Goal: Task Accomplishment & Management: Manage account settings

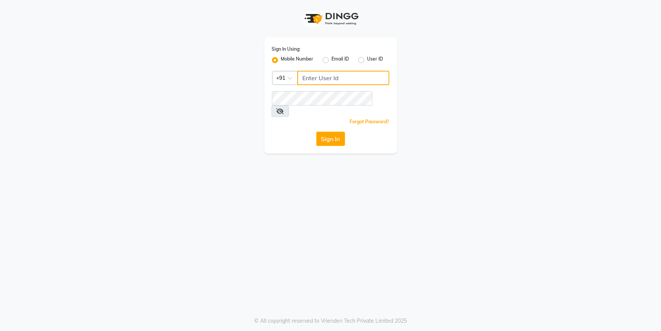
click at [329, 78] on input "Username" at bounding box center [343, 78] width 92 height 14
type input "9137798128"
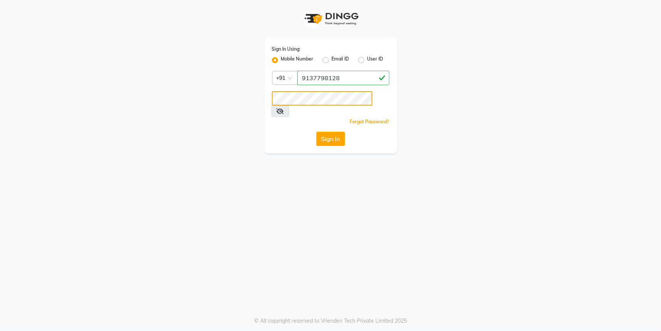
click at [316, 132] on button "Sign In" at bounding box center [330, 139] width 29 height 14
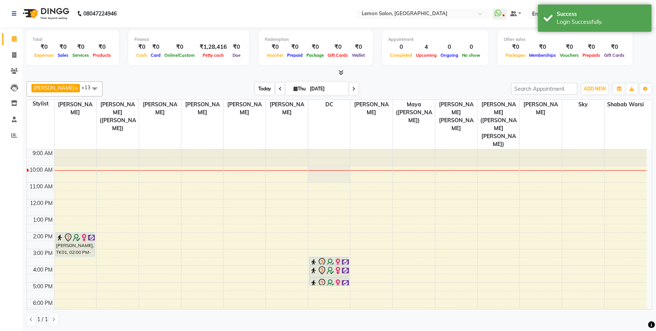
click at [257, 91] on span "Today" at bounding box center [264, 89] width 19 height 12
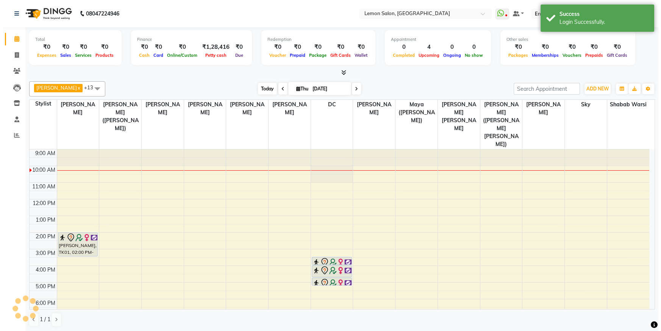
scroll to position [17, 0]
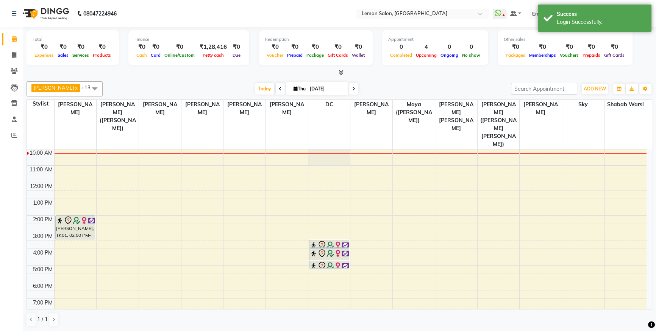
click at [152, 81] on div "Kashif Salmani x Sameer (Izhar Salmani) x Raju Salmani x Azaz Kassara x Wasim M…" at bounding box center [340, 88] width 626 height 15
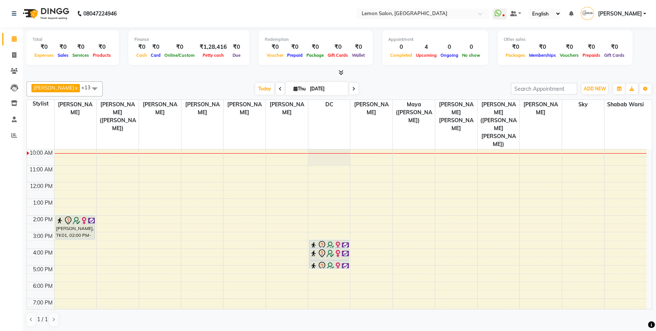
click at [13, 37] on icon at bounding box center [14, 39] width 5 height 6
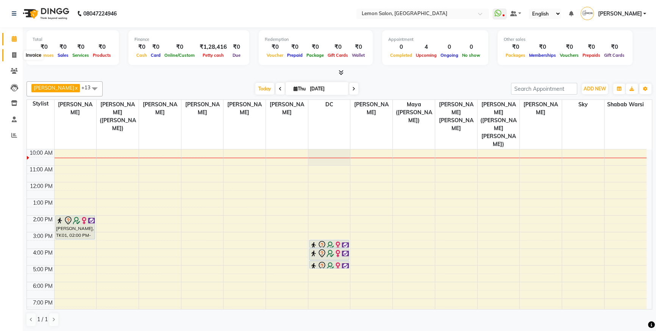
click at [11, 57] on span at bounding box center [14, 55] width 13 height 9
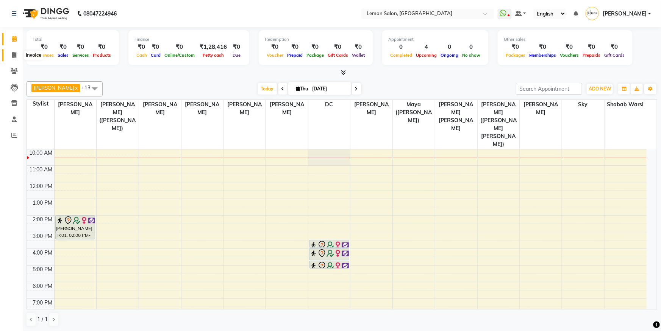
select select "566"
select select "service"
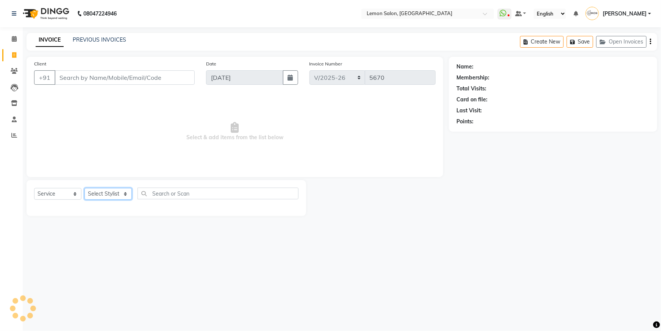
click at [104, 192] on select "Select Stylist" at bounding box center [107, 194] width 47 height 12
select select "9574"
click at [84, 188] on select "Select Stylist Aakash Buchiude Azaz Kassara DC Geeta Govind Rajput Idrisi Mehta…" at bounding box center [121, 194] width 75 height 12
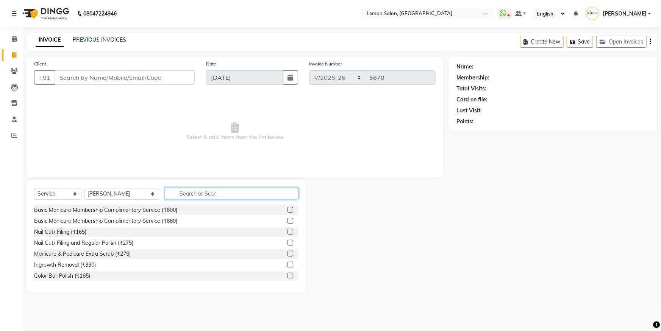
click at [184, 195] on input "text" at bounding box center [232, 194] width 134 height 12
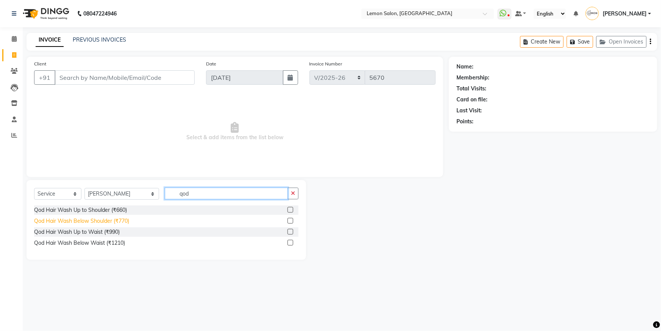
type input "qod"
click at [111, 222] on div "Qod Hair Wash Below Shoulder (₹770)" at bounding box center [81, 221] width 95 height 8
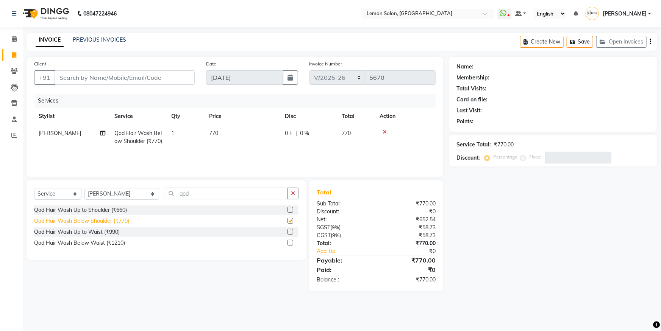
checkbox input "false"
click at [179, 191] on input "qod" at bounding box center [226, 194] width 123 height 12
type input "q"
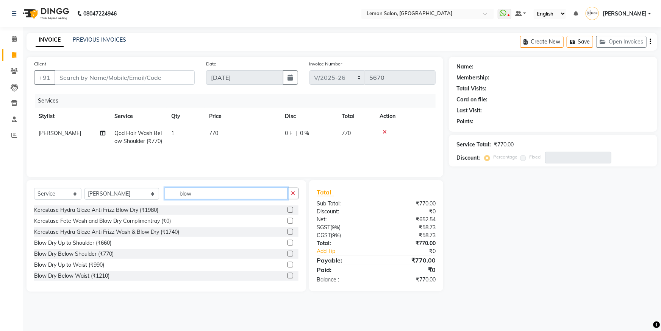
scroll to position [67, 0]
type input "blow"
click at [98, 256] on div "Blow Dry Below Shoulder (₹770)" at bounding box center [74, 254] width 80 height 8
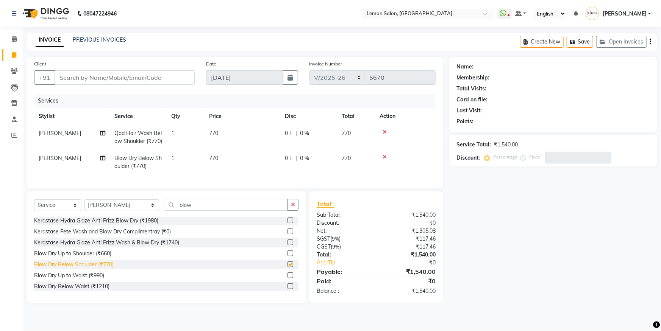
checkbox input "false"
click at [174, 211] on input "blow" at bounding box center [226, 205] width 123 height 12
click at [116, 211] on select "Select Stylist Aakash Buchiude Azaz Kassara DC Geeta Govind Rajput Idrisi Mehta…" at bounding box center [121, 206] width 75 height 12
select select "7397"
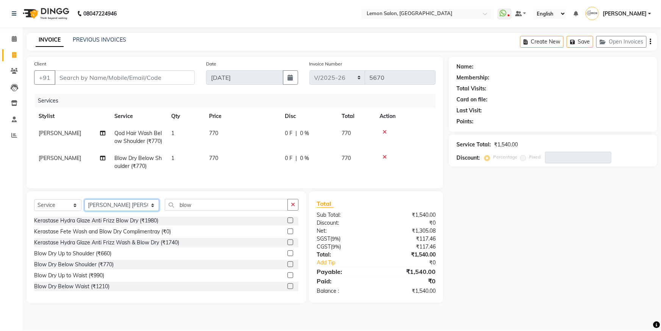
click at [84, 211] on select "Select Stylist Aakash Buchiude Azaz Kassara DC Geeta Govind Rajput Idrisi Mehta…" at bounding box center [121, 206] width 75 height 12
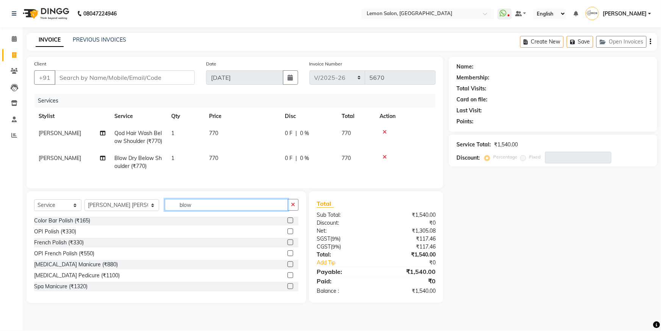
click at [180, 211] on input "blow" at bounding box center [226, 205] width 123 height 12
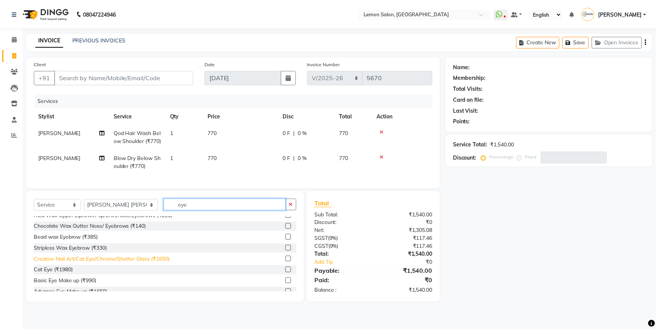
scroll to position [0, 0]
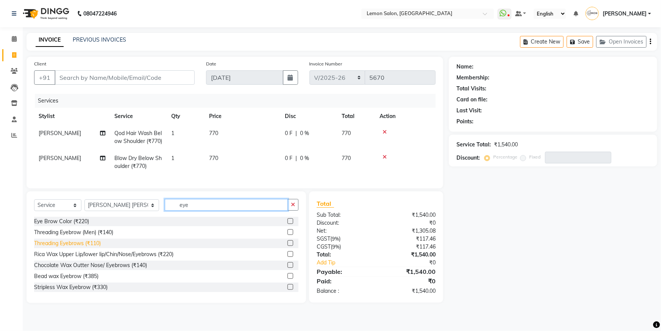
type input "eye"
click at [71, 248] on div "Threading Eyebrows (₹110)" at bounding box center [67, 244] width 67 height 8
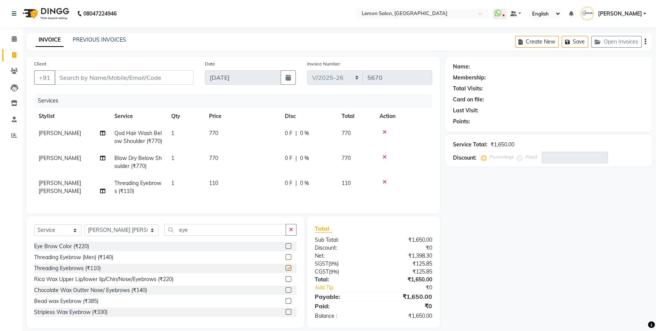
checkbox input "false"
click at [181, 236] on input "eye" at bounding box center [225, 230] width 122 height 12
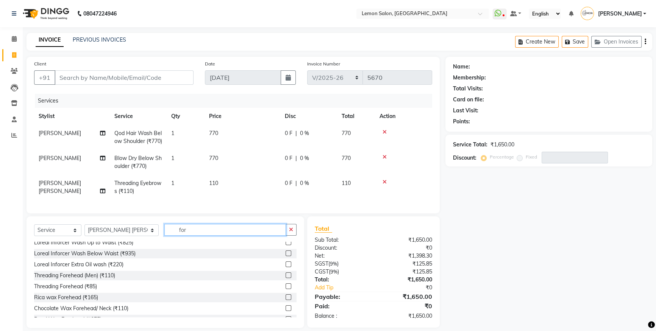
scroll to position [41, 0]
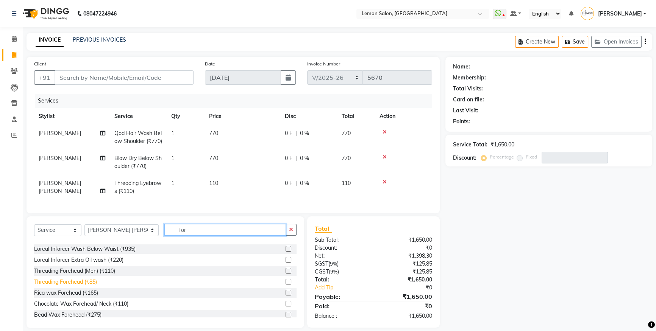
type input "for"
click at [80, 286] on div "Threading Forehead (₹85)" at bounding box center [65, 282] width 63 height 8
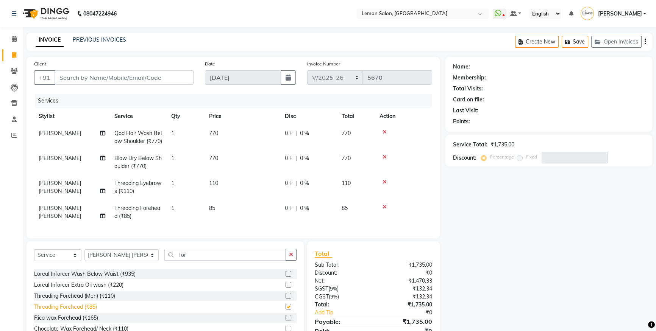
checkbox input "false"
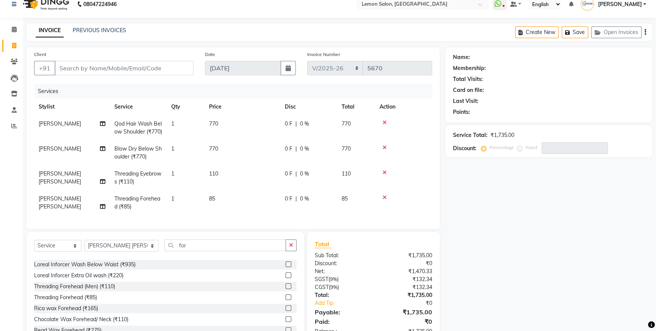
scroll to position [0, 0]
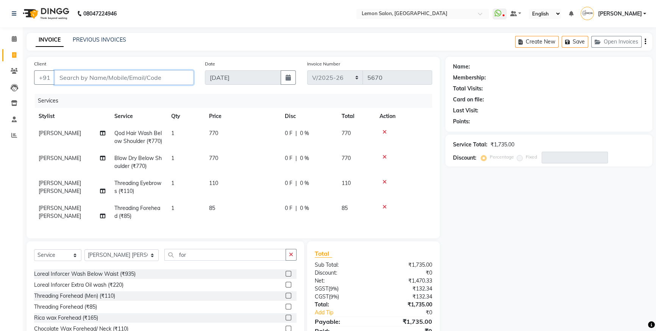
click at [114, 80] on input "Client" at bounding box center [124, 77] width 139 height 14
type input "9"
type input "0"
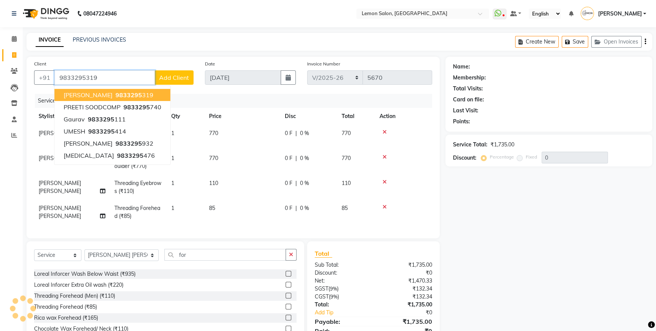
type input "9833295319"
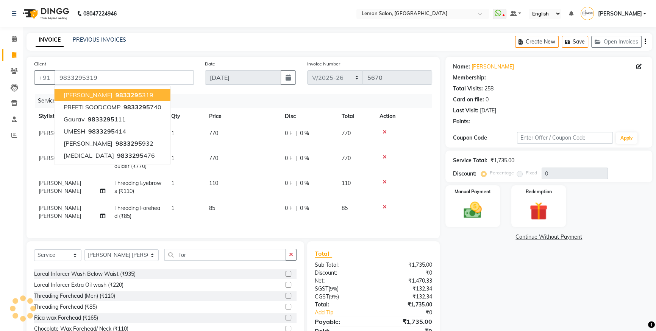
select select "1: Object"
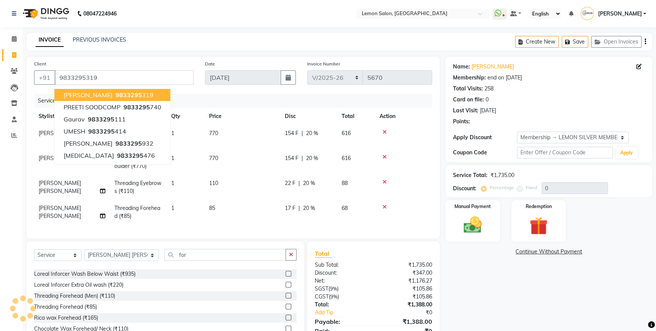
type input "20"
click at [207, 95] on div "Services" at bounding box center [236, 101] width 403 height 14
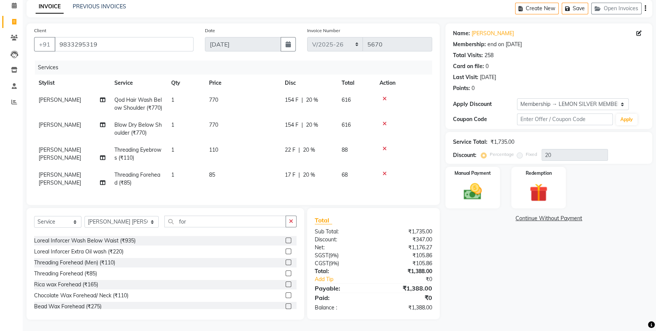
scroll to position [46, 0]
click at [469, 181] on img at bounding box center [473, 192] width 31 height 22
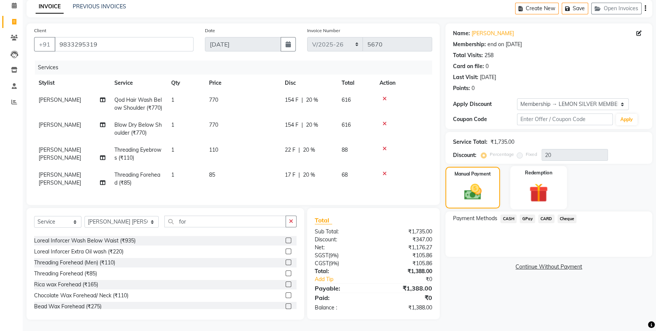
click at [543, 183] on img at bounding box center [539, 192] width 31 height 23
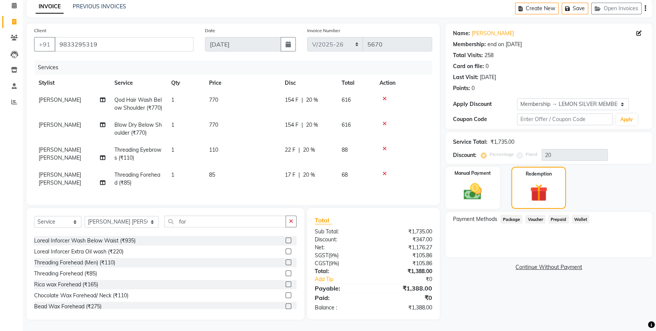
click at [383, 121] on icon at bounding box center [385, 123] width 4 height 5
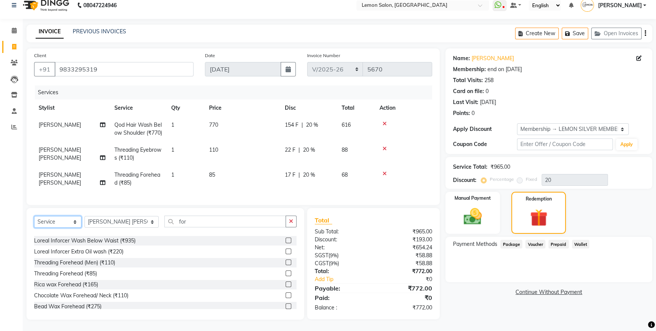
click at [63, 223] on select "Select Service Product Membership Package Voucher Prepaid Gift Card" at bounding box center [57, 222] width 47 height 12
select select "V"
click at [34, 217] on select "Select Service Product Membership Package Voucher Prepaid Gift Card" at bounding box center [57, 222] width 47 height 12
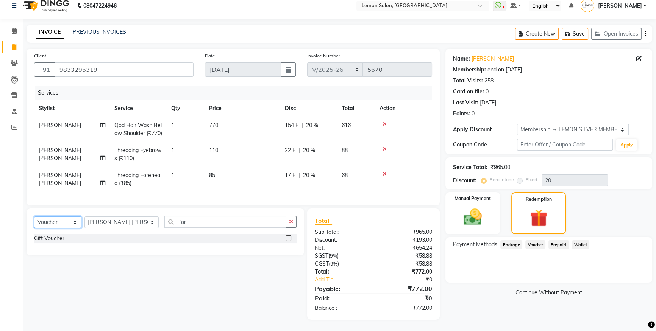
scroll to position [0, 0]
click at [288, 238] on label at bounding box center [289, 239] width 6 height 6
click at [288, 238] on input "checkbox" at bounding box center [288, 238] width 5 height 5
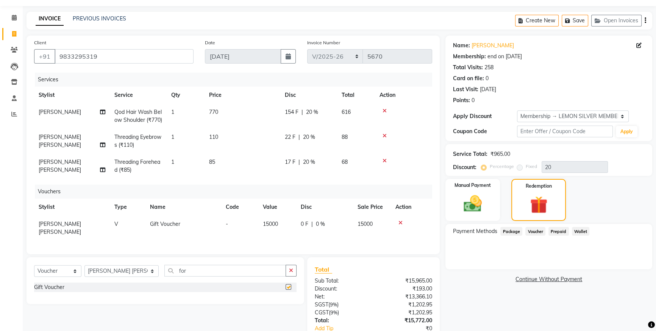
checkbox input "false"
click at [269, 228] on span "15000" at bounding box center [270, 224] width 15 height 7
select select "7397"
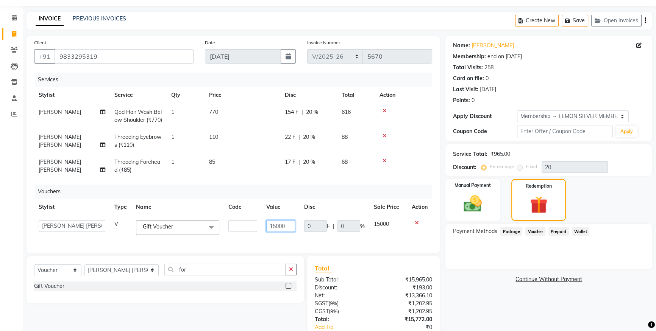
click at [269, 232] on input "15000" at bounding box center [280, 226] width 29 height 12
type input "616"
click at [304, 244] on div "Services Stylist Service Qty Price Disc Total Action Wasim Mansoori Qod Hair Wa…" at bounding box center [233, 159] width 398 height 173
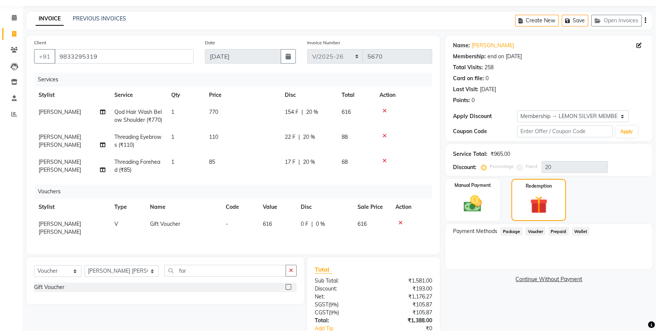
scroll to position [75, 0]
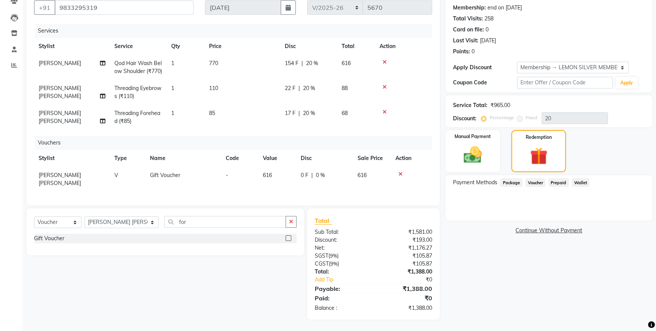
click at [63, 184] on td "[PERSON_NAME] [PERSON_NAME]" at bounding box center [72, 179] width 76 height 25
select select "7397"
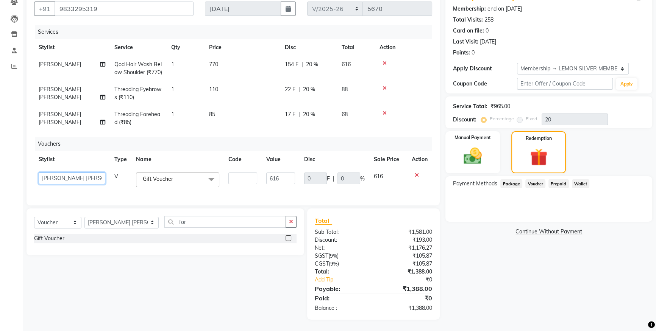
click at [74, 179] on select "Aakash Buchiude Azaz Kassara DC Geeta Govind Rajput Idrisi Mehtab Kanchan (Shru…" at bounding box center [72, 179] width 67 height 12
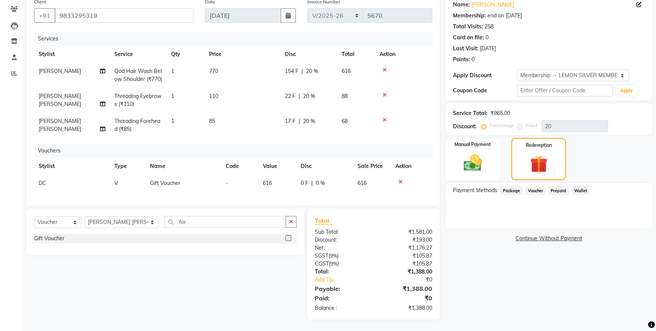
click at [512, 275] on div "Name: Aakriti Singh Membership: end on 18-09-2025 Total Visits: 258 Card on fil…" at bounding box center [551, 157] width 213 height 325
click at [477, 138] on div "Manual Payment" at bounding box center [472, 160] width 57 height 44
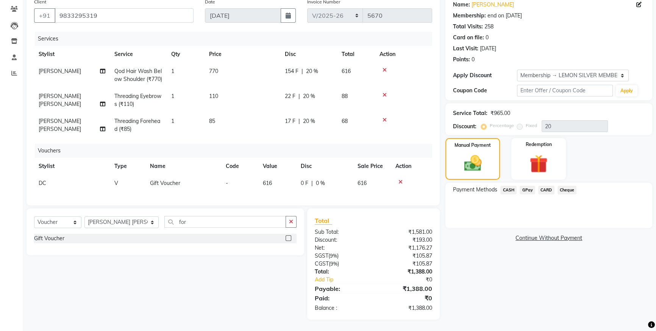
click at [503, 192] on div "Payment Methods CASH GPay CARD Cheque" at bounding box center [548, 205] width 207 height 45
click at [519, 197] on div "Payment Methods CASH GPay CARD Cheque" at bounding box center [548, 205] width 207 height 45
click at [527, 186] on span "GPay" at bounding box center [528, 190] width 16 height 9
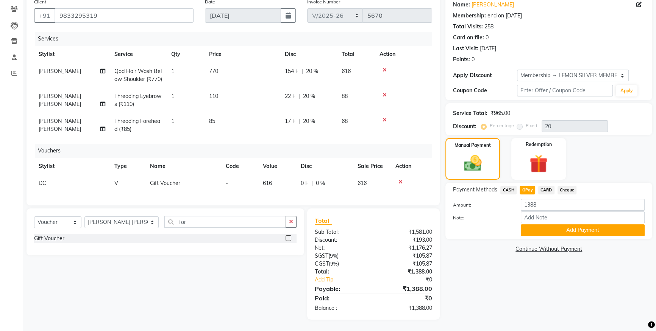
click at [547, 186] on span "CARD" at bounding box center [546, 190] width 16 height 9
click at [549, 225] on button "Add Payment" at bounding box center [583, 231] width 124 height 12
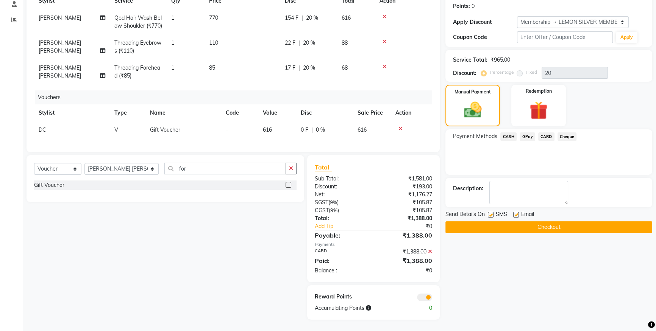
scroll to position [129, 0]
click at [491, 212] on label at bounding box center [491, 215] width 6 height 6
click at [491, 213] on input "checkbox" at bounding box center [490, 215] width 5 height 5
checkbox input "false"
click at [518, 212] on label at bounding box center [516, 215] width 6 height 6
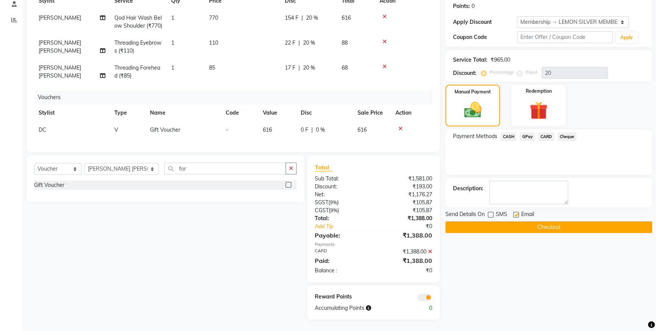
click at [518, 213] on input "checkbox" at bounding box center [515, 215] width 5 height 5
checkbox input "false"
click at [505, 222] on button "Checkout" at bounding box center [548, 228] width 207 height 12
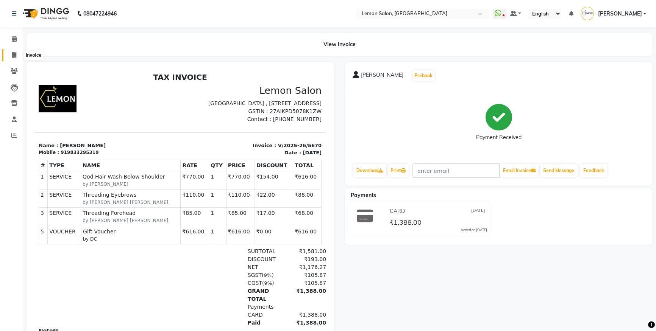
click at [15, 52] on icon at bounding box center [14, 55] width 4 height 6
select select "566"
select select "service"
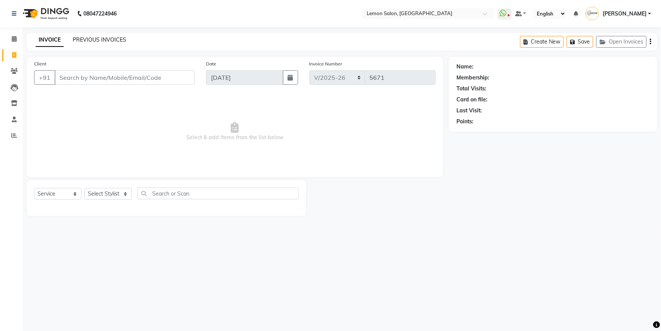
click at [89, 36] on link "PREVIOUS INVOICES" at bounding box center [99, 39] width 53 height 7
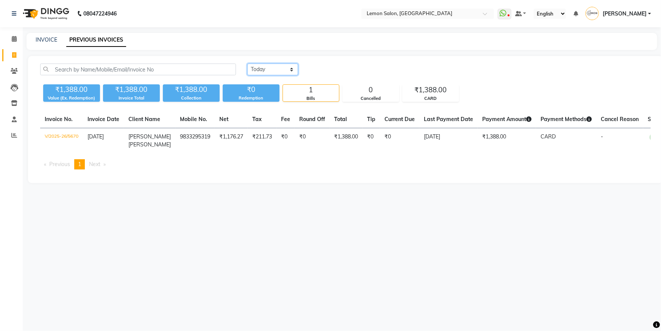
click at [263, 64] on select "Today Yesterday Custom Range" at bounding box center [272, 70] width 51 height 12
select select "yesterday"
click at [247, 64] on select "Today Yesterday Custom Range" at bounding box center [272, 70] width 51 height 12
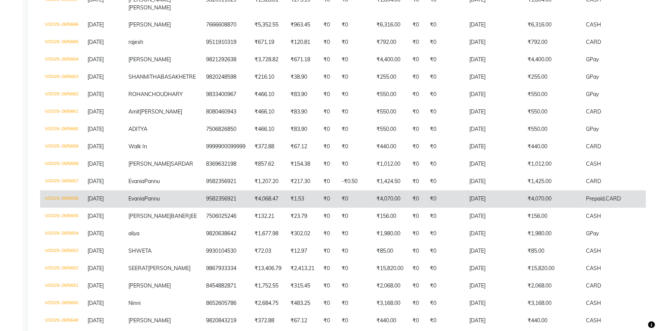
scroll to position [34, 0]
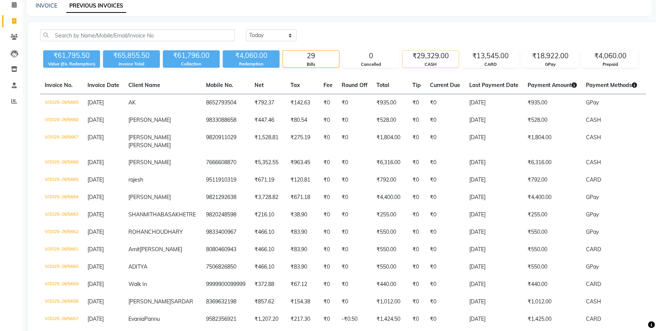
click at [422, 59] on div "₹29,329.00" at bounding box center [431, 56] width 56 height 11
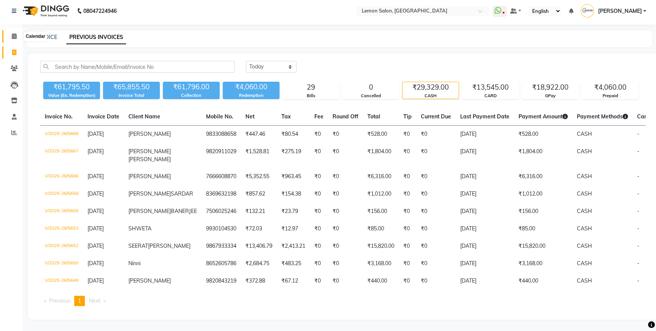
click at [18, 32] on span at bounding box center [14, 36] width 13 height 9
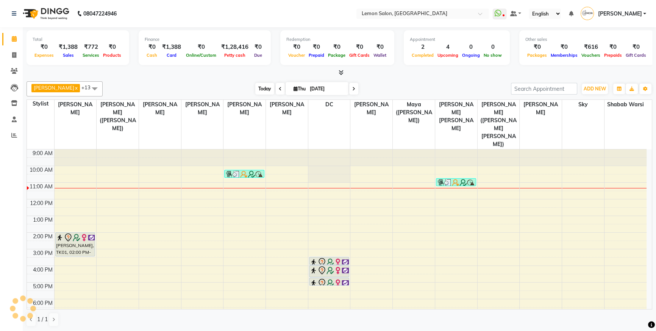
click at [259, 90] on span "Today" at bounding box center [264, 89] width 19 height 12
click at [257, 88] on span "Today" at bounding box center [264, 89] width 19 height 12
click at [258, 87] on span "Today" at bounding box center [264, 89] width 19 height 12
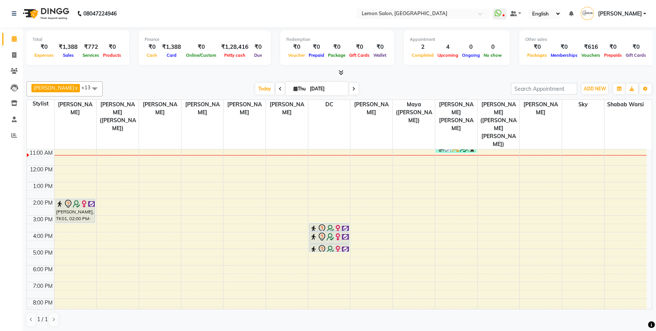
click at [130, 91] on div "Today Thu 04-09-2025" at bounding box center [306, 88] width 401 height 11
click at [20, 37] on span at bounding box center [14, 39] width 13 height 9
click at [255, 87] on span "Today" at bounding box center [264, 89] width 19 height 12
click at [203, 90] on div "Today Thu 04-09-2025" at bounding box center [306, 88] width 401 height 11
click at [8, 56] on span at bounding box center [14, 55] width 13 height 9
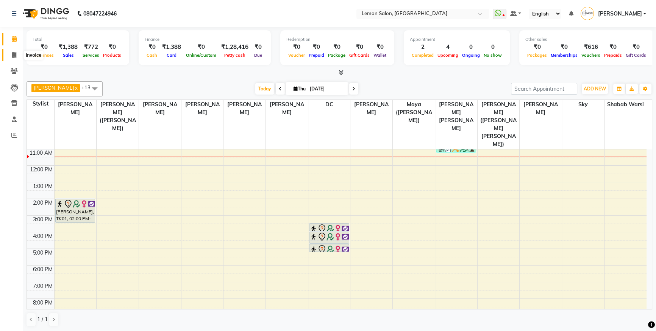
select select "566"
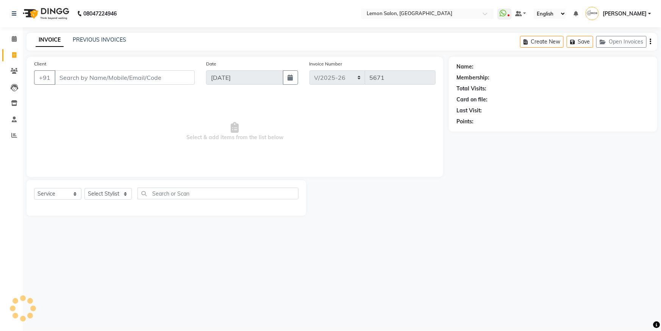
click at [89, 80] on input "Client" at bounding box center [125, 77] width 140 height 14
click at [111, 194] on select "Select Stylist [PERSON_NAME] [PERSON_NAME] DC [PERSON_NAME] [PERSON_NAME] ([PER…" at bounding box center [121, 194] width 75 height 12
click at [56, 195] on select "Select Service Product Membership Package Voucher Prepaid Gift Card" at bounding box center [57, 194] width 47 height 12
select select "product"
click at [34, 188] on select "Select Service Product Membership Package Voucher Prepaid Gift Card" at bounding box center [57, 194] width 47 height 12
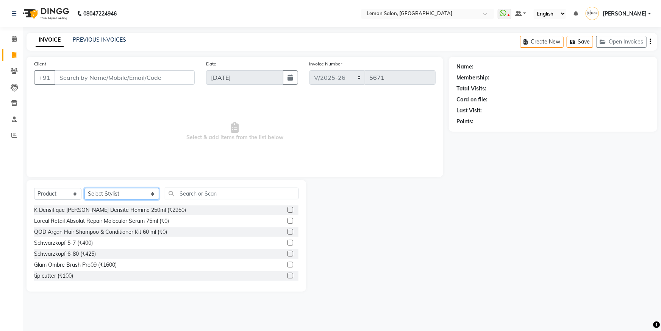
click at [108, 193] on select "Select Stylist [PERSON_NAME] [PERSON_NAME] DC [PERSON_NAME] [PERSON_NAME] ([PER…" at bounding box center [121, 194] width 75 height 12
select select "7884"
click at [84, 188] on select "Select Stylist [PERSON_NAME] [PERSON_NAME] DC [PERSON_NAME] [PERSON_NAME] ([PER…" at bounding box center [121, 194] width 75 height 12
click at [201, 191] on input "text" at bounding box center [232, 194] width 134 height 12
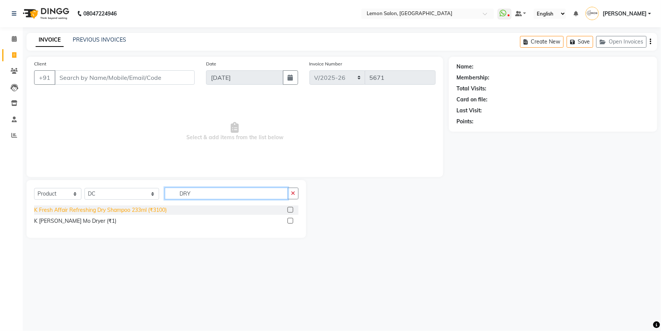
type input "DRY"
click at [145, 212] on div "K Fresh Affair Refreshing Dry Shampoo 233ml (₹3100)" at bounding box center [100, 210] width 133 height 8
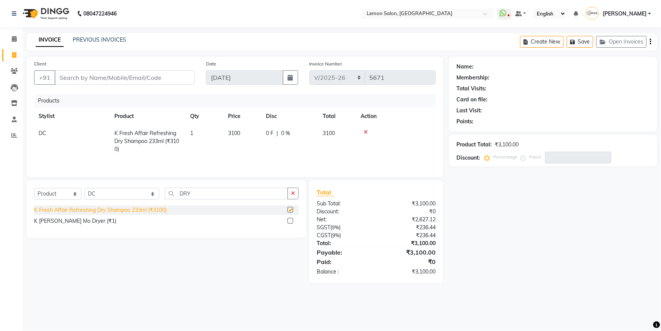
checkbox input "false"
click at [64, 193] on select "Select Service Product Membership Package Voucher Prepaid Gift Card" at bounding box center [57, 194] width 47 height 12
select select "service"
click at [34, 188] on select "Select Service Product Membership Package Voucher Prepaid Gift Card" at bounding box center [57, 194] width 47 height 12
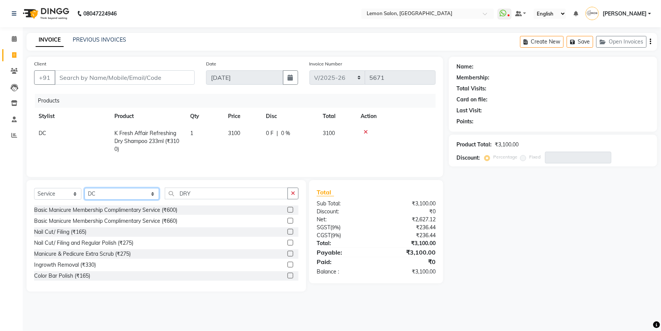
click at [103, 194] on select "Select Stylist [PERSON_NAME] [PERSON_NAME] DC [PERSON_NAME] [PERSON_NAME] ([PER…" at bounding box center [121, 194] width 75 height 12
select select "7397"
click at [84, 188] on select "Select Stylist [PERSON_NAME] [PERSON_NAME] DC [PERSON_NAME] [PERSON_NAME] ([PER…" at bounding box center [121, 194] width 75 height 12
click at [184, 195] on input "DRY" at bounding box center [226, 194] width 123 height 12
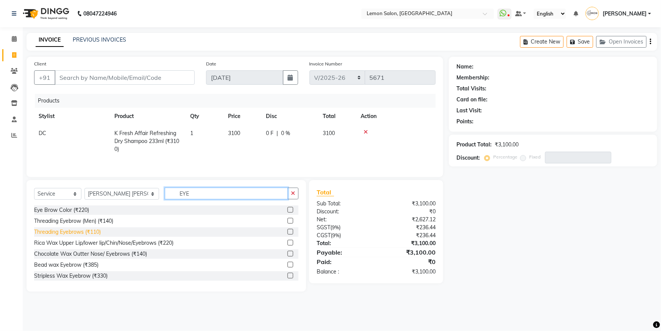
type input "EYE"
click at [74, 233] on div "Threading Eyebrows (₹110)" at bounding box center [67, 232] width 67 height 8
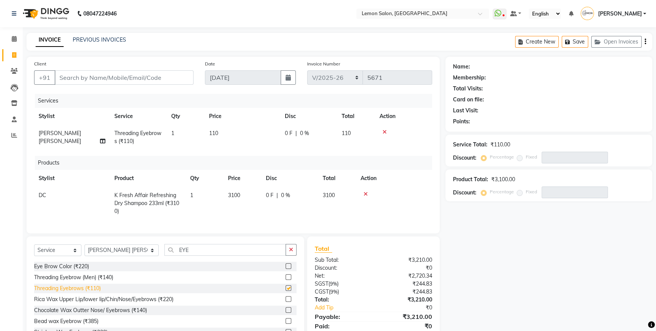
checkbox input "false"
click at [111, 77] on input "Client" at bounding box center [124, 77] width 139 height 14
type input "9"
type input "0"
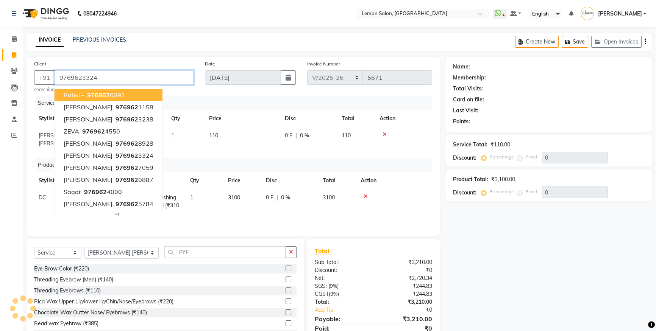
type input "9769623324"
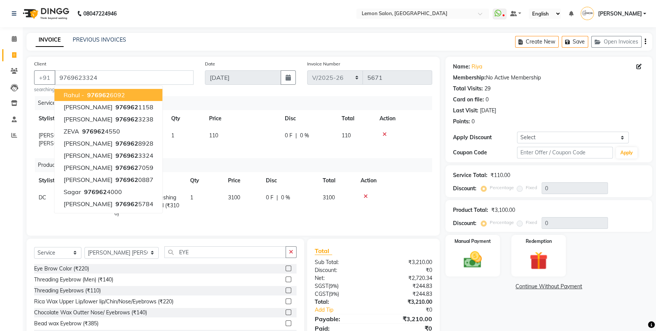
click at [230, 91] on div "Date 04-09-2025" at bounding box center [250, 76] width 102 height 33
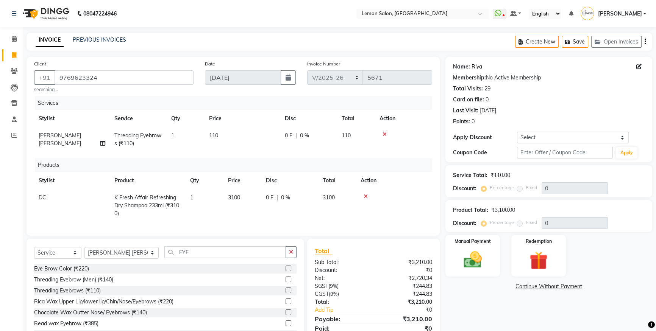
click at [477, 66] on link "Riya" at bounding box center [477, 67] width 11 height 8
click at [474, 259] on img at bounding box center [473, 260] width 31 height 22
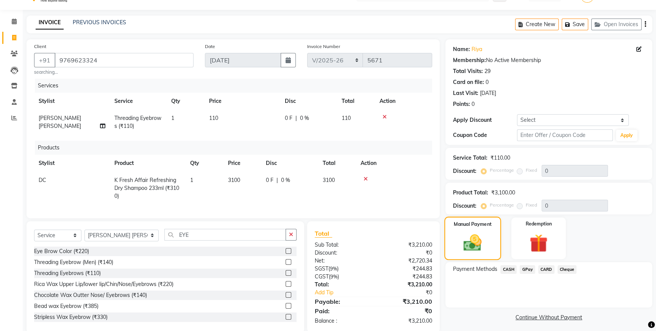
scroll to position [36, 0]
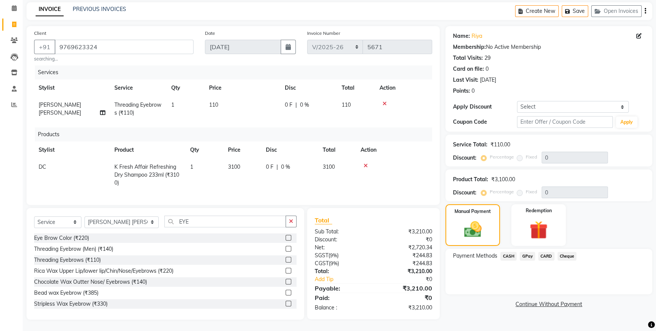
click at [525, 252] on span "GPay" at bounding box center [528, 256] width 16 height 9
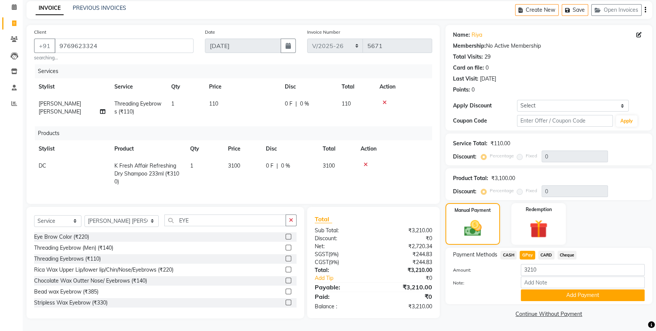
click at [504, 251] on span "CASH" at bounding box center [508, 255] width 16 height 9
click at [527, 251] on span "GPay" at bounding box center [528, 255] width 16 height 9
click at [176, 219] on input "EYE" at bounding box center [225, 221] width 122 height 12
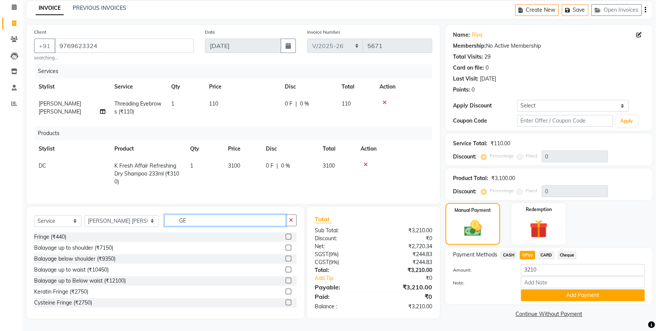
type input "G"
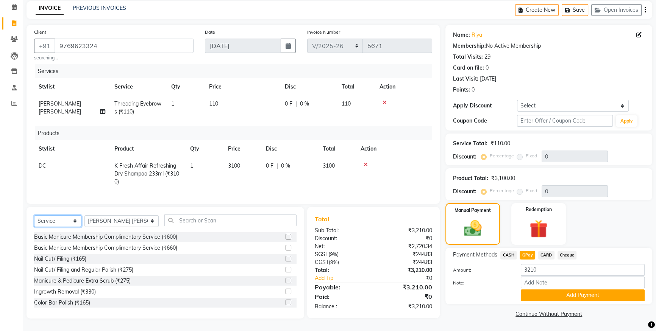
click at [53, 222] on select "Select Service Product Membership Package Voucher Prepaid Gift Card" at bounding box center [57, 222] width 47 height 12
select select "product"
click at [34, 217] on select "Select Service Product Membership Package Voucher Prepaid Gift Card" at bounding box center [57, 222] width 47 height 12
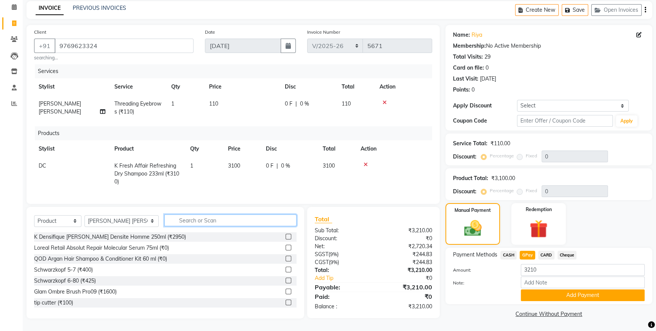
click at [181, 226] on input "text" at bounding box center [230, 221] width 132 height 12
click at [116, 225] on select "Select Stylist Aakash Buchiude Azaz Kassara DC Geeta Govind Rajput Idrisi Mehta…" at bounding box center [121, 222] width 74 height 12
select select "7884"
click at [84, 217] on select "Select Stylist Aakash Buchiude Azaz Kassara DC Geeta Govind Rajput Idrisi Mehta…" at bounding box center [121, 222] width 74 height 12
click at [189, 221] on input "text" at bounding box center [230, 221] width 132 height 12
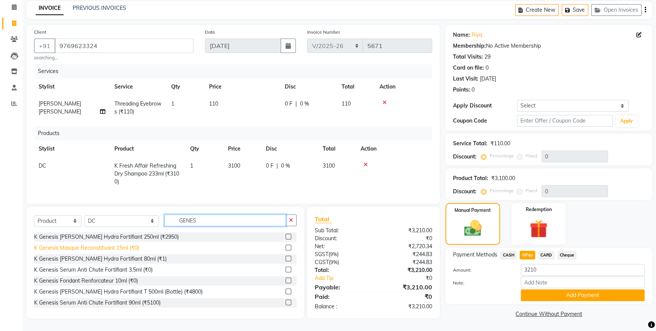
type input "GENES"
click at [98, 250] on div "K Genesis Masque Reconstituant 15ml (₹0)" at bounding box center [86, 248] width 105 height 8
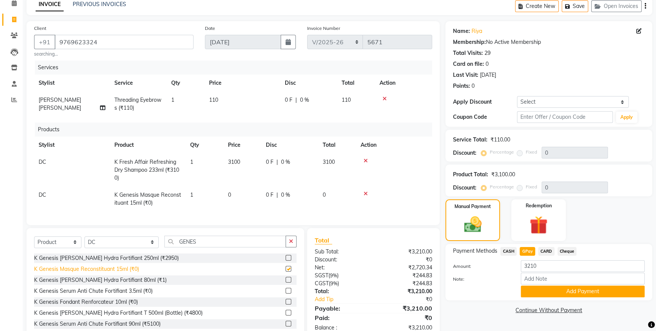
checkbox input "false"
click at [42, 161] on span "DC" at bounding box center [43, 162] width 8 height 7
select select "7884"
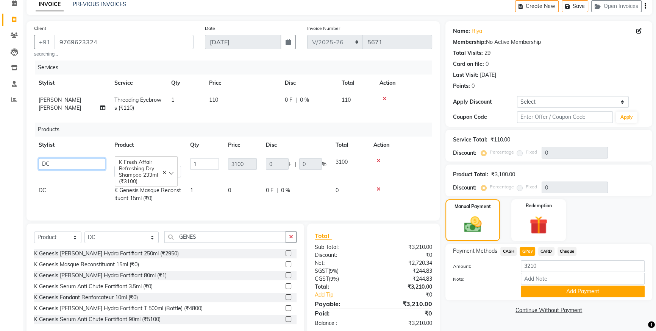
click at [42, 161] on select "Aakash Buchiude Azaz Kassara DC Geeta Govind Rajput Idrisi Mehtab Kanchan (Shru…" at bounding box center [72, 164] width 67 height 12
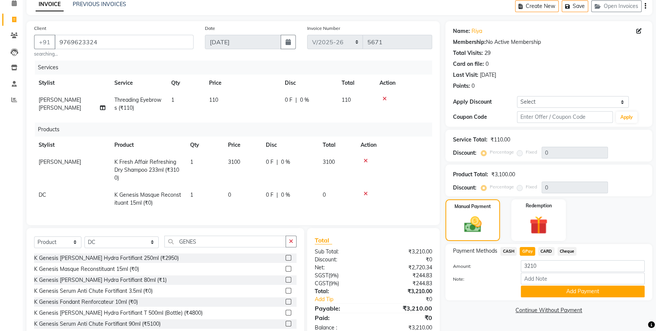
click at [197, 215] on div "Services Stylist Service Qty Price Disc Total Action Sandhaya Balu Gade Threadi…" at bounding box center [233, 139] width 398 height 157
click at [46, 196] on td "DC" at bounding box center [72, 199] width 76 height 25
select select "7884"
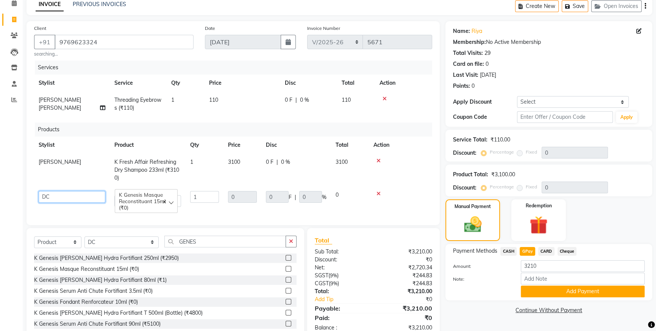
click at [46, 196] on select "Aakash Buchiude Azaz Kassara DC Geeta Govind Rajput Idrisi Mehtab Kanchan (Shru…" at bounding box center [72, 197] width 67 height 12
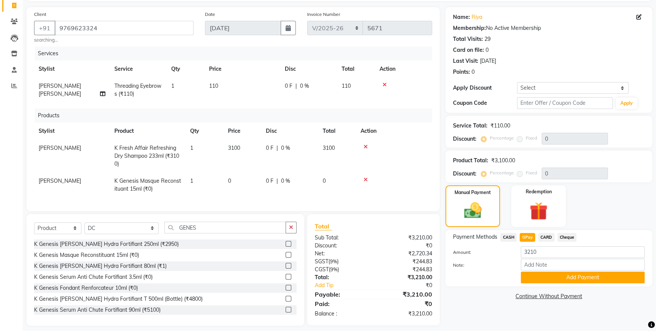
scroll to position [61, 0]
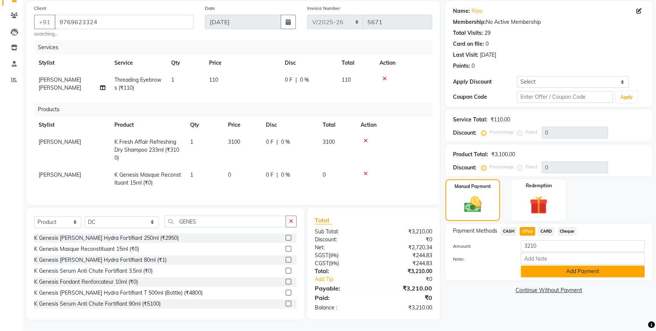
click at [545, 269] on button "Add Payment" at bounding box center [583, 272] width 124 height 12
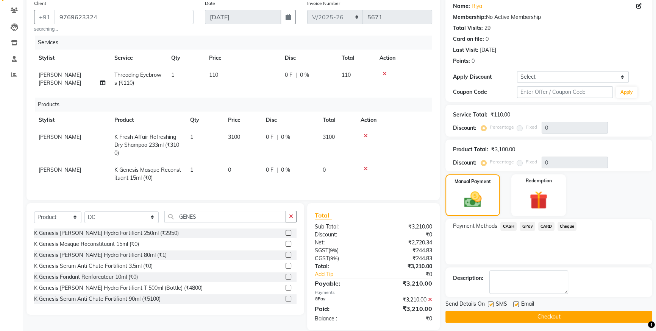
scroll to position [76, 0]
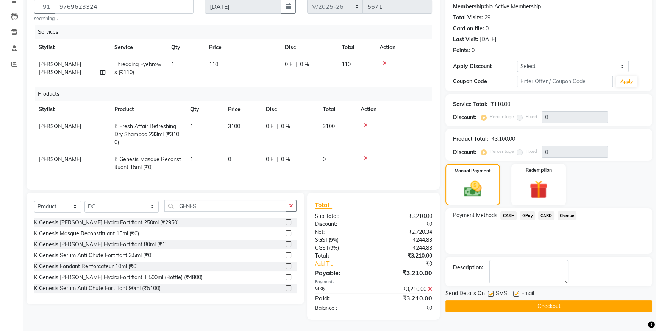
click at [491, 291] on label at bounding box center [491, 294] width 6 height 6
click at [491, 292] on input "checkbox" at bounding box center [490, 294] width 5 height 5
checkbox input "false"
click at [516, 291] on label at bounding box center [516, 294] width 6 height 6
click at [516, 292] on input "checkbox" at bounding box center [515, 294] width 5 height 5
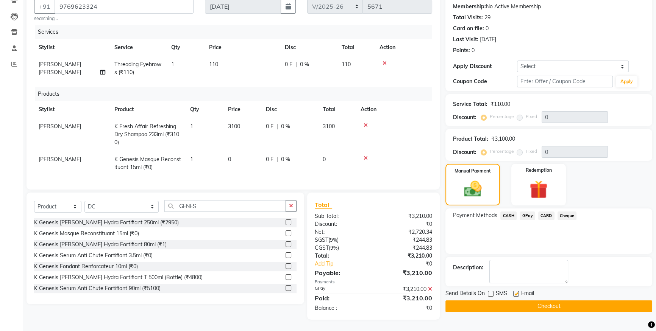
checkbox input "false"
click at [475, 301] on button "Checkout" at bounding box center [548, 307] width 207 height 12
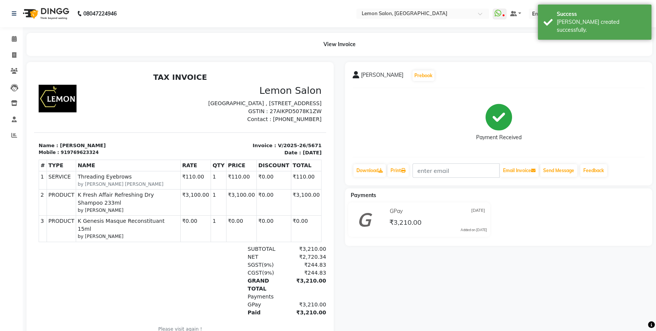
click at [291, 150] on p "Invoice : V/2025-26/5671" at bounding box center [253, 146] width 137 height 8
copy div "Invoice : V/2025-26/5671"
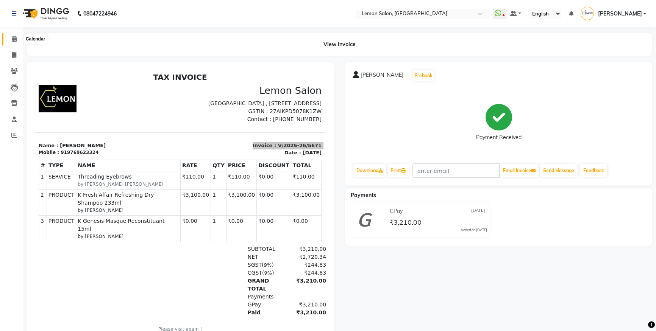
click at [17, 41] on span at bounding box center [14, 39] width 13 height 9
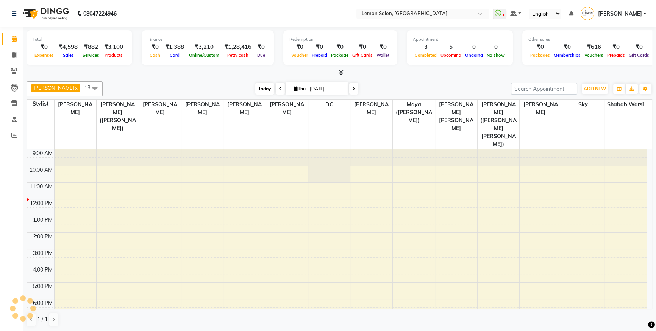
click at [263, 88] on span "Today" at bounding box center [264, 89] width 19 height 12
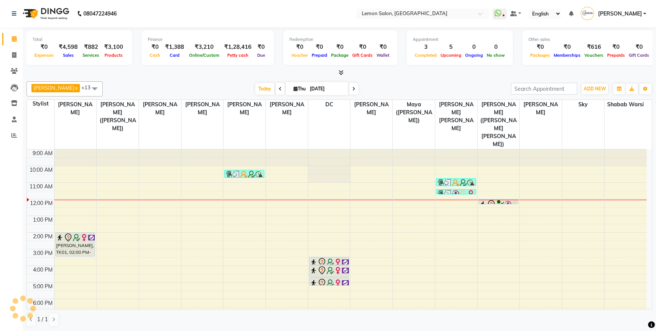
scroll to position [50, 0]
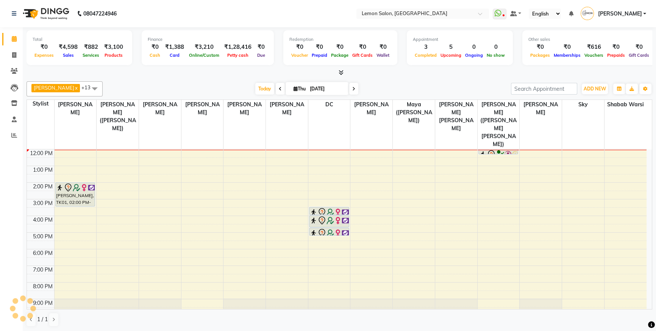
click at [423, 83] on div "Today Thu 04-09-2025" at bounding box center [306, 88] width 401 height 11
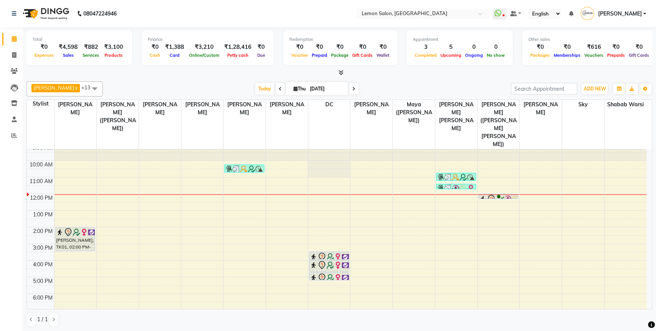
scroll to position [0, 0]
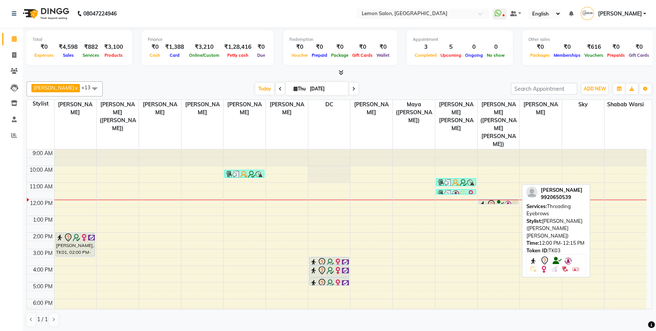
click at [502, 204] on icon at bounding box center [500, 204] width 8 height 0
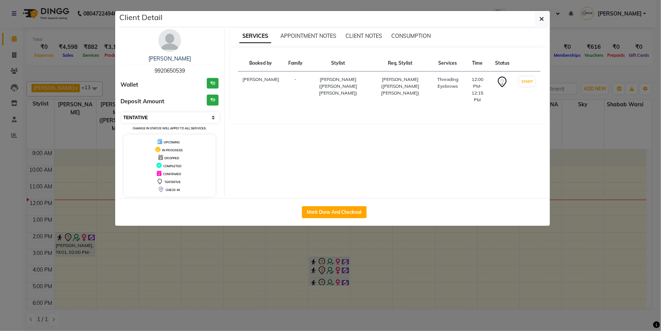
click at [152, 118] on select "Select IN SERVICE CONFIRMED TENTATIVE CHECK IN MARK DONE DROPPED UPCOMING" at bounding box center [171, 118] width 98 height 11
select select "1"
click at [122, 113] on select "Select IN SERVICE CONFIRMED TENTATIVE CHECK IN MARK DONE DROPPED UPCOMING" at bounding box center [171, 118] width 98 height 11
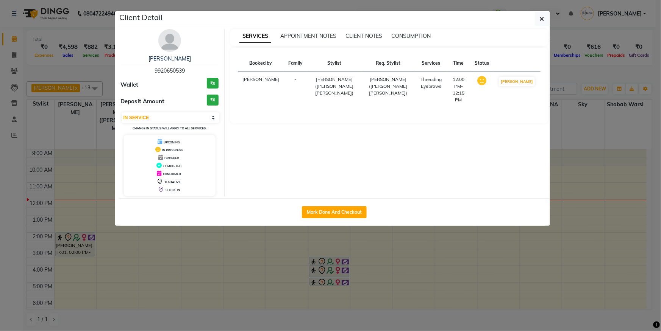
click at [449, 261] on ngb-modal-window "Client Detail TINA DUTTA GOREGAON 9920650539 Wallet ₹0 Deposit Amount ₹0 Select…" at bounding box center [330, 165] width 661 height 331
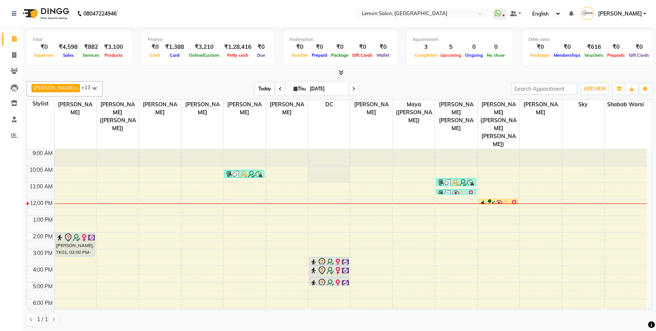
click at [260, 84] on span "Today" at bounding box center [264, 89] width 19 height 12
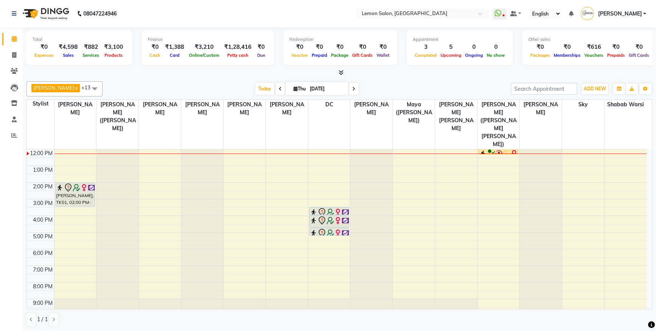
click at [156, 86] on div "Today Thu 04-09-2025" at bounding box center [306, 88] width 401 height 11
click at [14, 38] on icon at bounding box center [14, 39] width 5 height 6
click at [262, 89] on span "Today" at bounding box center [264, 89] width 19 height 12
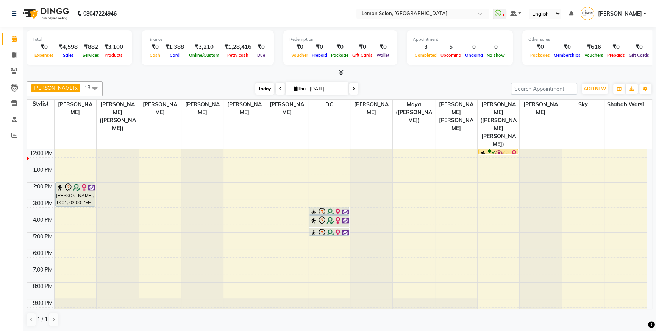
click at [258, 89] on span "Today" at bounding box center [264, 89] width 19 height 12
click at [386, 83] on div "[DATE] [DATE]" at bounding box center [306, 88] width 401 height 11
click at [15, 36] on icon at bounding box center [14, 39] width 5 height 6
click at [255, 88] on span "Today" at bounding box center [264, 89] width 19 height 12
click at [261, 90] on span "Today" at bounding box center [264, 89] width 19 height 12
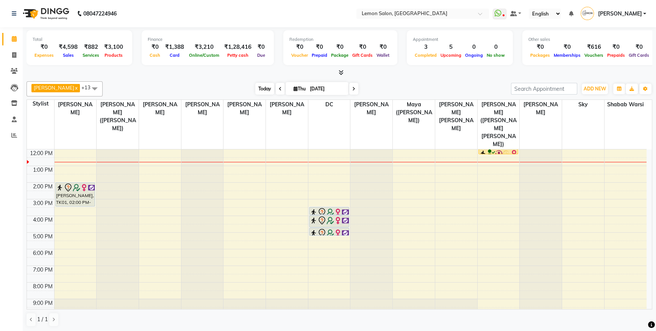
click at [259, 89] on span "Today" at bounding box center [264, 89] width 19 height 12
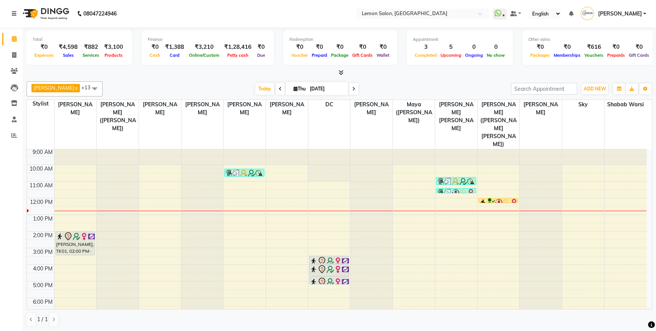
scroll to position [0, 0]
click at [259, 84] on span "Today" at bounding box center [264, 89] width 19 height 12
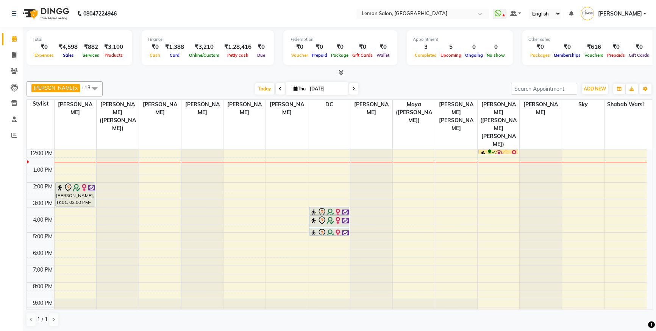
click at [394, 83] on div "[DATE] [DATE]" at bounding box center [306, 88] width 401 height 11
click at [261, 90] on span "Today" at bounding box center [264, 89] width 19 height 12
click at [406, 80] on div "Kashif Salmani x Sameer (Izhar Salmani) x Raju Salmani x Azaz Kassara x Wasim M…" at bounding box center [340, 204] width 626 height 252
click at [256, 84] on span "Today" at bounding box center [264, 89] width 19 height 12
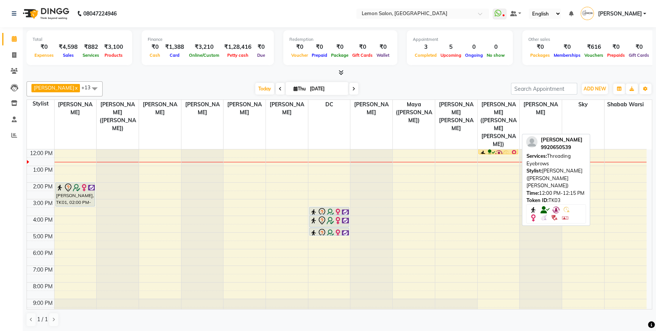
click at [502, 153] on div at bounding box center [498, 154] width 39 height 3
select select "1"
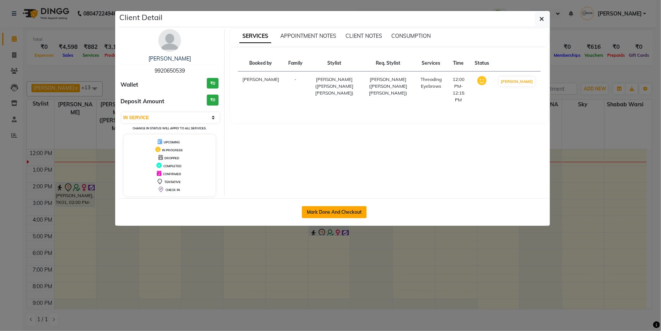
click at [330, 213] on button "Mark Done And Checkout" at bounding box center [334, 212] width 65 height 12
select select "service"
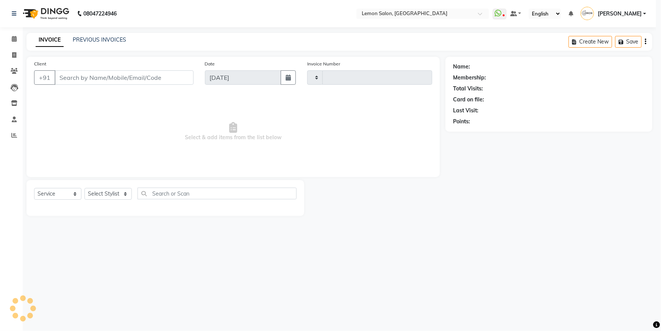
type input "5672"
select select "566"
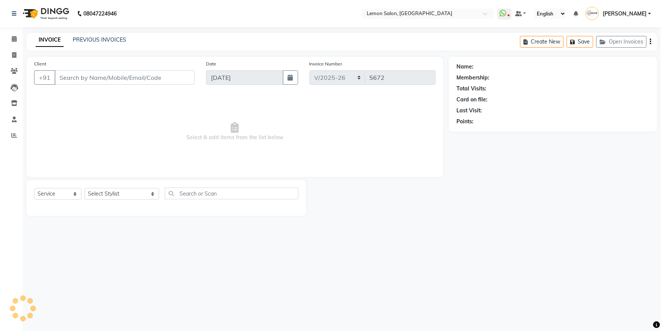
type input "9920650539"
select select "48010"
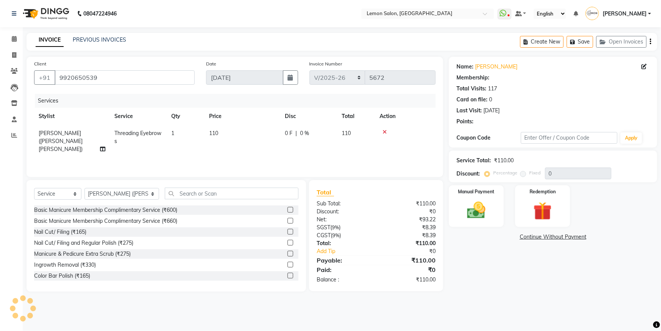
select select "1: Object"
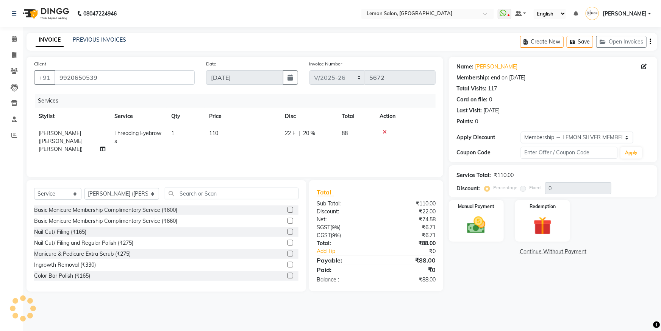
type input "20"
click at [111, 197] on select "Select Stylist Aakash Buchiude Azaz Kassara DC Geeta Govind Rajput Idrisi Mehta…" at bounding box center [121, 194] width 75 height 12
select select "9574"
click at [84, 188] on select "Select Stylist Aakash Buchiude Azaz Kassara DC Geeta Govind Rajput Idrisi Mehta…" at bounding box center [121, 194] width 75 height 12
click at [188, 194] on input "text" at bounding box center [232, 194] width 134 height 12
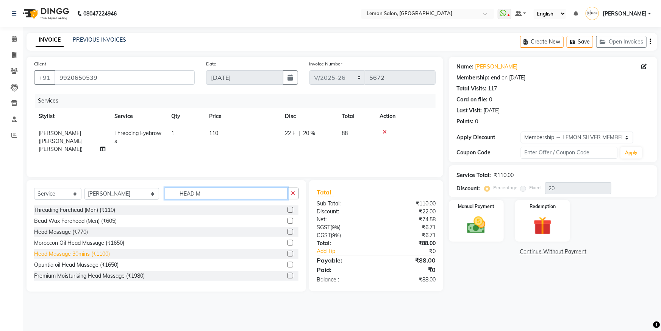
type input "HEAD M"
click at [81, 254] on div "Head Massage 30mins (₹1100)" at bounding box center [72, 254] width 76 height 8
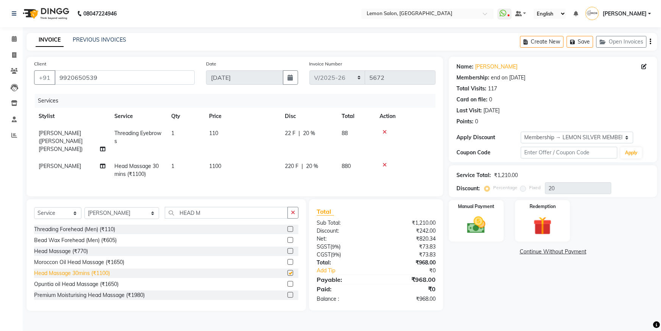
checkbox input "false"
click at [183, 209] on input "HEAD M" at bounding box center [226, 213] width 123 height 12
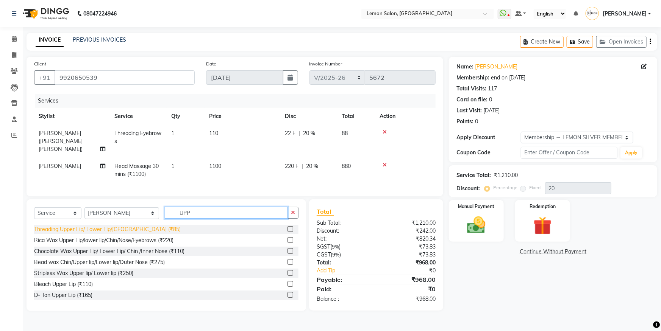
type input "UPP"
click at [128, 226] on div "Threading Upper Lip/ Lower Lip/[GEOGRAPHIC_DATA] (₹85)" at bounding box center [107, 230] width 147 height 8
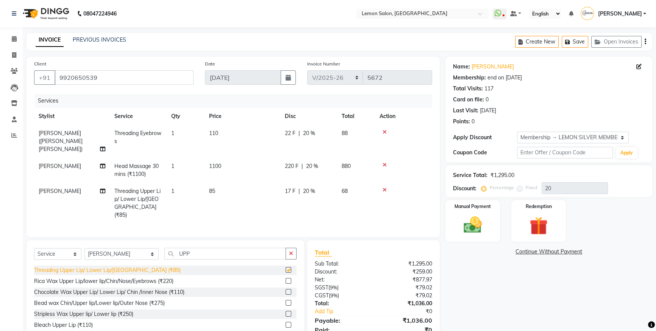
checkbox input "false"
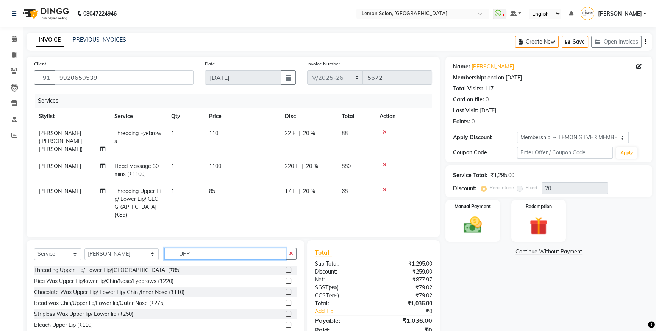
click at [181, 248] on input "UPP" at bounding box center [225, 254] width 122 height 12
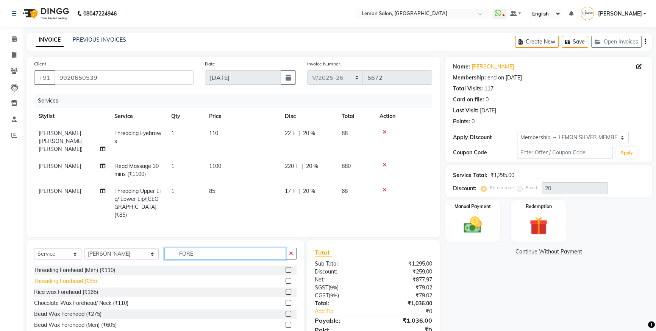
type input "FORE"
click at [72, 278] on div "Threading Forehead (₹85)" at bounding box center [65, 282] width 63 height 8
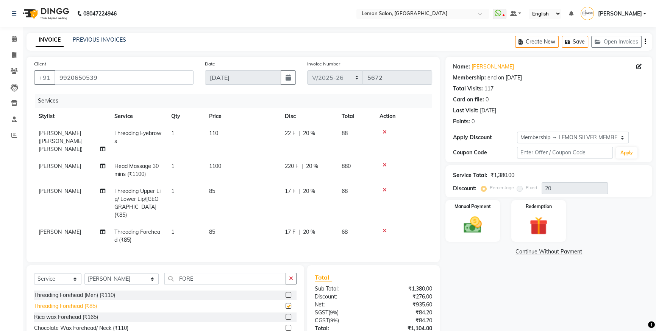
checkbox input "false"
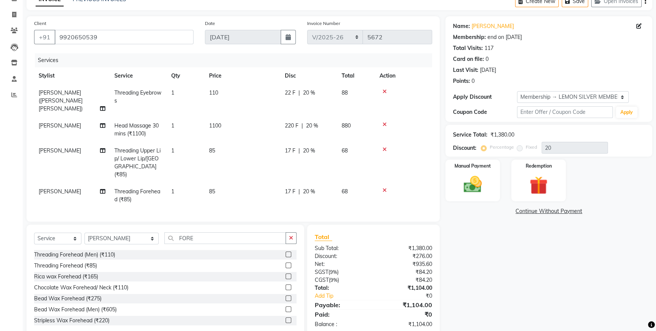
scroll to position [46, 0]
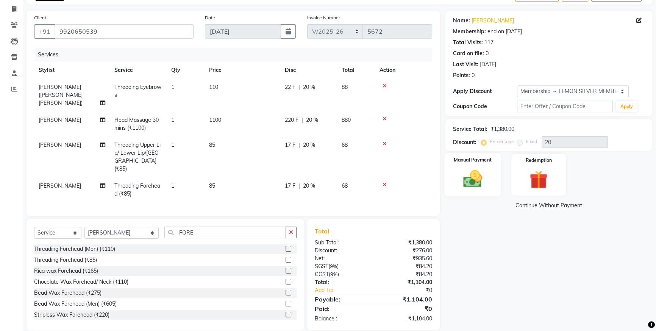
click at [466, 166] on div "Manual Payment" at bounding box center [472, 174] width 57 height 43
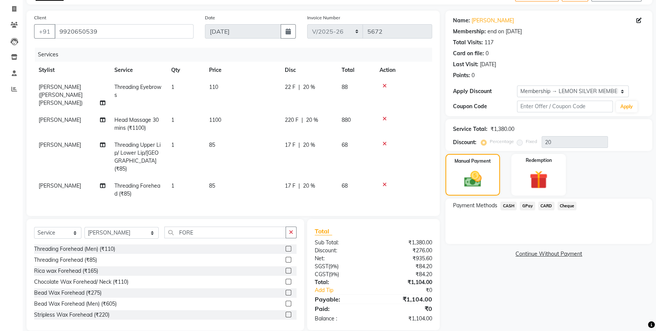
click at [526, 206] on span "GPay" at bounding box center [528, 206] width 16 height 9
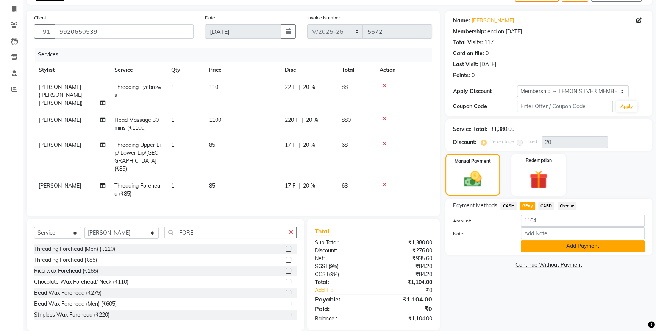
click at [541, 247] on button "Add Payment" at bounding box center [583, 247] width 124 height 12
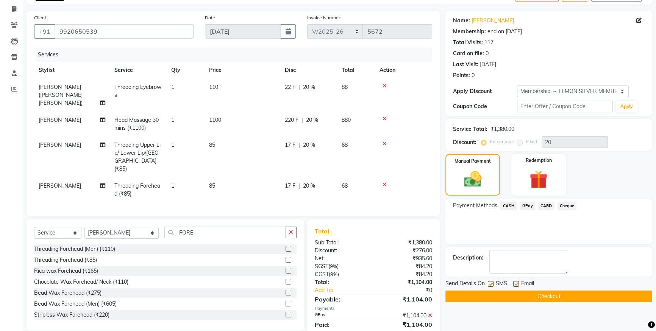
scroll to position [100, 0]
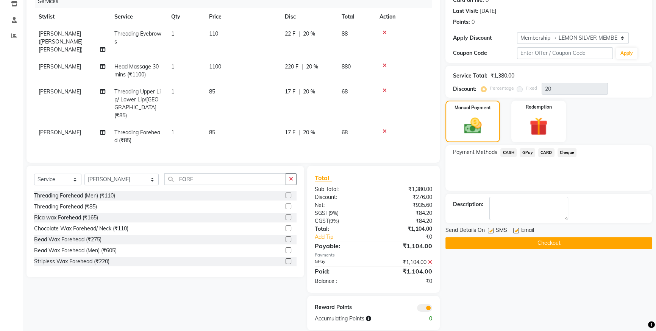
click at [57, 88] on span "[PERSON_NAME]" at bounding box center [60, 91] width 42 height 7
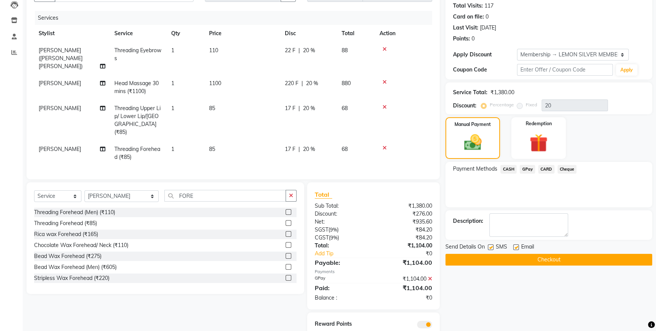
select select "9574"
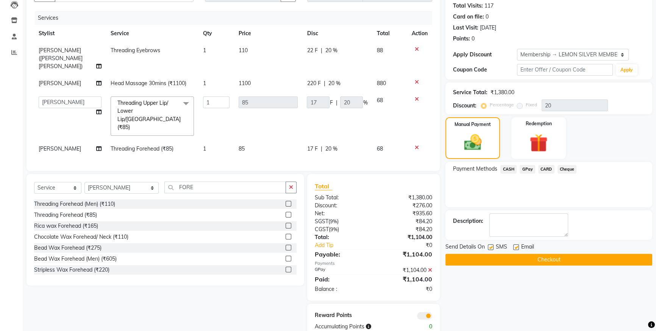
click at [57, 92] on td "Aakash Buchiude Azaz Kassara DC Geeta Govind Rajput Idrisi Mehtab Kanchan (Shru…" at bounding box center [70, 116] width 72 height 48
click at [59, 98] on select "Aakash Buchiude Azaz Kassara DC Geeta Govind Rajput Idrisi Mehtab Kanchan (Shru…" at bounding box center [70, 103] width 63 height 12
select select "48010"
click at [62, 145] on span "[PERSON_NAME]" at bounding box center [60, 148] width 42 height 7
select select "9574"
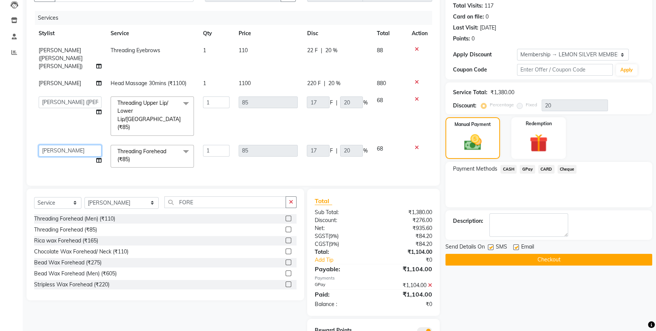
click at [62, 145] on select "Aakash Buchiude Azaz Kassara DC Geeta Govind Rajput Idrisi Mehtab Kanchan (Shru…" at bounding box center [70, 151] width 63 height 12
select select "48010"
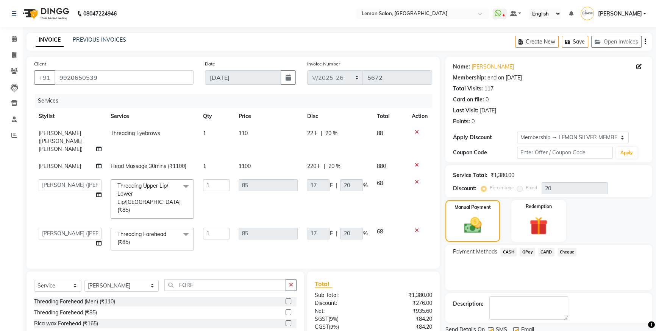
scroll to position [98, 0]
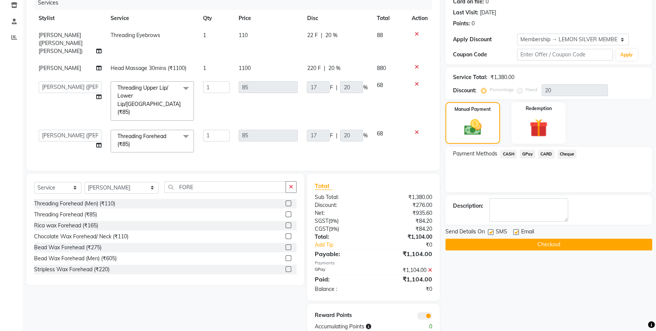
click at [491, 232] on label at bounding box center [491, 233] width 6 height 6
click at [491, 232] on input "checkbox" at bounding box center [490, 232] width 5 height 5
checkbox input "false"
click at [518, 233] on label at bounding box center [516, 233] width 6 height 6
click at [518, 233] on input "checkbox" at bounding box center [515, 232] width 5 height 5
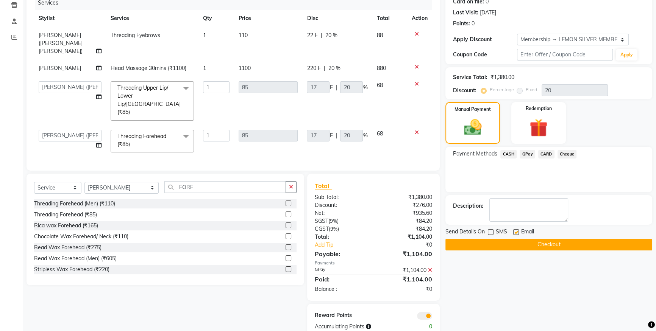
checkbox input "false"
click at [516, 241] on button "Checkout" at bounding box center [548, 245] width 207 height 12
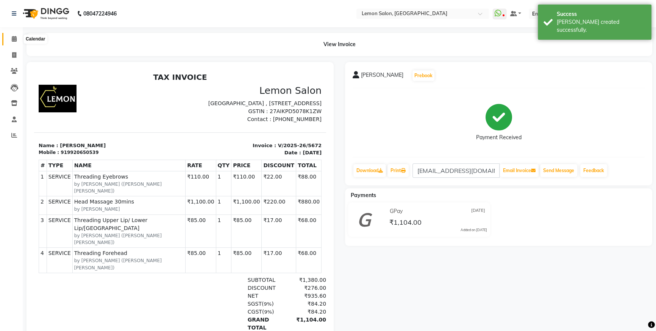
click at [11, 38] on span at bounding box center [14, 39] width 13 height 9
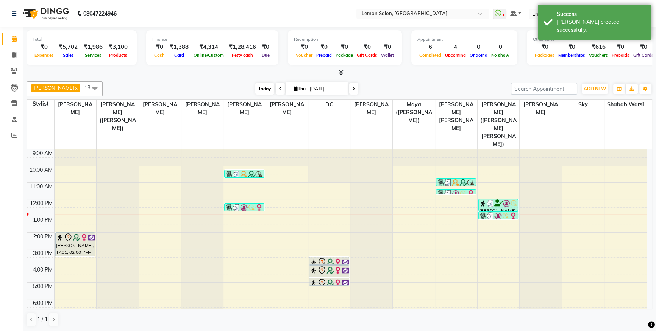
click at [256, 86] on span "Today" at bounding box center [264, 89] width 19 height 12
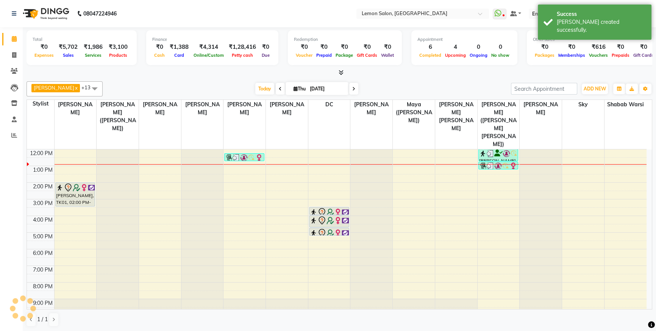
click at [166, 83] on div "[DATE] [DATE]" at bounding box center [306, 88] width 401 height 11
click at [11, 36] on span at bounding box center [14, 39] width 13 height 9
click at [260, 91] on span "Today" at bounding box center [264, 89] width 19 height 12
click at [115, 78] on div "Kashif Salmani x Sameer (Izhar Salmani) x Raju Salmani x Azaz Kassara x Wasim M…" at bounding box center [340, 204] width 626 height 252
click at [14, 39] on icon at bounding box center [14, 39] width 5 height 6
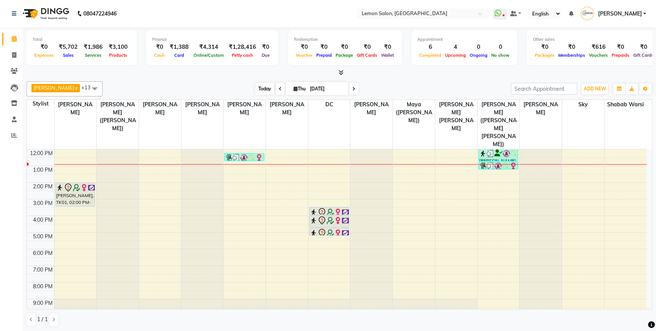
click at [259, 91] on span "Today" at bounding box center [264, 89] width 19 height 12
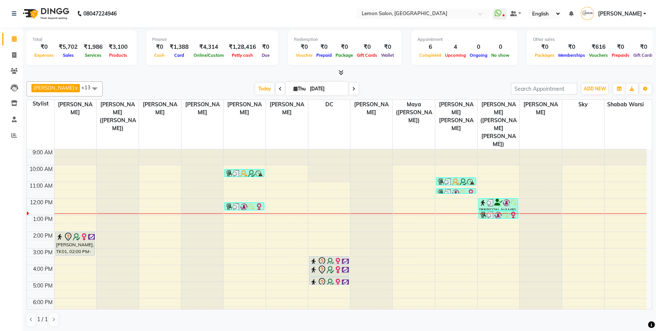
scroll to position [0, 0]
click at [261, 87] on span "Today" at bounding box center [264, 89] width 19 height 12
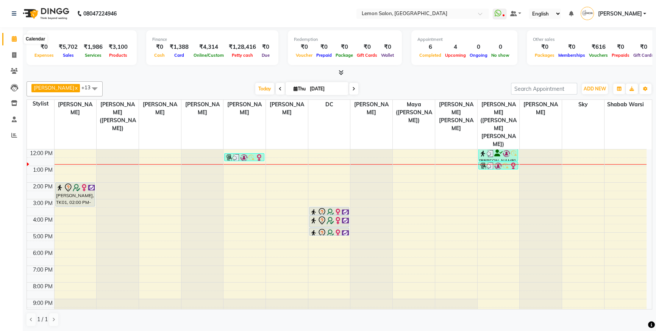
click at [11, 38] on span at bounding box center [14, 39] width 13 height 9
click at [12, 38] on icon at bounding box center [14, 39] width 5 height 6
click at [261, 90] on span "Today" at bounding box center [264, 89] width 19 height 12
click at [397, 89] on div "[DATE] [DATE]" at bounding box center [306, 88] width 401 height 11
click at [17, 41] on span at bounding box center [14, 39] width 13 height 9
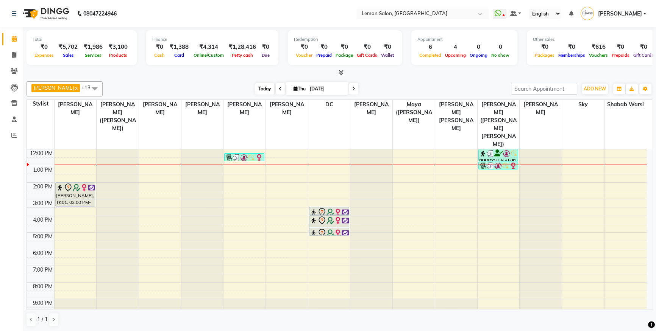
click at [263, 89] on span "Today" at bounding box center [264, 89] width 19 height 12
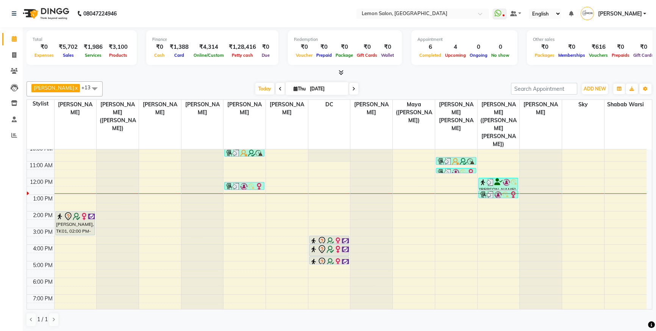
scroll to position [0, 0]
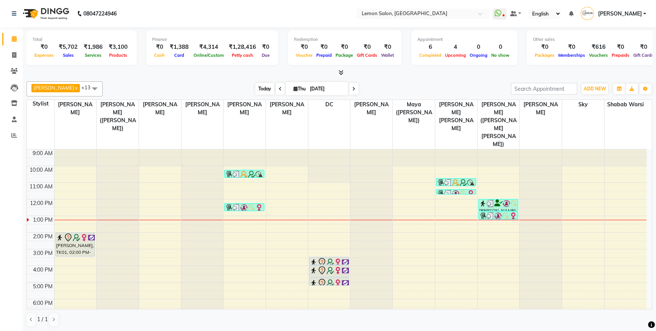
click at [255, 85] on span "Today" at bounding box center [264, 89] width 19 height 12
click at [261, 88] on span "Today" at bounding box center [264, 89] width 19 height 12
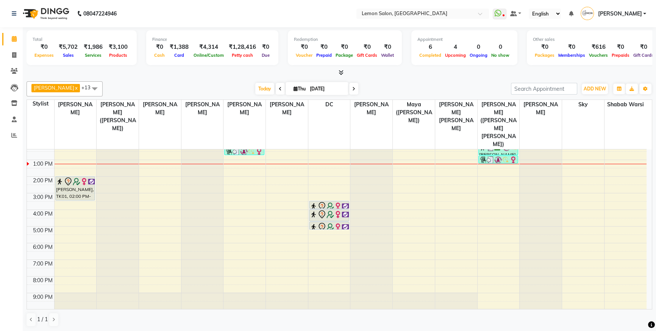
click at [427, 88] on div "Today Thu 04-09-2025" at bounding box center [306, 88] width 401 height 11
click at [261, 86] on span "Today" at bounding box center [264, 89] width 19 height 12
click at [12, 41] on icon at bounding box center [14, 39] width 5 height 6
click at [259, 90] on span "Today" at bounding box center [264, 89] width 19 height 12
click at [257, 83] on span "Today" at bounding box center [264, 89] width 19 height 12
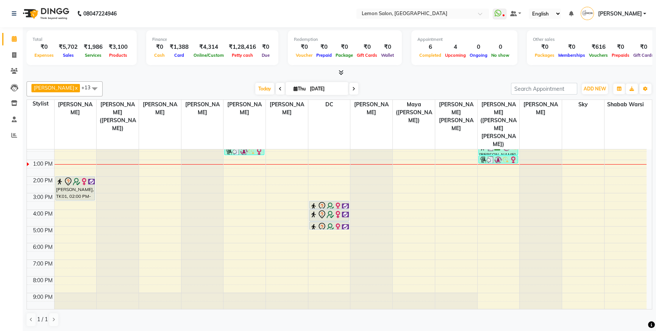
click at [407, 82] on div "Kashif Salmani x Sameer (Izhar Salmani) x Raju Salmani x Azaz Kassara x Wasim M…" at bounding box center [340, 88] width 626 height 15
click at [258, 84] on span "Today" at bounding box center [264, 89] width 19 height 12
click at [394, 83] on div "Today Thu 04-09-2025" at bounding box center [306, 88] width 401 height 11
click at [266, 86] on span "Today" at bounding box center [264, 89] width 19 height 12
click at [437, 84] on div "Today Thu 04-09-2025" at bounding box center [306, 88] width 401 height 11
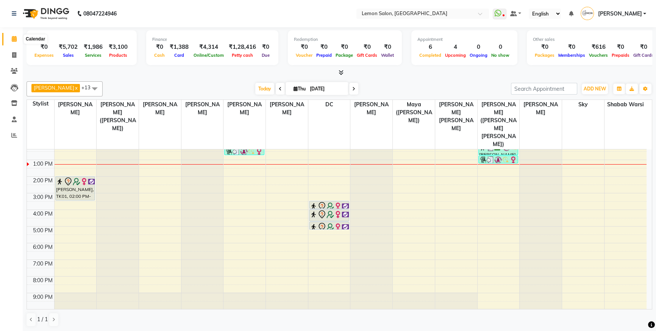
click at [16, 40] on icon at bounding box center [14, 39] width 5 height 6
click at [258, 89] on span "Today" at bounding box center [264, 89] width 19 height 12
click at [391, 86] on div "Today Thu 04-09-2025" at bounding box center [306, 88] width 401 height 11
click at [255, 91] on span "Today" at bounding box center [264, 89] width 19 height 12
click at [186, 94] on div "Today Thu 04-09-2025" at bounding box center [306, 88] width 401 height 11
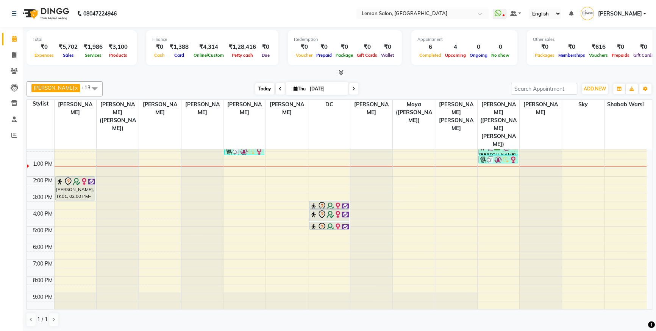
click at [255, 88] on span "Today" at bounding box center [264, 89] width 19 height 12
click at [180, 87] on div "Today Thu 04-09-2025" at bounding box center [306, 88] width 401 height 11
click at [256, 92] on span "Today" at bounding box center [264, 89] width 19 height 12
click at [175, 81] on div "Kashif Salmani x Sameer (Izhar Salmani) x Raju Salmani x Azaz Kassara x Wasim M…" at bounding box center [340, 88] width 626 height 15
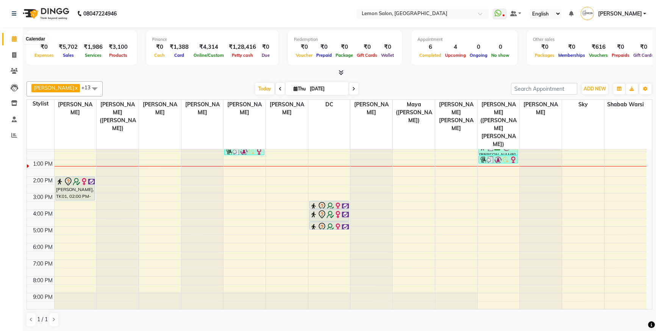
click at [13, 39] on icon at bounding box center [14, 39] width 5 height 6
click at [258, 90] on span "Today" at bounding box center [264, 89] width 19 height 12
click at [14, 56] on icon at bounding box center [14, 55] width 4 height 6
select select "service"
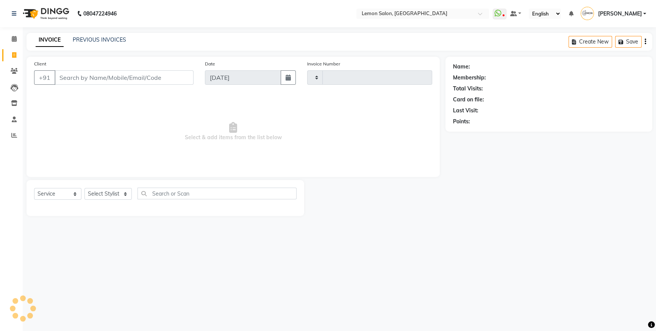
type input "5673"
select select "566"
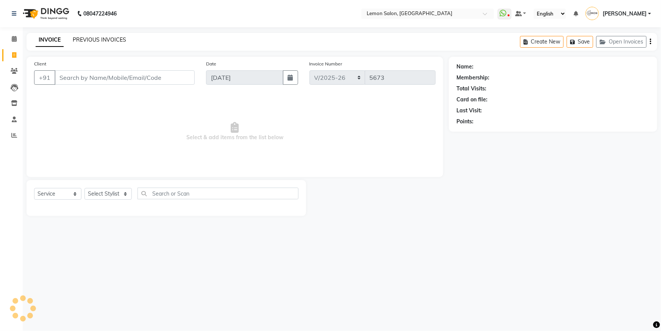
click at [93, 38] on link "PREVIOUS INVOICES" at bounding box center [99, 39] width 53 height 7
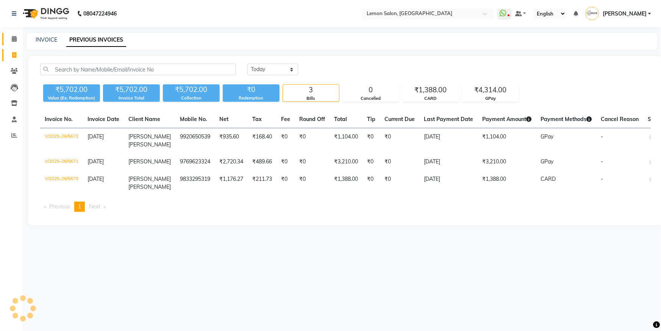
click at [10, 37] on span at bounding box center [14, 39] width 13 height 9
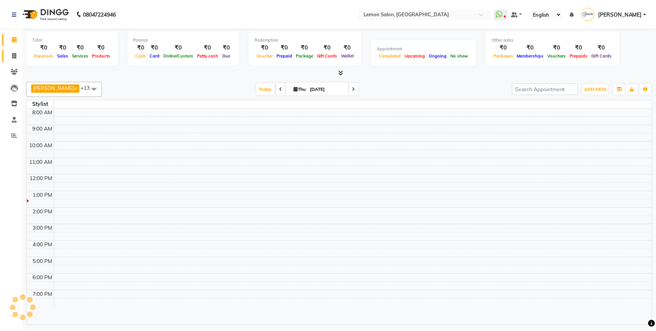
scroll to position [14, 0]
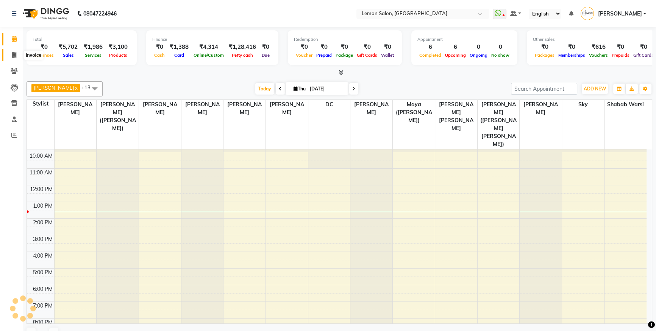
click at [15, 52] on span at bounding box center [14, 55] width 13 height 9
select select "service"
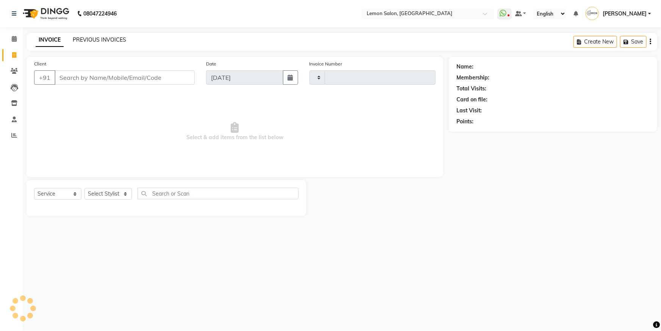
type input "5673"
select select "566"
click at [94, 39] on link "PREVIOUS INVOICES" at bounding box center [99, 39] width 53 height 7
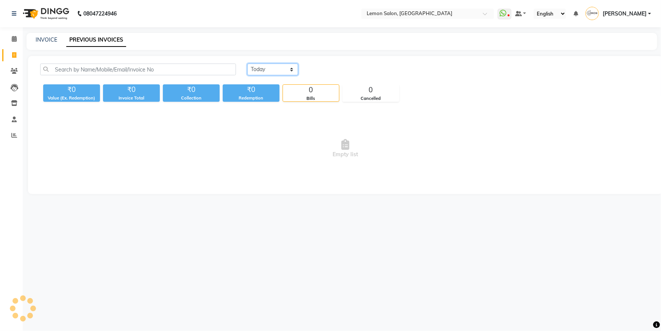
click at [266, 72] on select "Today Yesterday Custom Range" at bounding box center [272, 70] width 51 height 12
select select "yesterday"
click at [247, 64] on select "Today Yesterday Custom Range" at bounding box center [272, 70] width 51 height 12
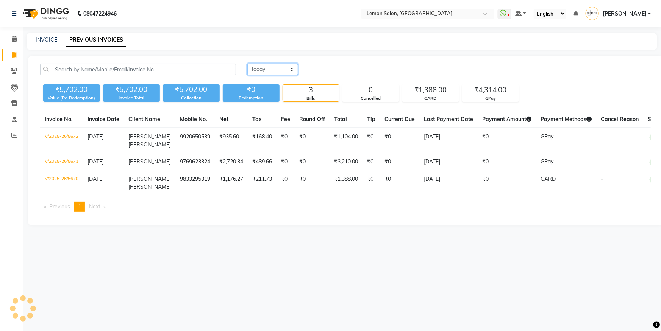
click at [264, 70] on select "Today Yesterday Custom Range" at bounding box center [272, 70] width 51 height 12
click at [330, 62] on div "Today Yesterday Custom Range ₹5,702.00 Value (Ex. Redemption) ₹5,702.00 Invoice…" at bounding box center [345, 141] width 635 height 170
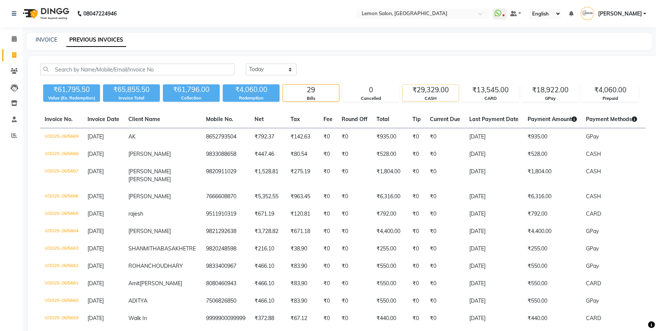
click at [436, 94] on div "₹29,329.00" at bounding box center [431, 90] width 56 height 11
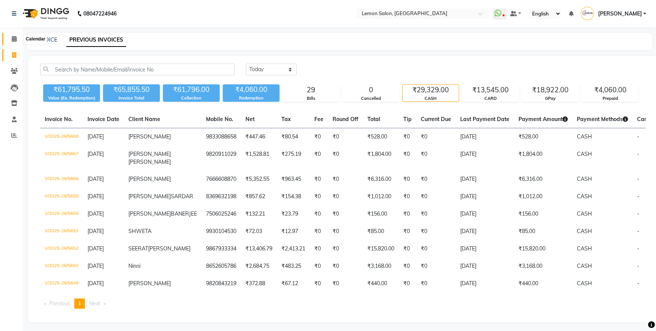
click at [13, 40] on icon at bounding box center [14, 39] width 5 height 6
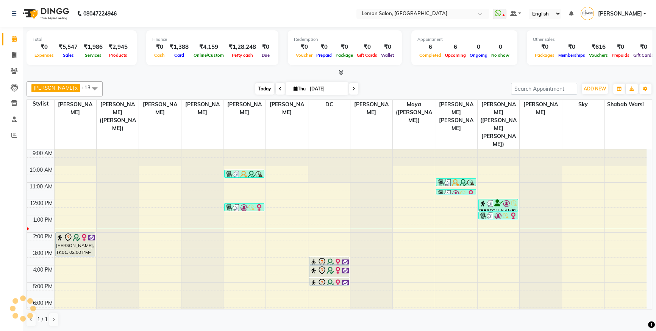
click at [260, 84] on span "Today" at bounding box center [264, 89] width 19 height 12
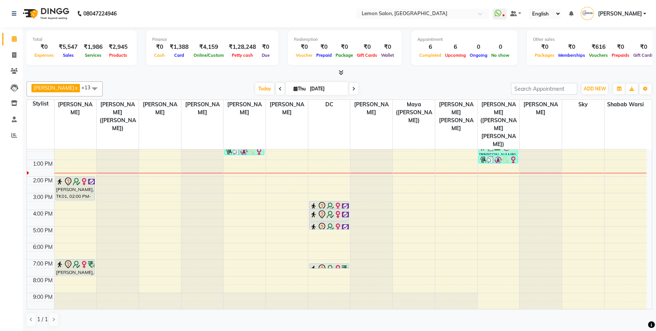
click at [240, 181] on div "9:00 AM 10:00 AM 11:00 AM 12:00 PM 1:00 PM 2:00 PM 3:00 PM 4:00 PM 5:00 PM 6:00…" at bounding box center [337, 210] width 620 height 233
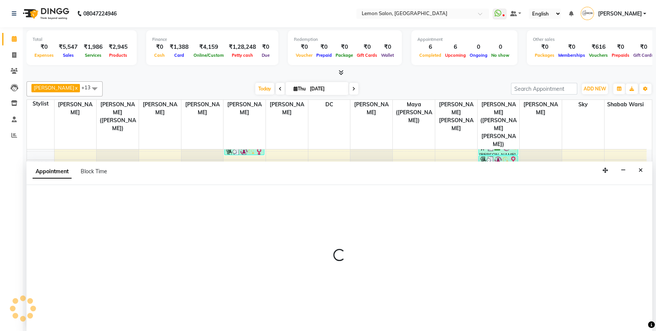
scroll to position [0, 0]
select select "9574"
select select "tentative"
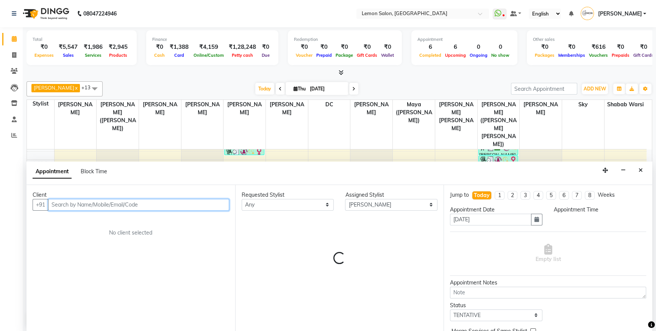
select select "900"
click at [114, 202] on input "text" at bounding box center [138, 205] width 181 height 12
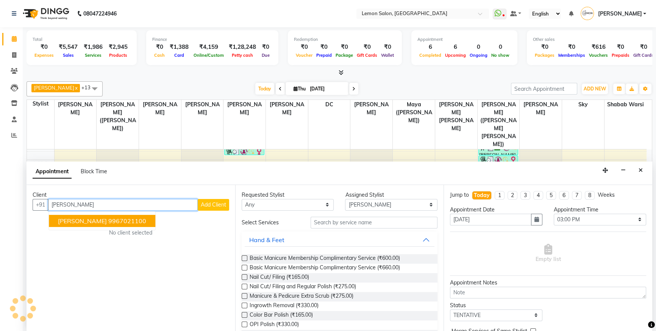
click at [128, 218] on ngb-highlight "9967021100" at bounding box center [127, 221] width 38 height 8
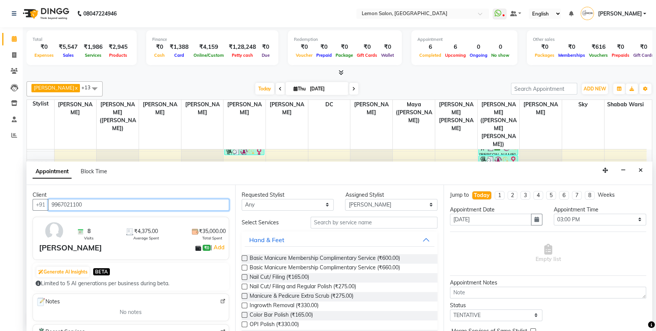
type input "9967021100"
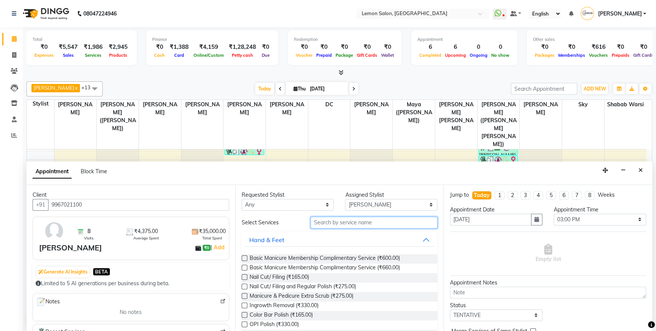
click at [333, 222] on input "text" at bounding box center [374, 223] width 127 height 12
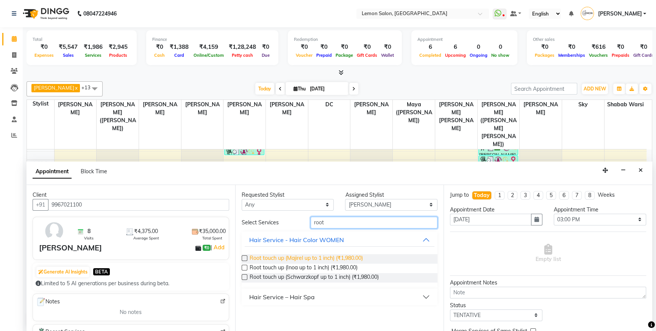
type input "root"
click at [325, 258] on span "Root touch up (Majirel up to 1 inch) (₹1,980.00)" at bounding box center [306, 259] width 113 height 9
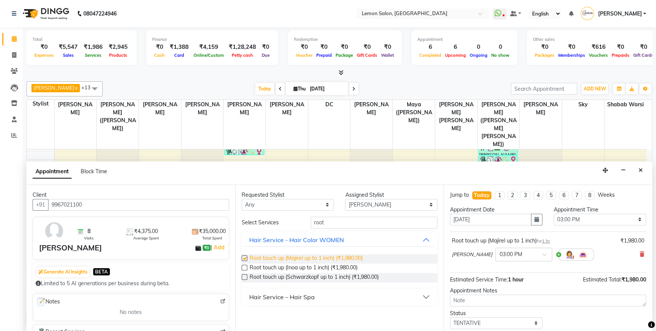
checkbox input "false"
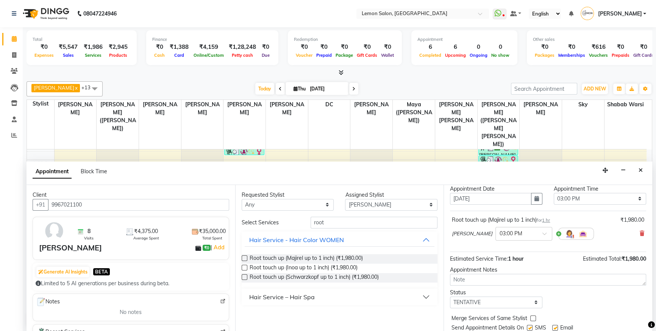
scroll to position [45, 0]
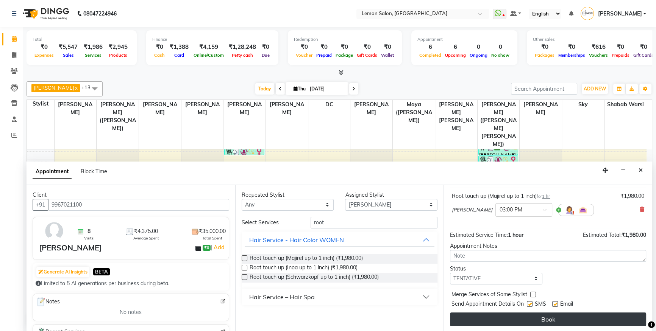
click at [492, 324] on button "Book" at bounding box center [548, 320] width 196 height 14
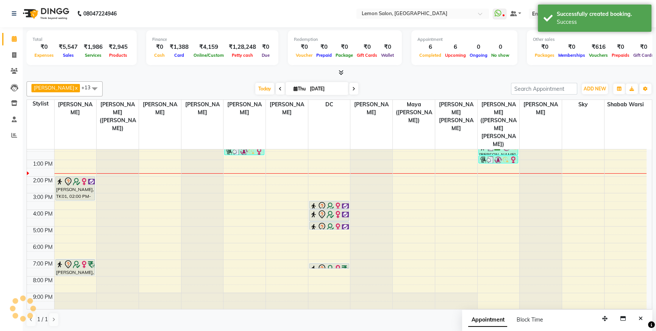
scroll to position [0, 0]
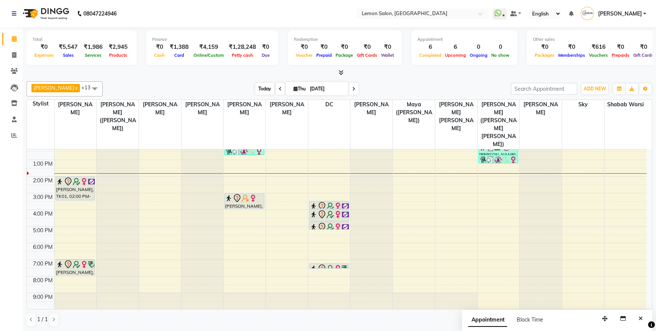
click at [262, 87] on span "Today" at bounding box center [264, 89] width 19 height 12
click at [259, 89] on span "Today" at bounding box center [264, 89] width 19 height 12
click at [413, 86] on div "Today Thu 04-09-2025" at bounding box center [306, 88] width 401 height 11
click at [257, 90] on span "Today" at bounding box center [264, 89] width 19 height 12
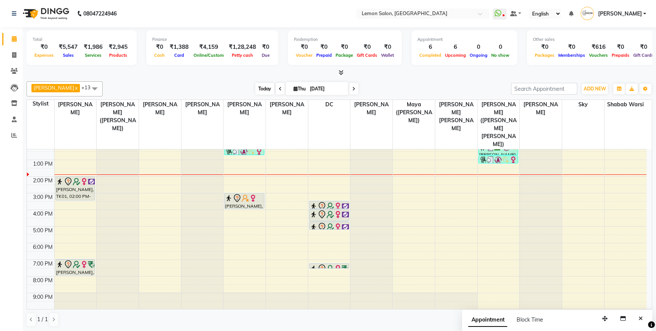
click at [264, 91] on span "Today" at bounding box center [264, 89] width 19 height 12
click at [392, 91] on div "Today Thu 04-09-2025" at bounding box center [306, 88] width 401 height 11
click at [228, 86] on div "Today Thu 04-09-2025" at bounding box center [306, 88] width 401 height 11
click at [185, 124] on th "[PERSON_NAME]" at bounding box center [202, 125] width 42 height 50
click at [261, 87] on span "Today" at bounding box center [264, 89] width 19 height 12
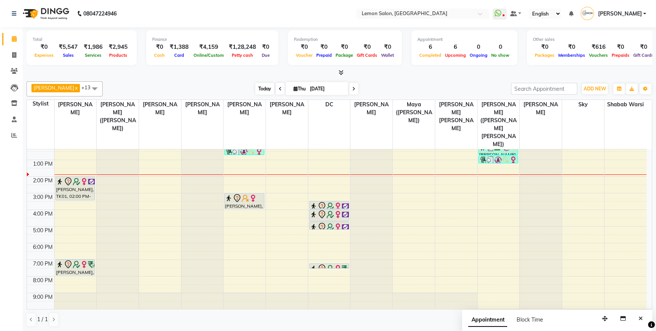
click at [261, 87] on span "Today" at bounding box center [264, 89] width 19 height 12
click at [16, 36] on icon at bounding box center [14, 39] width 5 height 6
click at [195, 19] on nav "08047224946 Select Location × Lemon Salon, Oshiwara WhatsApp Status ✕ Status: D…" at bounding box center [328, 13] width 656 height 27
click at [11, 42] on span at bounding box center [14, 39] width 13 height 9
click at [265, 90] on span "Today" at bounding box center [264, 89] width 19 height 12
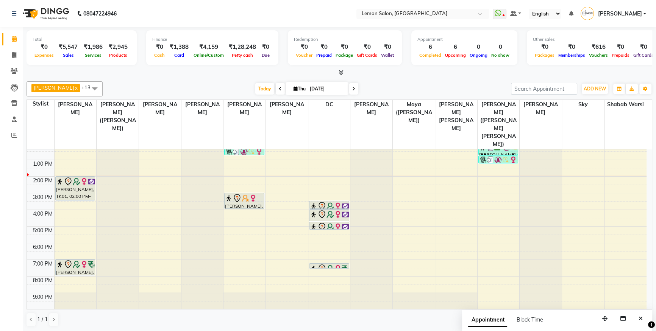
click at [417, 83] on div "Kashif Salmani x Sameer (Izhar Salmani) x Raju Salmani x Azaz Kassara x Wasim M…" at bounding box center [340, 88] width 626 height 15
click at [258, 86] on span "Today" at bounding box center [264, 89] width 19 height 12
click at [8, 34] on link "Calendar" at bounding box center [11, 39] width 18 height 13
click at [16, 55] on icon at bounding box center [14, 55] width 4 height 6
select select "service"
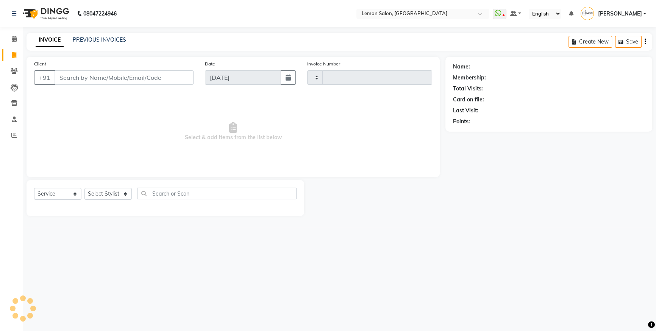
type input "5673"
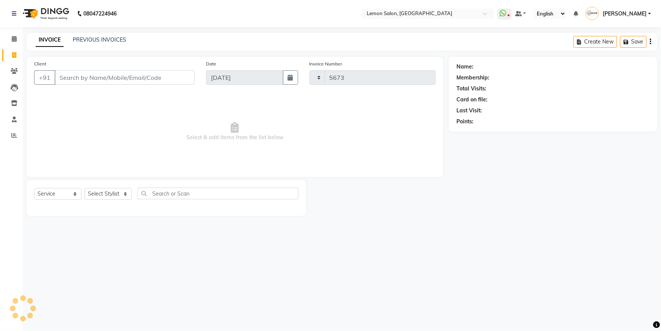
select select "566"
click at [102, 188] on div "Select Service Product Membership Package Voucher Prepaid Gift Card Select Styl…" at bounding box center [167, 198] width 280 height 36
click at [101, 195] on select "Select Stylist" at bounding box center [107, 194] width 47 height 12
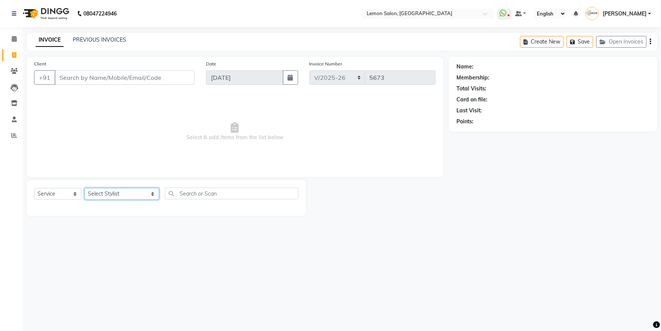
click at [102, 189] on select "Select Stylist Aakash Buchiude Azaz Kassara DC Geeta Govind Rajput Idrisi Mehta…" at bounding box center [121, 194] width 75 height 12
click at [84, 188] on select "Select Stylist Aakash Buchiude Azaz Kassara DC Geeta Govind Rajput Idrisi Mehta…" at bounding box center [121, 194] width 75 height 12
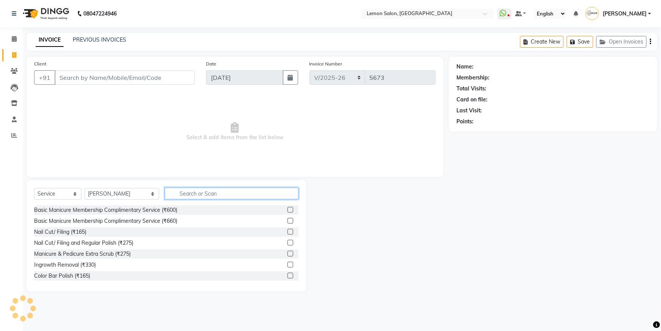
click at [181, 194] on input "text" at bounding box center [232, 194] width 134 height 12
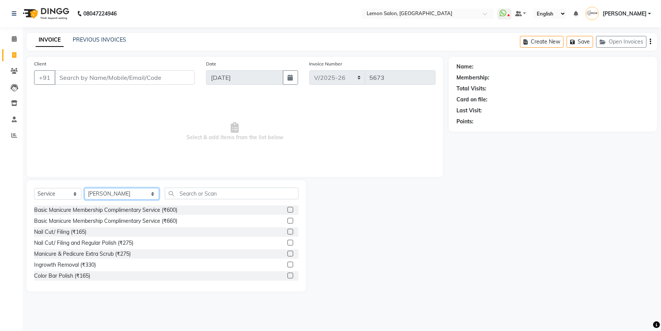
click at [114, 193] on select "Select Stylist Aakash Buchiude Azaz Kassara DC Geeta Govind Rajput Idrisi Mehta…" at bounding box center [121, 194] width 75 height 12
select select "7884"
click at [84, 188] on select "Select Stylist Aakash Buchiude Azaz Kassara DC Geeta Govind Rajput Idrisi Mehta…" at bounding box center [121, 194] width 75 height 12
click at [205, 193] on input "text" at bounding box center [232, 194] width 134 height 12
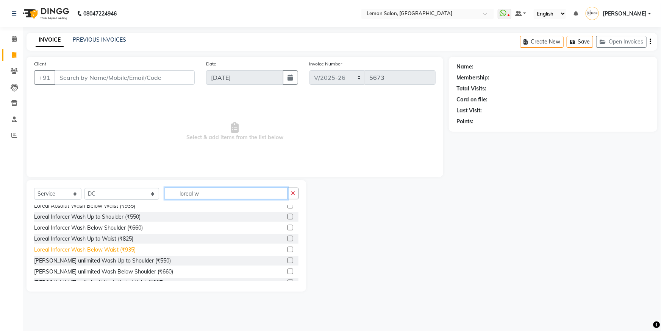
scroll to position [69, 0]
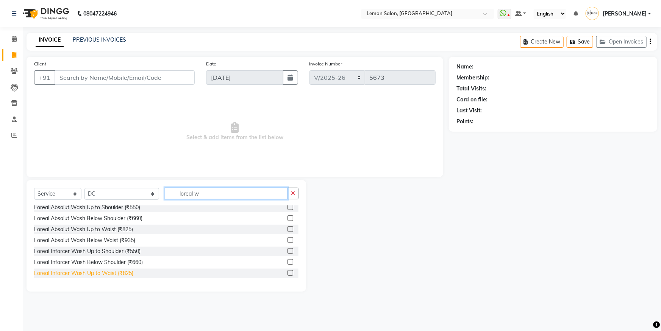
type input "loreal w"
click at [116, 272] on div "Loreal Inforcer Wash Up to Waist (₹825)" at bounding box center [83, 274] width 99 height 8
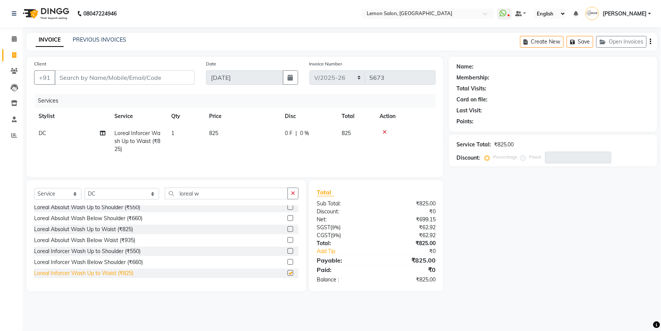
checkbox input "false"
click at [101, 197] on select "Select Stylist Aakash Buchiude Azaz Kassara DC Geeta Govind Rajput Idrisi Mehta…" at bounding box center [121, 194] width 75 height 12
select select "9574"
click at [84, 188] on select "Select Stylist Aakash Buchiude Azaz Kassara DC Geeta Govind Rajput Idrisi Mehta…" at bounding box center [121, 194] width 75 height 12
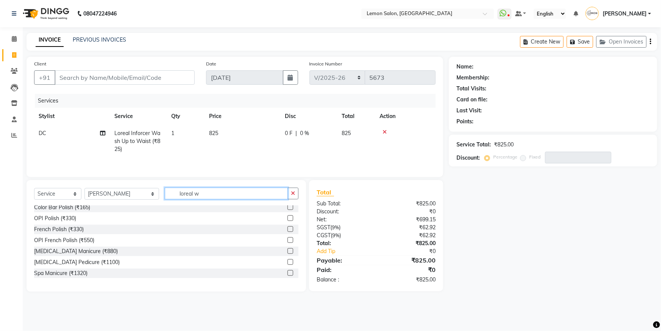
click at [195, 198] on input "loreal w" at bounding box center [226, 194] width 123 height 12
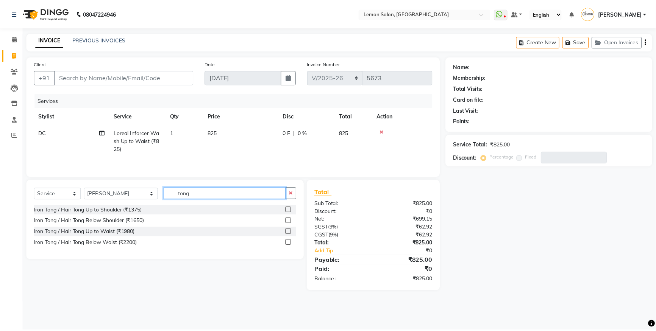
scroll to position [0, 0]
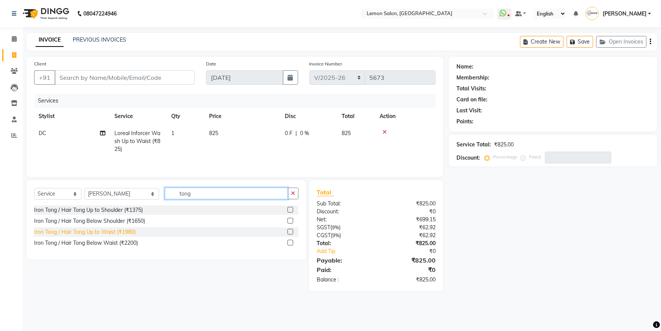
type input "tong"
click at [99, 235] on div "Iron Tong / Hair Tong Up to Waist (₹1980)" at bounding box center [85, 232] width 102 height 8
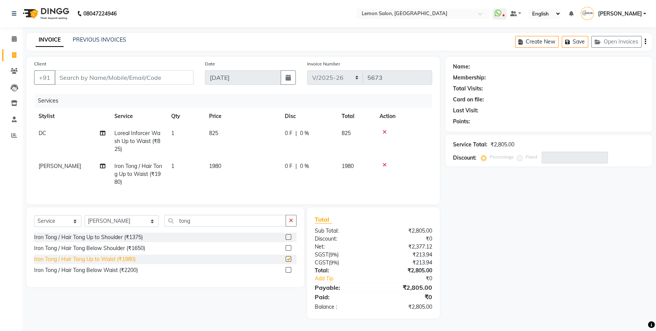
checkbox input "false"
click at [113, 223] on select "Select Stylist Aakash Buchiude Azaz Kassara DC Geeta Govind Rajput Idrisi Mehta…" at bounding box center [121, 222] width 74 height 12
select select "88944"
click at [84, 221] on select "Select Stylist Aakash Buchiude Azaz Kassara DC Geeta Govind Rajput Idrisi Mehta…" at bounding box center [121, 222] width 74 height 12
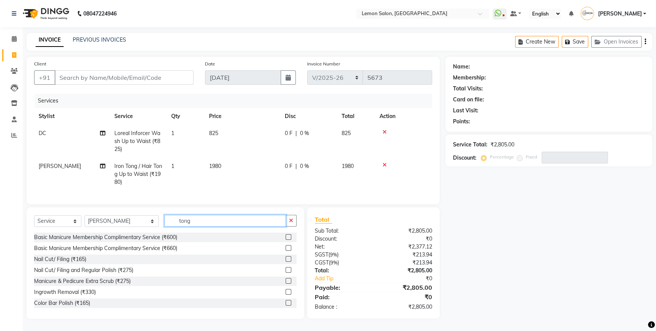
click at [189, 226] on input "tong" at bounding box center [225, 221] width 122 height 12
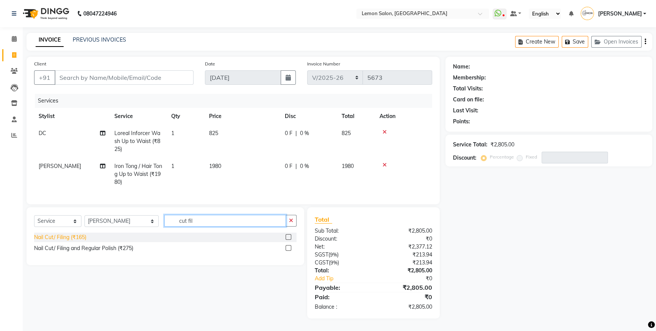
type input "cut fil"
click at [52, 242] on div "Nail Cut/ Filing (₹165)" at bounding box center [60, 238] width 52 height 8
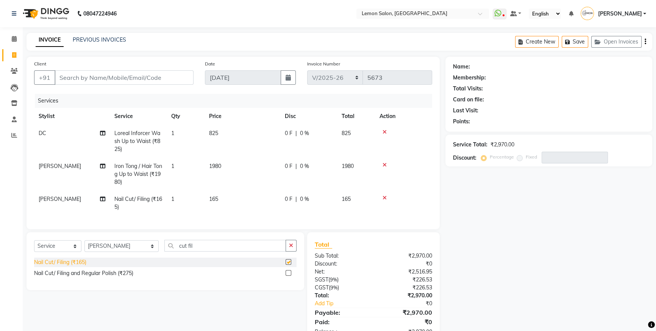
checkbox input "false"
click at [147, 77] on input "Client" at bounding box center [124, 77] width 139 height 14
type input "9"
type input "0"
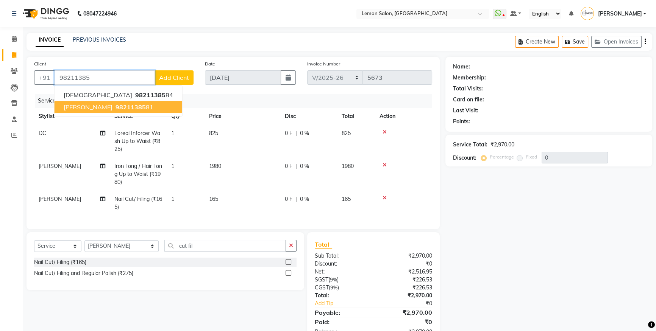
click at [140, 104] on ngb-highlight "98211385 81" at bounding box center [133, 107] width 39 height 8
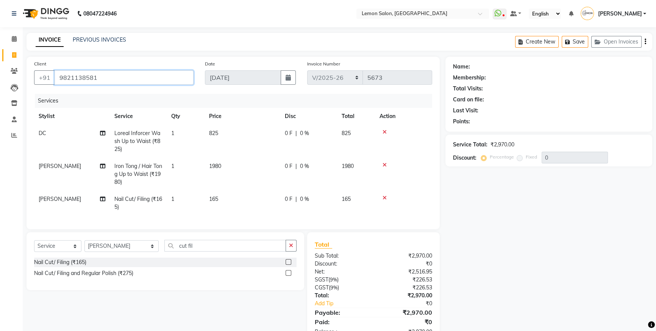
type input "9821138581"
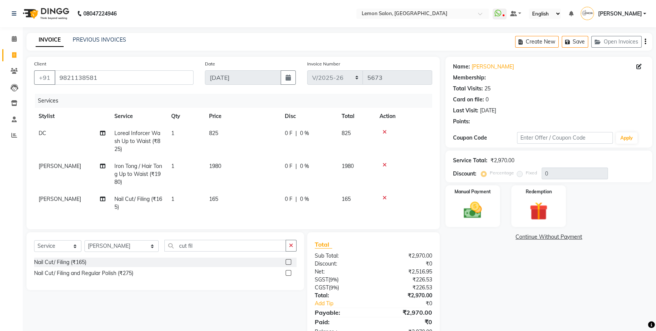
type input "20"
select select "1: Object"
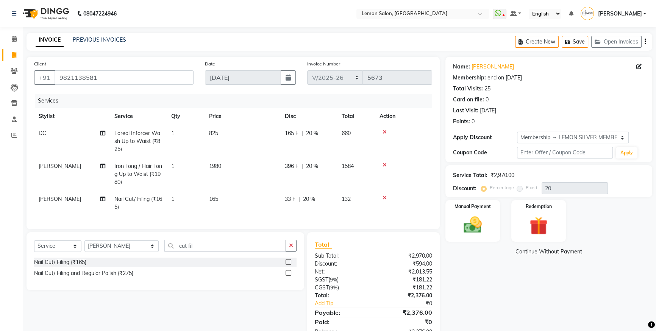
click at [121, 170] on td "Iron Tong / Hair Tong Up to Waist (₹1980)" at bounding box center [138, 174] width 57 height 33
select select "9574"
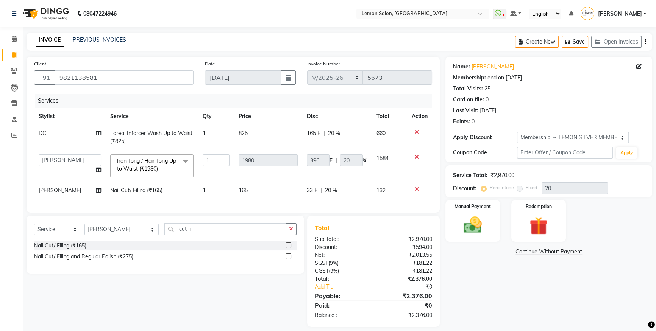
click at [150, 165] on span "Iron Tong / Hair Tong Up to Waist (₹1980) x" at bounding box center [148, 165] width 67 height 16
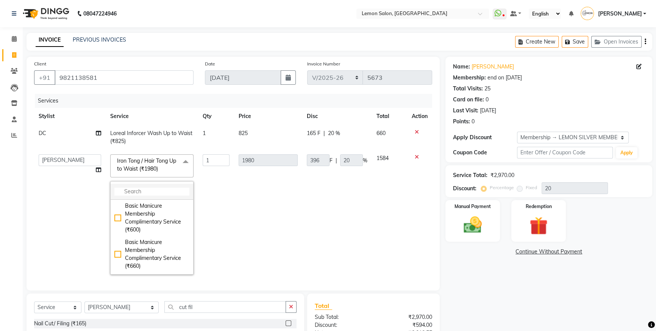
click at [142, 193] on input "multiselect-search" at bounding box center [151, 192] width 75 height 8
type input "b"
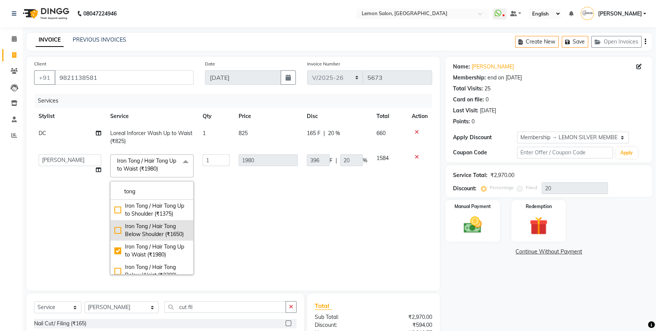
type input "tong"
click at [115, 231] on div "Iron Tong / Hair Tong Below Shoulder (₹1650)" at bounding box center [151, 231] width 75 height 16
checkbox input "true"
type input "1650"
type input "330"
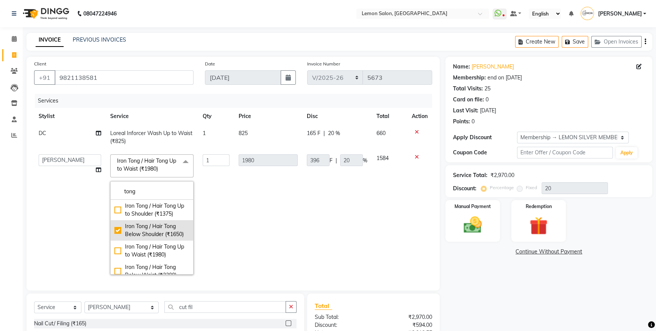
checkbox input "false"
click at [223, 187] on td "1" at bounding box center [216, 215] width 36 height 130
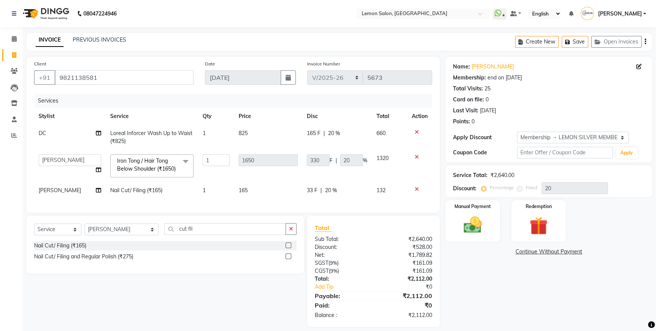
scroll to position [20, 0]
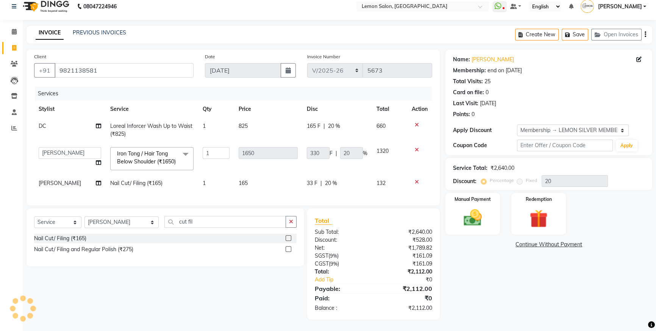
click at [171, 123] on span "Loreal Inforcer Wash Up to Waist (₹825)" at bounding box center [151, 130] width 82 height 15
select select "7884"
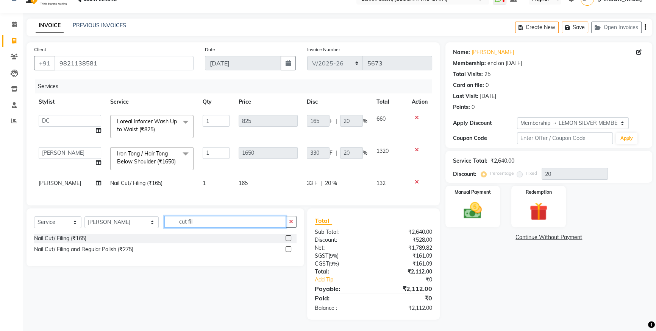
click at [178, 228] on input "cut fil" at bounding box center [225, 222] width 122 height 12
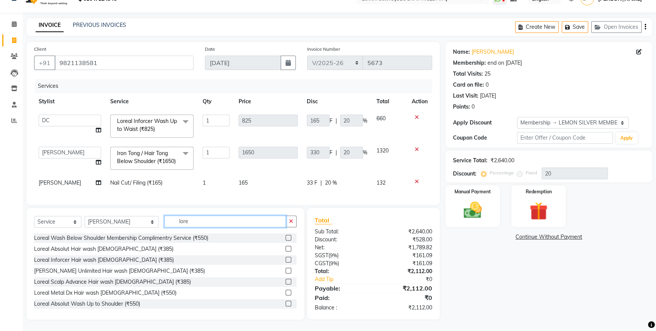
scroll to position [14, 0]
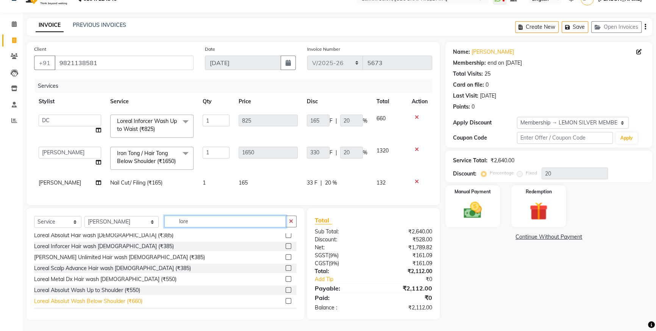
type input "lore"
click at [128, 306] on div "Loreal Absolut Wash Below Shoulder (₹660)" at bounding box center [88, 302] width 108 height 8
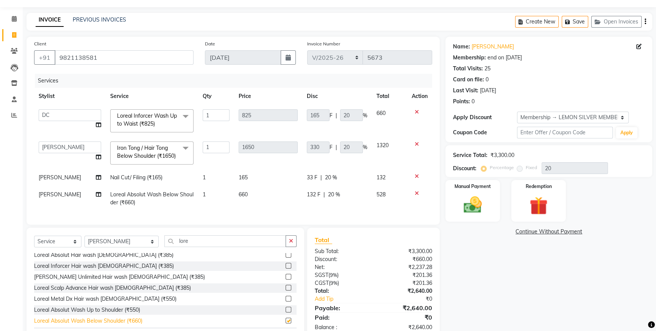
checkbox input "false"
click at [416, 112] on icon at bounding box center [417, 111] width 4 height 5
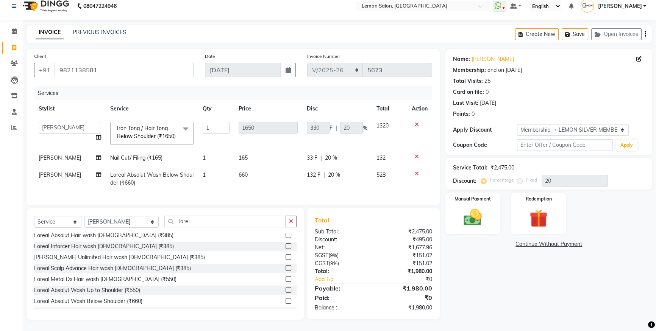
scroll to position [20, 0]
click at [465, 193] on div "Manual Payment" at bounding box center [472, 213] width 57 height 43
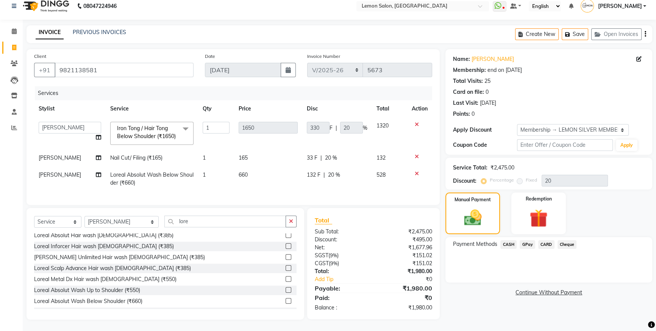
click at [509, 241] on span "CASH" at bounding box center [508, 245] width 16 height 9
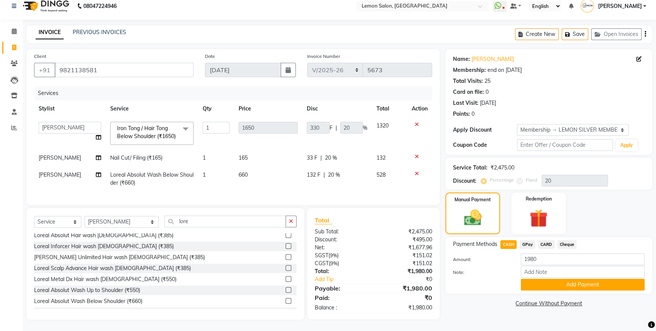
scroll to position [0, 0]
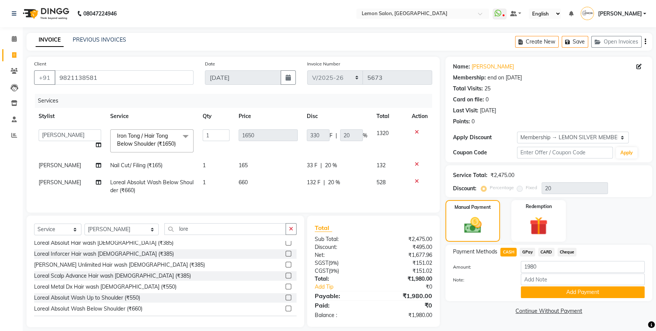
click at [66, 186] on span "[PERSON_NAME]" at bounding box center [60, 182] width 42 height 7
select select "88944"
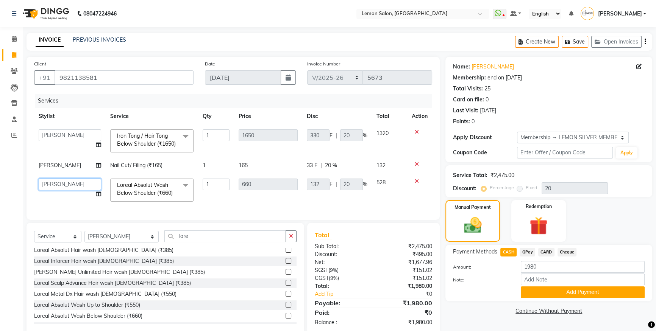
click at [59, 191] on select "Aakash Buchiude Azaz Kassara DC Geeta Govind Rajput Idrisi Mehtab Kanchan (Shru…" at bounding box center [70, 185] width 63 height 12
select select "7884"
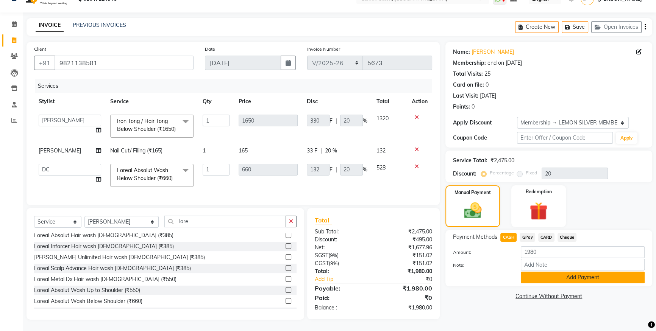
click at [549, 272] on button "Add Payment" at bounding box center [583, 278] width 124 height 12
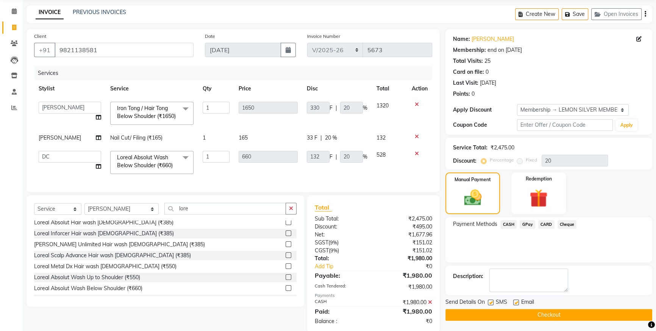
scroll to position [92, 0]
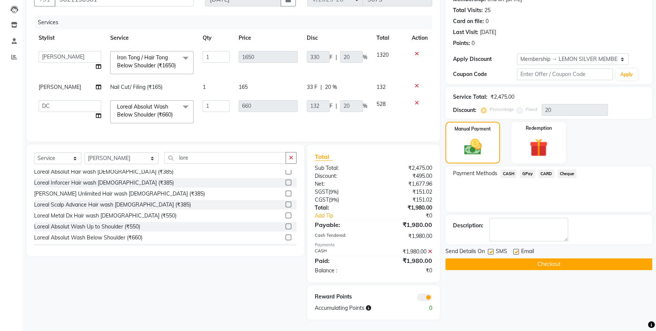
drag, startPoint x: 490, startPoint y: 237, endPoint x: 505, endPoint y: 241, distance: 16.2
click at [491, 249] on label at bounding box center [491, 252] width 6 height 6
click at [491, 250] on input "checkbox" at bounding box center [490, 252] width 5 height 5
checkbox input "false"
click at [516, 249] on label at bounding box center [516, 252] width 6 height 6
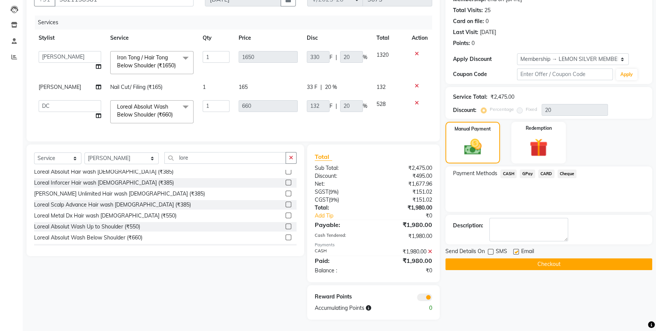
click at [516, 250] on input "checkbox" at bounding box center [515, 252] width 5 height 5
checkbox input "false"
click at [506, 259] on button "Checkout" at bounding box center [548, 265] width 207 height 12
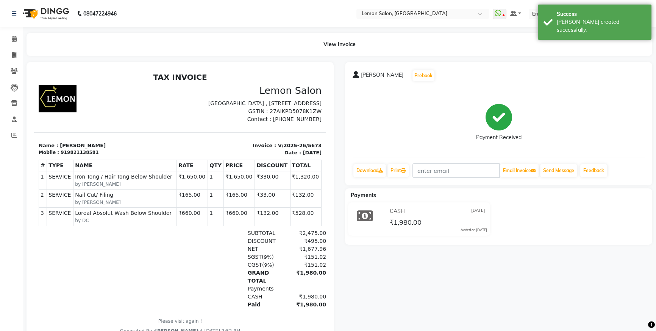
click at [273, 150] on p "Invoice : V/2025-26/5673" at bounding box center [253, 146] width 137 height 8
copy div "Invoice : V/2025-26/5673"
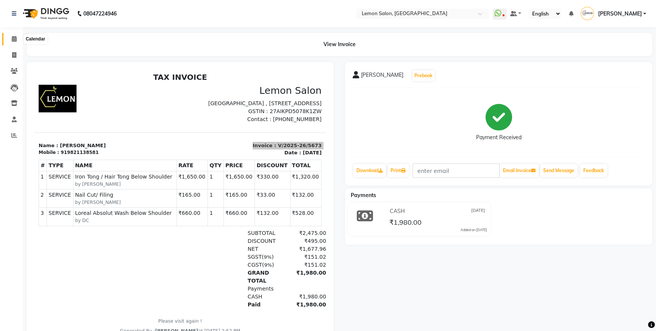
click at [9, 41] on span at bounding box center [14, 39] width 13 height 9
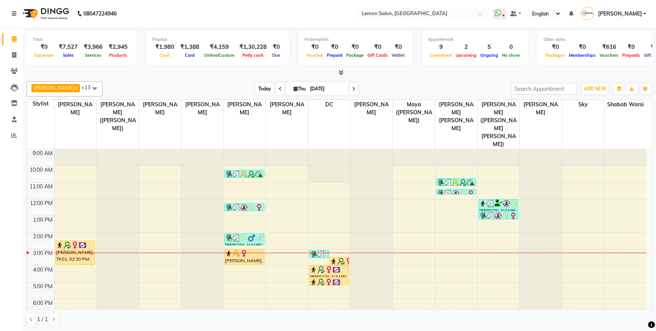
click at [259, 83] on span "Today" at bounding box center [264, 89] width 19 height 12
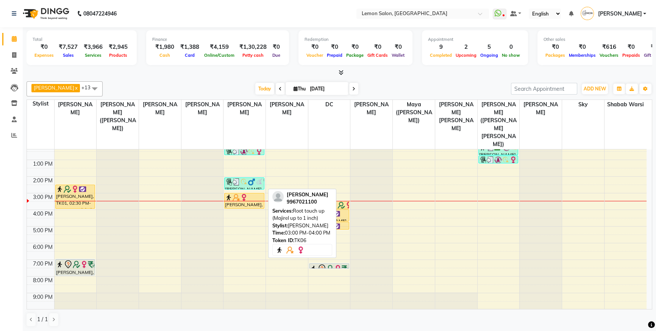
click at [243, 194] on img at bounding box center [244, 198] width 8 height 8
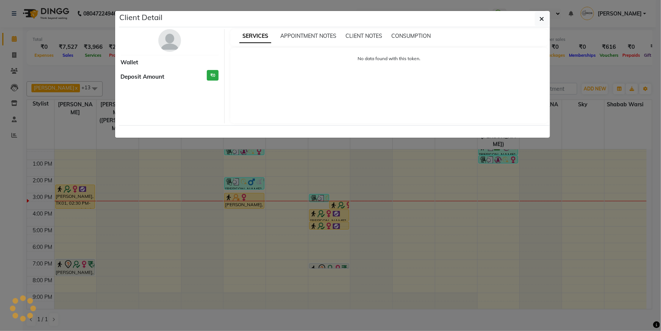
select select "1"
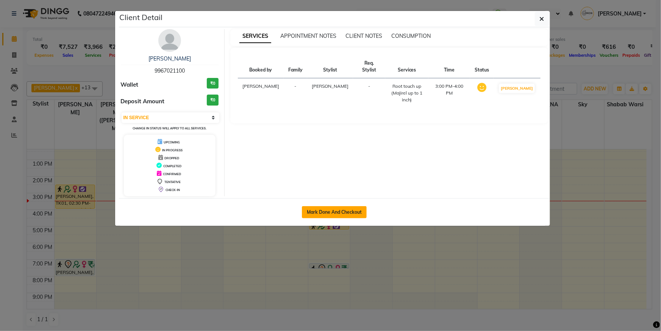
click at [334, 210] on button "Mark Done And Checkout" at bounding box center [334, 212] width 65 height 12
select select "566"
select select "service"
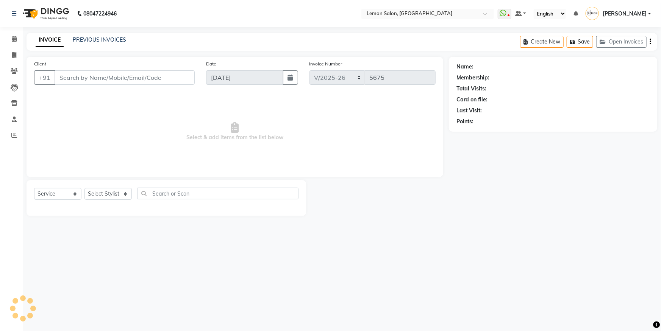
type input "9967021100"
select select "9574"
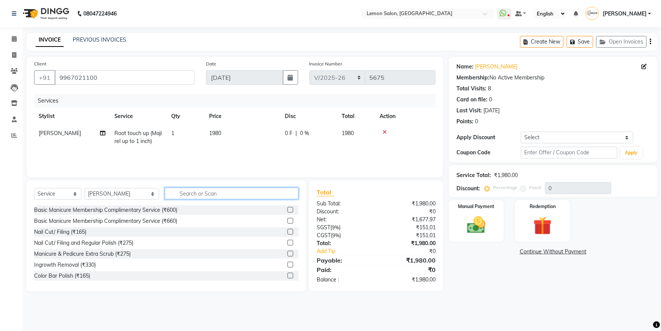
click at [180, 198] on input "text" at bounding box center [232, 194] width 134 height 12
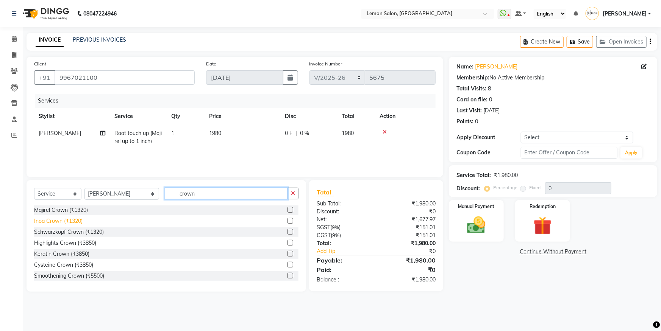
type input "crown"
click at [68, 222] on div "Inoa Crown (₹1320)" at bounding box center [58, 221] width 48 height 8
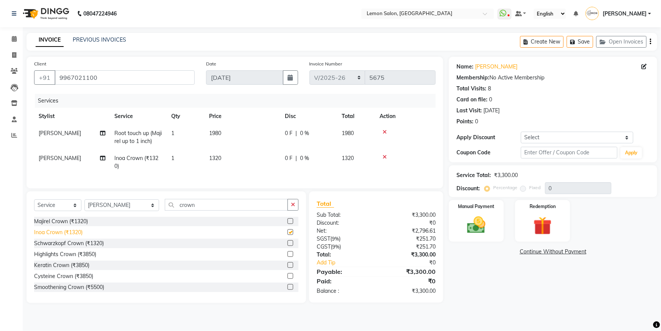
checkbox input "false"
click at [384, 156] on icon at bounding box center [385, 157] width 4 height 5
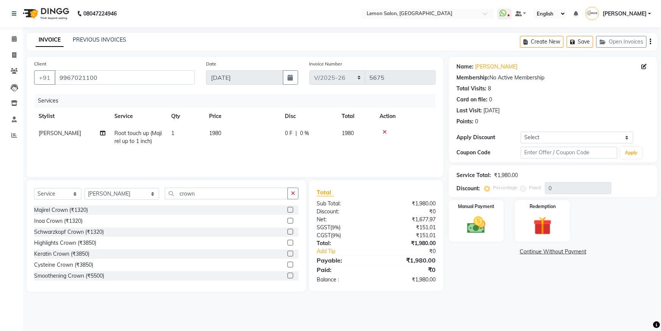
click at [105, 126] on td "[PERSON_NAME]" at bounding box center [72, 137] width 76 height 25
select select "9574"
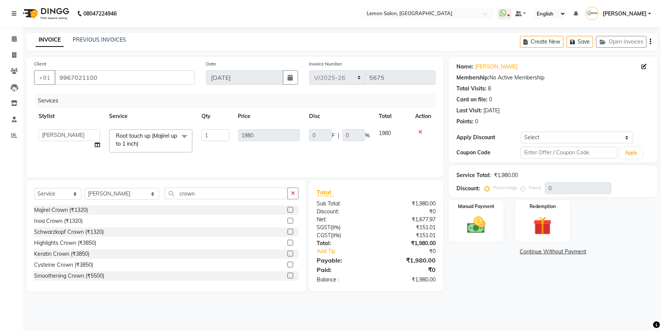
click at [116, 135] on span "Root touch up (Majirel up to 1 inch)" at bounding box center [146, 140] width 61 height 15
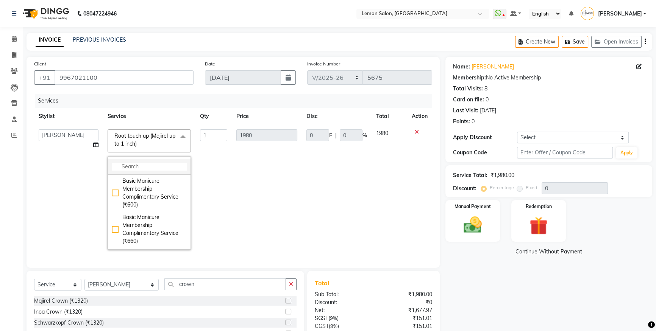
click at [145, 164] on input "multiselect-search" at bounding box center [149, 167] width 75 height 8
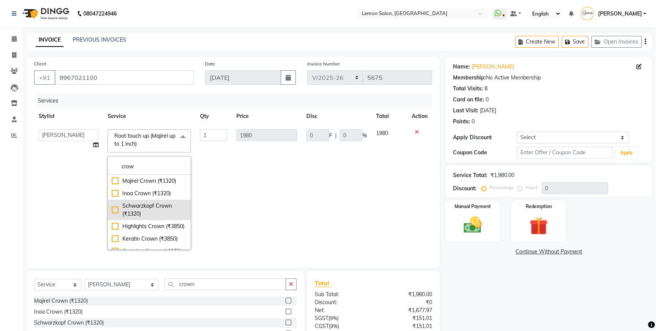
type input "crow"
click at [145, 206] on div "Schwarzkopf Crown (₹1320)" at bounding box center [149, 210] width 75 height 16
checkbox input "true"
type input "1320"
click at [223, 160] on td "1" at bounding box center [213, 190] width 36 height 130
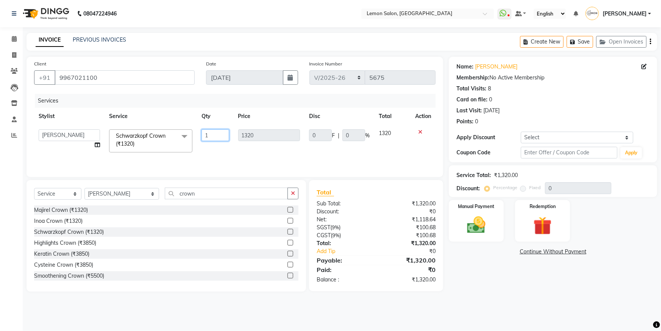
click at [219, 135] on input "1" at bounding box center [216, 136] width 28 height 12
type input "2"
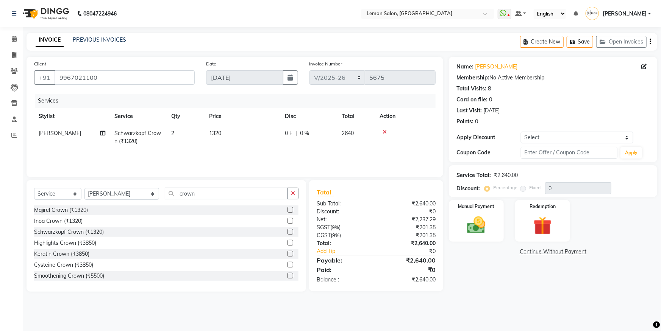
click at [217, 147] on tr "Wasim Mansoori Schwarzkopf Crown (₹1320) 2 1320 0 F | 0 % 2640" at bounding box center [235, 137] width 402 height 25
click at [477, 222] on img at bounding box center [476, 225] width 31 height 22
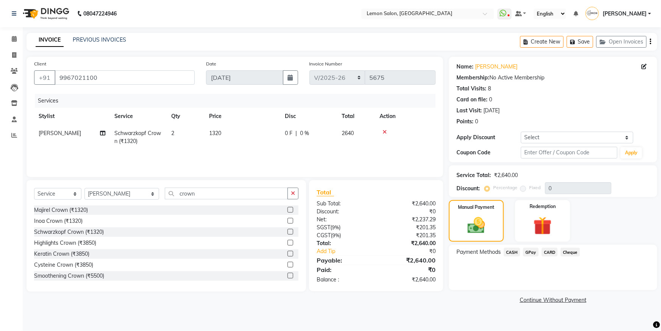
click at [517, 252] on span "CASH" at bounding box center [512, 252] width 16 height 9
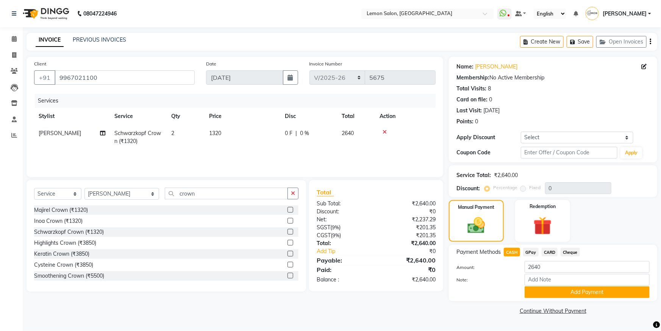
click at [531, 252] on span "GPay" at bounding box center [531, 252] width 16 height 9
click at [543, 292] on button "Add Payment" at bounding box center [587, 293] width 125 height 12
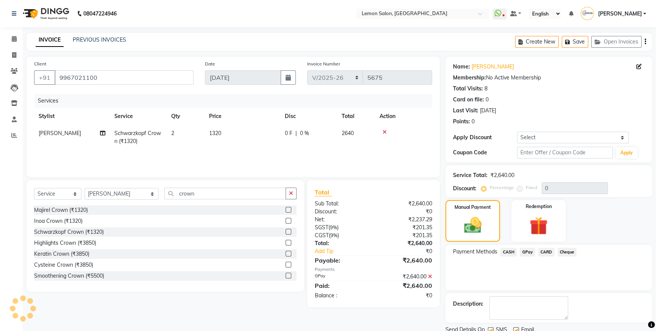
scroll to position [28, 0]
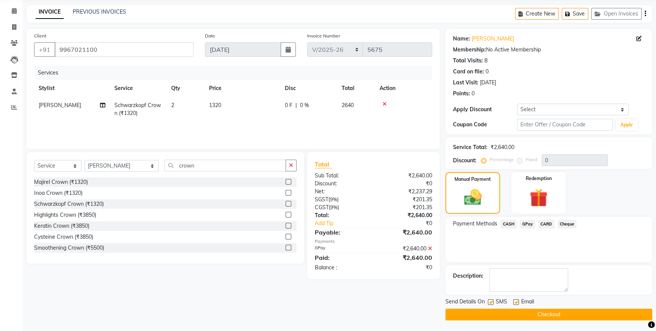
click at [489, 300] on label at bounding box center [491, 303] width 6 height 6
click at [489, 300] on input "checkbox" at bounding box center [490, 302] width 5 height 5
checkbox input "false"
click at [513, 302] on label at bounding box center [516, 303] width 6 height 6
click at [513, 302] on input "checkbox" at bounding box center [515, 302] width 5 height 5
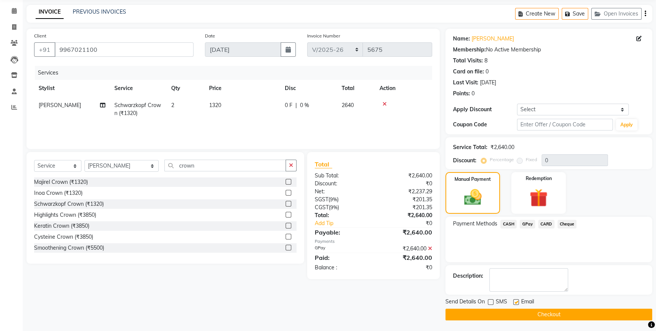
checkbox input "false"
click at [507, 314] on button "Checkout" at bounding box center [548, 315] width 207 height 12
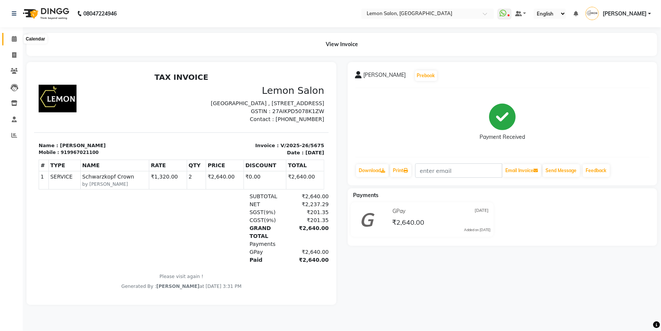
click at [13, 37] on icon at bounding box center [14, 39] width 5 height 6
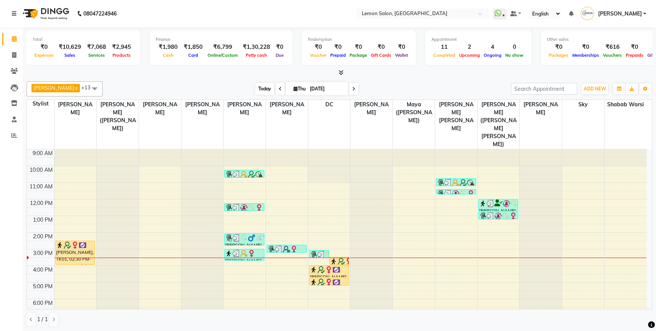
click at [256, 93] on span "Today" at bounding box center [264, 89] width 19 height 12
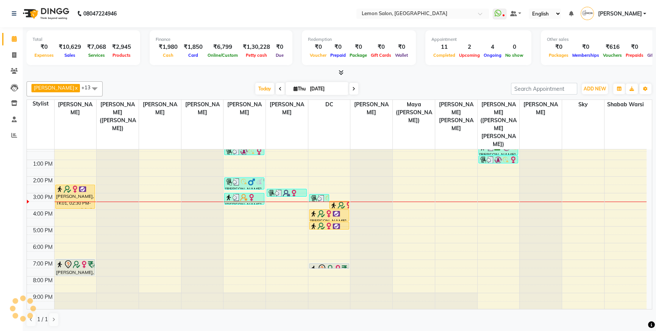
click at [222, 88] on div "Today Thu 04-09-2025" at bounding box center [306, 88] width 401 height 11
click at [205, 83] on div "Today Thu 04-09-2025" at bounding box center [306, 88] width 401 height 11
click at [13, 36] on icon at bounding box center [14, 39] width 5 height 6
click at [256, 88] on span "Today" at bounding box center [264, 89] width 19 height 12
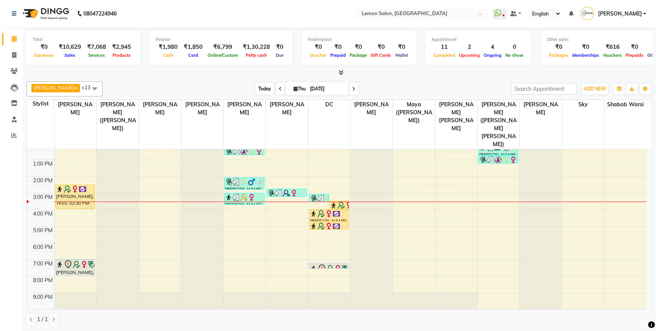
scroll to position [0, 0]
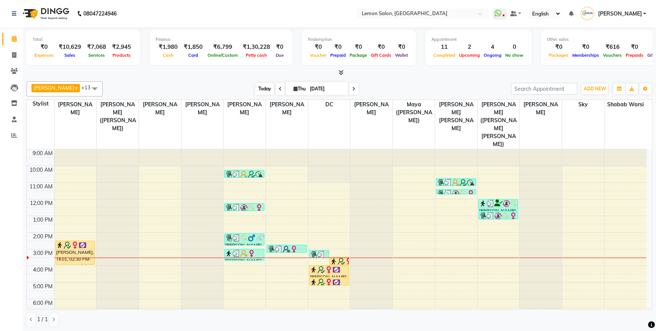
click at [256, 88] on span "Today" at bounding box center [264, 89] width 19 height 12
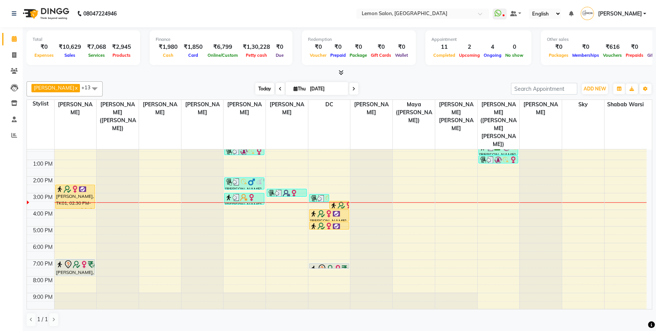
click at [255, 88] on span "Today" at bounding box center [264, 89] width 19 height 12
click at [321, 217] on div "9:00 AM 10:00 AM 11:00 AM 12:00 PM 1:00 PM 2:00 PM 3:00 PM 4:00 PM 5:00 PM 6:00…" at bounding box center [337, 210] width 620 height 233
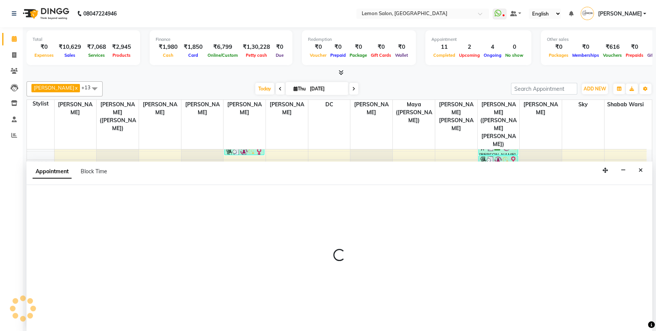
scroll to position [0, 0]
select select "7884"
select select "tentative"
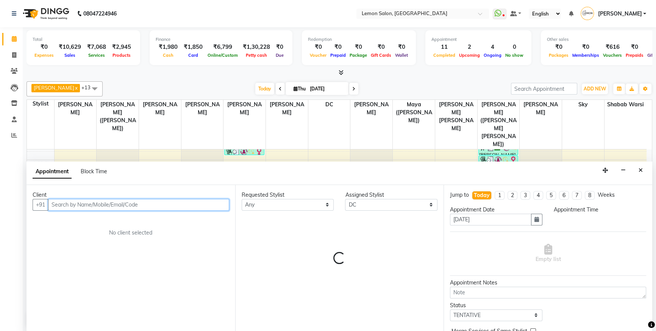
select select "1020"
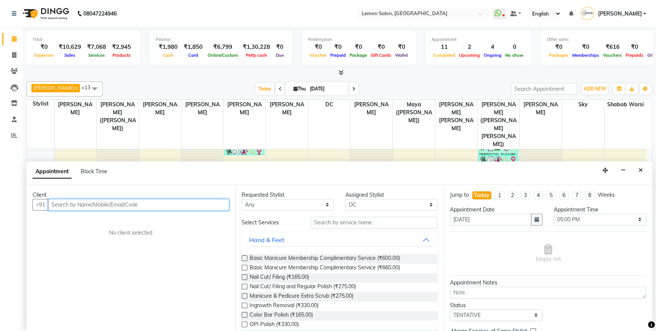
click at [164, 204] on input "text" at bounding box center [138, 205] width 181 height 12
click at [133, 207] on input "text" at bounding box center [138, 205] width 181 height 12
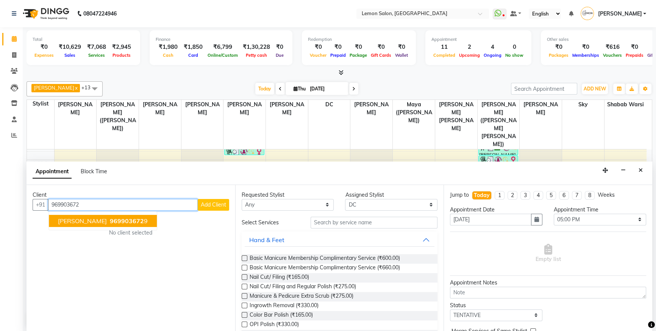
click at [125, 221] on span "969903672" at bounding box center [127, 221] width 34 height 8
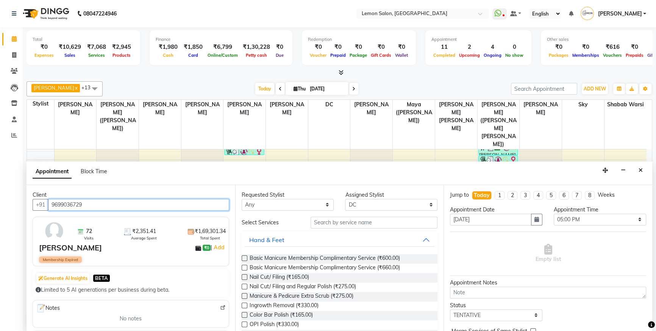
type input "9699036729"
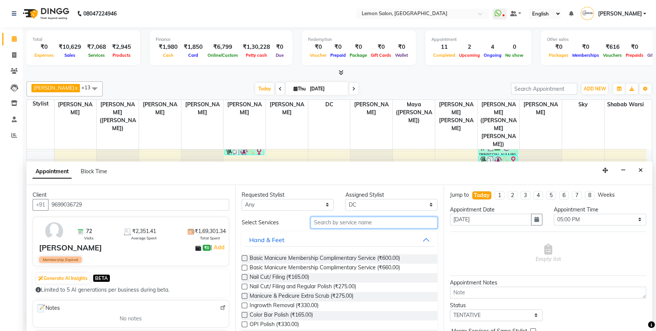
click at [352, 220] on input "text" at bounding box center [374, 223] width 127 height 12
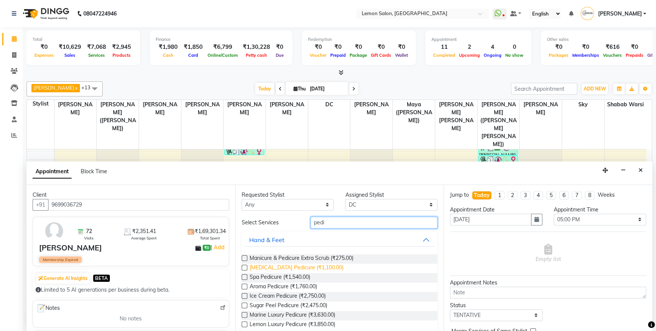
type input "pedi"
click at [297, 265] on span "Whitening Pedicure (₹1,100.00)" at bounding box center [297, 268] width 94 height 9
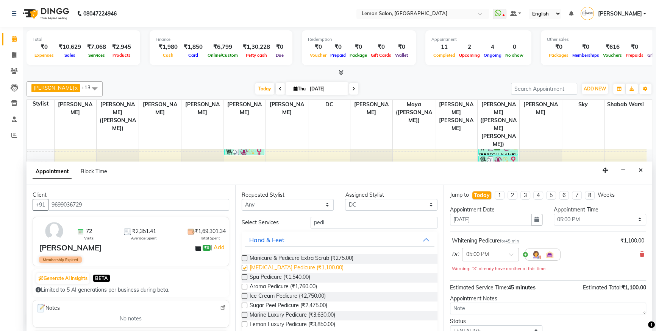
checkbox input "false"
click at [578, 219] on select "Select 10:00 AM 10:15 AM 10:30 AM 10:45 AM 11:00 AM 11:15 AM 11:30 AM 11:45 AM …" at bounding box center [600, 220] width 92 height 12
select select "990"
click at [554, 214] on select "Select 10:00 AM 10:15 AM 10:30 AM 10:45 AM 11:00 AM 11:15 AM 11:30 AM 11:45 AM …" at bounding box center [600, 220] width 92 height 12
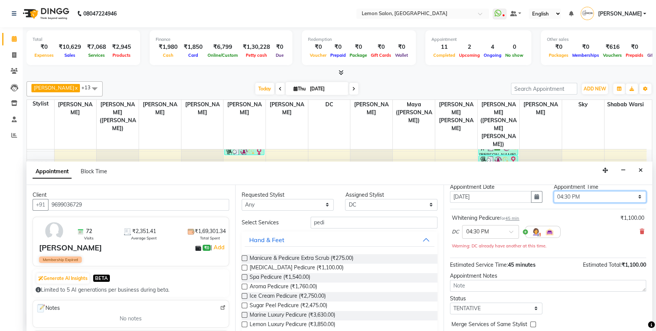
scroll to position [53, 0]
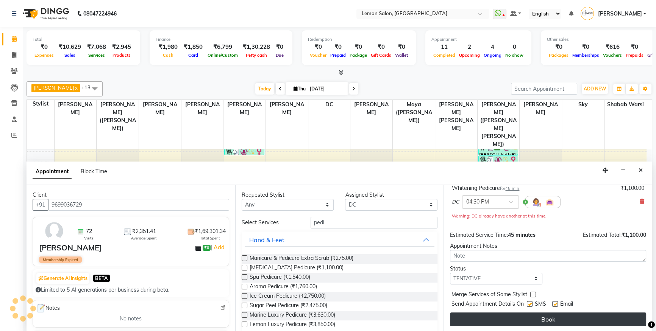
click at [545, 319] on button "Book" at bounding box center [548, 320] width 196 height 14
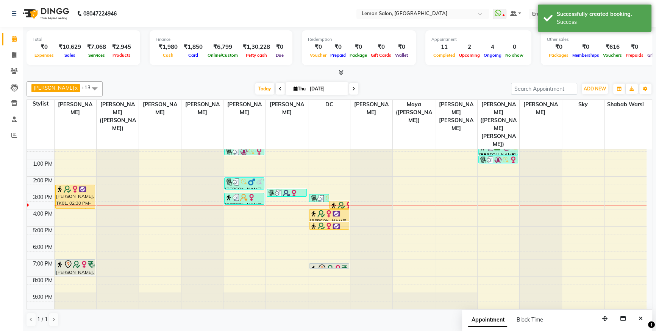
scroll to position [0, 0]
click at [61, 229] on div "9:00 AM 10:00 AM 11:00 AM 12:00 PM 1:00 PM 2:00 PM 3:00 PM 4:00 PM 5:00 PM 6:00…" at bounding box center [337, 210] width 620 height 233
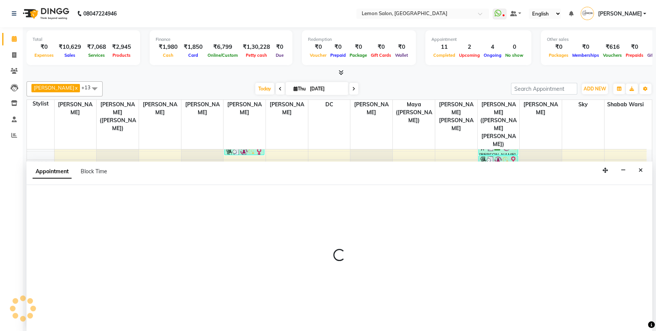
select select "7391"
select select "tentative"
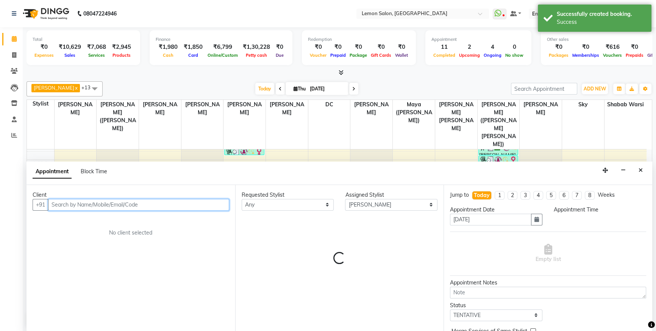
select select "1080"
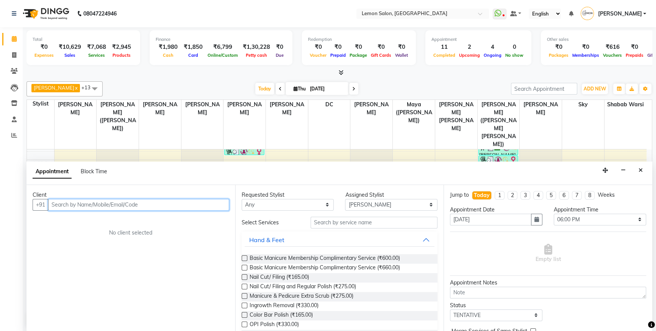
click at [70, 202] on input "text" at bounding box center [138, 205] width 181 height 12
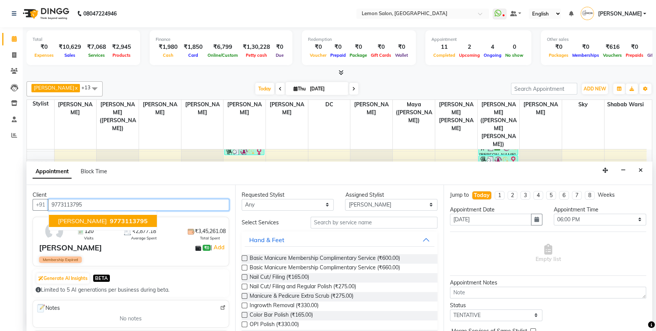
click at [87, 221] on span "POOJA RAGHANI" at bounding box center [82, 221] width 49 height 8
type input "9773113795"
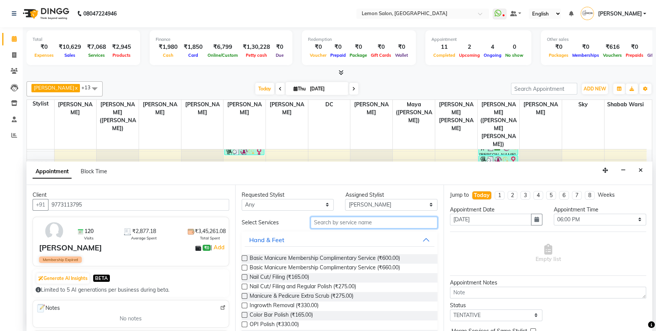
click at [358, 223] on input "text" at bounding box center [374, 223] width 127 height 12
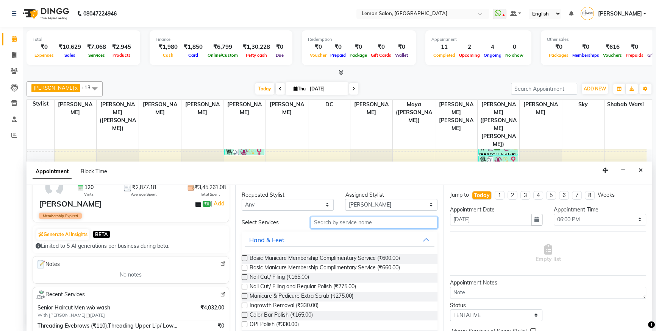
scroll to position [103, 0]
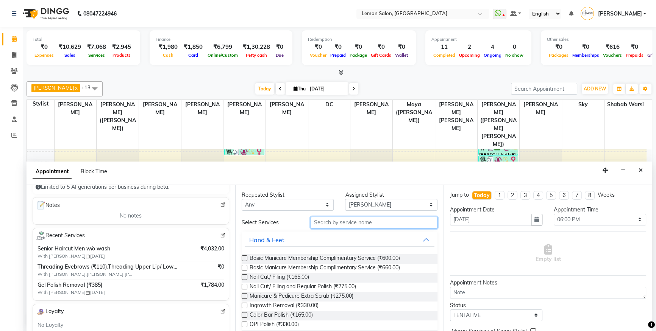
click at [367, 223] on input "text" at bounding box center [374, 223] width 127 height 12
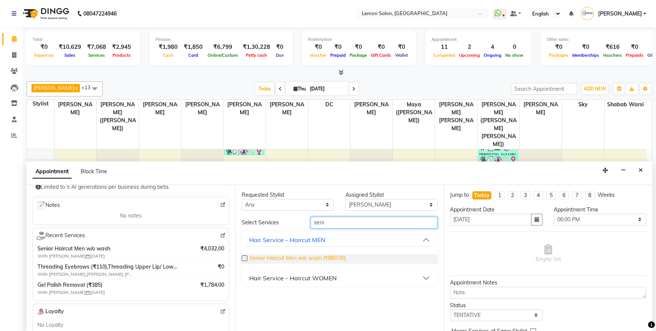
type input "seni"
click at [316, 258] on span "Senior Haircut Men w/o wash (₹880.00)" at bounding box center [298, 259] width 96 height 9
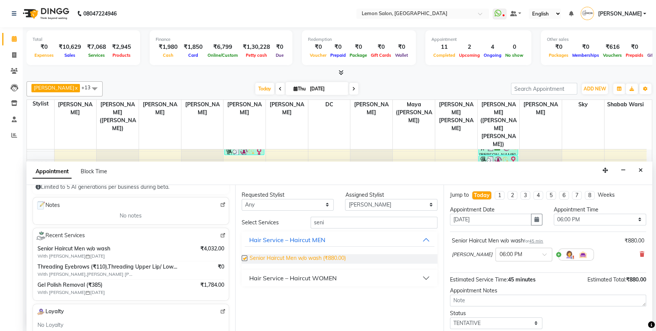
checkbox input "false"
click at [333, 223] on input "seni" at bounding box center [374, 223] width 127 height 12
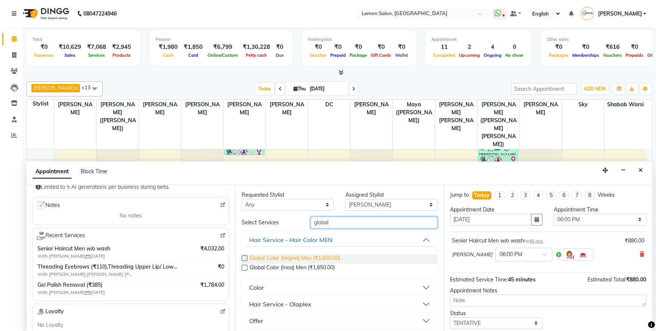
type input "global"
click at [317, 258] on span "Global Color (Majirel) Men (₹1,650.00)" at bounding box center [295, 259] width 91 height 9
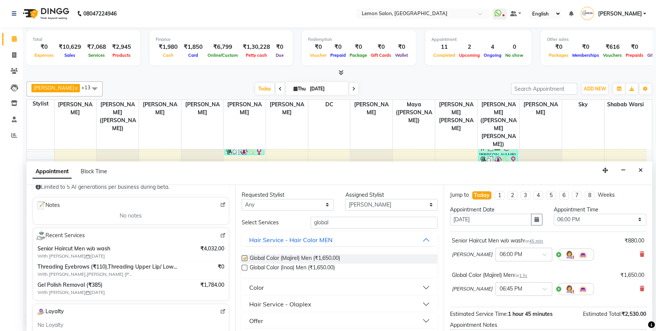
checkbox input "false"
click at [337, 214] on div "Requested Stylist Any Aakash Buchiude Azaz Kassara DC Geeta Govind Rajput Kanch…" at bounding box center [339, 258] width 209 height 147
click at [330, 221] on input "global" at bounding box center [374, 223] width 127 height 12
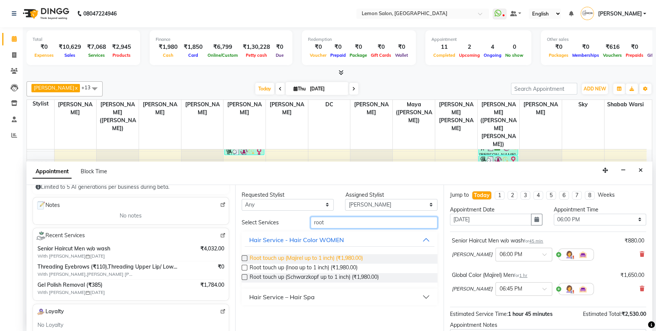
type input "root"
click at [327, 258] on span "Root touch up (Majirel up to 1 inch) (₹1,980.00)" at bounding box center [306, 259] width 113 height 9
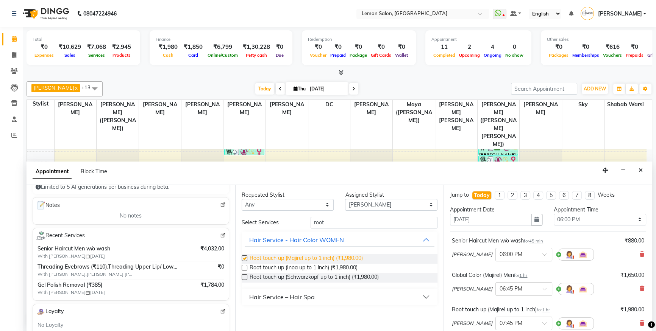
checkbox input "false"
click at [332, 227] on input "root" at bounding box center [374, 223] width 127 height 12
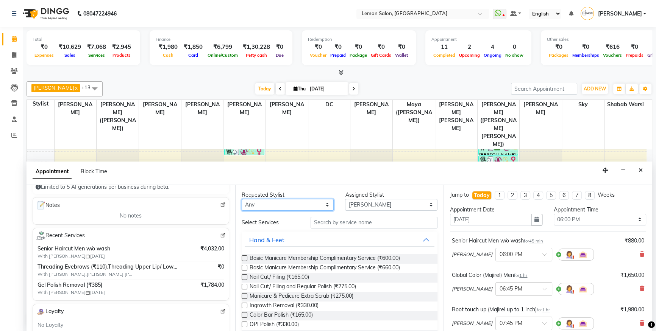
click at [313, 201] on select "Any Aakash Buchiude Azaz Kassara DC Geeta Govind Rajput Kanchan (Shrushti Siddh…" at bounding box center [288, 205] width 92 height 12
select select "7397"
click at [242, 199] on select "Any Aakash Buchiude Azaz Kassara DC Geeta Govind Rajput Kanchan (Shrushti Siddh…" at bounding box center [288, 205] width 92 height 12
select select "7397"
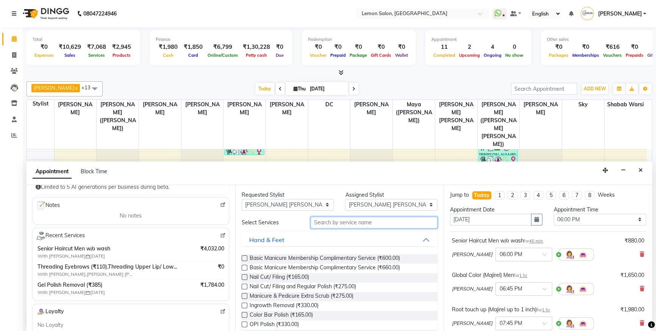
click at [353, 222] on input "text" at bounding box center [374, 223] width 127 height 12
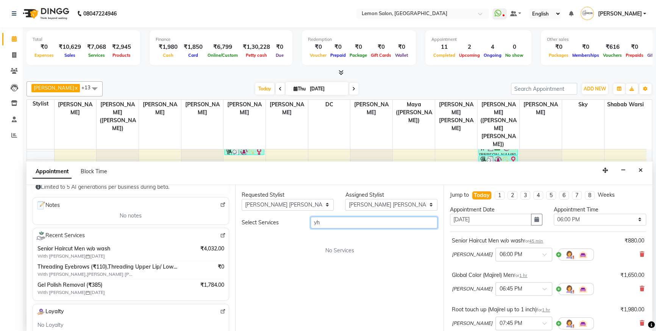
type input "y"
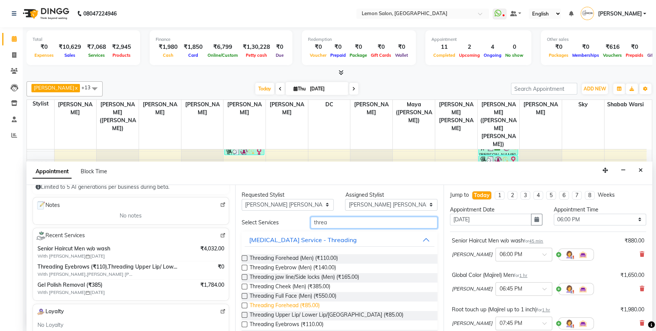
type input "threa"
click at [307, 303] on span "Threading Forehead (₹85.00)" at bounding box center [285, 306] width 70 height 9
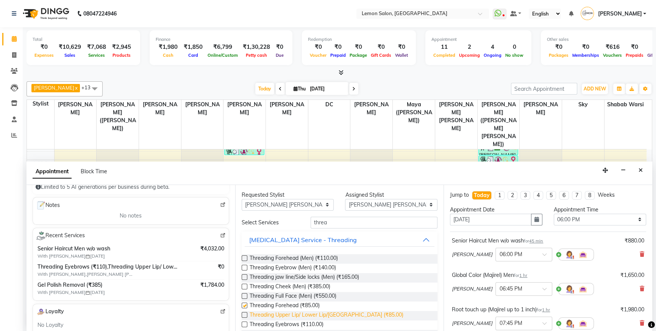
checkbox input "false"
click at [309, 323] on span "Threading Eyebrows (₹110.00)" at bounding box center [287, 325] width 74 height 9
checkbox input "false"
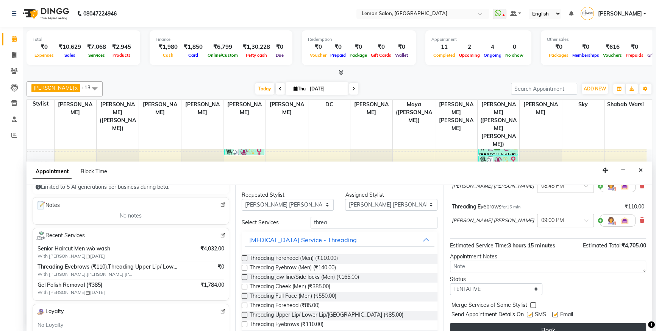
click at [542, 326] on button "Book" at bounding box center [548, 330] width 196 height 14
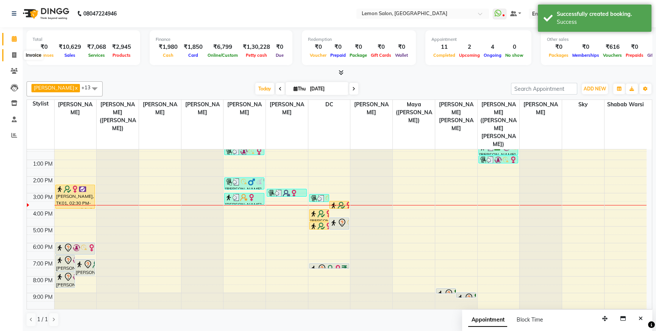
click at [9, 55] on span at bounding box center [14, 55] width 13 height 9
select select "service"
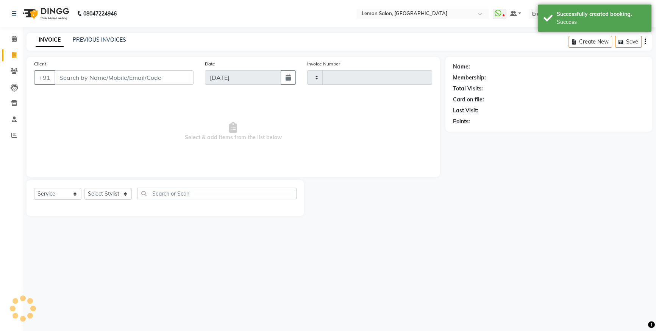
type input "5676"
select select "566"
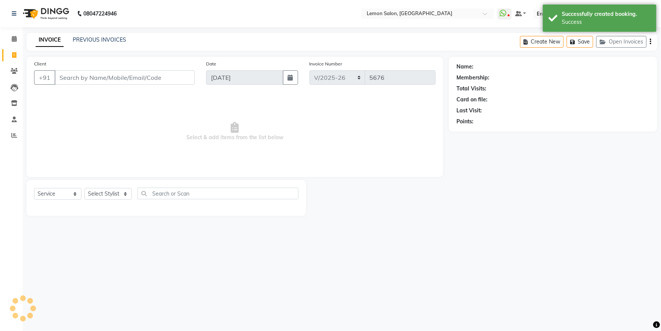
click at [102, 79] on input "Client" at bounding box center [125, 77] width 140 height 14
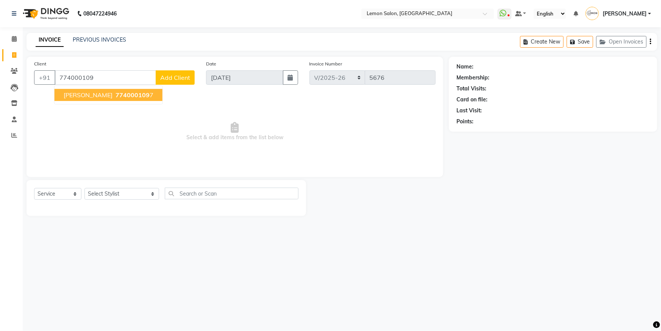
click at [112, 94] on span "SHIVANYA KAPOOR" at bounding box center [88, 95] width 49 height 8
type input "7740001097"
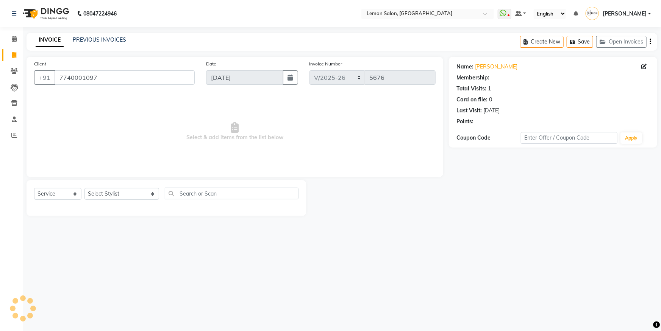
select select "1: Object"
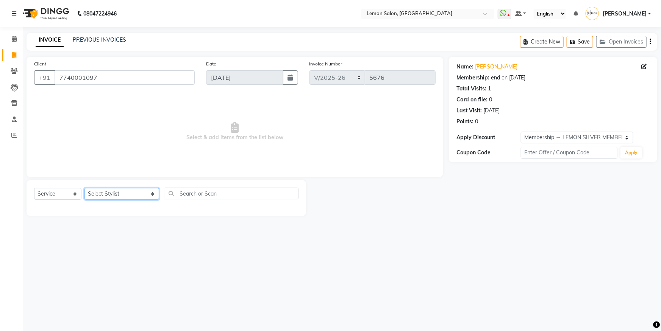
click at [111, 191] on select "Select Stylist Aakash Buchiude Azaz Kassara DC Geeta Govind Rajput Idrisi Mehta…" at bounding box center [121, 194] width 75 height 12
select select "7884"
click at [84, 188] on select "Select Stylist Aakash Buchiude Azaz Kassara DC Geeta Govind Rajput Idrisi Mehta…" at bounding box center [121, 194] width 75 height 12
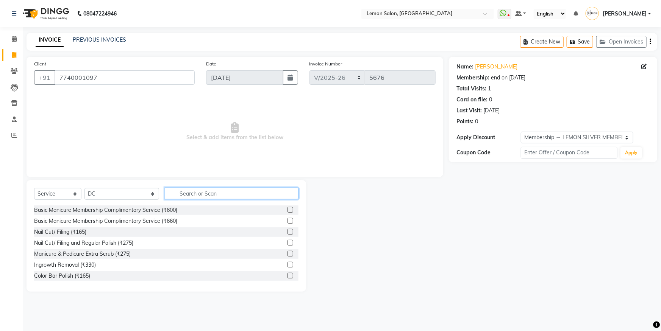
click at [179, 195] on input "text" at bounding box center [232, 194] width 134 height 12
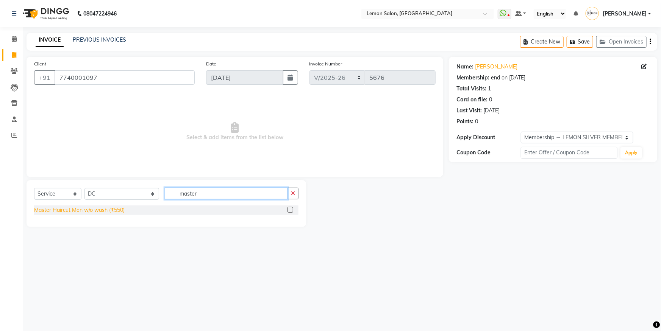
type input "master"
click at [102, 208] on div "Master Haircut Men w/o wash (₹550)" at bounding box center [79, 210] width 91 height 8
checkbox input "false"
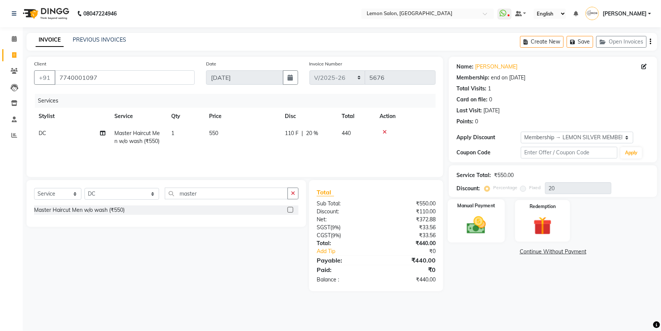
click at [474, 204] on label "Manual Payment" at bounding box center [477, 206] width 38 height 7
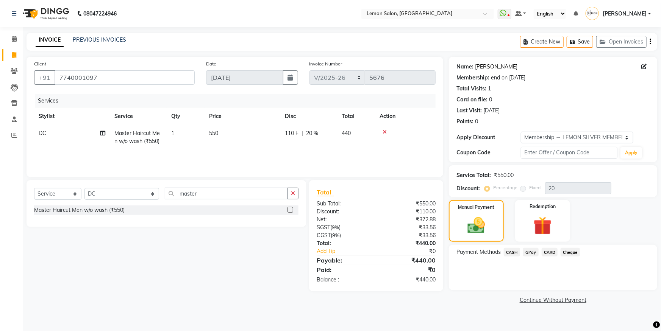
click at [502, 66] on link "Shivanya Kapoor" at bounding box center [496, 67] width 42 height 8
drag, startPoint x: 494, startPoint y: 216, endPoint x: 493, endPoint y: 220, distance: 5.0
click at [493, 216] on div "Manual Payment" at bounding box center [476, 222] width 57 height 44
click at [510, 251] on span "CASH" at bounding box center [512, 252] width 16 height 9
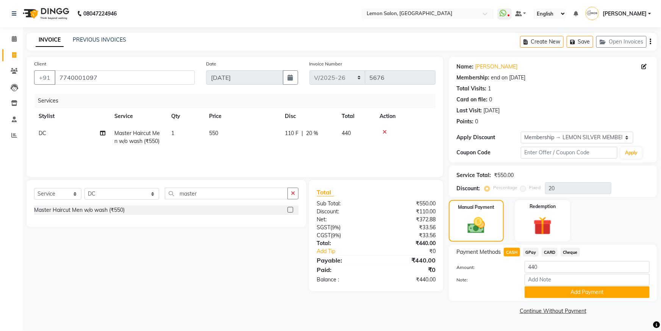
click at [531, 253] on span "GPay" at bounding box center [531, 252] width 16 height 9
click at [39, 134] on span "DC" at bounding box center [43, 133] width 8 height 7
select select "7884"
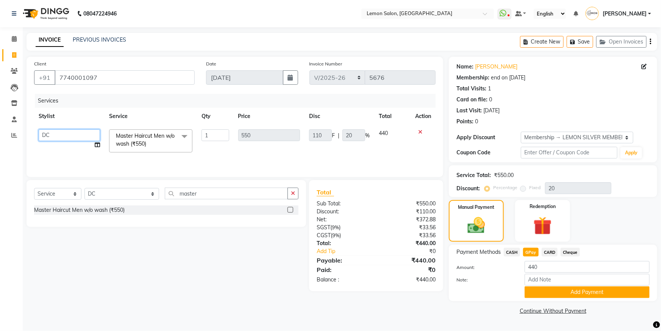
click at [39, 134] on select "Aakash Buchiude Azaz Kassara DC Geeta Govind Rajput Idrisi Mehtab Kanchan (Shru…" at bounding box center [69, 136] width 61 height 12
select select "88073"
click at [546, 292] on button "Add Payment" at bounding box center [587, 293] width 125 height 12
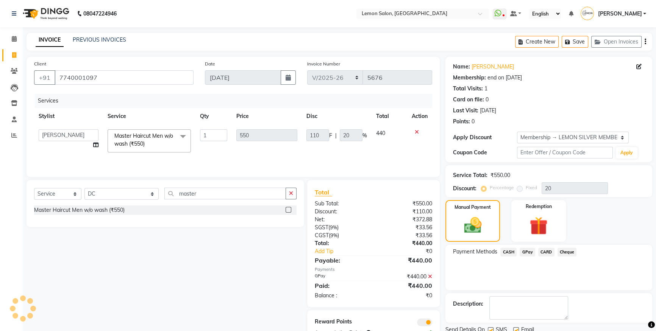
scroll to position [28, 0]
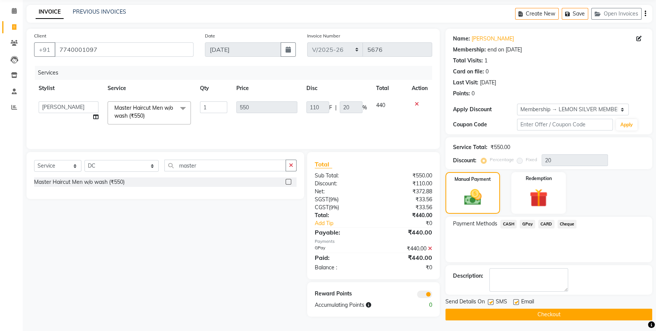
click at [488, 300] on label at bounding box center [491, 303] width 6 height 6
click at [488, 300] on input "checkbox" at bounding box center [490, 302] width 5 height 5
checkbox input "false"
click at [518, 301] on label at bounding box center [516, 303] width 6 height 6
click at [518, 301] on input "checkbox" at bounding box center [515, 302] width 5 height 5
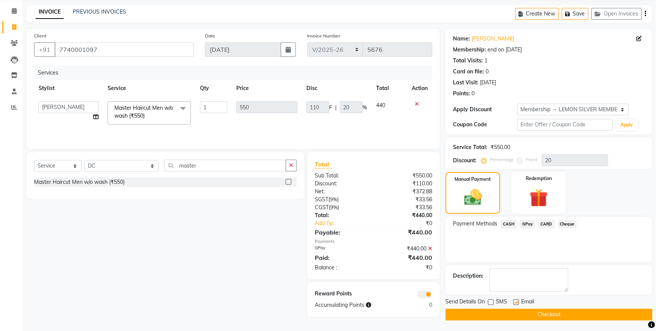
checkbox input "false"
click at [505, 315] on button "Checkout" at bounding box center [548, 315] width 207 height 12
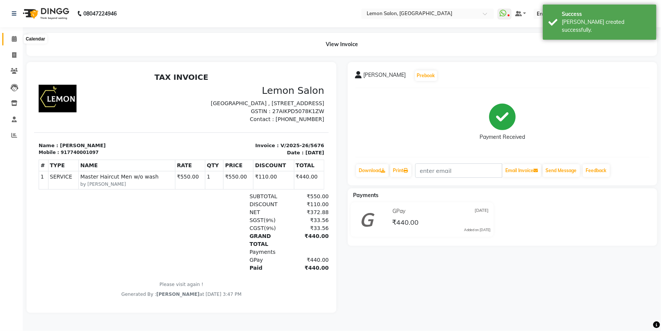
click at [19, 39] on span at bounding box center [14, 39] width 13 height 9
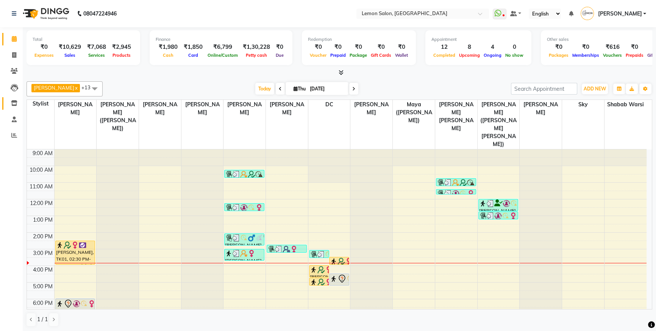
click at [15, 104] on icon at bounding box center [14, 103] width 6 height 6
select select
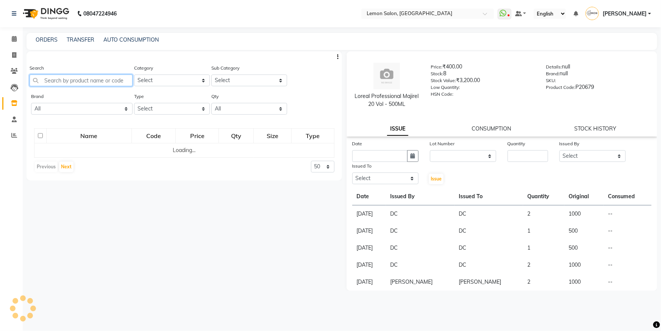
click at [61, 80] on input "text" at bounding box center [81, 81] width 103 height 12
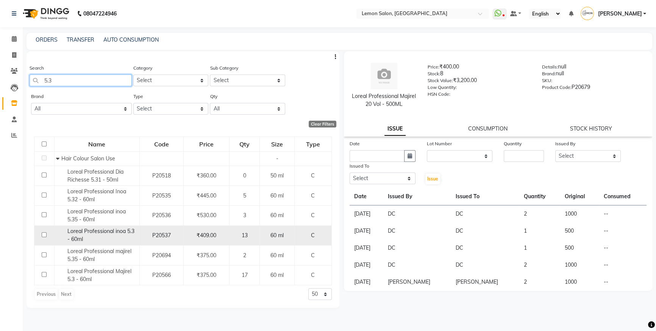
type input "5.3"
click at [75, 235] on span "Loreal Professional inoa 5.3 - 60ml" at bounding box center [100, 235] width 67 height 15
select select
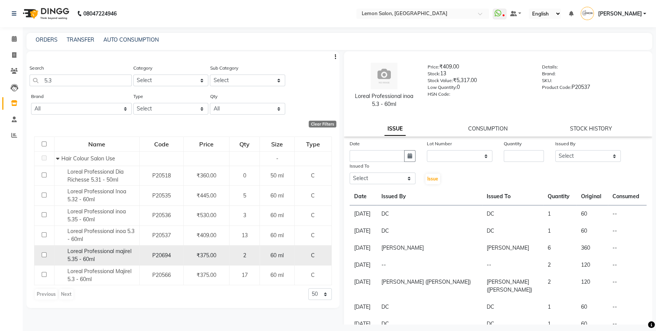
click at [77, 258] on span "Loreal Professional majirel 5.35 - 60ml" at bounding box center [99, 255] width 64 height 15
select select
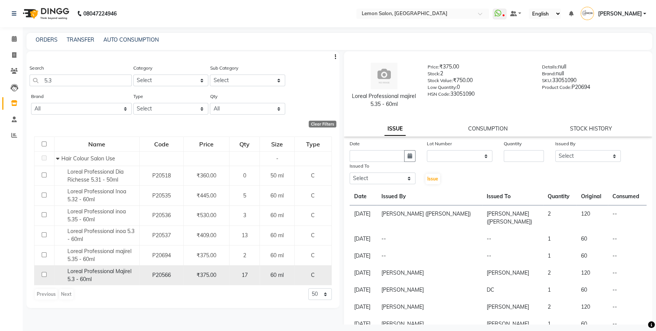
click at [78, 274] on span "Loreal Professional Majirel 5.3 - 60ml" at bounding box center [99, 275] width 64 height 15
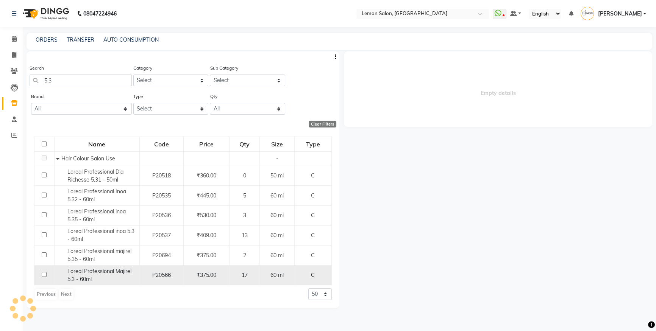
select select
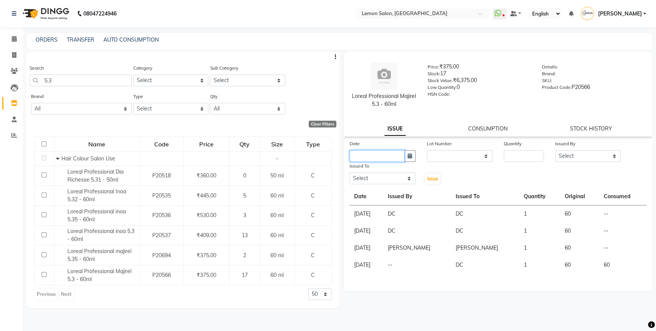
click at [382, 154] on input "text" at bounding box center [377, 156] width 55 height 12
select select "9"
select select "2025"
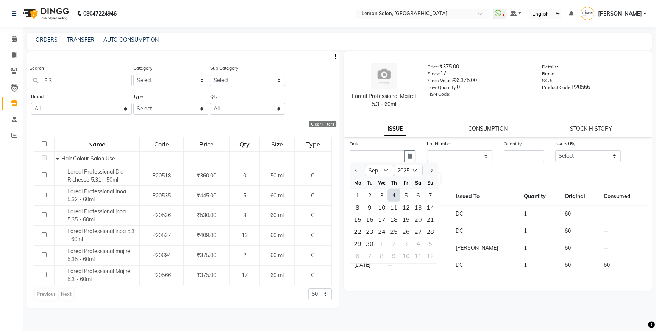
click at [392, 193] on div "4" at bounding box center [394, 195] width 12 height 12
type input "[DATE]"
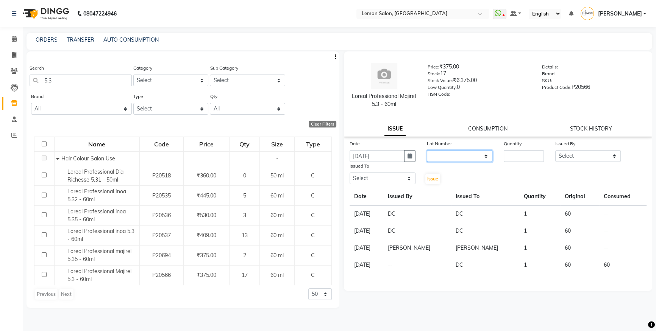
click at [457, 157] on select "None" at bounding box center [460, 156] width 66 height 12
select select "0: null"
click at [427, 150] on select "None" at bounding box center [460, 156] width 66 height 12
click at [525, 159] on input "number" at bounding box center [524, 156] width 40 height 12
type input "1"
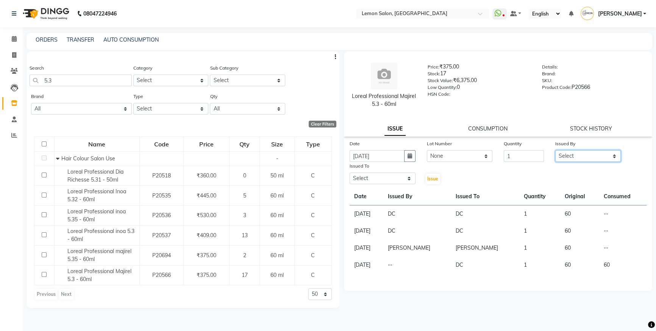
select select "7884"
click at [425, 174] on button "Issue" at bounding box center [432, 179] width 15 height 11
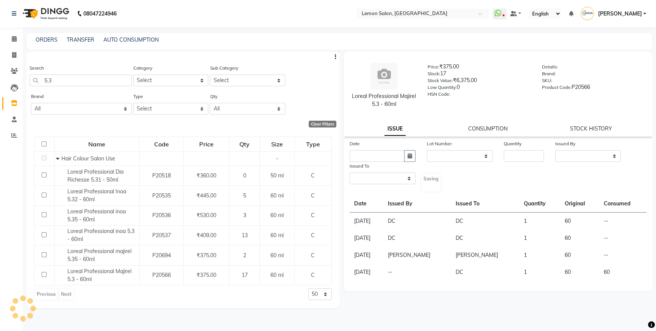
select select
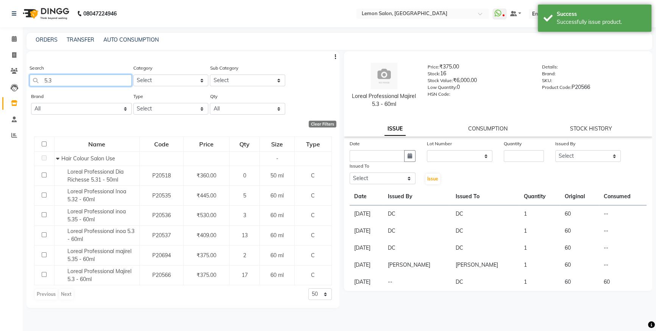
click at [45, 83] on input "5.3" at bounding box center [81, 81] width 102 height 12
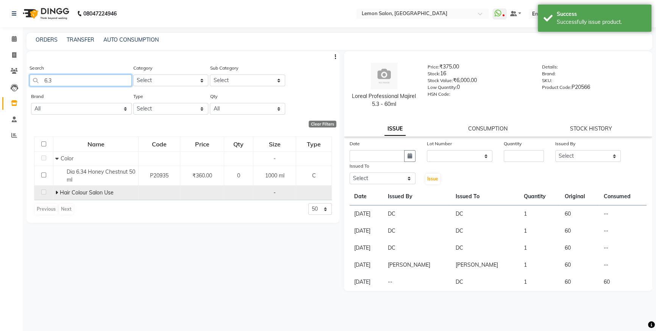
type input "6.3"
click at [78, 194] on span "Hair Colour Salon Use" at bounding box center [87, 192] width 54 height 7
click at [55, 195] on icon at bounding box center [56, 192] width 3 height 5
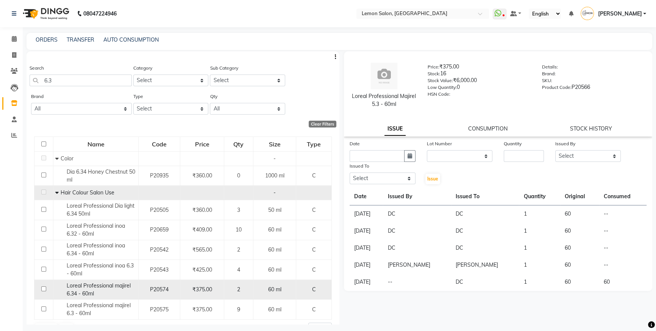
click at [86, 289] on div "Loreal Professional majirel 6.34 - 60ml" at bounding box center [95, 290] width 81 height 16
select select
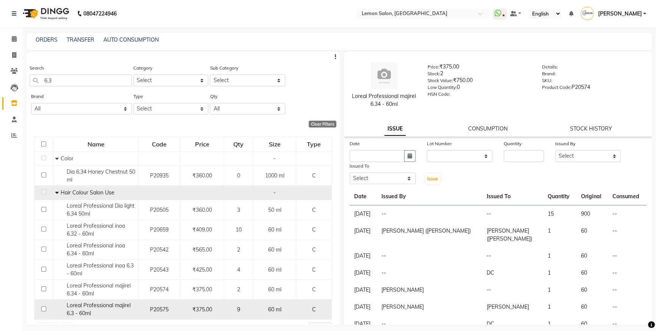
click at [84, 307] on span "Loreal Professional majirel 6.3 - 60ml" at bounding box center [99, 309] width 64 height 15
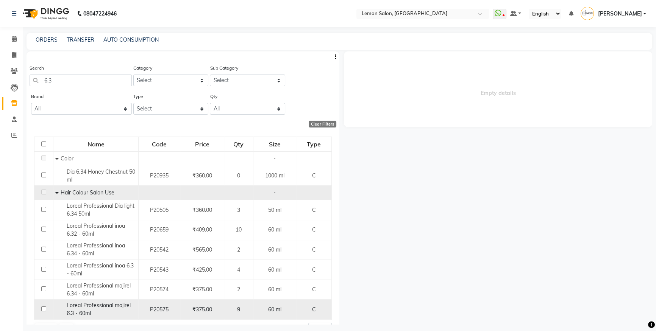
select select
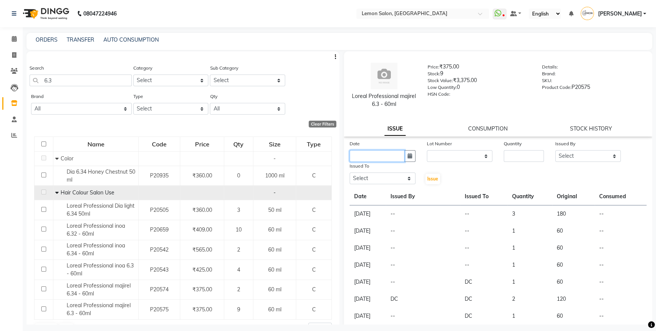
click at [391, 156] on input "text" at bounding box center [377, 156] width 55 height 12
select select "9"
select select "2025"
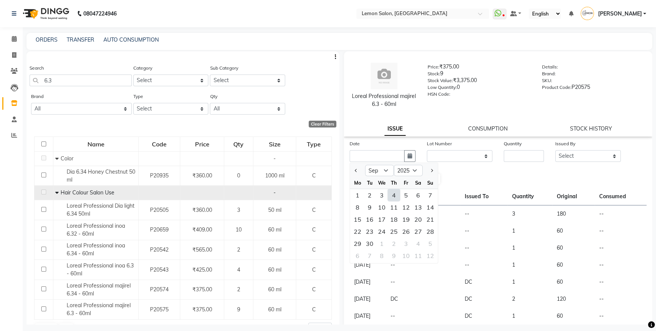
click at [394, 198] on div "4" at bounding box center [394, 195] width 12 height 12
type input "[DATE]"
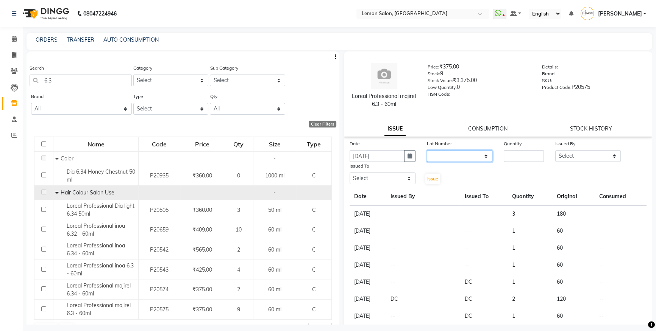
click at [464, 160] on select "None" at bounding box center [460, 156] width 66 height 12
select select "0: null"
click at [427, 150] on select "None" at bounding box center [460, 156] width 66 height 12
click at [527, 152] on input "number" at bounding box center [524, 156] width 40 height 12
type input "1"
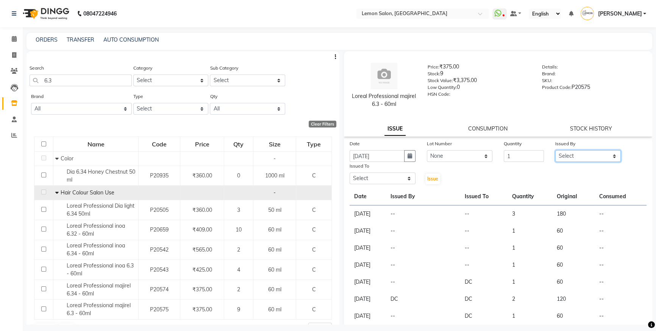
select select "7884"
click at [425, 174] on button "Issue" at bounding box center [432, 179] width 15 height 11
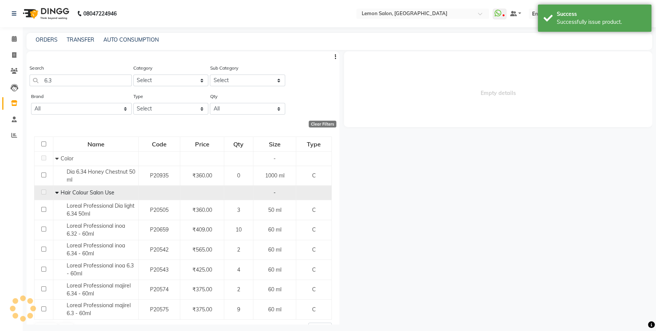
select select
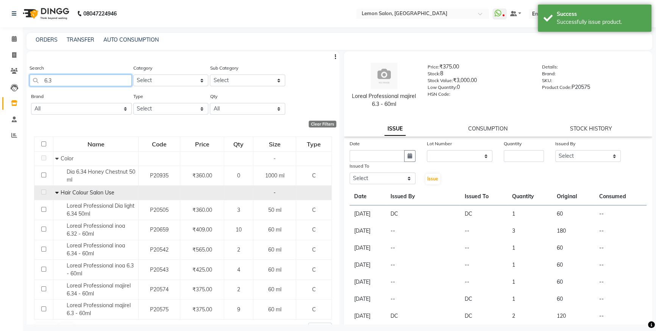
click at [80, 82] on input "6.3" at bounding box center [81, 81] width 102 height 12
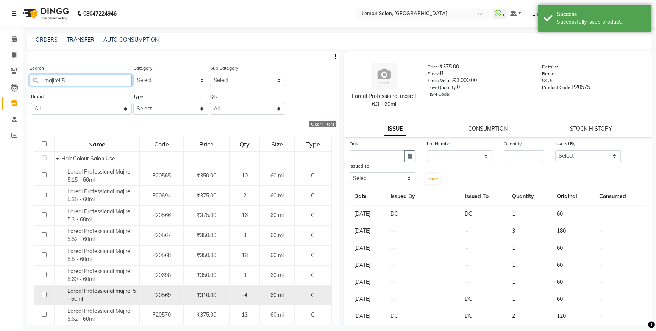
type input "majirel 5"
click at [80, 294] on span "Loreal Professional majirel 5 - 60ml" at bounding box center [101, 295] width 69 height 15
select select
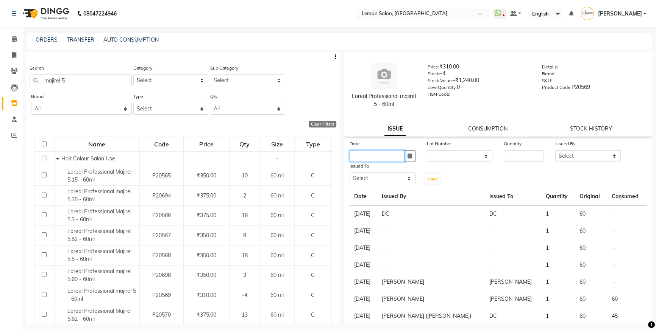
click at [396, 152] on input "text" at bounding box center [377, 156] width 55 height 12
select select "9"
select select "2025"
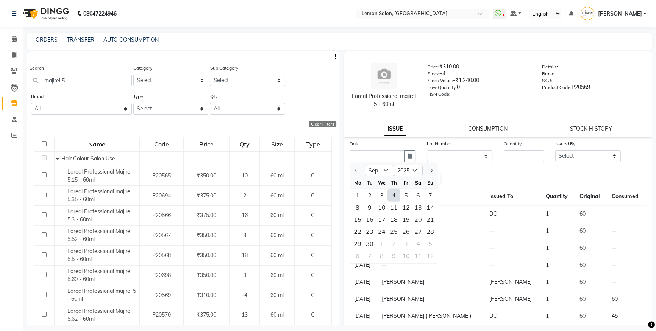
click at [396, 194] on div "4" at bounding box center [394, 195] width 12 height 12
type input "[DATE]"
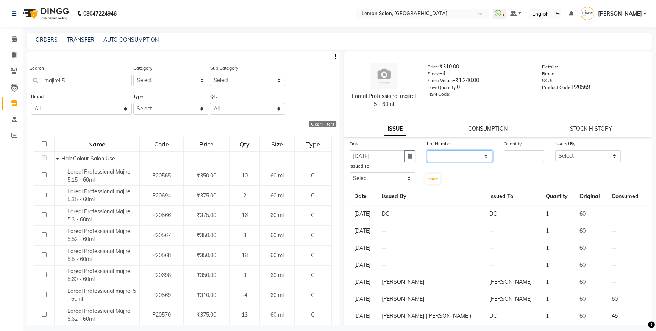
click at [461, 156] on select "None" at bounding box center [460, 156] width 66 height 12
select select "0: null"
click at [427, 150] on select "None" at bounding box center [460, 156] width 66 height 12
click at [519, 158] on input "number" at bounding box center [524, 156] width 40 height 12
click at [425, 174] on button "Issue" at bounding box center [432, 179] width 15 height 11
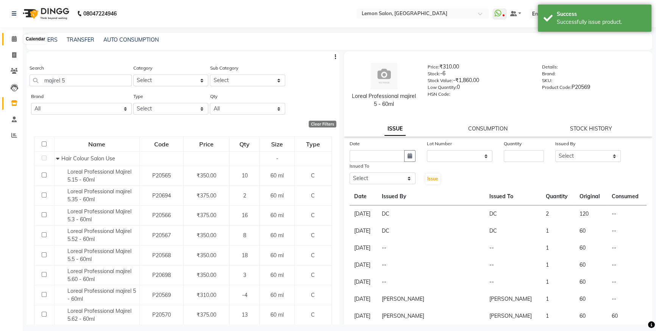
click at [13, 37] on icon at bounding box center [14, 39] width 5 height 6
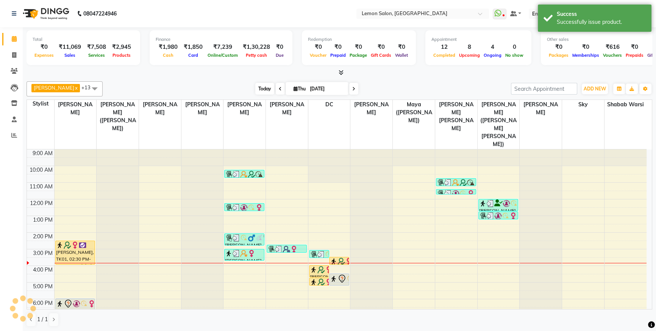
click at [263, 88] on span "Today" at bounding box center [264, 89] width 19 height 12
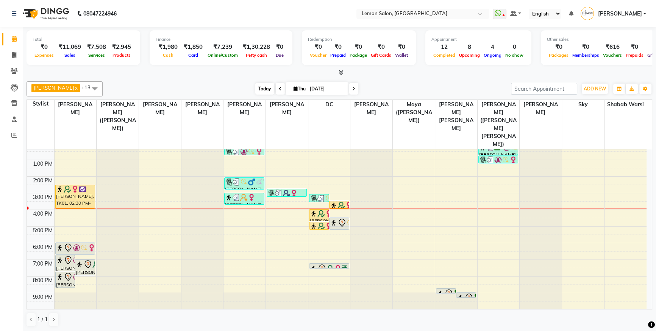
click at [258, 84] on span "Today" at bounding box center [264, 89] width 19 height 12
click at [212, 83] on div "Today Thu 04-09-2025" at bounding box center [306, 88] width 401 height 11
click at [260, 90] on span "Today" at bounding box center [264, 89] width 19 height 12
click at [12, 37] on icon at bounding box center [14, 39] width 5 height 6
click at [259, 87] on span "Today" at bounding box center [264, 89] width 19 height 12
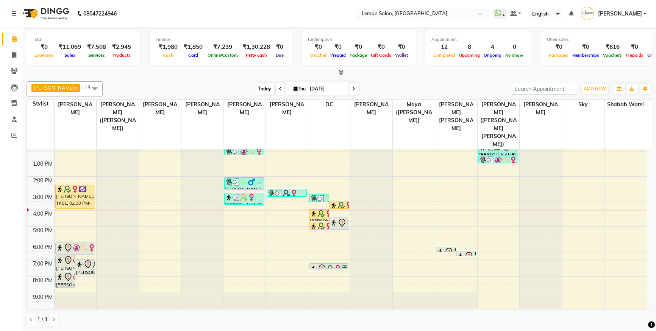
click at [259, 87] on span "Today" at bounding box center [264, 89] width 19 height 12
click at [217, 80] on div "Kashif Salmani x Sameer (Izhar Salmani) x Raju Salmani x Azaz Kassara x Wasim M…" at bounding box center [340, 204] width 626 height 252
click at [13, 38] on icon at bounding box center [14, 39] width 5 height 6
click at [258, 85] on span "Today" at bounding box center [264, 89] width 19 height 12
click at [422, 85] on div "Today Thu 04-09-2025" at bounding box center [306, 88] width 401 height 11
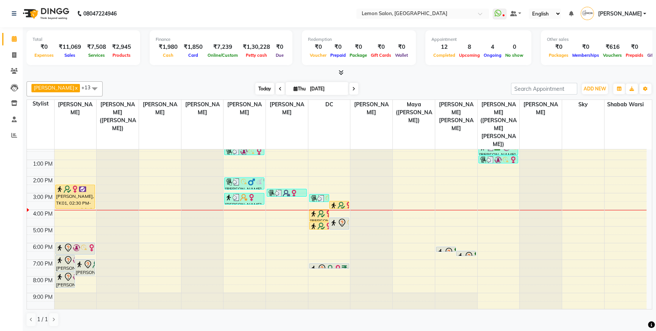
click at [259, 90] on span "Today" at bounding box center [264, 89] width 19 height 12
click at [190, 86] on div "Today Thu 04-09-2025" at bounding box center [306, 88] width 401 height 11
click at [14, 41] on icon at bounding box center [14, 39] width 5 height 6
click at [259, 86] on span "Today" at bounding box center [264, 89] width 19 height 12
click at [451, 84] on div "Today Thu 04-09-2025" at bounding box center [306, 88] width 401 height 11
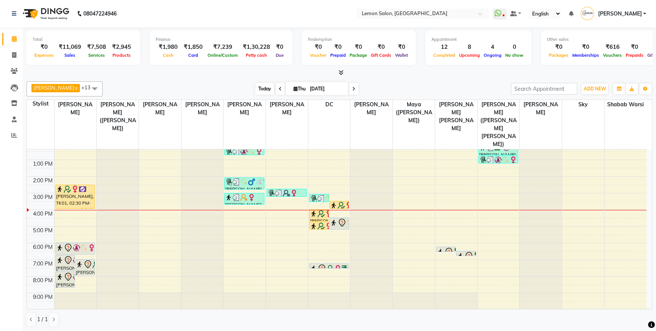
click at [260, 87] on span "Today" at bounding box center [264, 89] width 19 height 12
click at [435, 84] on div "Today Thu 04-09-2025" at bounding box center [306, 88] width 401 height 11
click at [259, 88] on span "Today" at bounding box center [264, 89] width 19 height 12
click at [380, 88] on div "Today Thu 04-09-2025" at bounding box center [306, 88] width 401 height 11
click at [16, 41] on icon at bounding box center [14, 39] width 5 height 6
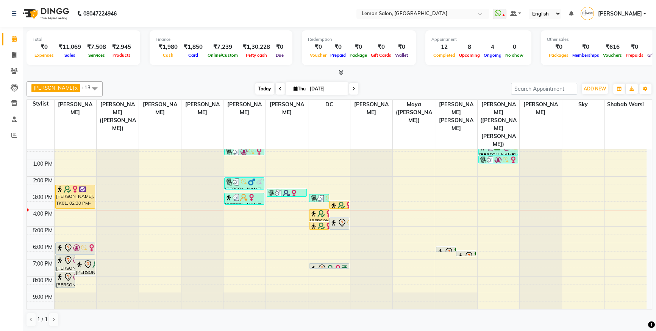
click at [256, 88] on span "Today" at bounding box center [264, 89] width 19 height 12
click at [396, 75] on div at bounding box center [340, 73] width 626 height 8
click at [257, 87] on span "Today" at bounding box center [264, 89] width 19 height 12
click at [460, 87] on div "Today Thu 04-09-2025" at bounding box center [306, 88] width 401 height 11
click at [12, 39] on icon at bounding box center [14, 39] width 5 height 6
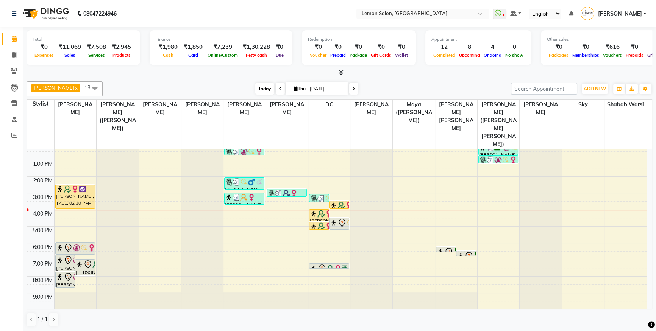
click at [265, 90] on span "Today" at bounding box center [264, 89] width 19 height 12
click at [256, 88] on span "Today" at bounding box center [264, 89] width 19 height 12
click at [142, 80] on div "Kashif Salmani x Sameer (Izhar Salmani) x Raju Salmani x Azaz Kassara x Wasim M…" at bounding box center [340, 204] width 626 height 252
click at [16, 40] on icon at bounding box center [14, 39] width 5 height 6
click at [255, 88] on span "Today" at bounding box center [264, 89] width 19 height 12
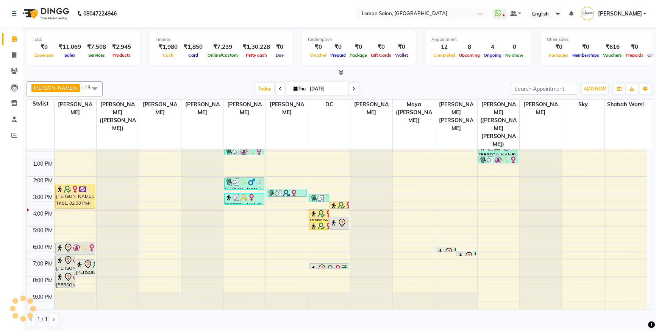
click at [427, 85] on div "Today Thu 04-09-2025" at bounding box center [306, 88] width 401 height 11
click at [19, 38] on span at bounding box center [14, 39] width 13 height 9
click at [258, 88] on span "Today" at bounding box center [264, 89] width 19 height 12
click at [402, 88] on div "Today Thu 04-09-2025" at bounding box center [306, 88] width 401 height 11
click at [258, 89] on span "Today" at bounding box center [264, 89] width 19 height 12
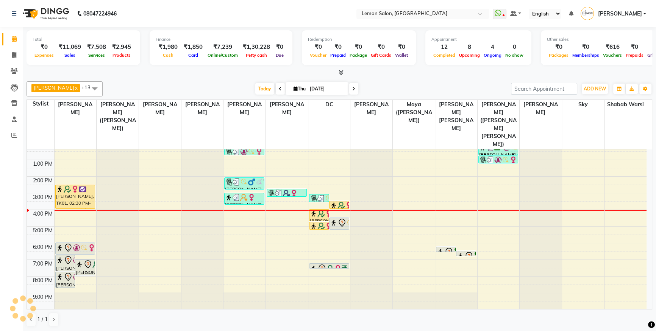
click at [201, 86] on div "Today Thu 04-09-2025" at bounding box center [306, 88] width 401 height 11
click at [11, 42] on span at bounding box center [14, 39] width 13 height 9
click at [259, 86] on span "Today" at bounding box center [264, 89] width 19 height 12
click at [14, 38] on icon at bounding box center [14, 39] width 5 height 6
click at [255, 87] on span "Today" at bounding box center [264, 89] width 19 height 12
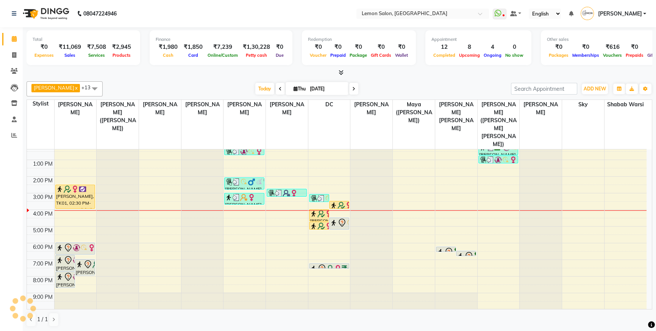
click at [424, 87] on div "Today Thu 04-09-2025" at bounding box center [306, 88] width 401 height 11
click at [259, 89] on span "Today" at bounding box center [264, 89] width 19 height 12
click at [197, 83] on div "Kashif Salmani x Sameer (Izhar Salmani) x Raju Salmani x Azaz Kassara x Wasim M…" at bounding box center [340, 88] width 626 height 15
click at [11, 38] on span at bounding box center [14, 39] width 13 height 9
click at [258, 87] on span "Today" at bounding box center [264, 89] width 19 height 12
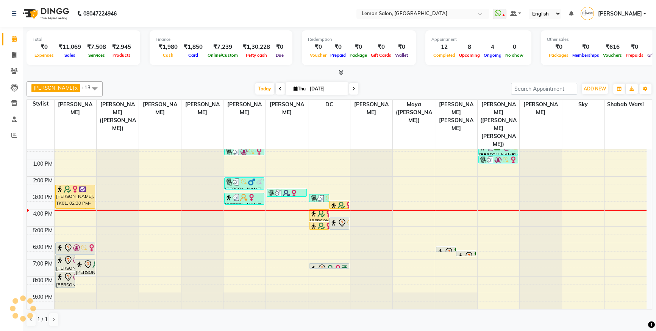
click at [209, 85] on div "Today Thu 04-09-2025" at bounding box center [306, 88] width 401 height 11
click at [16, 38] on icon at bounding box center [14, 39] width 5 height 6
click at [267, 89] on span "Today" at bounding box center [264, 89] width 19 height 12
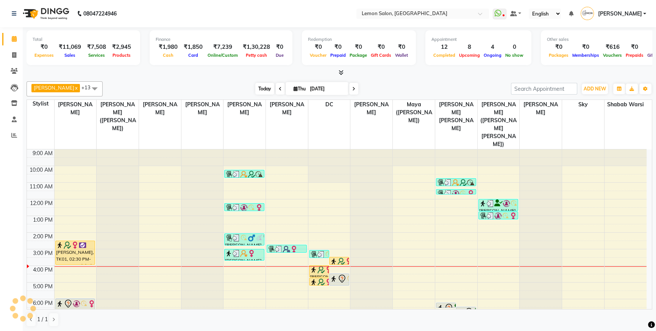
click at [264, 89] on span "Today" at bounding box center [264, 89] width 19 height 12
click at [457, 85] on div "Today Thu 04-09-2025" at bounding box center [306, 88] width 401 height 11
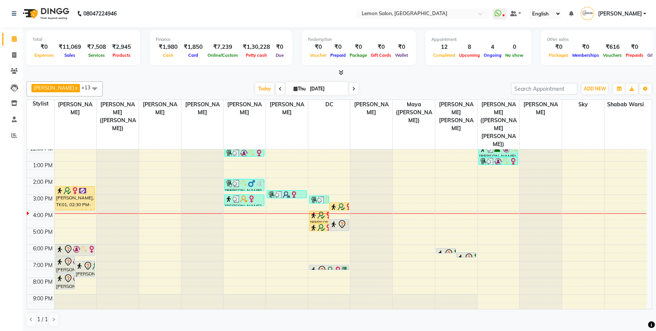
scroll to position [56, 0]
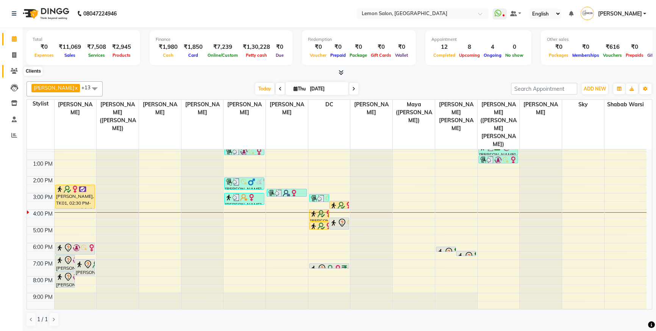
click at [13, 71] on icon at bounding box center [14, 71] width 7 height 6
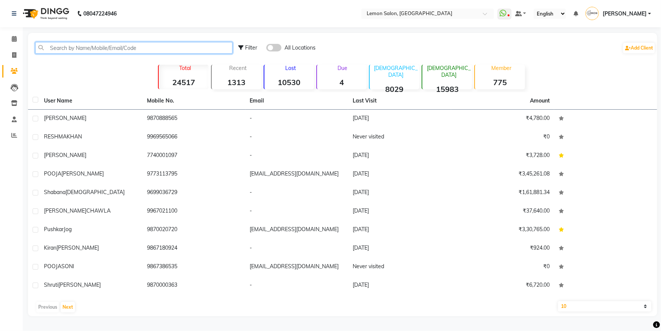
click at [65, 48] on input "text" at bounding box center [133, 48] width 197 height 12
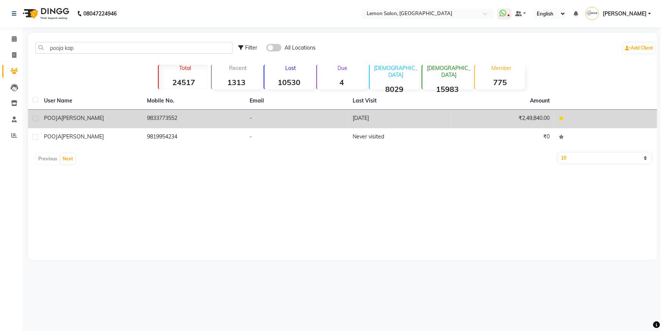
click at [183, 114] on td "9833773552" at bounding box center [193, 119] width 103 height 19
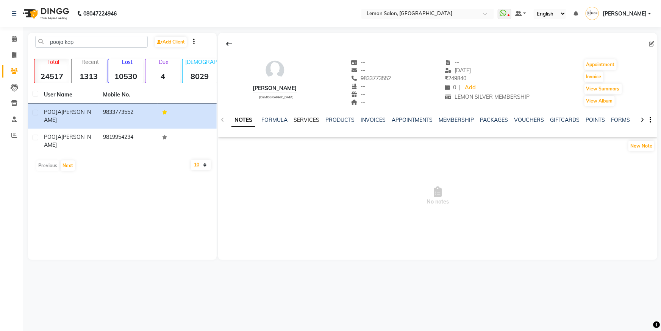
click at [313, 120] on link "SERVICES" at bounding box center [307, 120] width 26 height 7
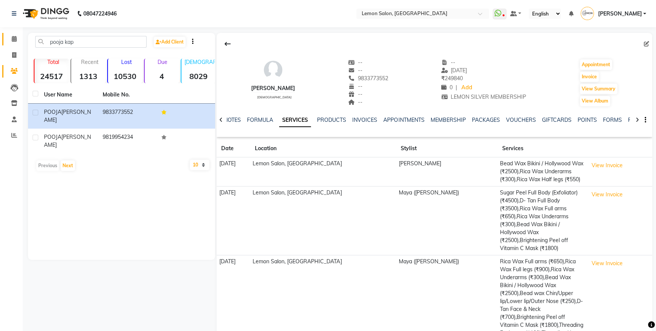
click at [9, 34] on link "Calendar" at bounding box center [11, 39] width 18 height 13
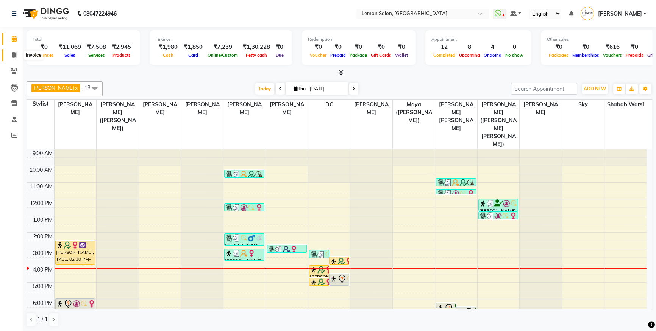
click at [13, 55] on icon at bounding box center [14, 55] width 4 height 6
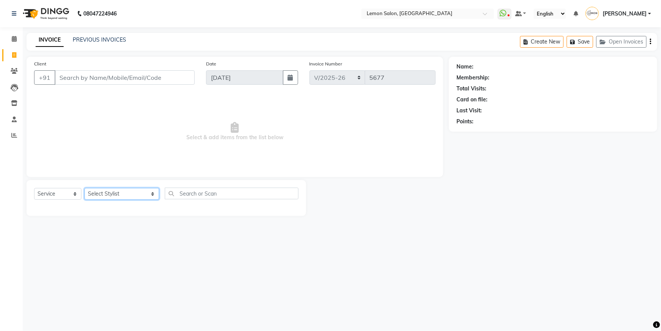
click at [102, 198] on select "Select Stylist Aakash Buchiude Azaz Kassara Danish Salmani DC Geeta Govind Rajp…" at bounding box center [121, 194] width 75 height 12
click at [84, 188] on select "Select Stylist Aakash Buchiude Azaz Kassara Danish Salmani DC Geeta Govind Rajp…" at bounding box center [121, 194] width 75 height 12
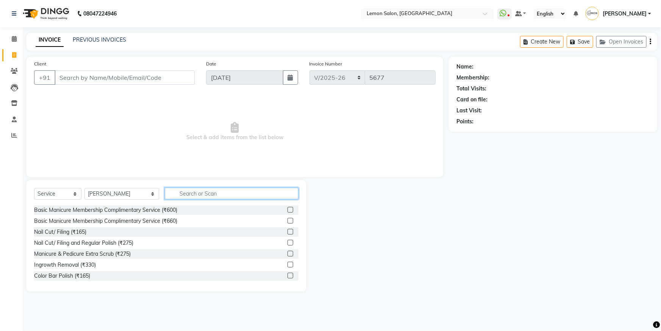
click at [174, 195] on input "text" at bounding box center [232, 194] width 134 height 12
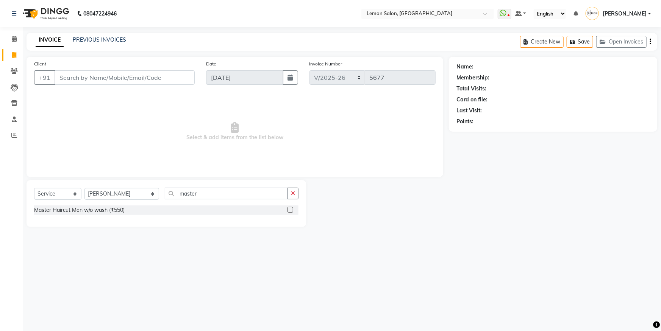
click at [292, 208] on label at bounding box center [291, 210] width 6 height 6
click at [292, 208] on input "checkbox" at bounding box center [290, 210] width 5 height 5
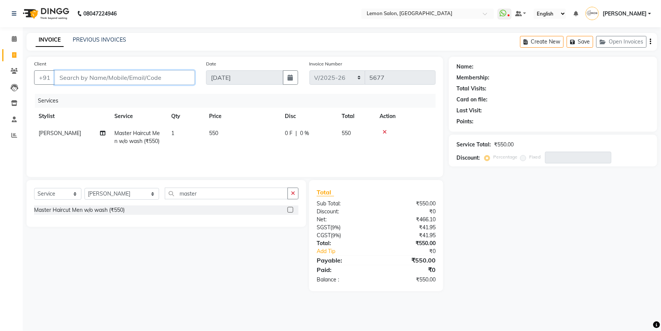
click at [83, 83] on input "Client" at bounding box center [125, 77] width 140 height 14
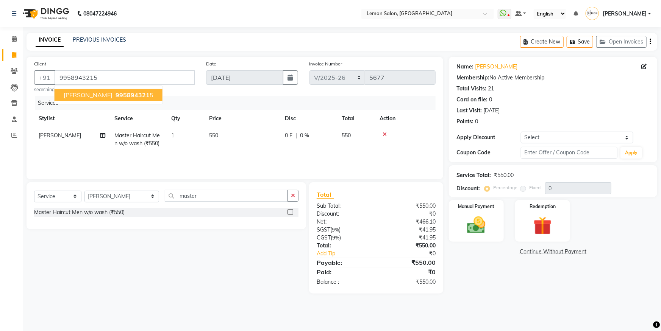
click at [503, 270] on div "Name: Harshit Bhardwaj Membership: No Active Membership Total Visits: 21 Card o…" at bounding box center [556, 175] width 214 height 237
click at [508, 291] on div "Name: Harshit Bhardwaj Membership: No Active Membership Total Visits: 21 Card o…" at bounding box center [556, 175] width 214 height 237
click at [475, 214] on img at bounding box center [476, 225] width 31 height 22
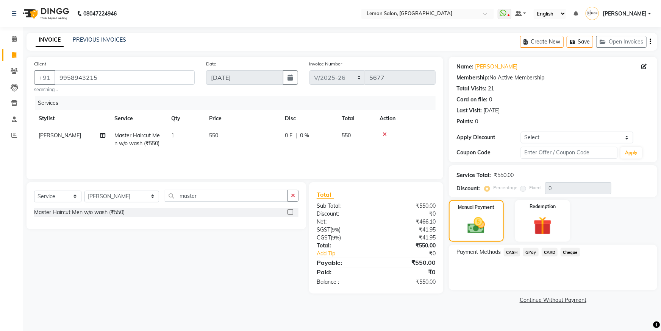
click at [549, 252] on span "CARD" at bounding box center [550, 252] width 16 height 9
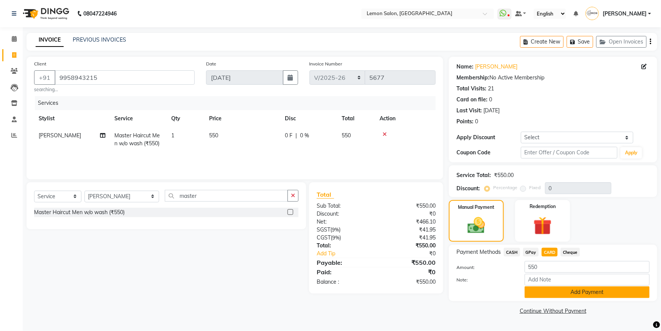
click at [552, 292] on button "Add Payment" at bounding box center [587, 293] width 125 height 12
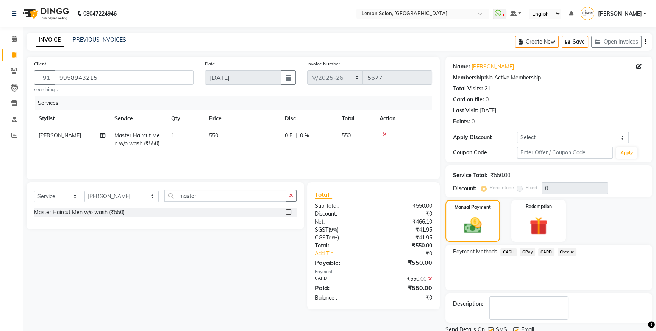
click at [470, 279] on div "Payment Methods CASH GPay CARD Cheque" at bounding box center [548, 267] width 207 height 45
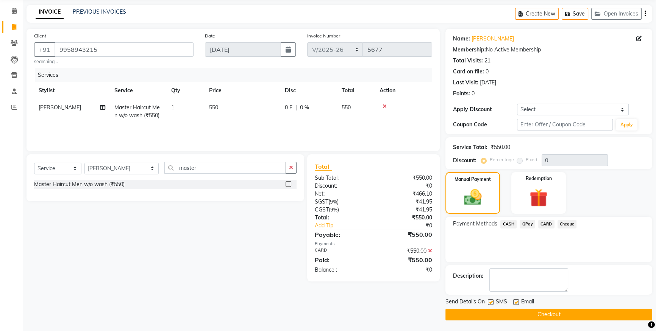
click at [489, 302] on label at bounding box center [491, 303] width 6 height 6
click at [489, 302] on input "checkbox" at bounding box center [490, 302] width 5 height 5
click at [517, 302] on label at bounding box center [516, 303] width 6 height 6
click at [517, 302] on input "checkbox" at bounding box center [515, 302] width 5 height 5
click at [507, 224] on span "CASH" at bounding box center [508, 224] width 16 height 9
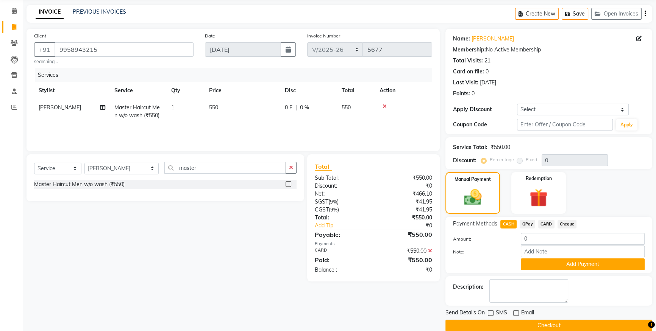
scroll to position [39, 0]
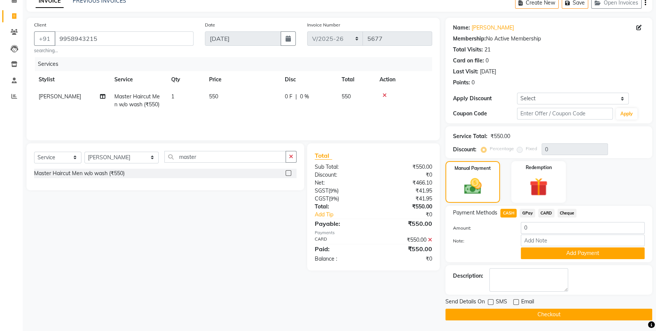
click at [501, 314] on button "Checkout" at bounding box center [548, 315] width 207 height 12
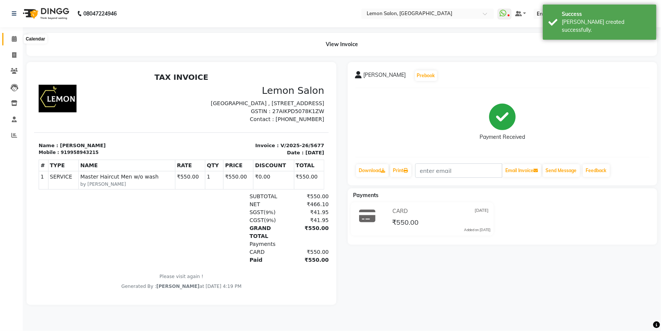
click at [11, 35] on span at bounding box center [14, 39] width 13 height 9
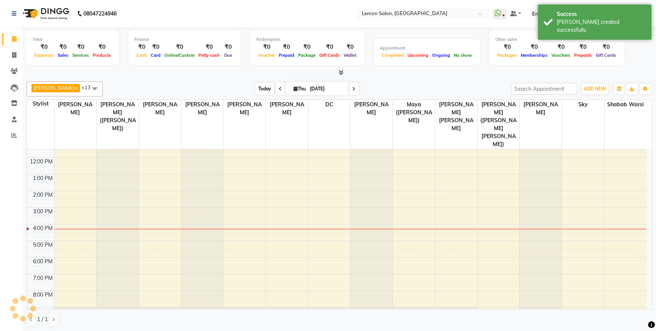
click at [259, 88] on span "Today" at bounding box center [264, 89] width 19 height 12
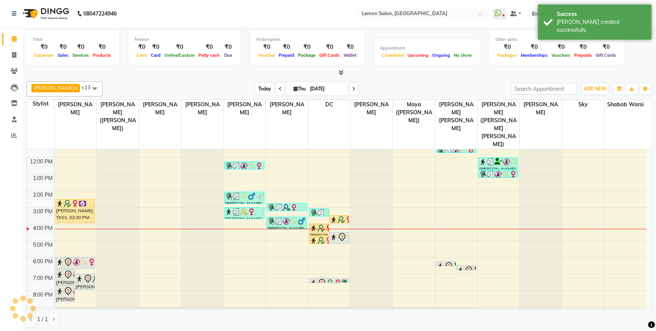
scroll to position [56, 0]
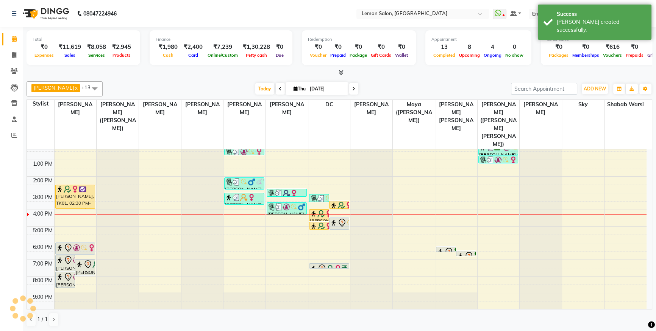
click at [194, 75] on div at bounding box center [340, 73] width 626 height 8
click at [11, 34] on link "Calendar" at bounding box center [11, 39] width 18 height 13
click at [260, 86] on span "Today" at bounding box center [264, 89] width 19 height 12
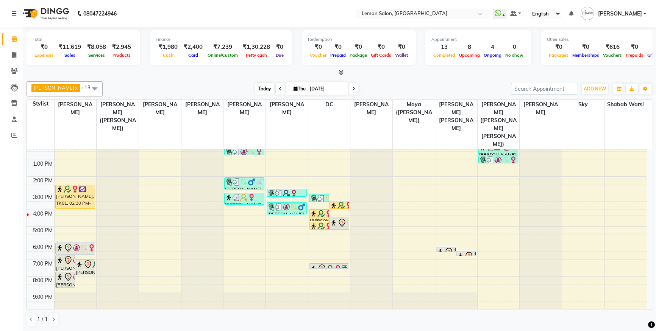
click at [261, 88] on span "Today" at bounding box center [264, 89] width 19 height 12
click at [399, 88] on div "Today Thu 04-09-2025" at bounding box center [306, 88] width 401 height 11
click at [266, 87] on span "Today" at bounding box center [264, 89] width 19 height 12
click at [15, 60] on link "Invoice" at bounding box center [11, 55] width 18 height 13
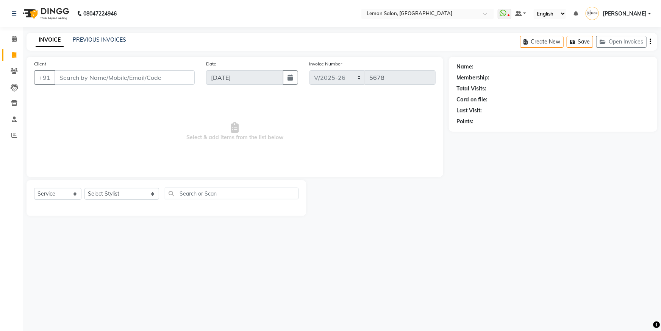
click at [86, 74] on input "Client" at bounding box center [125, 77] width 140 height 14
click at [22, 72] on div "Client +91 Date 04-09-2025 Invoice Number OSH/2025-26 V/2025 V/2025-26 5678 Sel…" at bounding box center [235, 136] width 428 height 159
click at [14, 72] on icon at bounding box center [14, 71] width 7 height 6
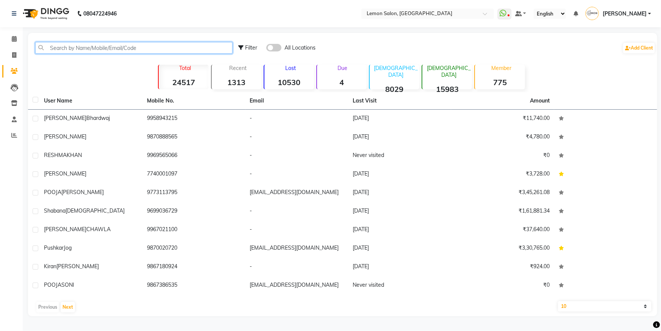
click at [87, 48] on input "text" at bounding box center [133, 48] width 197 height 12
click at [162, 53] on input "text" at bounding box center [133, 48] width 197 height 12
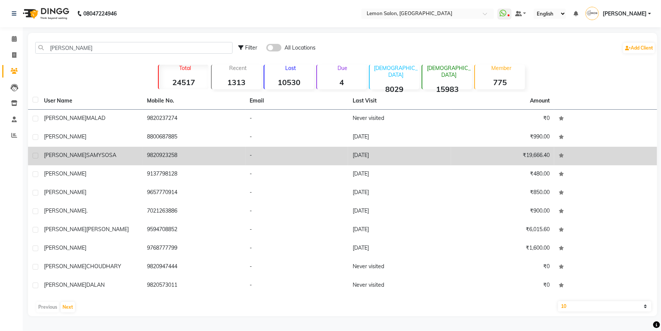
click at [86, 153] on span "SAMYSOSA" at bounding box center [101, 155] width 30 height 7
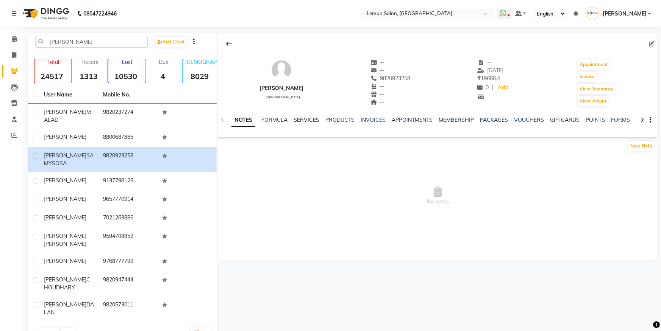
click at [308, 119] on link "SERVICES" at bounding box center [307, 120] width 26 height 7
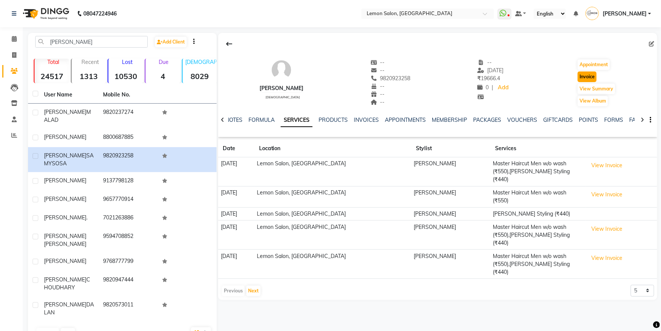
click at [584, 73] on button "Invoice" at bounding box center [587, 77] width 19 height 11
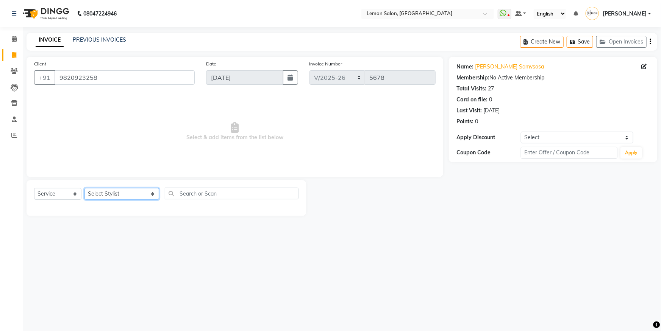
click at [120, 195] on select "Select Stylist Aakash Buchiude Azaz Kassara Danish Salmani DC Geeta Govind Rajp…" at bounding box center [121, 194] width 75 height 12
click at [84, 188] on select "Select Stylist Aakash Buchiude Azaz Kassara Danish Salmani DC Geeta Govind Rajp…" at bounding box center [121, 194] width 75 height 12
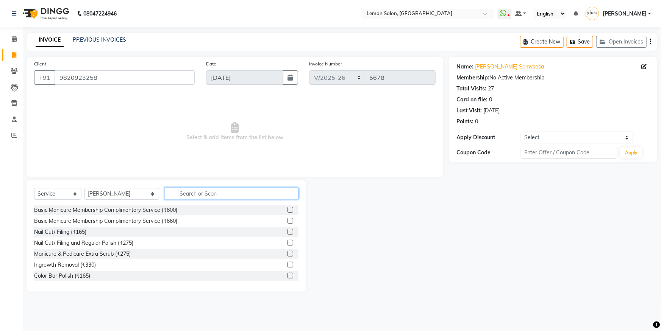
click at [194, 195] on input "text" at bounding box center [232, 194] width 134 height 12
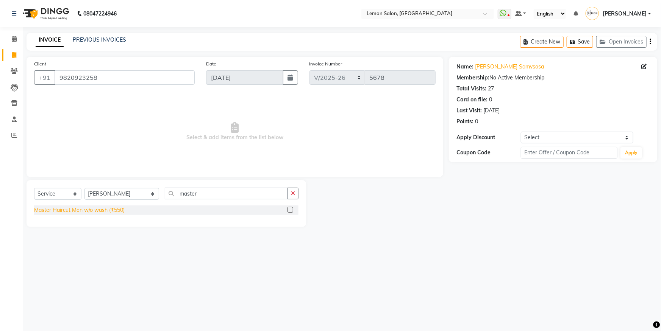
click at [107, 209] on div "Master Haircut Men w/o wash (₹550)" at bounding box center [79, 210] width 91 height 8
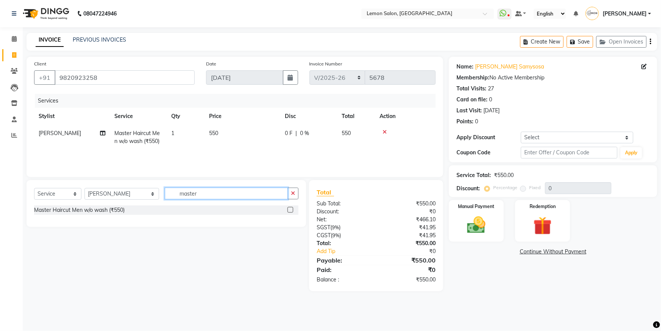
click at [181, 193] on input "master" at bounding box center [226, 194] width 123 height 12
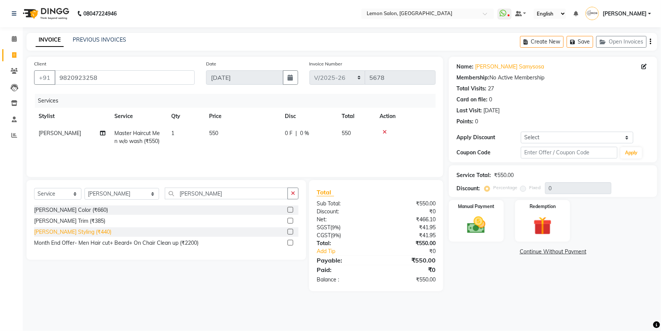
click at [71, 232] on div "Beard Styling (₹440)" at bounding box center [72, 232] width 77 height 8
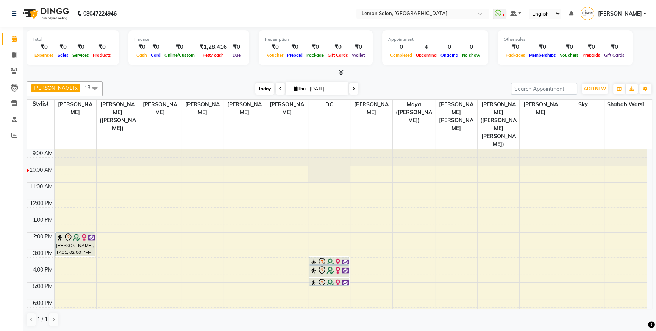
click at [261, 88] on span "Today" at bounding box center [264, 89] width 19 height 12
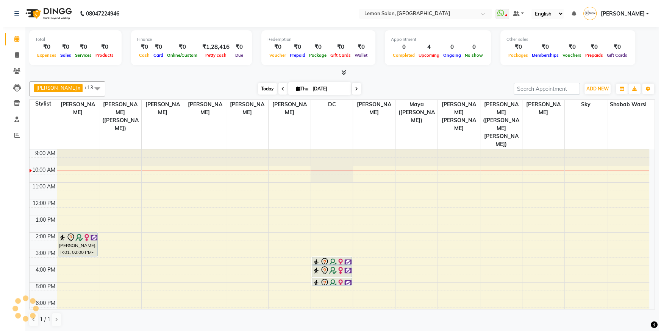
scroll to position [17, 0]
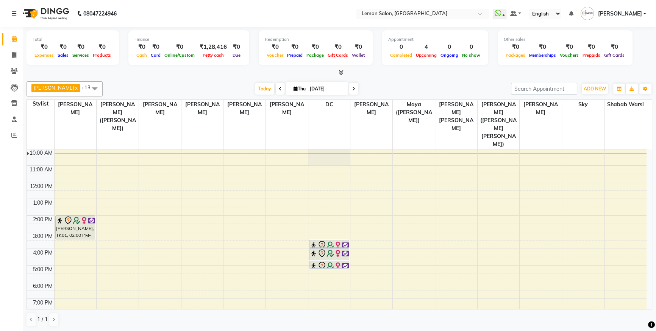
click at [433, 84] on div "Today Thu 04-09-2025" at bounding box center [306, 88] width 401 height 11
click at [597, 90] on span "ADD NEW" at bounding box center [595, 89] width 22 height 6
click at [573, 134] on link "Add Attendance" at bounding box center [578, 133] width 60 height 10
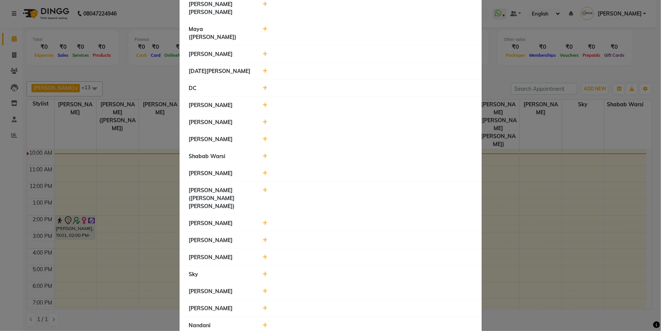
scroll to position [0, 0]
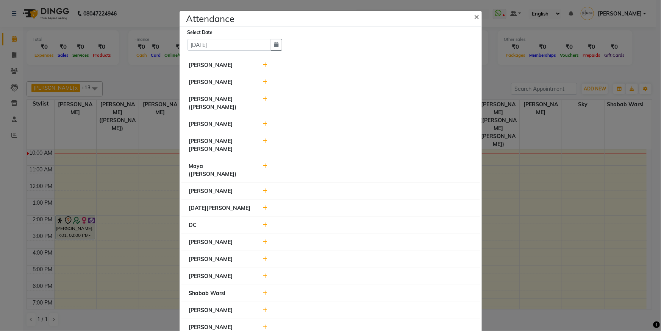
click at [263, 139] on icon at bounding box center [265, 141] width 5 height 5
click at [361, 140] on button "Check-In" at bounding box center [357, 145] width 23 height 11
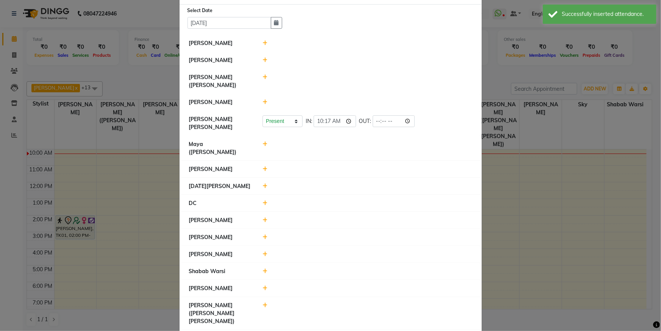
scroll to position [34, 0]
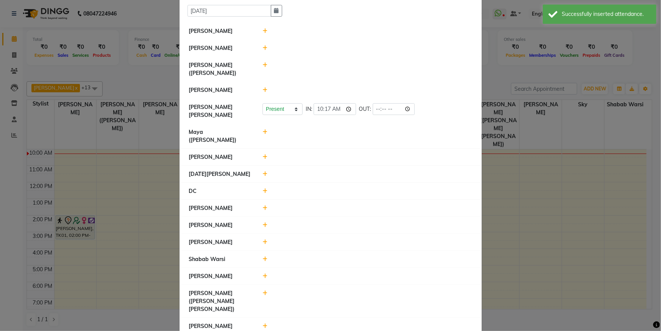
click at [263, 240] on icon at bounding box center [265, 242] width 5 height 5
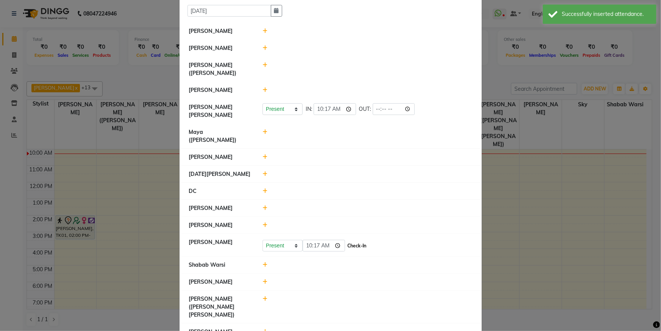
click at [354, 241] on button "Check-In" at bounding box center [357, 246] width 23 height 11
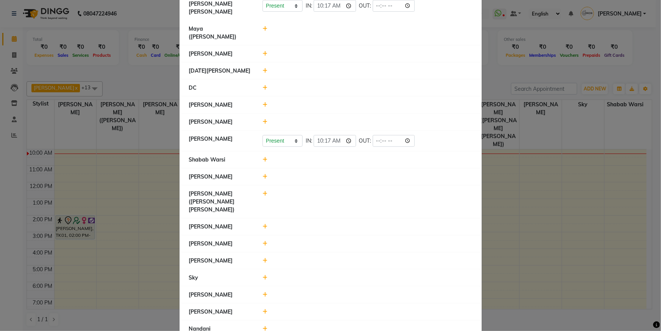
scroll to position [145, 0]
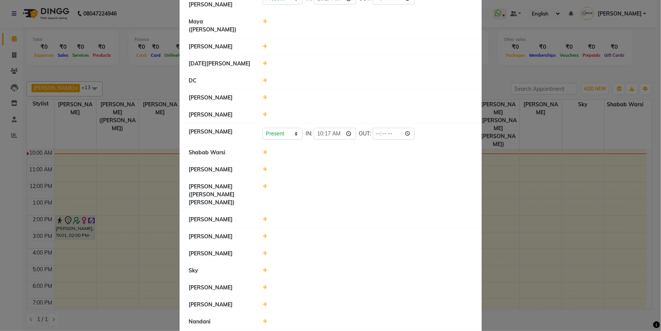
click at [263, 61] on icon at bounding box center [265, 63] width 5 height 5
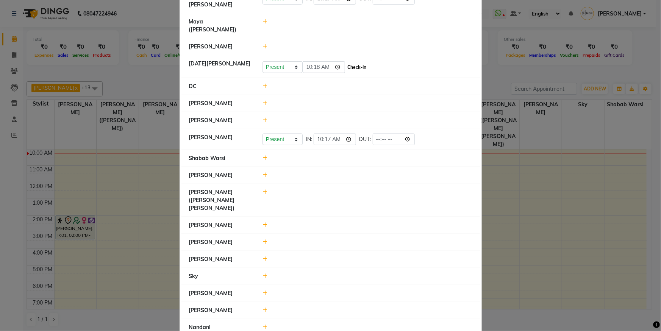
click at [363, 62] on button "Check-In" at bounding box center [357, 67] width 23 height 11
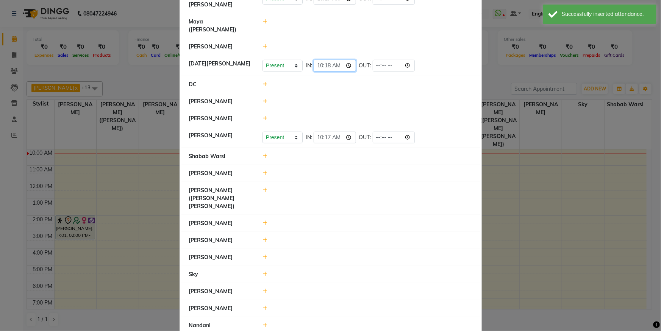
click at [347, 60] on input "10:18" at bounding box center [335, 66] width 42 height 12
type input "10:00"
click at [409, 76] on li "DC" at bounding box center [330, 84] width 298 height 17
click at [381, 182] on li "[PERSON_NAME] ([PERSON_NAME] [PERSON_NAME])" at bounding box center [330, 198] width 298 height 33
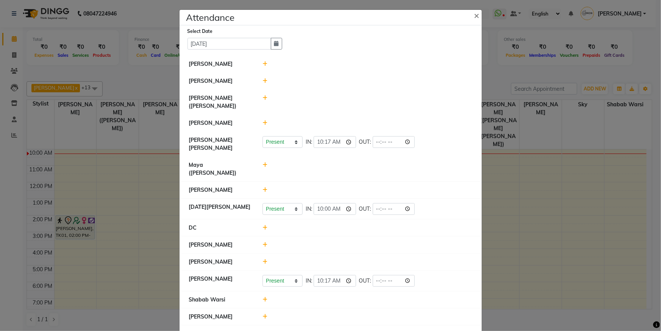
scroll to position [0, 0]
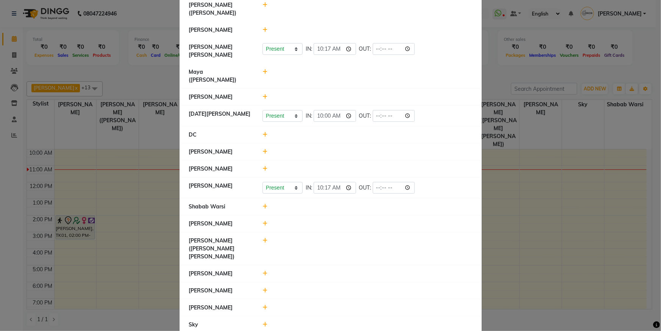
scroll to position [138, 0]
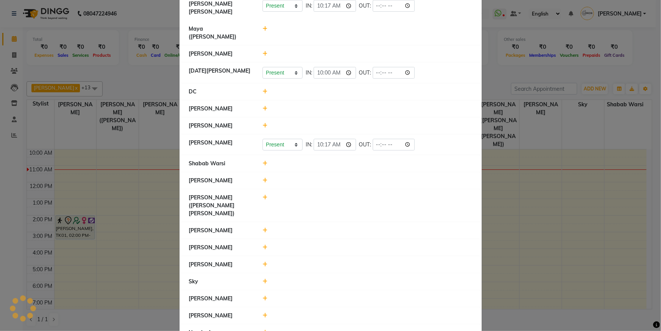
click at [263, 279] on icon at bounding box center [265, 281] width 5 height 5
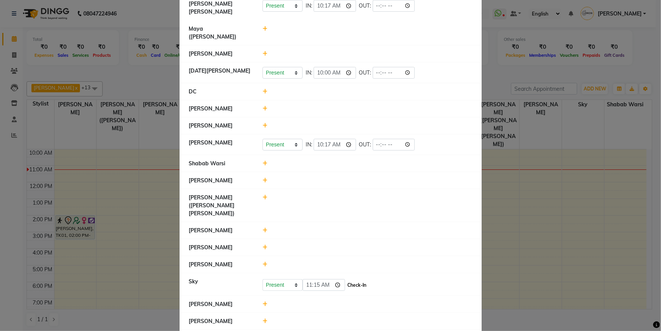
click at [358, 280] on button "Check-In" at bounding box center [357, 285] width 23 height 11
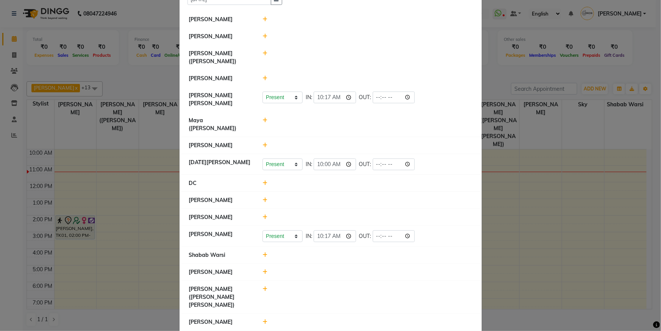
scroll to position [0, 0]
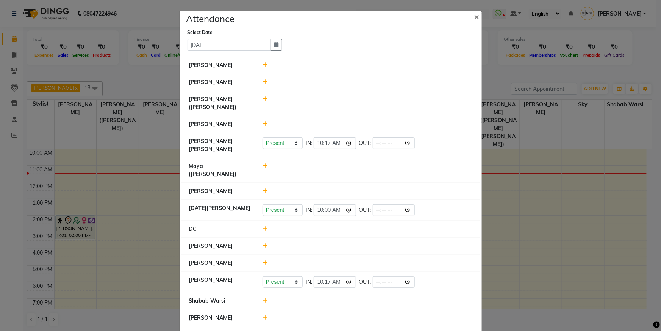
click at [263, 244] on icon at bounding box center [265, 246] width 5 height 5
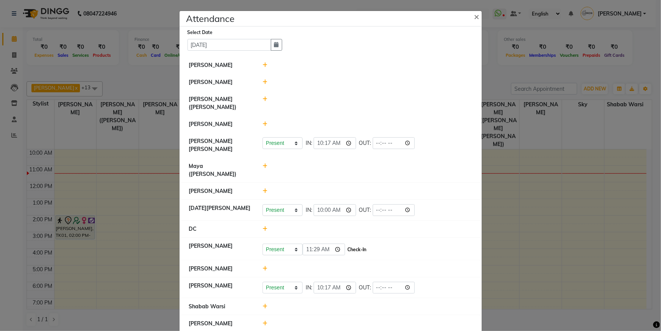
click at [359, 245] on button "Check-In" at bounding box center [357, 250] width 23 height 11
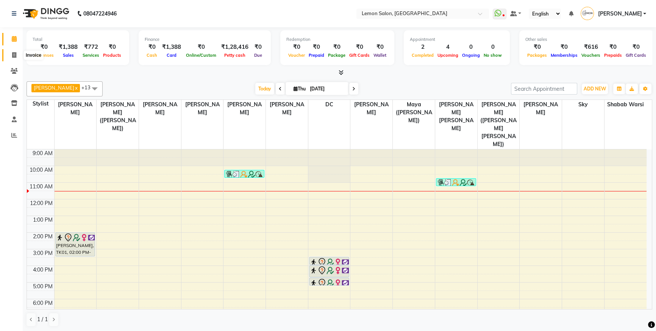
click at [8, 53] on span at bounding box center [14, 55] width 13 height 9
select select "566"
select select "service"
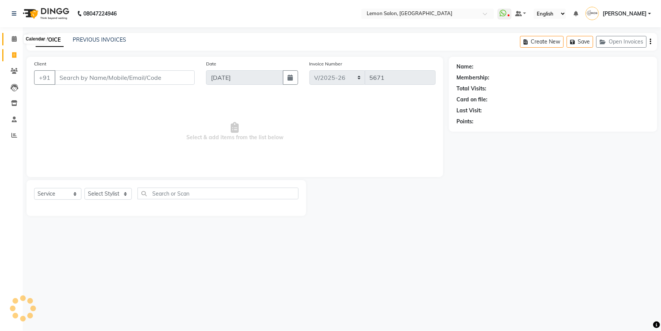
click at [14, 41] on icon at bounding box center [14, 39] width 5 height 6
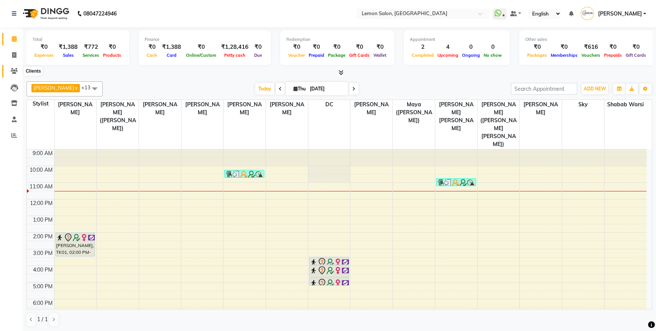
click at [16, 69] on icon at bounding box center [14, 71] width 7 height 6
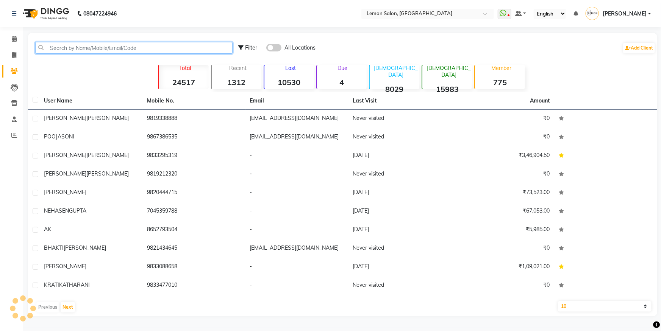
click at [80, 48] on input "text" at bounding box center [133, 48] width 197 height 12
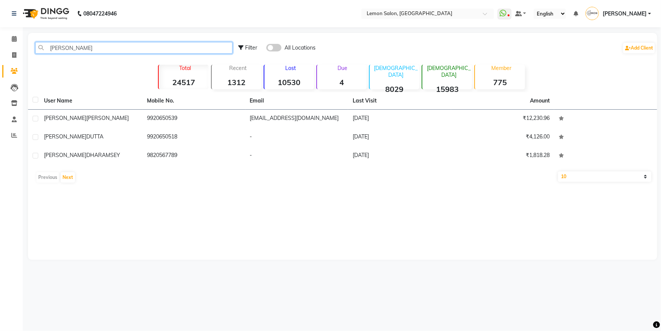
type input "TINA D"
click at [278, 48] on span at bounding box center [273, 48] width 15 height 8
click at [266, 49] on input "checkbox" at bounding box center [266, 49] width 0 height 0
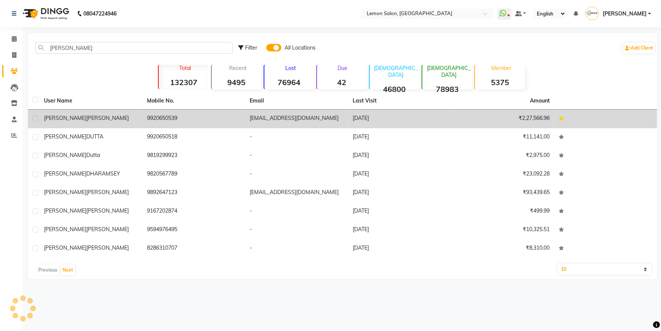
click at [86, 116] on span "[PERSON_NAME]" at bounding box center [107, 118] width 42 height 7
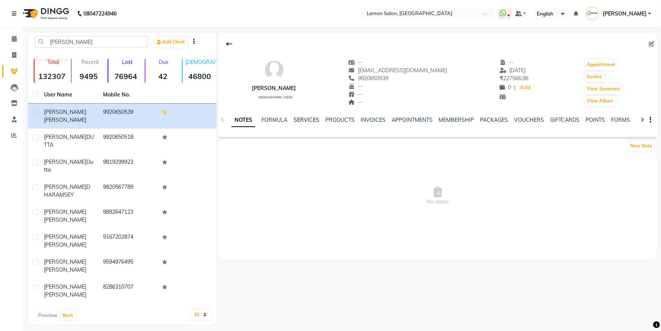
click at [300, 121] on link "SERVICES" at bounding box center [307, 120] width 26 height 7
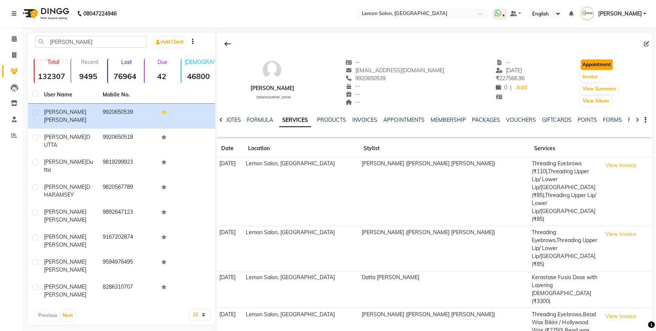
click at [595, 65] on button "Appointment" at bounding box center [597, 64] width 32 height 11
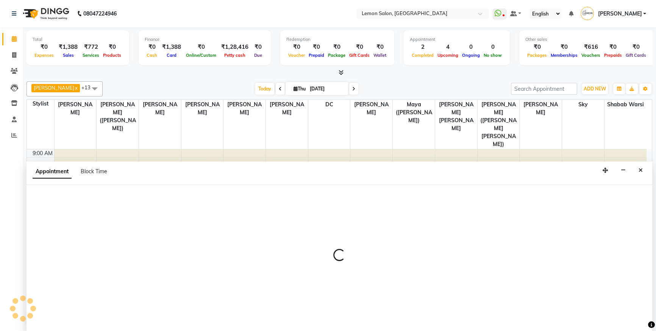
select select "tentative"
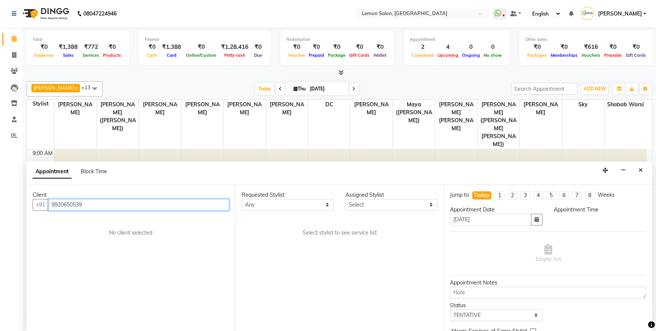
select select "600"
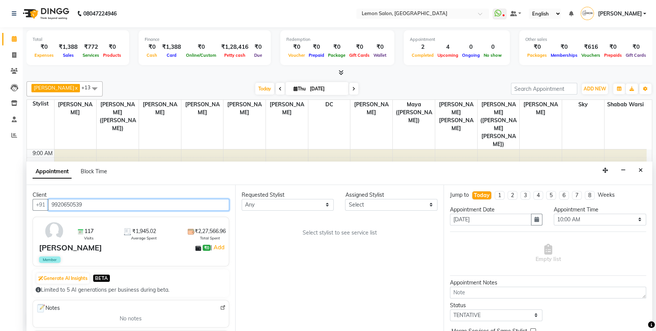
scroll to position [34, 0]
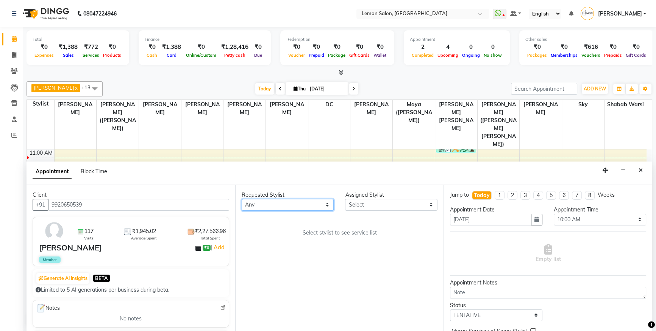
click at [302, 204] on select "Any Aakash Buchiude Azaz Kassara DC Geeta Govind Rajput Kanchan (Shrushti Siddh…" at bounding box center [288, 205] width 92 height 12
select select "48010"
click at [242, 199] on select "Any Aakash Buchiude Azaz Kassara DC Geeta Govind Rajput Kanchan (Shrushti Siddh…" at bounding box center [288, 205] width 92 height 12
select select "48010"
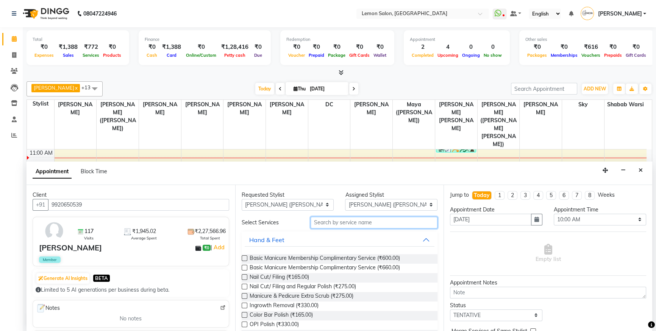
click at [334, 225] on input "text" at bounding box center [374, 223] width 127 height 12
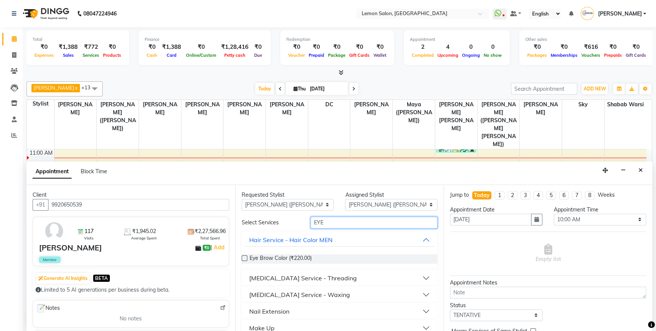
type input "EYE"
click at [317, 278] on div "Skin Care Service - Threading" at bounding box center [303, 278] width 108 height 9
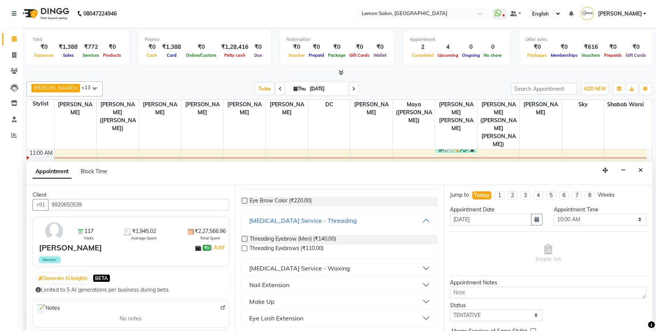
scroll to position [58, 0]
click at [313, 250] on span "Threading Eyebrows (₹110.00)" at bounding box center [287, 248] width 74 height 9
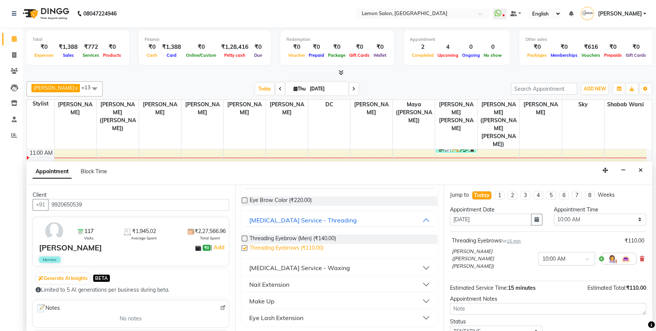
checkbox input "false"
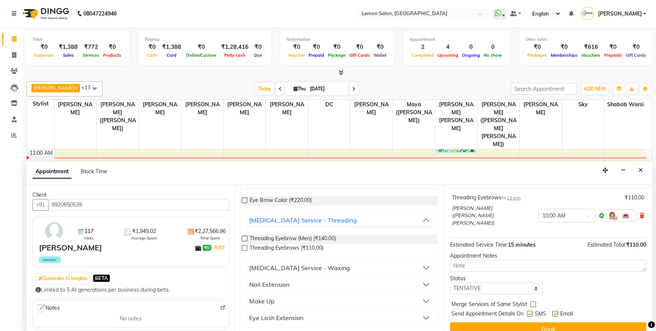
scroll to position [45, 0]
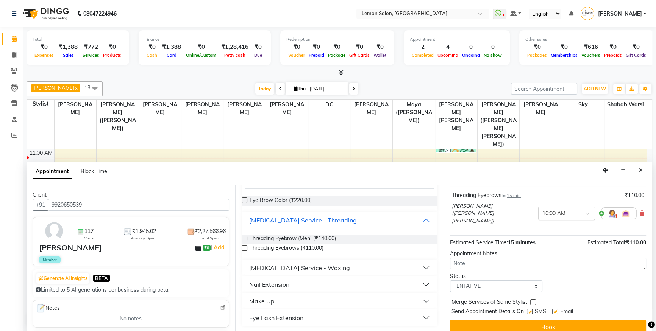
click at [570, 209] on div at bounding box center [567, 213] width 56 height 8
click at [556, 278] on div "12:00 PM" at bounding box center [567, 285] width 56 height 14
click at [610, 288] on div "Jump to Today 1 2 3 4 5 6 7 8 Weeks Appointment Date 04-09-2025 Appointment Tim…" at bounding box center [548, 258] width 209 height 147
click at [577, 320] on button "Book" at bounding box center [548, 327] width 196 height 14
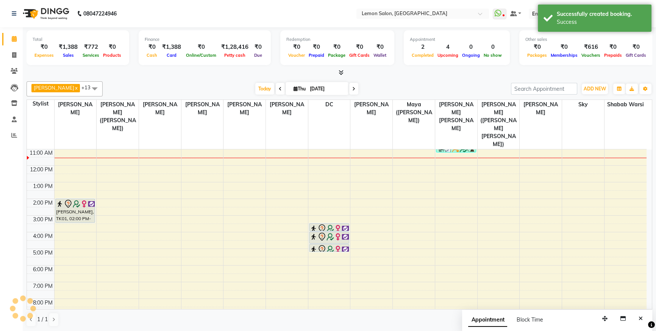
scroll to position [0, 0]
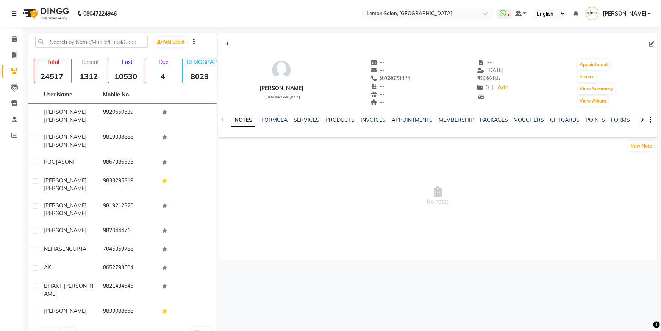
click at [336, 119] on link "PRODUCTS" at bounding box center [339, 120] width 29 height 7
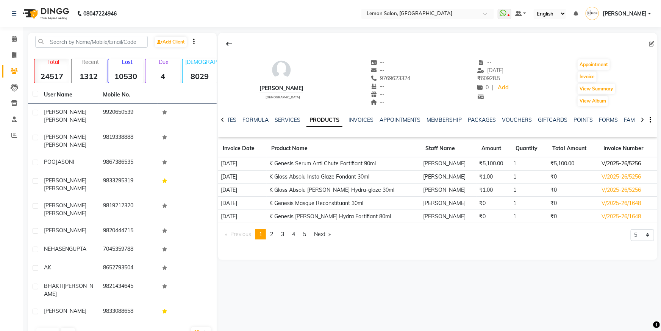
click at [614, 163] on td "V/2025-26/5256" at bounding box center [628, 164] width 58 height 13
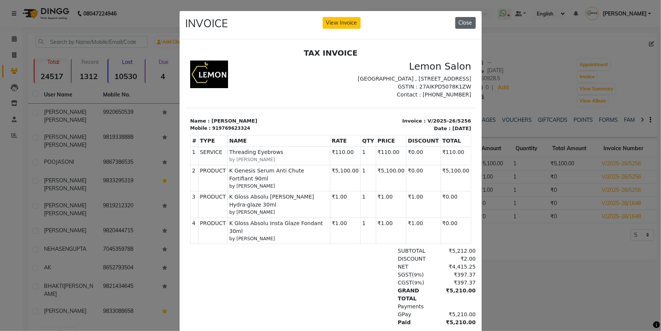
click at [464, 23] on button "Close" at bounding box center [465, 23] width 20 height 12
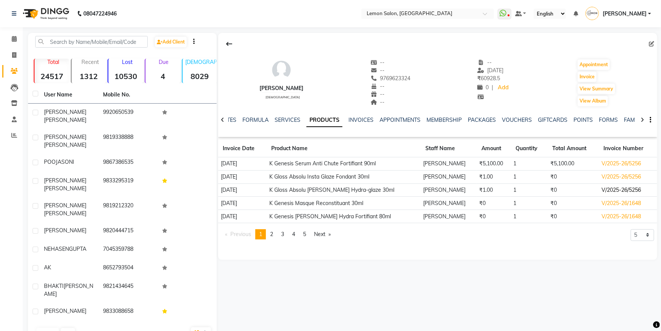
click at [613, 188] on td "V/2025-26/5256" at bounding box center [628, 190] width 58 height 13
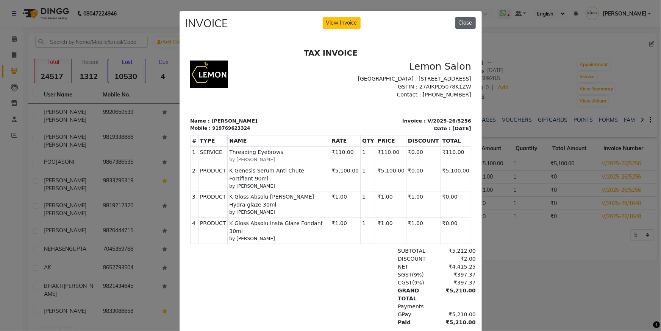
click at [457, 21] on button "Close" at bounding box center [465, 23] width 20 height 12
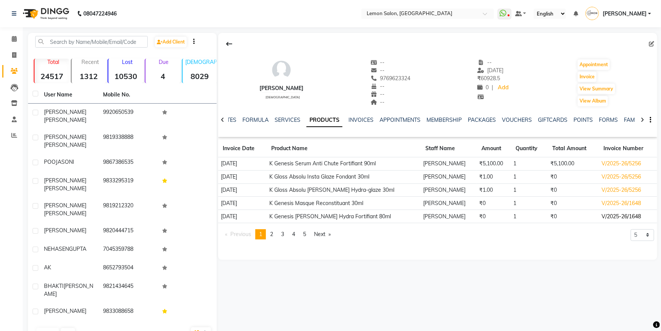
click at [617, 214] on td "V/2025-26/1648" at bounding box center [628, 216] width 58 height 13
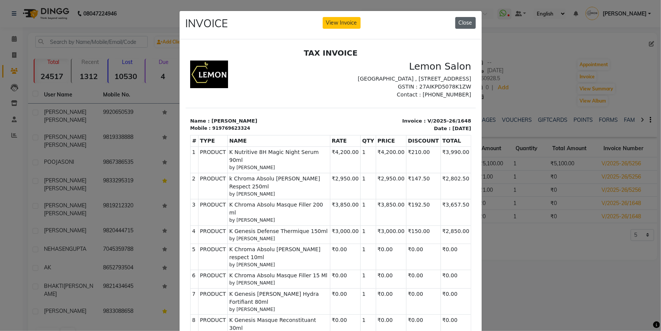
click at [466, 22] on button "Close" at bounding box center [465, 23] width 20 height 12
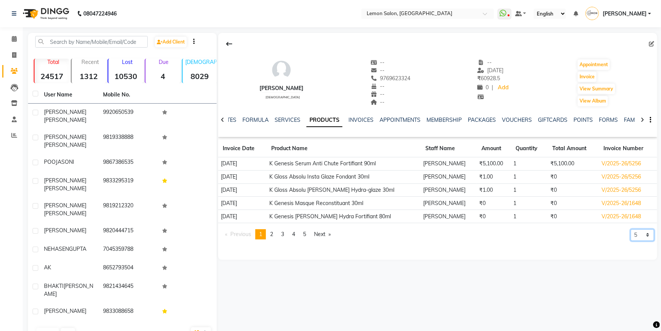
click at [642, 238] on select "5 10 50 100 500" at bounding box center [642, 236] width 23 height 12
click at [631, 241] on select "5 10 50 100 500" at bounding box center [642, 236] width 23 height 12
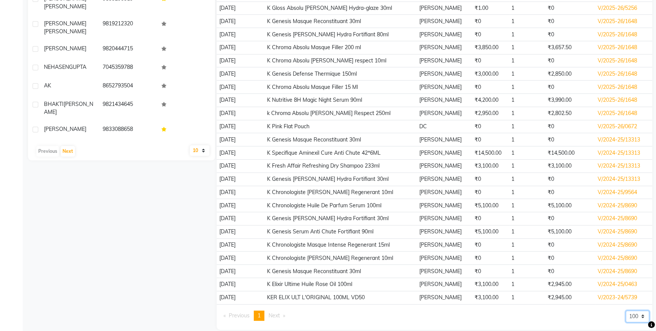
scroll to position [191, 0]
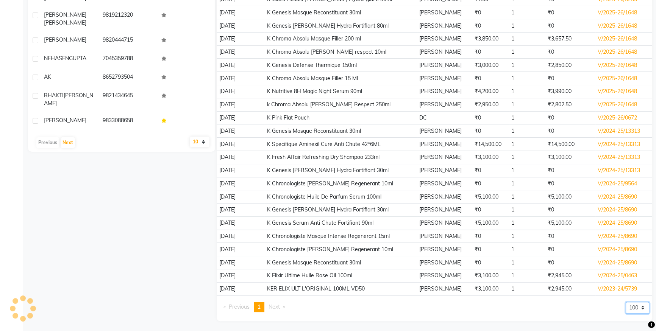
click at [639, 308] on select "5 10 50 100 500" at bounding box center [637, 308] width 23 height 12
select select "500"
click at [626, 302] on select "5 10 50 100 500" at bounding box center [637, 308] width 23 height 12
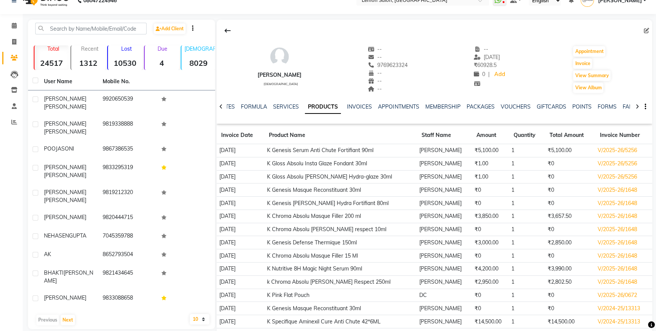
scroll to position [0, 0]
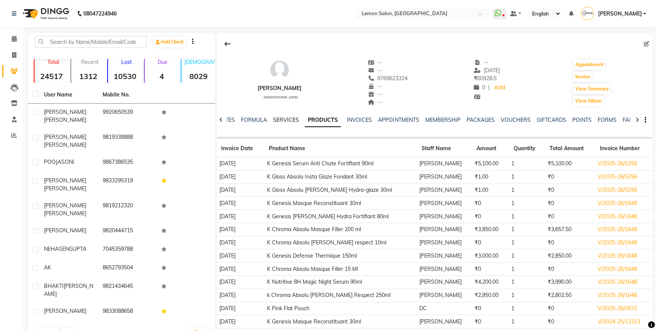
click at [280, 119] on link "SERVICES" at bounding box center [286, 120] width 26 height 7
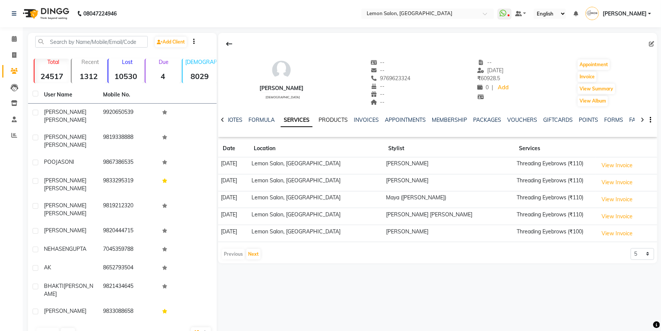
click at [338, 123] on link "PRODUCTS" at bounding box center [333, 120] width 29 height 7
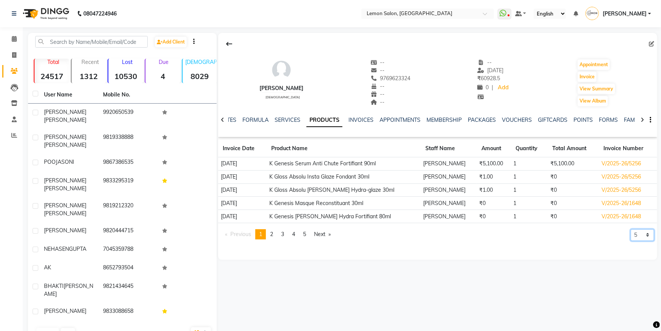
click at [653, 230] on select "5 10 50 100 500" at bounding box center [642, 236] width 23 height 12
select select "100"
click at [631, 241] on select "5 10 50 100 500" at bounding box center [642, 236] width 23 height 12
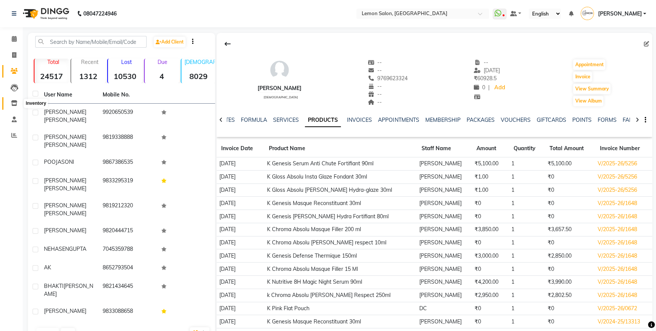
click at [15, 103] on icon at bounding box center [14, 103] width 6 height 6
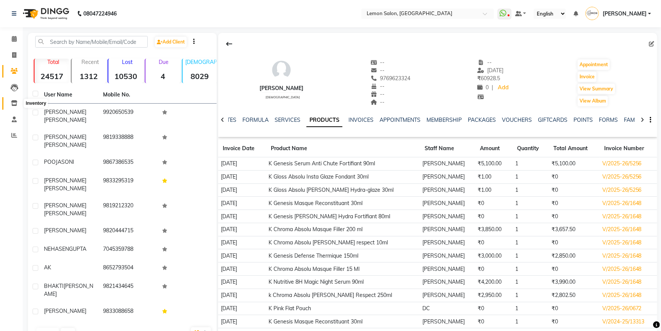
select select
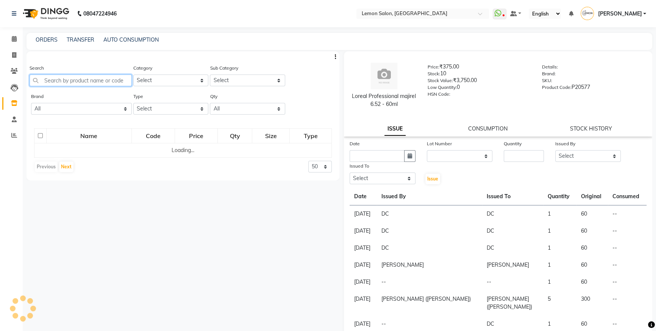
click at [62, 82] on input "text" at bounding box center [81, 81] width 102 height 12
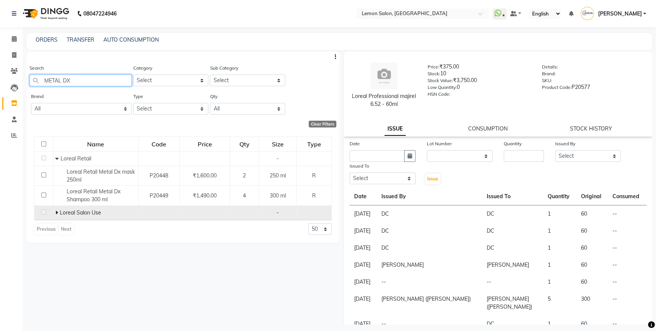
type input "METAL DX"
click at [58, 214] on span at bounding box center [57, 212] width 5 height 7
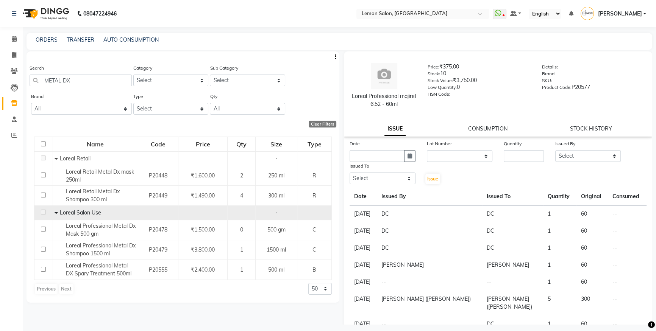
click at [92, 314] on div "Search METAL DX Category Select Hair Skin Makeup Personal Care Appliances Beard…" at bounding box center [183, 188] width 313 height 273
drag, startPoint x: 12, startPoint y: 38, endPoint x: 22, endPoint y: 37, distance: 9.9
click at [13, 37] on icon at bounding box center [14, 39] width 5 height 6
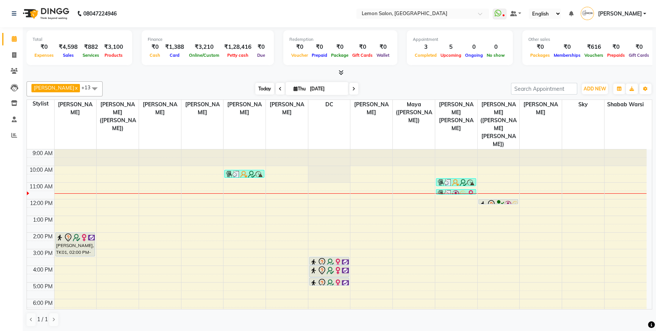
click at [255, 88] on span "Today" at bounding box center [264, 89] width 19 height 12
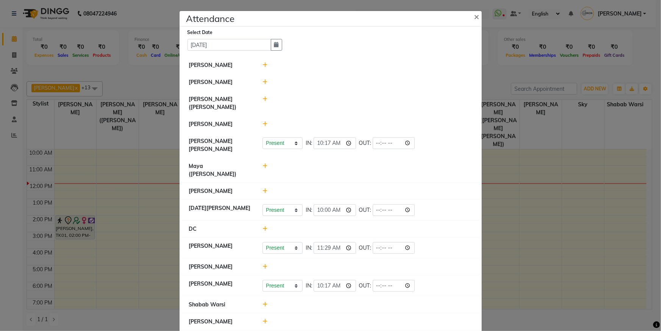
click at [263, 164] on icon at bounding box center [265, 166] width 5 height 5
click at [365, 165] on button "Check-In" at bounding box center [357, 170] width 23 height 11
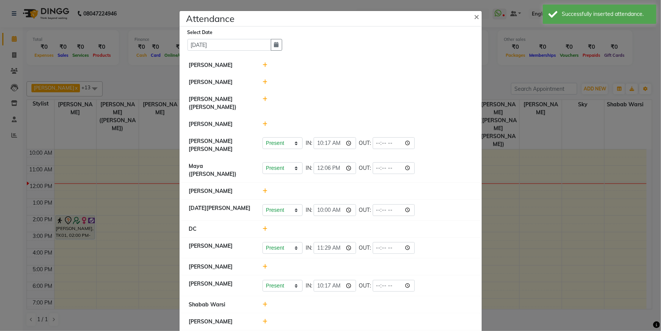
click at [263, 189] on icon at bounding box center [265, 191] width 5 height 5
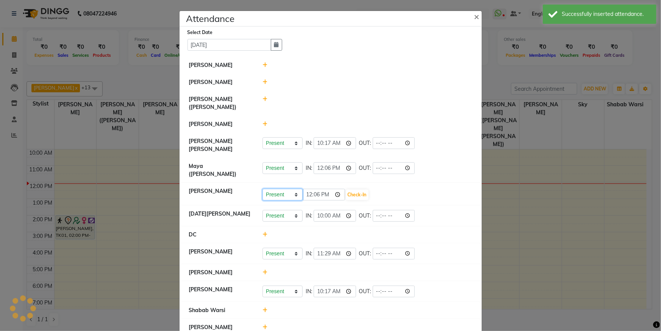
click at [273, 189] on select "Present Absent Late Half Day Weekly Off" at bounding box center [283, 195] width 40 height 12
select select "W"
click at [263, 189] on select "Present Absent Late Half Day Weekly Off" at bounding box center [283, 195] width 40 height 12
click at [312, 190] on button "Save" at bounding box center [310, 195] width 15 height 11
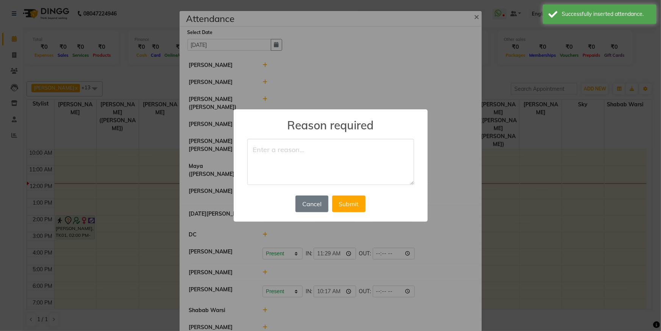
click at [298, 175] on textarea at bounding box center [330, 162] width 167 height 46
type textarea "."
click at [344, 200] on button "Submit" at bounding box center [348, 204] width 33 height 17
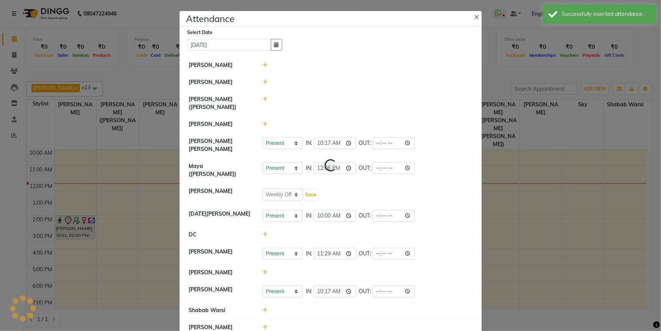
select select "W"
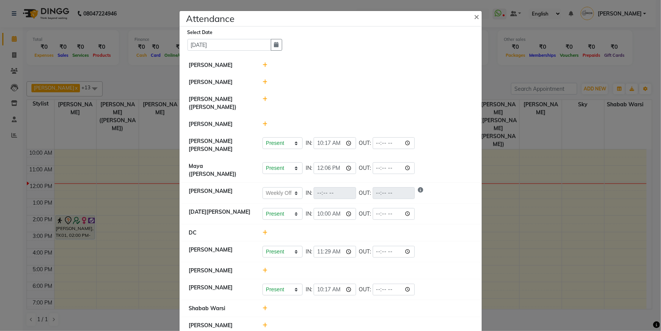
click at [263, 83] on icon at bounding box center [265, 82] width 5 height 5
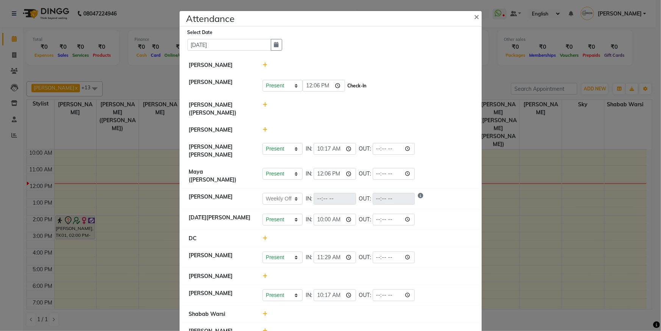
click at [355, 86] on button "Check-In" at bounding box center [357, 86] width 23 height 11
select select "W"
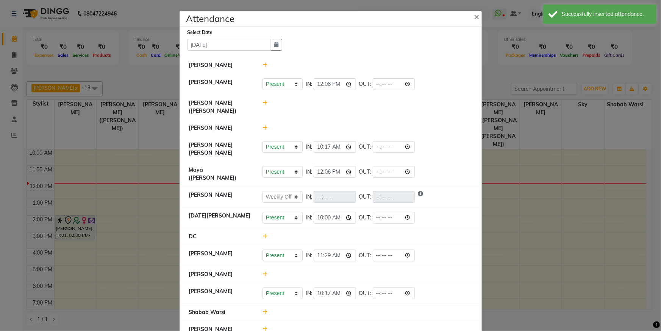
click at [263, 102] on icon at bounding box center [265, 102] width 5 height 5
click at [271, 108] on select "Present Absent Late Half Day Weekly Off" at bounding box center [283, 107] width 40 height 12
select select "W"
click at [263, 101] on select "Present Absent Late Half Day Weekly Off" at bounding box center [283, 107] width 40 height 12
click at [312, 108] on button "Save" at bounding box center [310, 107] width 15 height 11
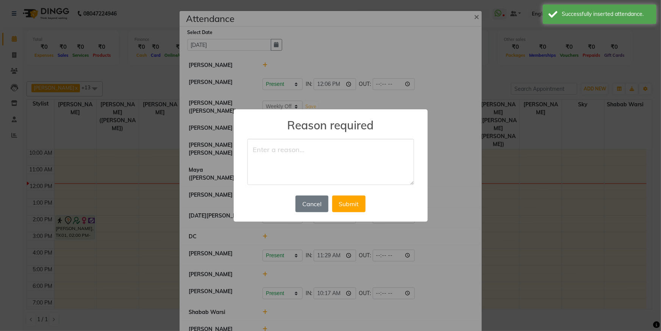
click at [269, 163] on textarea at bounding box center [330, 162] width 167 height 46
type textarea "."
click at [352, 206] on button "Submit" at bounding box center [348, 204] width 33 height 17
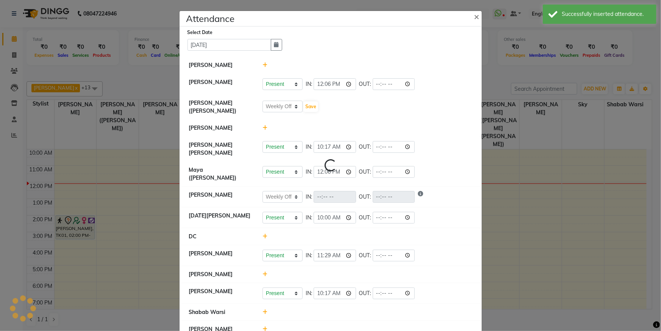
select select "W"
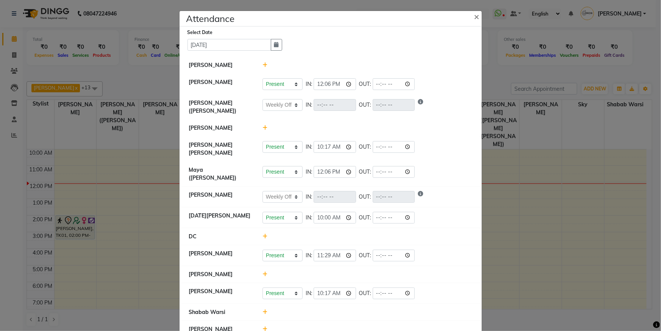
click at [263, 125] on icon at bounding box center [265, 127] width 5 height 5
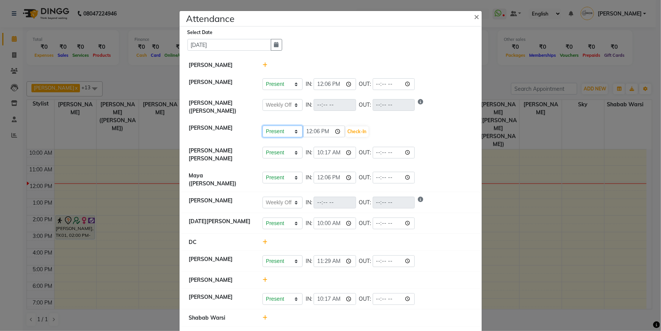
click at [268, 128] on select "Present Absent Late Half Day Weekly Off" at bounding box center [283, 132] width 40 height 12
select select "W"
click at [263, 126] on select "Present Absent Late Half Day Weekly Off" at bounding box center [283, 132] width 40 height 12
click at [310, 127] on button "Save" at bounding box center [310, 132] width 15 height 11
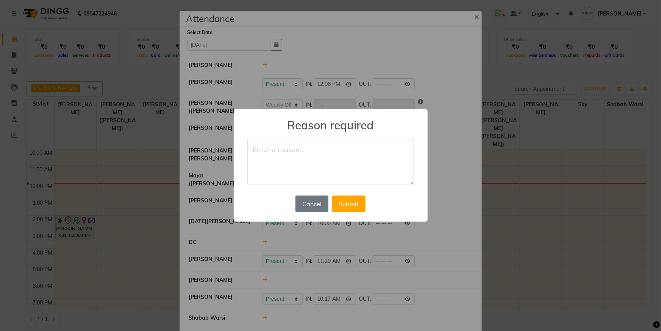
click at [300, 157] on textarea at bounding box center [330, 162] width 167 height 46
type textarea "."
click at [342, 211] on button "Submit" at bounding box center [348, 204] width 33 height 17
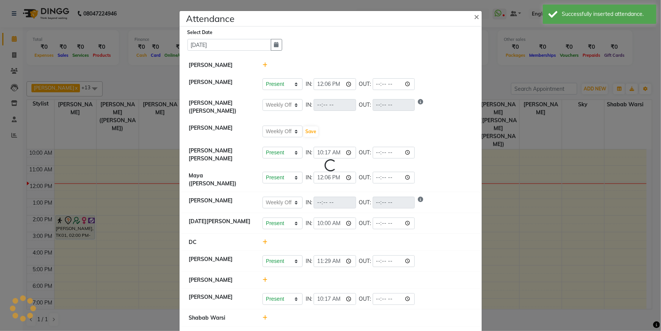
select select "W"
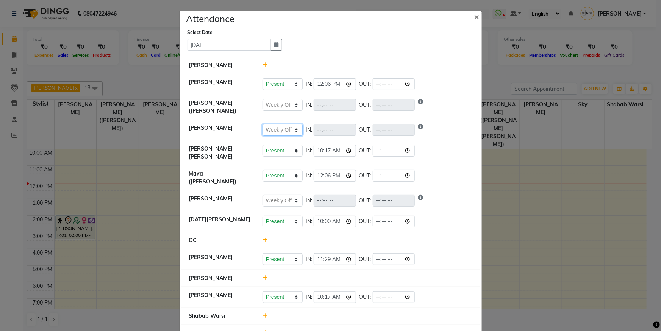
click at [284, 127] on select "Present Absent Late Half Day Weekly Off" at bounding box center [283, 130] width 40 height 12
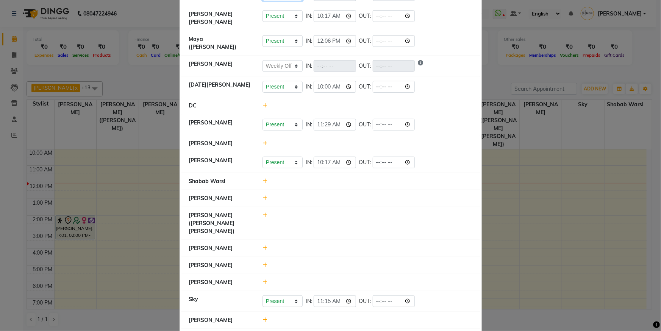
scroll to position [138, 0]
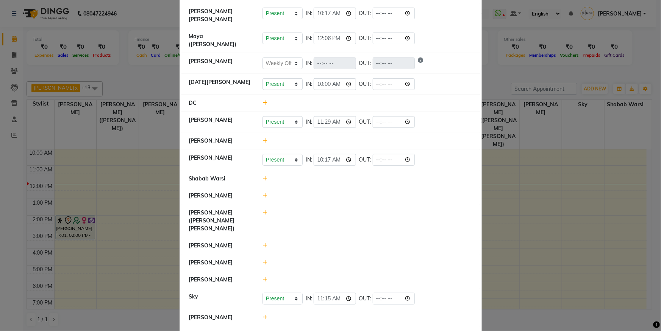
click at [263, 210] on icon at bounding box center [265, 212] width 5 height 5
click at [352, 211] on button "Check-In" at bounding box center [357, 216] width 23 height 11
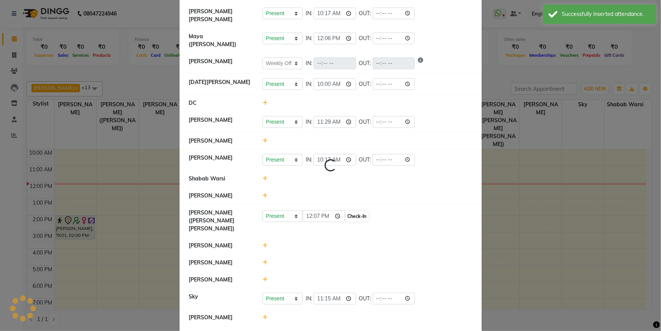
select select "W"
click at [263, 260] on icon at bounding box center [265, 262] width 5 height 5
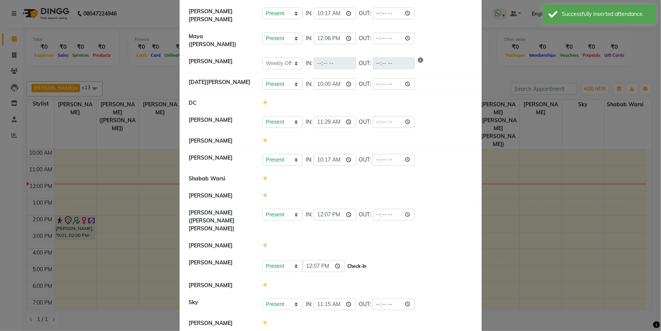
click at [361, 261] on button "Check-In" at bounding box center [357, 266] width 23 height 11
select select "W"
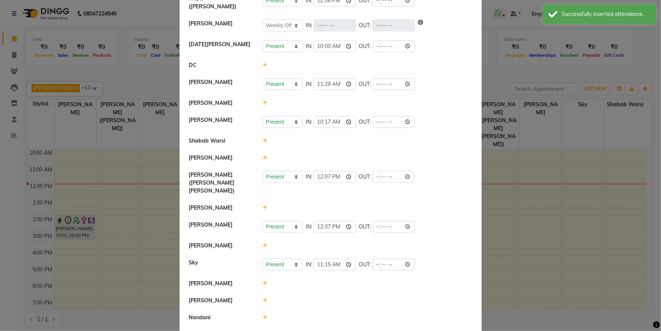
scroll to position [179, 0]
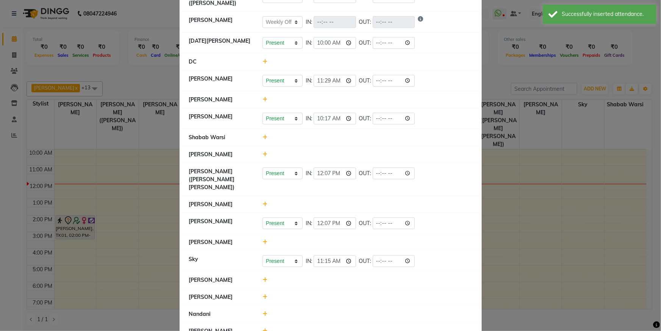
click at [263, 240] on icon at bounding box center [265, 242] width 5 height 5
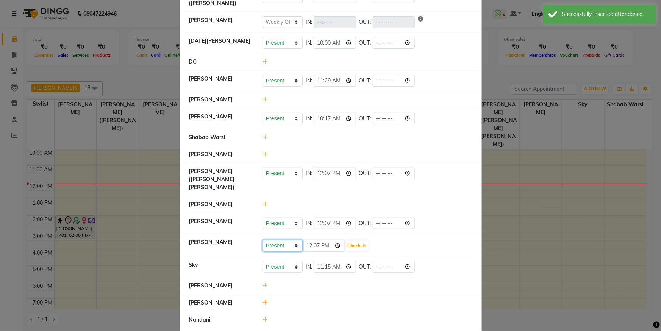
click at [277, 240] on select "Present Absent Late Half Day Weekly Off" at bounding box center [283, 246] width 40 height 12
select select "W"
click at [263, 240] on select "Present Absent Late Half Day Weekly Off" at bounding box center [283, 246] width 40 height 12
click at [310, 241] on button "Save" at bounding box center [310, 246] width 15 height 11
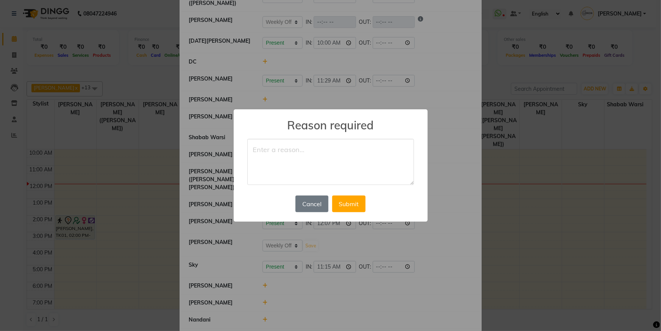
click at [323, 175] on textarea at bounding box center [330, 162] width 167 height 46
type textarea "S"
click at [335, 205] on button "Submit" at bounding box center [348, 204] width 33 height 17
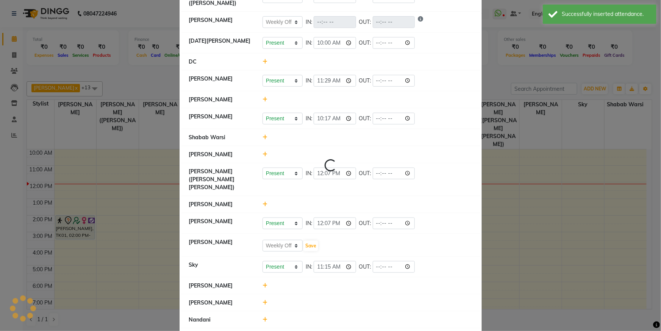
scroll to position [0, 0]
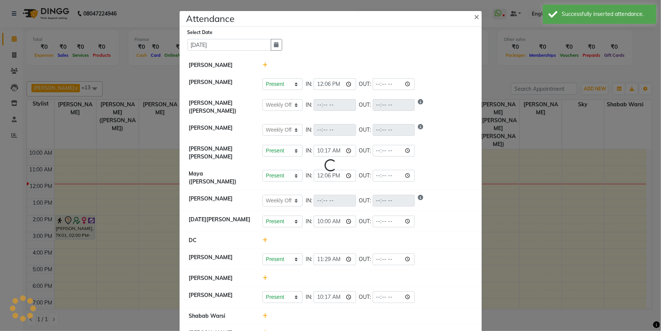
select select "W"
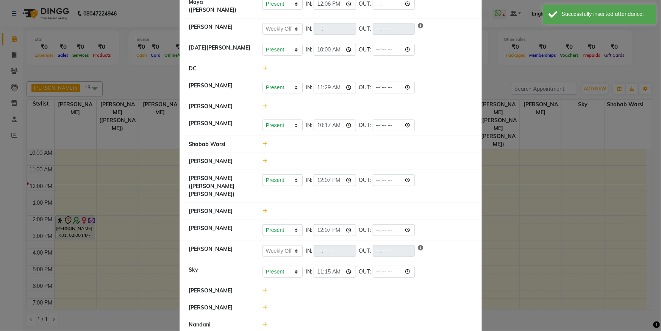
scroll to position [183, 0]
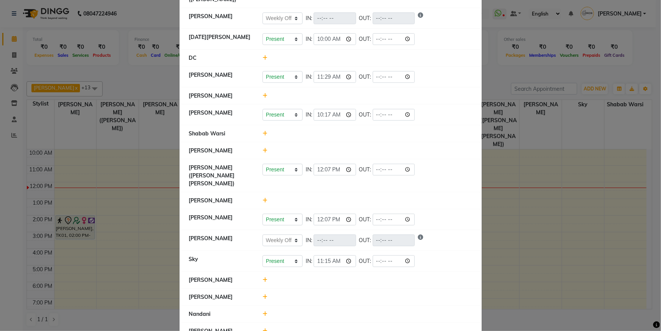
click at [258, 197] on div at bounding box center [367, 201] width 221 height 8
click at [263, 198] on icon at bounding box center [265, 200] width 5 height 5
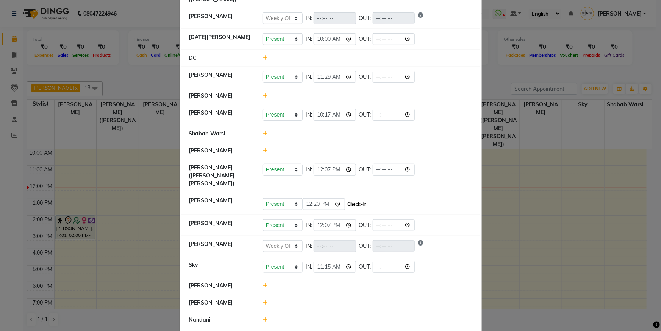
click at [358, 199] on button "Check-In" at bounding box center [357, 204] width 23 height 11
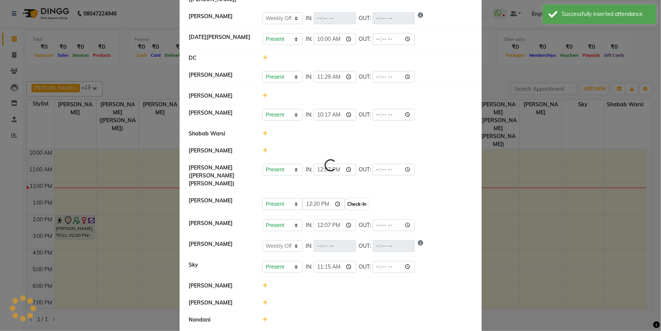
select select "W"
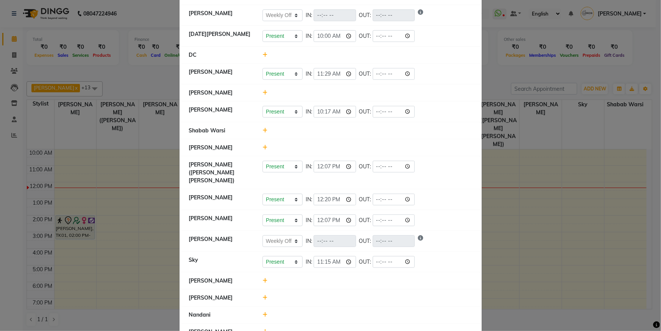
scroll to position [186, 0]
click at [263, 278] on icon at bounding box center [265, 280] width 5 height 5
click at [356, 279] on button "Check-In" at bounding box center [357, 284] width 23 height 11
select select "W"
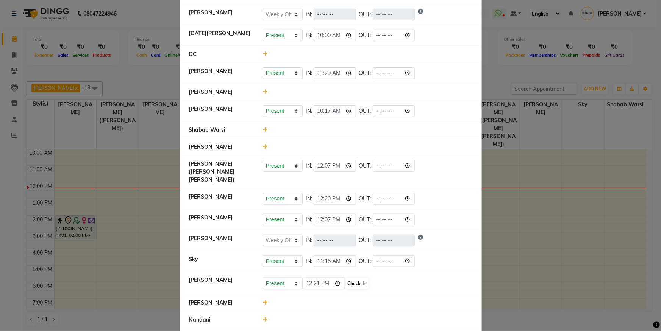
select select "W"
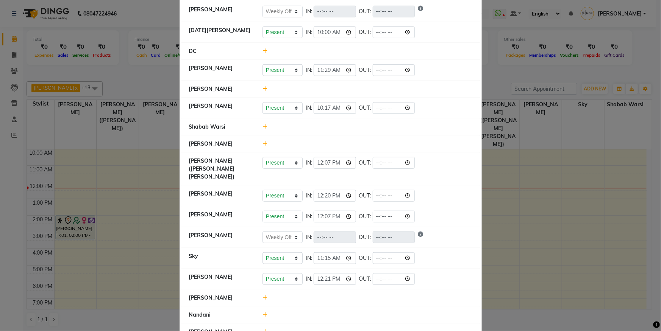
scroll to position [190, 0]
click at [263, 329] on icon at bounding box center [265, 331] width 5 height 5
click at [339, 329] on input "12:22" at bounding box center [324, 335] width 42 height 12
type input "10:10"
click at [383, 294] on div at bounding box center [367, 298] width 221 height 8
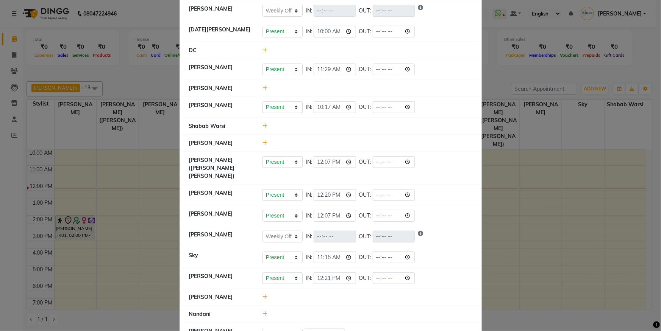
click at [362, 330] on button "Check-In" at bounding box center [357, 335] width 23 height 11
select select "W"
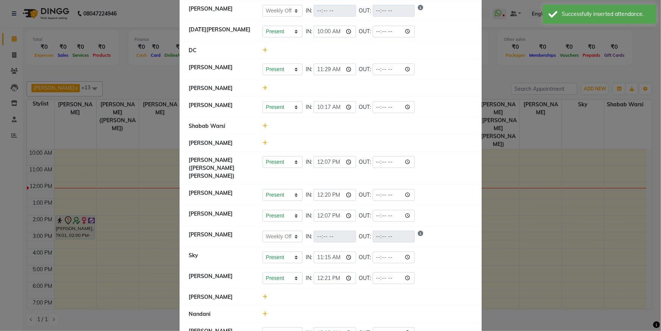
click at [263, 312] on icon at bounding box center [265, 314] width 5 height 5
click at [336, 312] on input "12:22" at bounding box center [324, 318] width 42 height 12
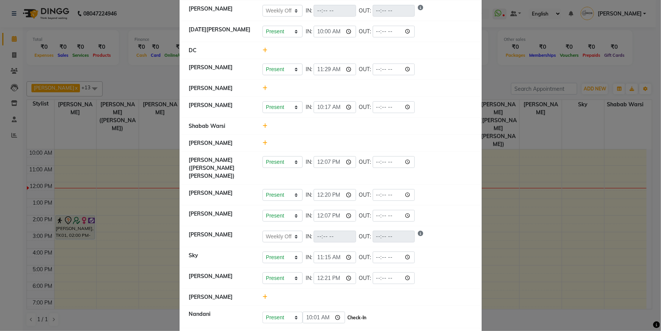
type input "10:01"
click at [354, 313] on button "Check-In" at bounding box center [357, 318] width 23 height 11
select select "W"
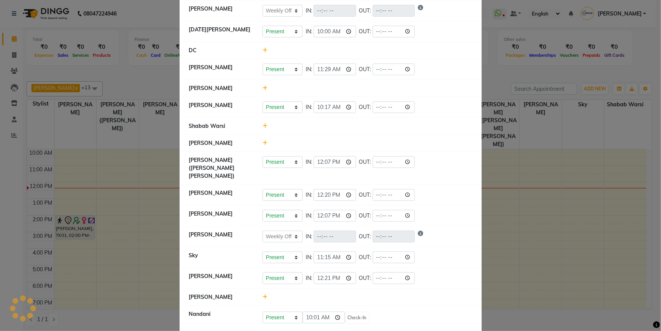
select select "W"
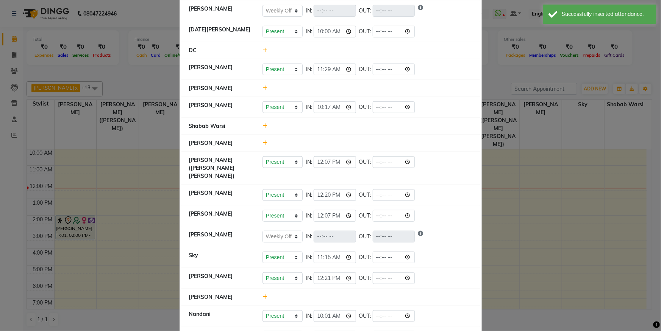
click at [264, 295] on icon at bounding box center [265, 297] width 5 height 5
click at [270, 295] on select "Present Absent Late Half Day Weekly Off" at bounding box center [283, 301] width 40 height 12
select select "W"
click at [263, 295] on select "Present Absent Late Half Day Weekly Off" at bounding box center [283, 301] width 40 height 12
click at [308, 296] on button "Save" at bounding box center [310, 301] width 15 height 11
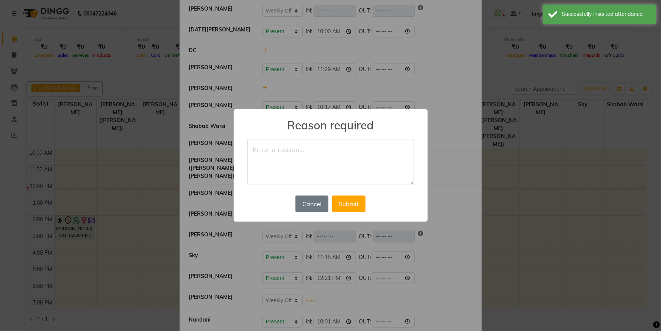
click at [308, 165] on textarea at bounding box center [330, 162] width 167 height 46
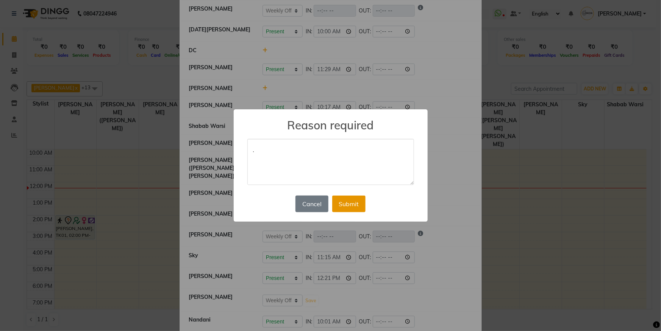
type textarea "."
click at [350, 204] on button "Submit" at bounding box center [348, 204] width 33 height 17
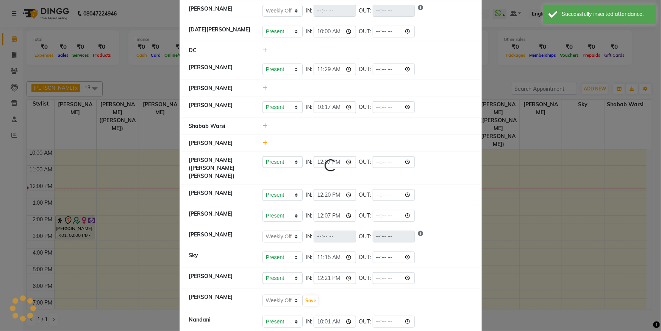
select select "W"
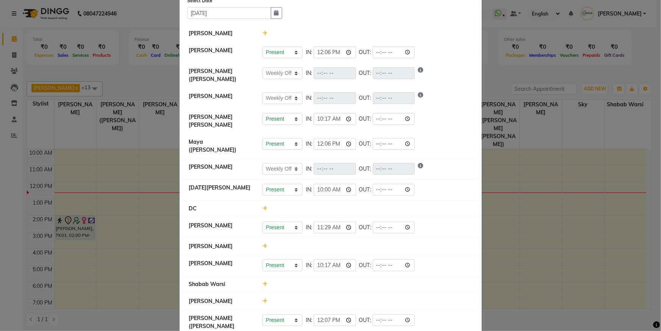
scroll to position [30, 0]
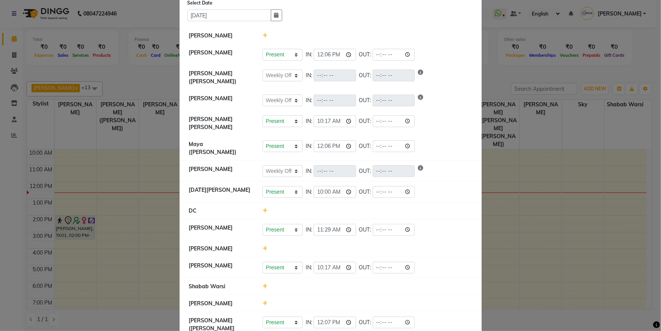
click at [262, 39] on div at bounding box center [367, 36] width 221 height 8
click at [263, 38] on icon at bounding box center [265, 35] width 5 height 5
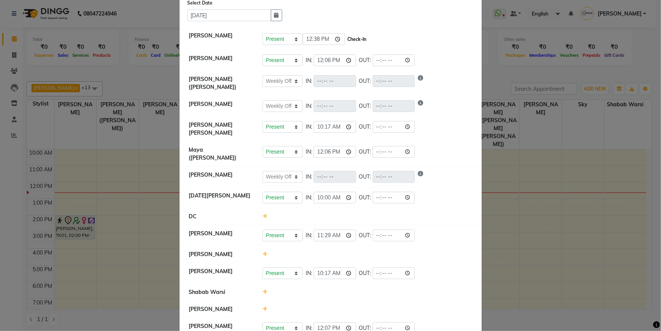
click at [363, 37] on button "Check-In" at bounding box center [357, 39] width 23 height 11
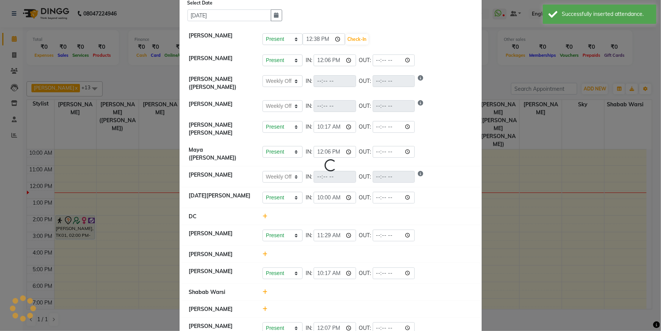
select select "W"
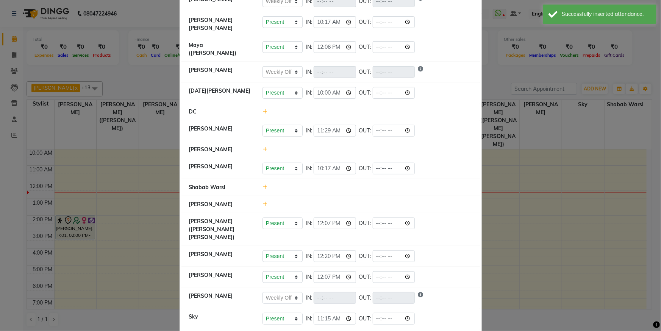
scroll to position [133, 0]
click at [264, 202] on icon at bounding box center [265, 204] width 5 height 5
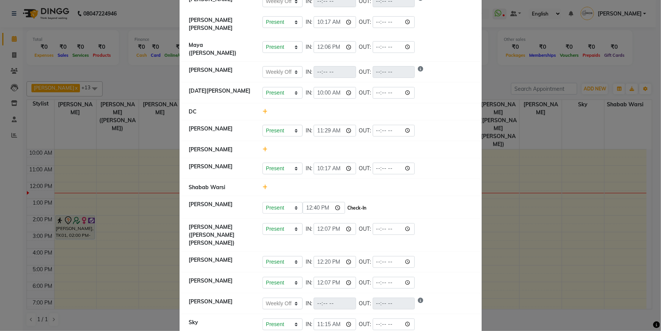
click at [367, 203] on button "Check-In" at bounding box center [357, 208] width 23 height 11
select select "W"
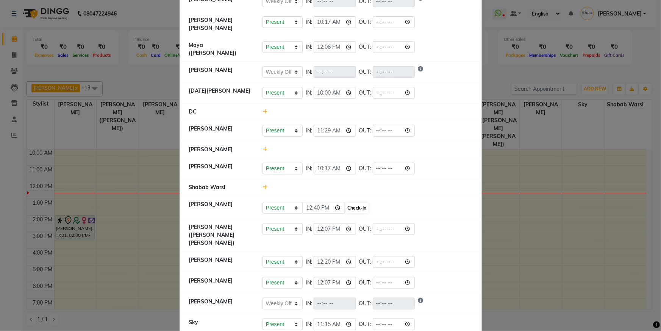
select select "W"
click at [259, 184] on div at bounding box center [367, 188] width 221 height 8
click at [263, 185] on icon at bounding box center [265, 187] width 5 height 5
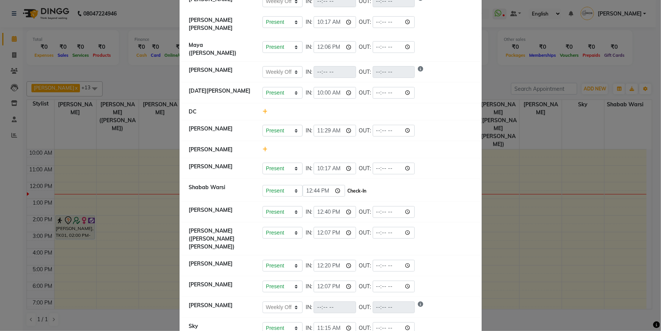
click at [355, 186] on button "Check-In" at bounding box center [357, 191] width 23 height 11
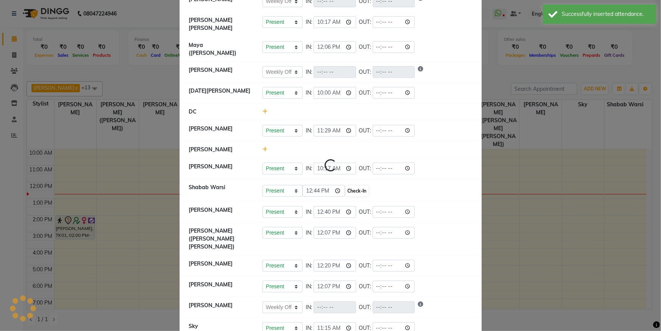
select select "W"
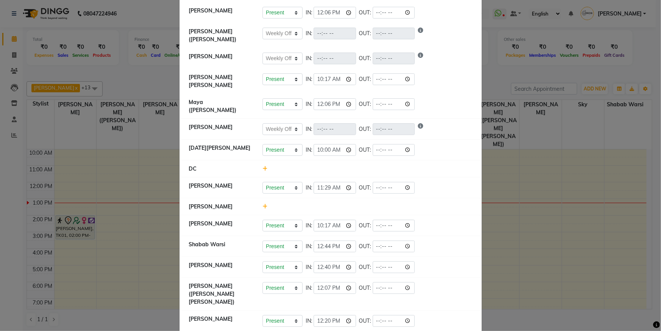
scroll to position [0, 0]
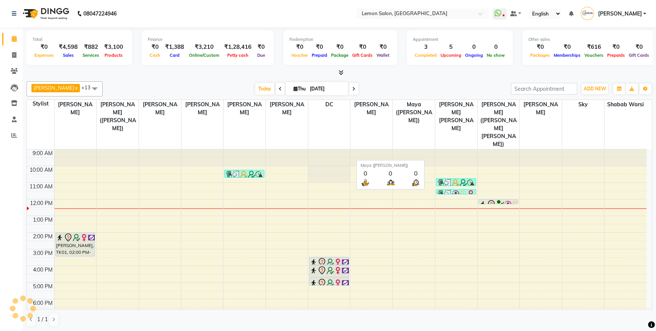
scroll to position [34, 0]
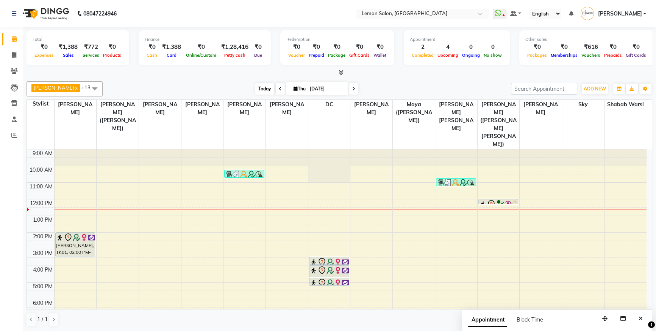
scroll to position [34, 0]
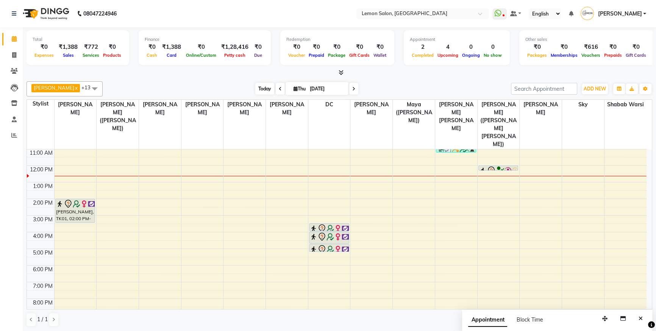
click at [256, 85] on span "Today" at bounding box center [264, 89] width 19 height 12
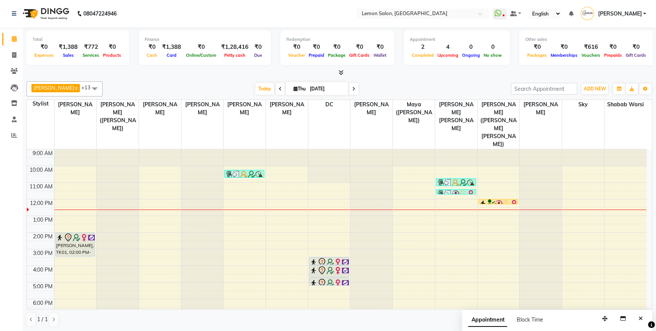
scroll to position [0, 0]
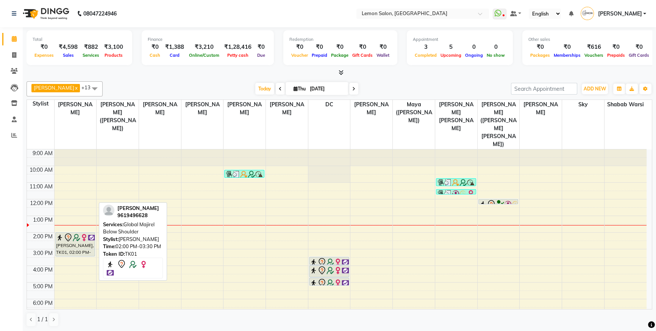
scroll to position [34, 0]
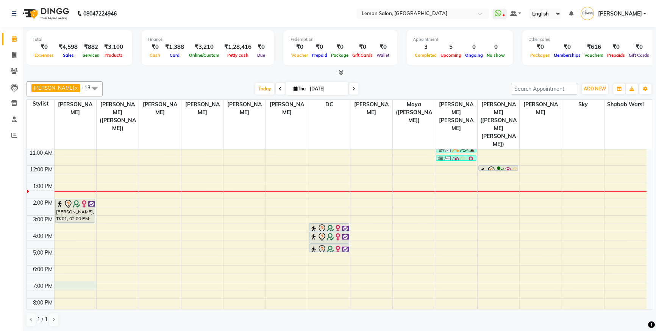
click at [80, 269] on div "9:00 AM 10:00 AM 11:00 AM 12:00 PM 1:00 PM 2:00 PM 3:00 PM 4:00 PM 5:00 PM 6:00…" at bounding box center [337, 232] width 620 height 233
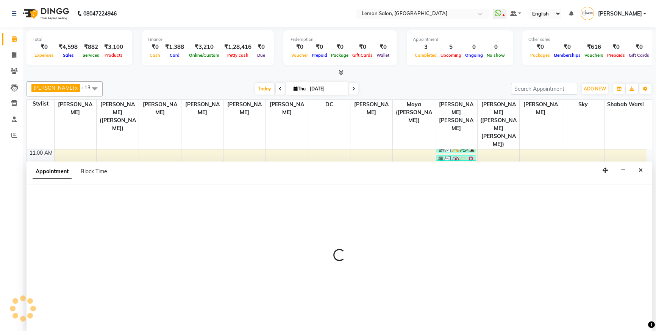
select select "7391"
select select "1140"
select select "tentative"
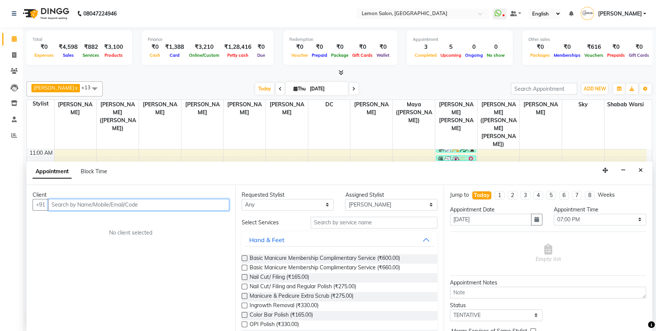
click at [93, 201] on input "text" at bounding box center [138, 205] width 181 height 12
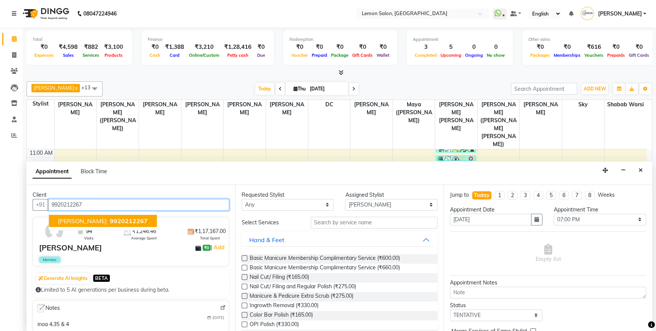
click at [97, 224] on button "Hetal Yadav 9920212267" at bounding box center [103, 221] width 108 height 12
type input "9920212267"
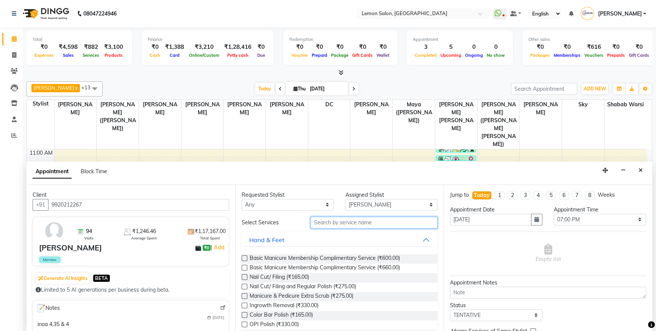
click at [341, 223] on input "text" at bounding box center [374, 223] width 127 height 12
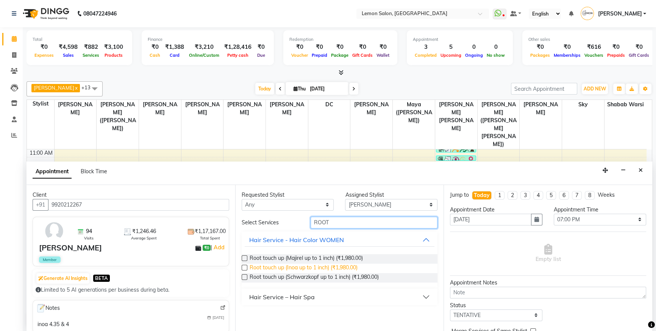
type input "ROOT"
click at [326, 264] on span "Root touch up (Inoa up to 1 inch) (₹1,980.00)" at bounding box center [304, 268] width 108 height 9
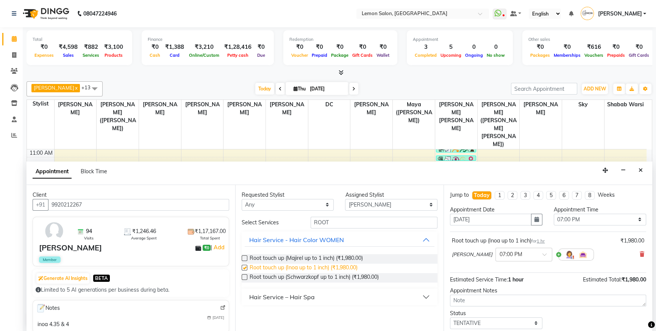
checkbox input "false"
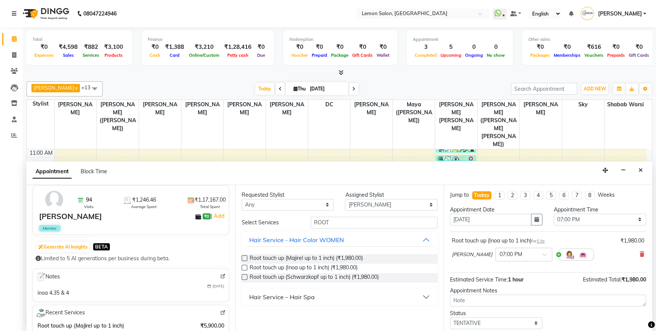
scroll to position [69, 0]
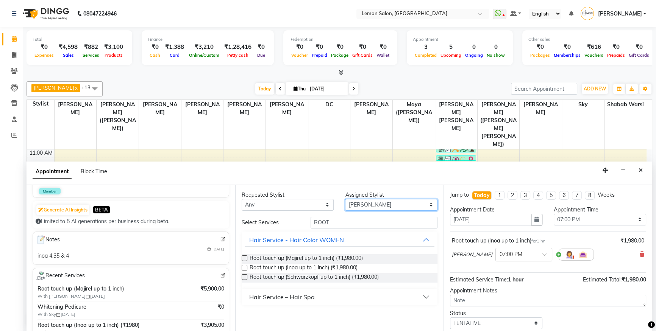
click at [380, 204] on select "Select Aakash Buchiude Azaz Kassara DC Geeta Govind Rajput Kanchan (Shrushti Si…" at bounding box center [391, 205] width 92 height 12
select select "7884"
click at [345, 199] on select "Select Aakash Buchiude Azaz Kassara DC Geeta Govind Rajput Kanchan (Shrushti Si…" at bounding box center [391, 205] width 92 height 12
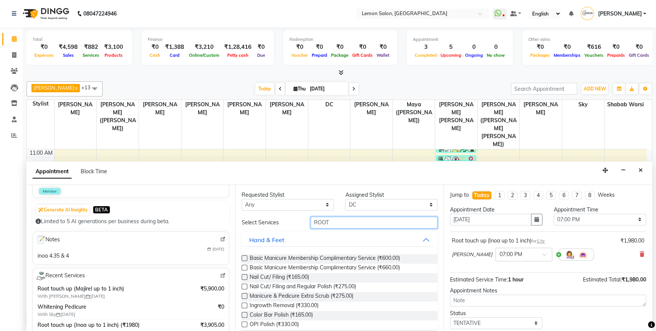
click at [339, 222] on input "ROOT" at bounding box center [374, 223] width 127 height 12
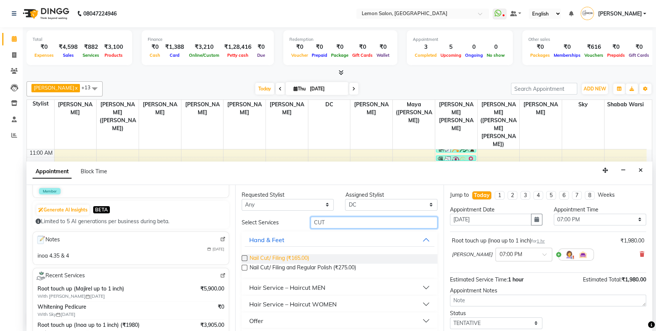
type input "CUT"
click at [282, 256] on span "Nail Cut/ Filing (₹165.00)" at bounding box center [279, 259] width 59 height 9
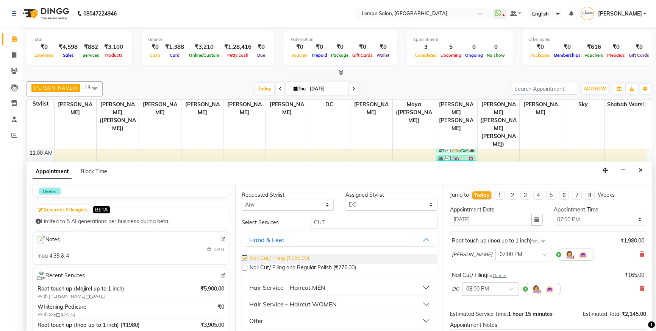
checkbox input "false"
click at [511, 288] on span at bounding box center [513, 292] width 9 height 8
click at [473, 303] on div "07:15 PM" at bounding box center [491, 304] width 56 height 14
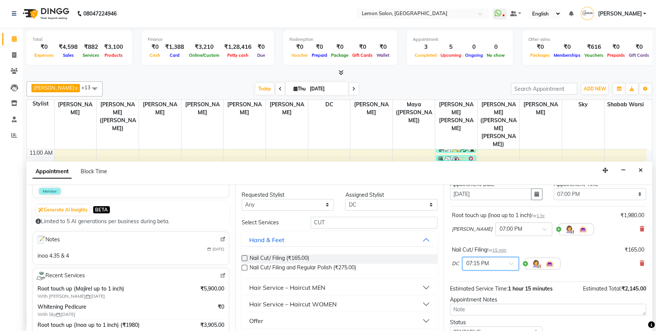
scroll to position [79, 0]
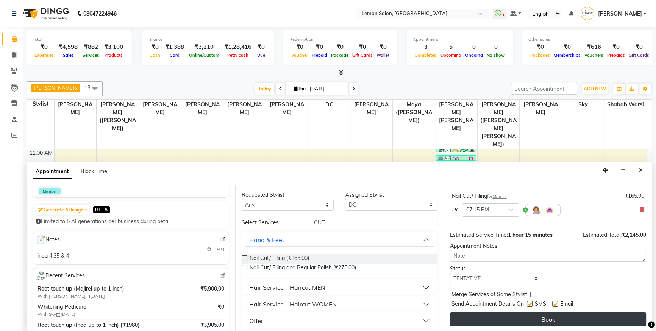
click at [523, 322] on button "Book" at bounding box center [548, 320] width 196 height 14
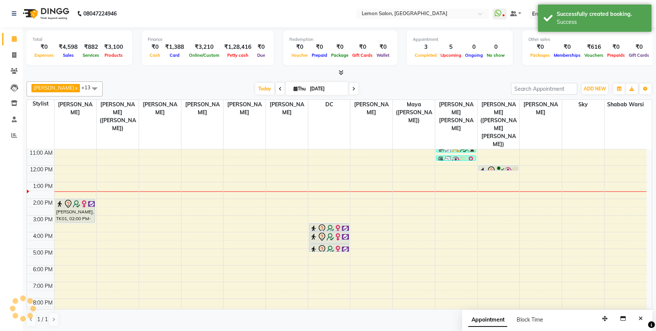
scroll to position [0, 0]
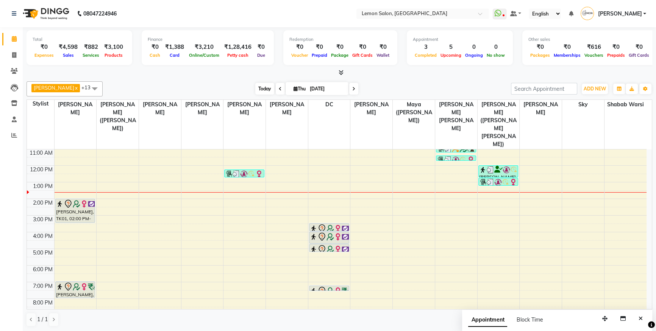
click at [258, 86] on span "Today" at bounding box center [264, 89] width 19 height 12
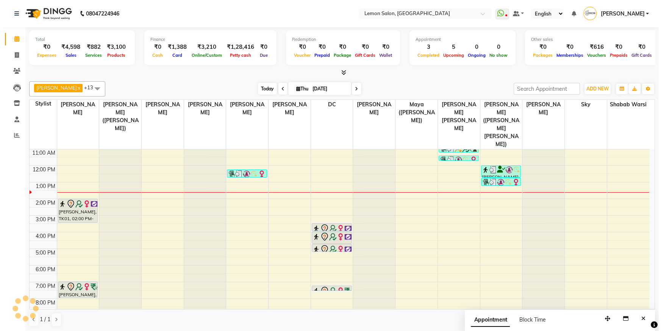
scroll to position [56, 0]
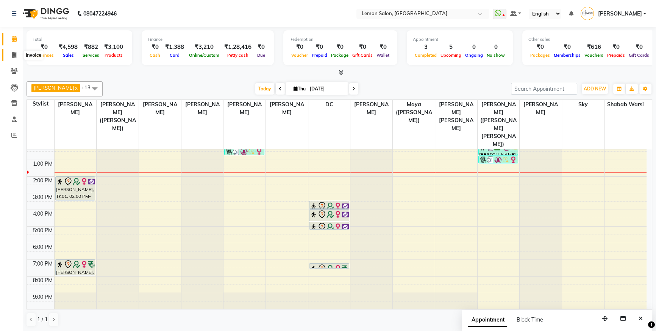
click at [15, 57] on icon at bounding box center [14, 55] width 4 height 6
select select "566"
select select "service"
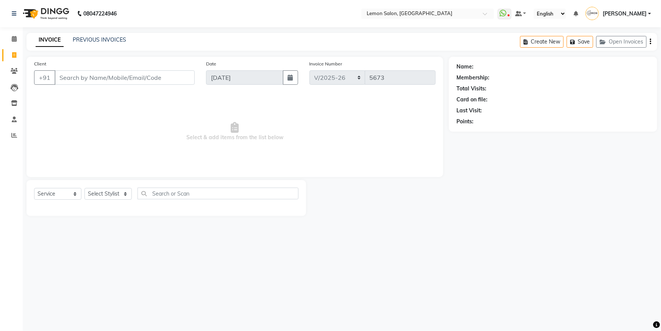
click at [106, 203] on div "Select Service Product Membership Package Voucher Prepaid Gift Card Select Styl…" at bounding box center [166, 197] width 264 height 18
click at [107, 192] on select "Select Stylist Aakash Buchiude Azaz Kassara DC Geeta Govind Rajput Idrisi Mehta…" at bounding box center [121, 194] width 75 height 12
select select "7397"
click at [84, 188] on select "Select Stylist Aakash Buchiude Azaz Kassara DC Geeta Govind Rajput Idrisi Mehta…" at bounding box center [121, 194] width 75 height 12
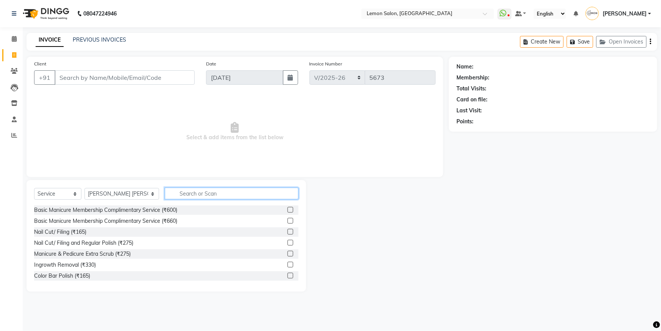
click at [184, 190] on input "text" at bounding box center [232, 194] width 134 height 12
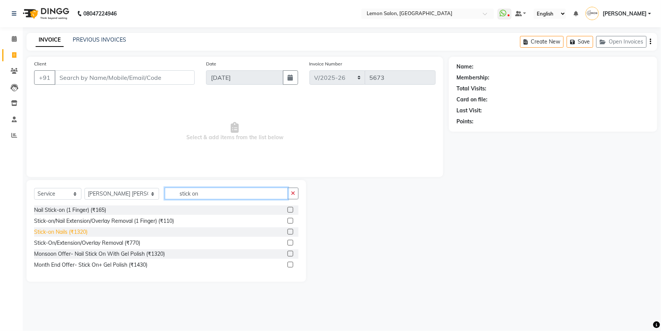
type input "stick on"
click at [87, 231] on div "Stick-on Nails (₹1320)" at bounding box center [60, 232] width 53 height 8
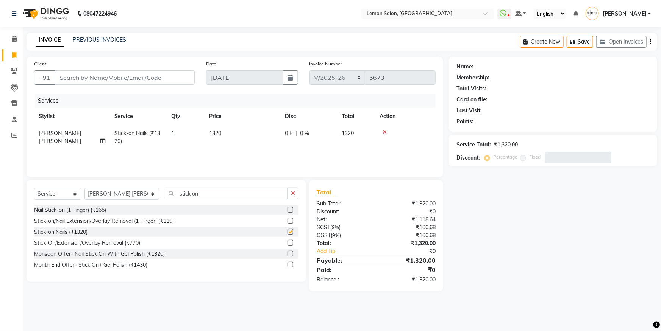
checkbox input "false"
click at [188, 190] on input "stick on" at bounding box center [226, 194] width 123 height 12
click at [188, 189] on input "stick on" at bounding box center [226, 194] width 123 height 12
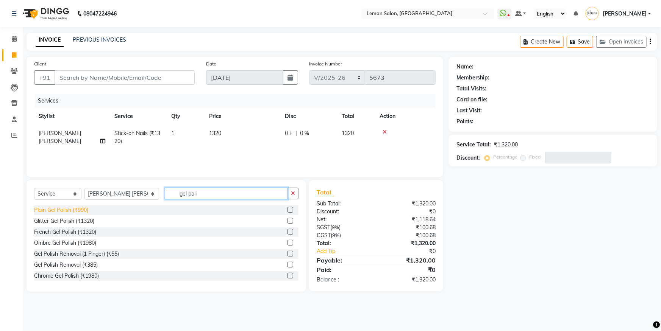
type input "gel poli"
click at [70, 213] on div "Plain Gel Polish (₹990)" at bounding box center [61, 210] width 54 height 8
checkbox input "false"
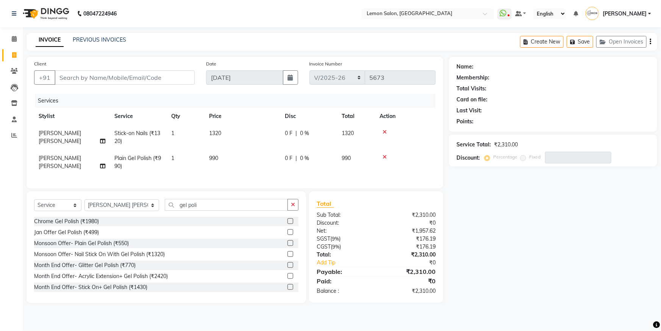
scroll to position [67, 0]
click at [104, 79] on input "Client" at bounding box center [125, 77] width 140 height 14
type input "w"
type input "0"
type input "wa"
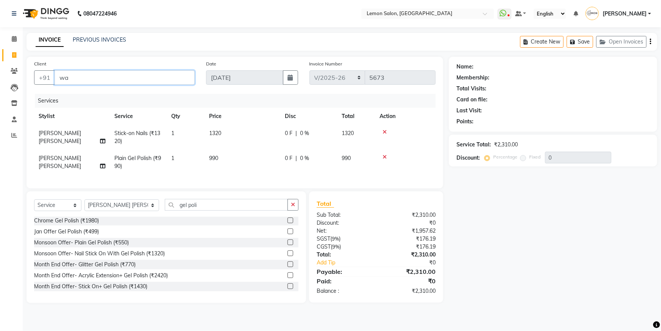
click at [104, 79] on input "wa" at bounding box center [125, 77] width 140 height 14
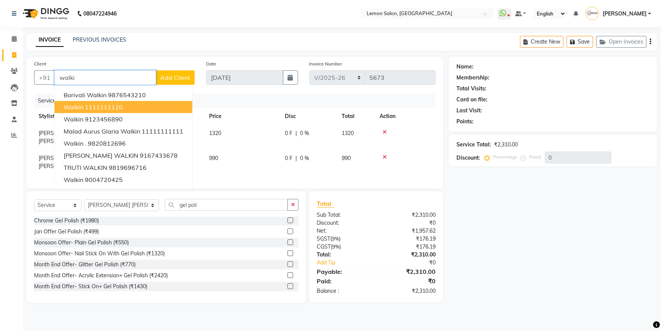
click at [87, 105] on ngb-highlight "1111111110" at bounding box center [104, 107] width 38 height 8
type input "1111111110"
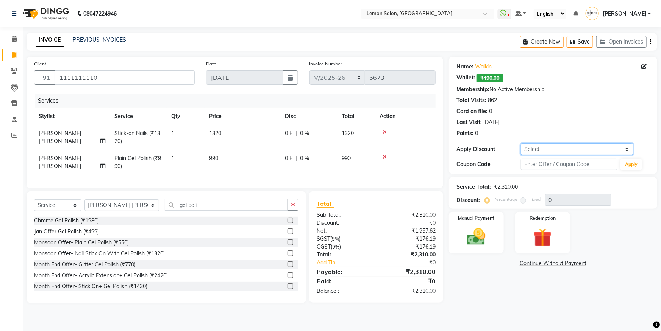
click at [550, 152] on select "Select Coupon → Abc" at bounding box center [577, 150] width 113 height 12
select select "1: Object"
click at [521, 144] on select "Select Coupon → Abc" at bounding box center [577, 150] width 113 height 12
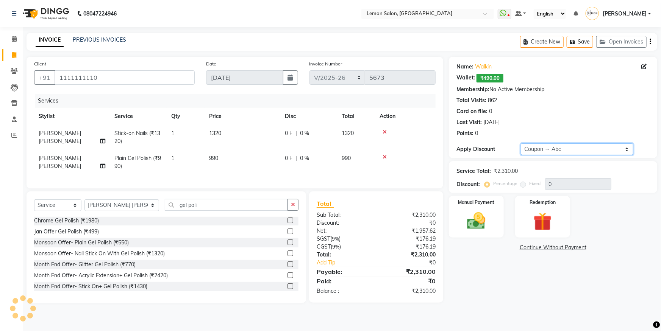
type input "20"
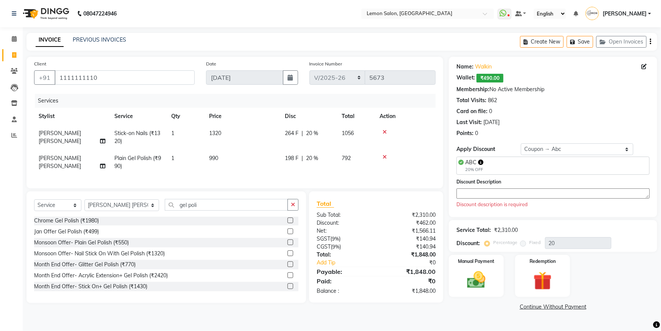
click at [514, 193] on textarea at bounding box center [552, 194] width 193 height 10
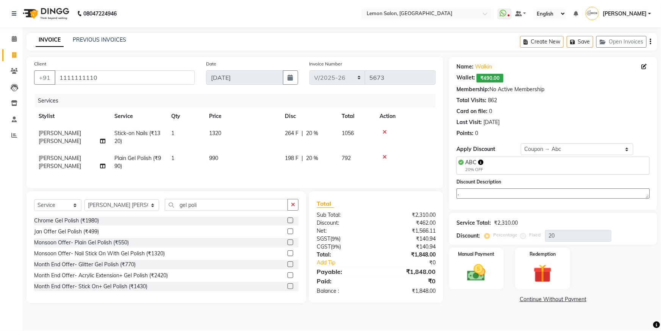
type textarea "."
click at [473, 302] on link "Continue Without Payment" at bounding box center [552, 300] width 205 height 8
click at [489, 309] on main "INVOICE PREVIOUS INVOICES Create New Save Open Invoices Client +91 1111111110 D…" at bounding box center [342, 175] width 638 height 284
click at [187, 207] on input "gel poli" at bounding box center [226, 205] width 123 height 12
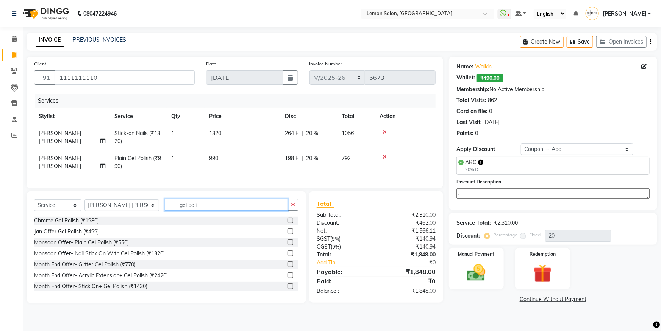
click at [187, 207] on input "gel poli" at bounding box center [226, 205] width 123 height 12
type input "stick"
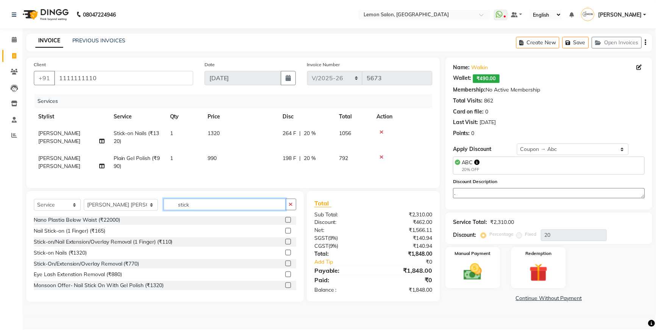
scroll to position [0, 0]
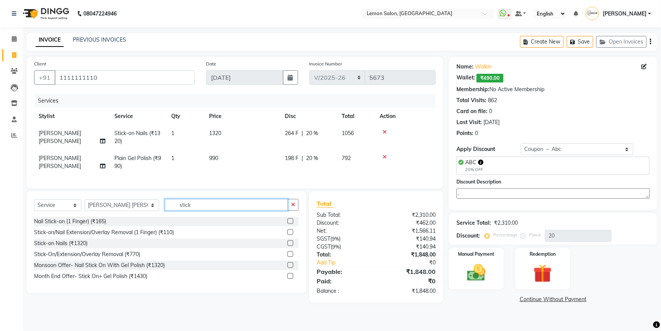
click at [176, 211] on input "stick" at bounding box center [226, 205] width 123 height 12
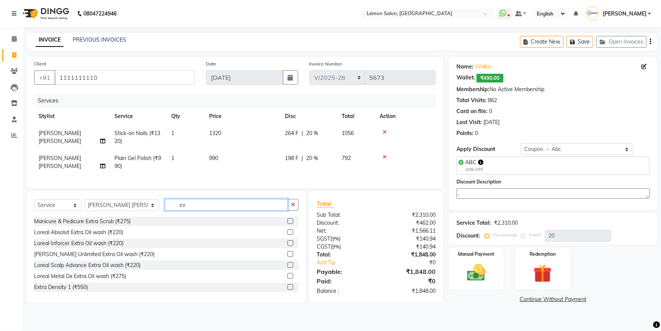
type input "e"
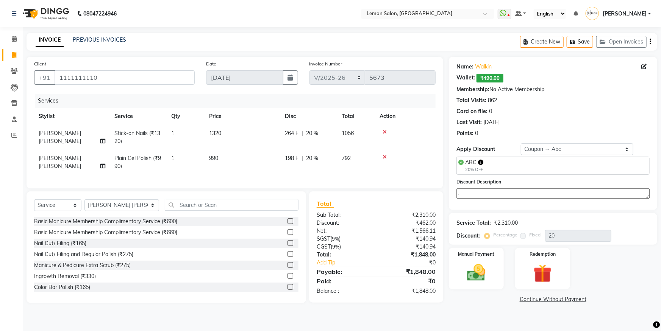
click at [181, 198] on div "Select Service Product Membership Package Voucher Prepaid Gift Card Select Styl…" at bounding box center [167, 248] width 280 height 112
click at [14, 55] on icon at bounding box center [14, 55] width 4 height 6
select select "service"
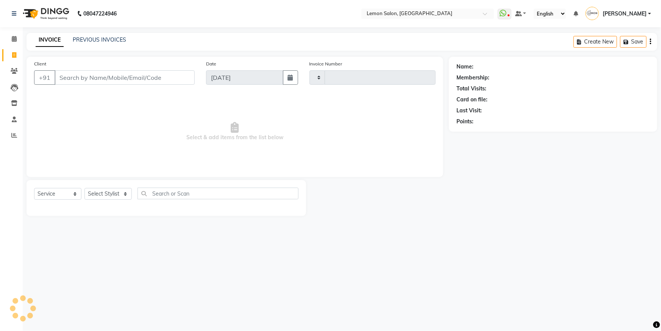
type input "5673"
select select "566"
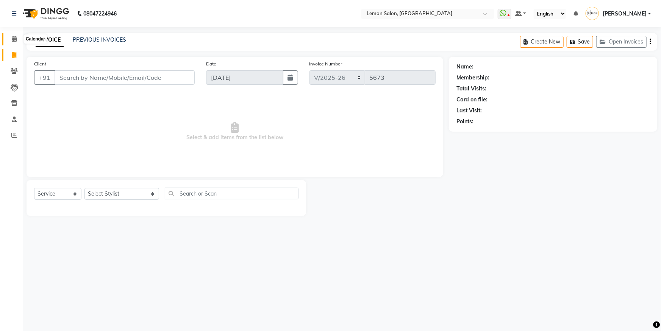
click at [9, 41] on span at bounding box center [14, 39] width 13 height 9
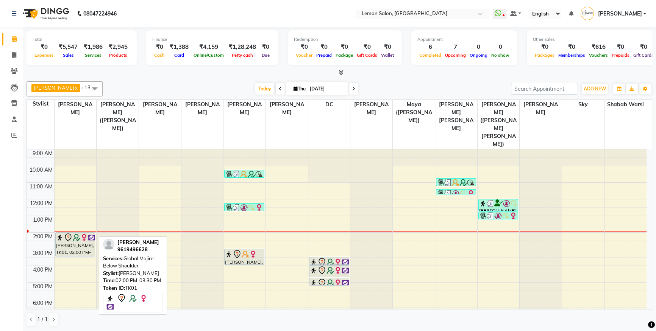
click at [67, 233] on icon at bounding box center [68, 237] width 9 height 9
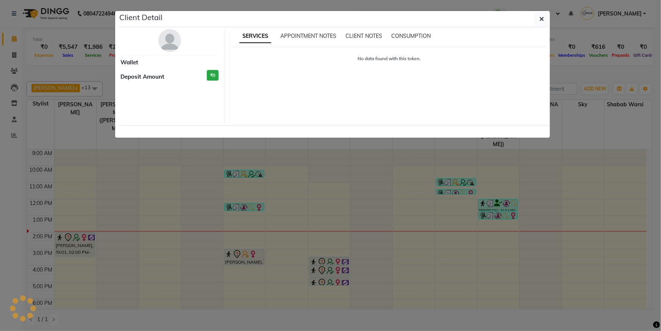
select select "7"
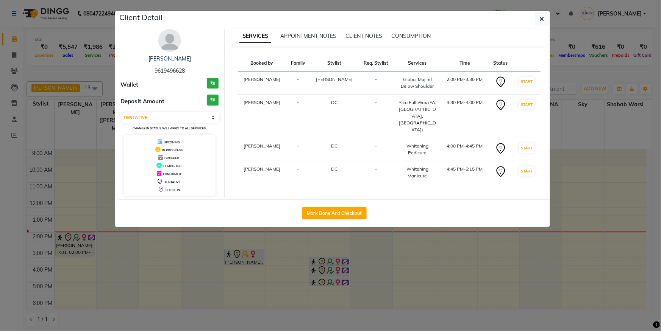
click at [173, 264] on ngb-modal-window "Client Detail SARITA SINGH 9619496628 Wallet ₹0 Deposit Amount ₹0 Select IN SER…" at bounding box center [330, 165] width 661 height 331
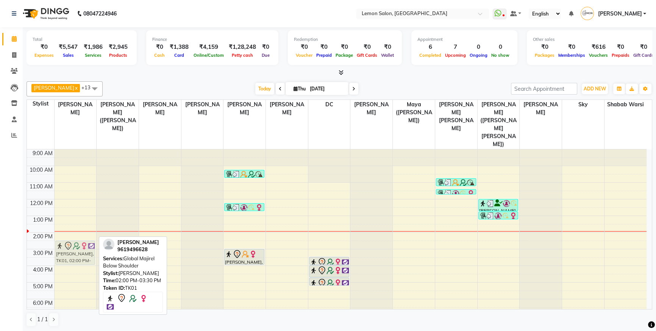
drag, startPoint x: 88, startPoint y: 223, endPoint x: 86, endPoint y: 234, distance: 11.0
click at [86, 234] on div "SARITA SINGH, TK01, 02:00 PM-03:30 PM, Global Majirel Below Shoulder Hetal Yada…" at bounding box center [76, 266] width 42 height 233
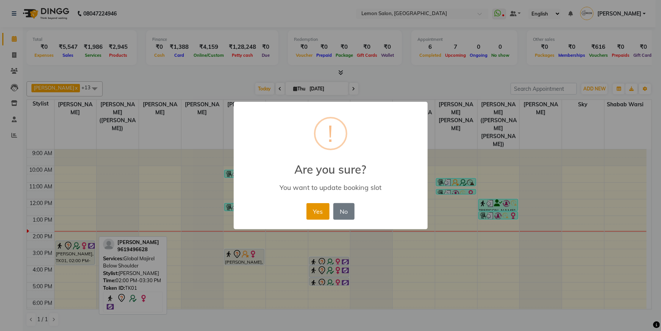
click at [317, 209] on button "Yes" at bounding box center [317, 211] width 23 height 17
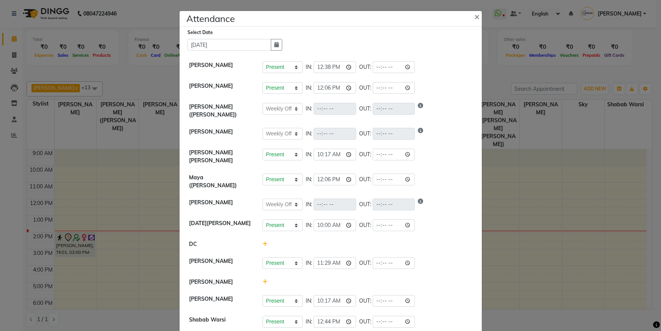
select select "W"
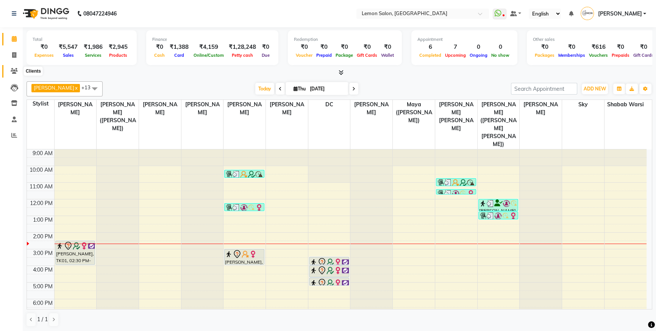
click at [15, 68] on icon at bounding box center [14, 71] width 7 height 6
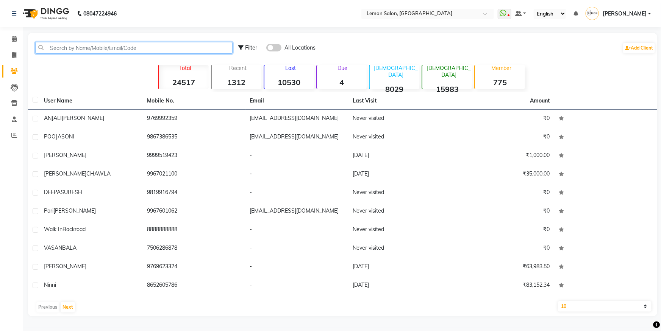
click at [78, 47] on input "text" at bounding box center [133, 48] width 197 height 12
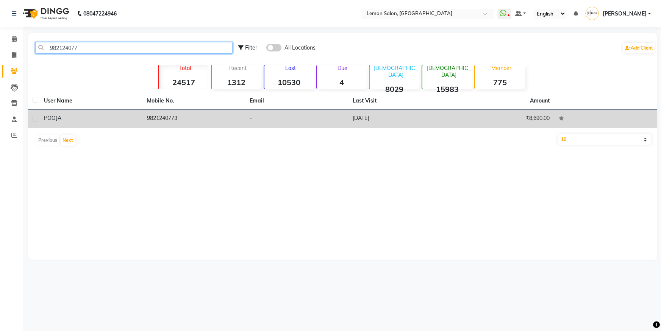
type input "982124077"
click at [33, 117] on label at bounding box center [36, 119] width 6 height 6
click at [33, 117] on input "checkbox" at bounding box center [35, 119] width 5 height 5
checkbox input "true"
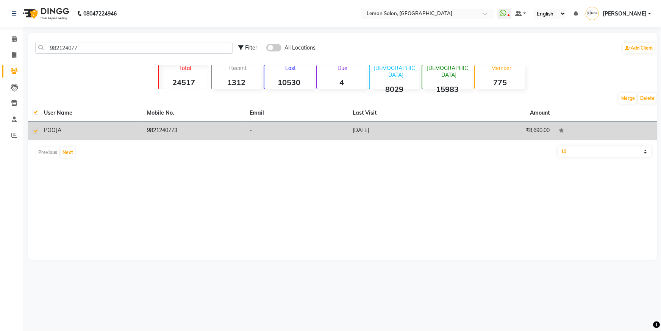
click at [52, 127] on div "POOJA" at bounding box center [91, 131] width 94 height 8
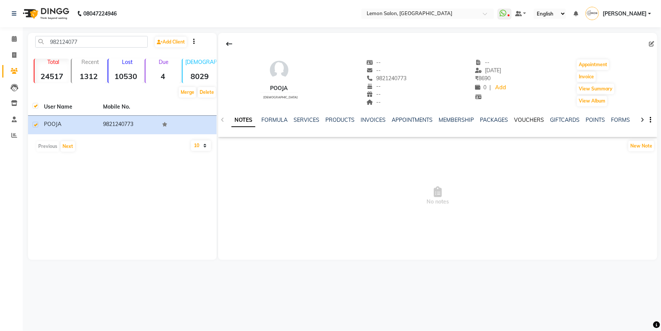
click at [528, 120] on link "VOUCHERS" at bounding box center [529, 120] width 30 height 7
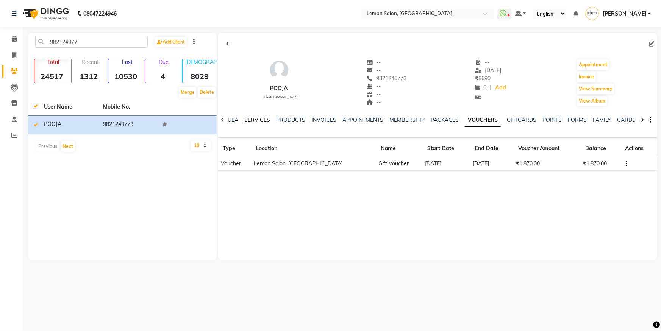
click at [264, 122] on link "SERVICES" at bounding box center [257, 120] width 26 height 7
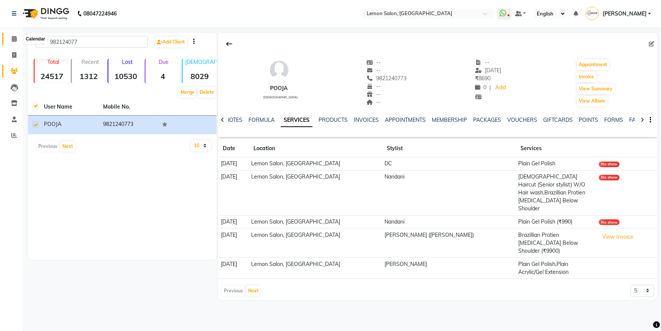
click at [15, 37] on icon at bounding box center [14, 39] width 5 height 6
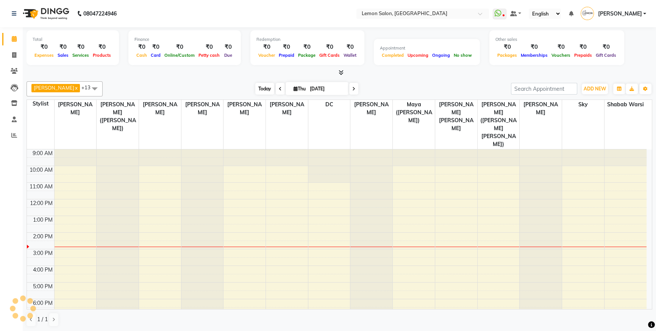
click at [260, 86] on span "Today" at bounding box center [264, 89] width 19 height 12
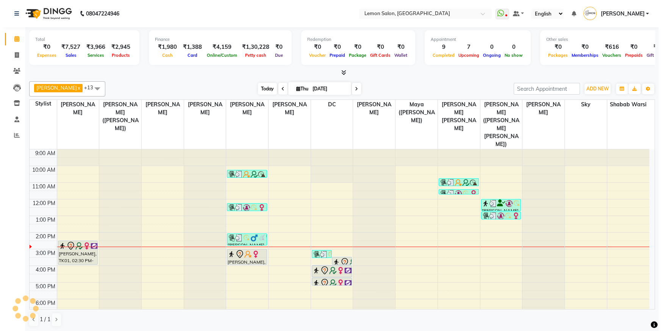
scroll to position [56, 0]
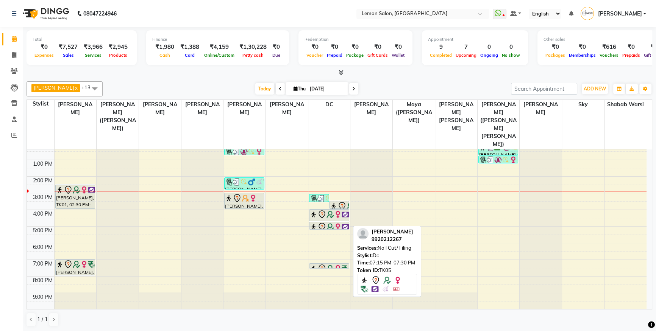
click at [337, 264] on div at bounding box center [329, 268] width 39 height 9
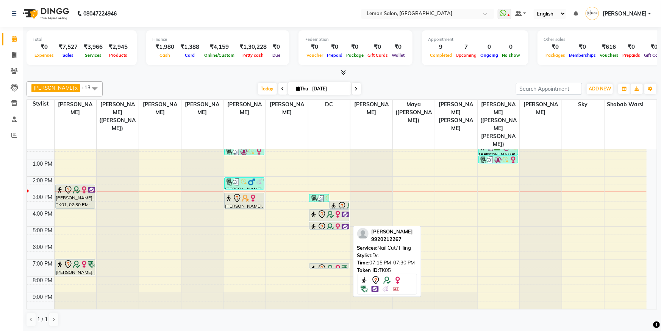
select select "7"
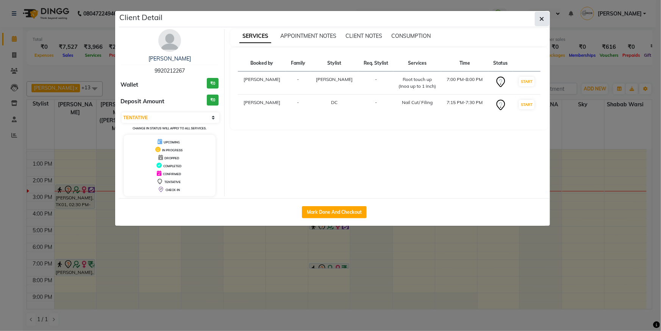
click at [539, 18] on button "button" at bounding box center [542, 19] width 14 height 14
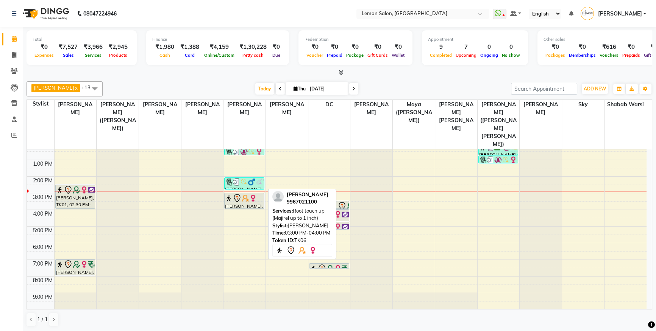
click at [228, 194] on div "[PERSON_NAME], TK06, 03:00 PM-04:00 PM, Root touch up (Majirel up to 1 inch)" at bounding box center [244, 201] width 39 height 15
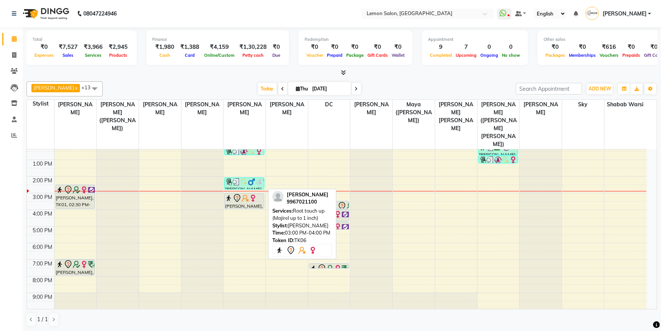
select select "7"
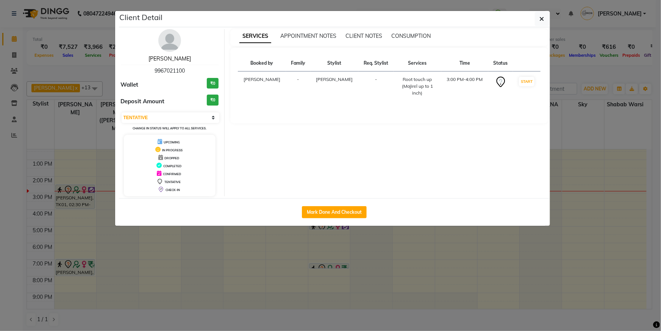
click at [166, 57] on link "[PERSON_NAME]" at bounding box center [169, 58] width 42 height 7
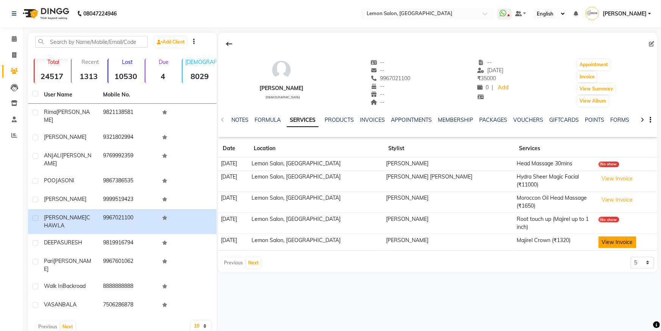
click at [602, 237] on button "View Invoice" at bounding box center [618, 243] width 38 height 12
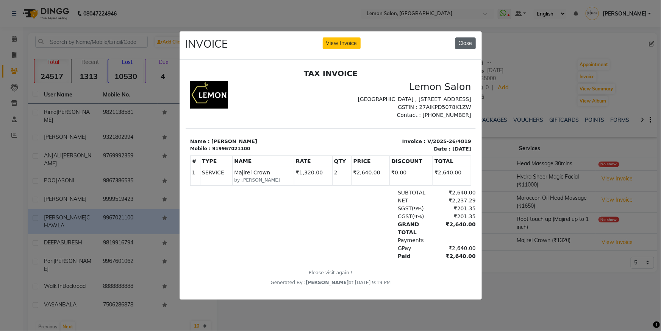
click at [461, 38] on button "Close" at bounding box center [465, 44] width 20 height 12
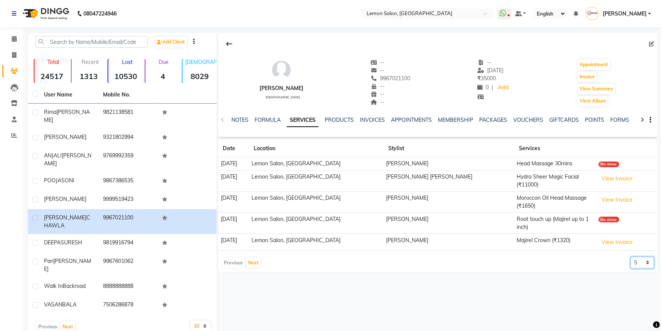
click at [636, 257] on select "5 10 50 100 500" at bounding box center [642, 263] width 23 height 12
select select "10"
click at [631, 257] on select "5 10 50 100 500" at bounding box center [642, 263] width 23 height 12
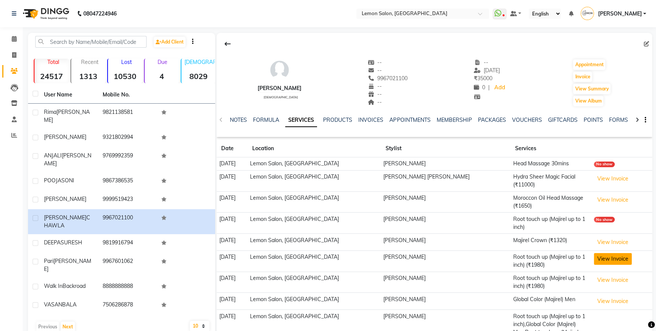
click at [606, 253] on button "View Invoice" at bounding box center [613, 259] width 38 height 12
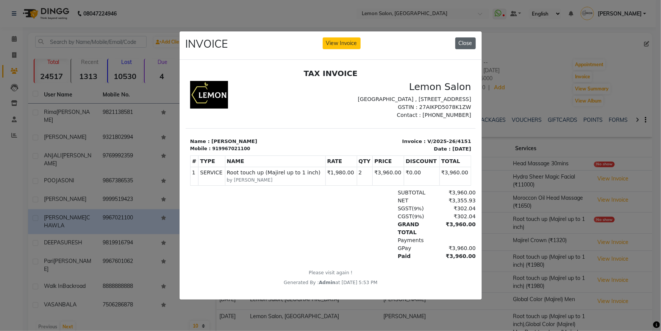
click at [463, 41] on button "Close" at bounding box center [465, 44] width 20 height 12
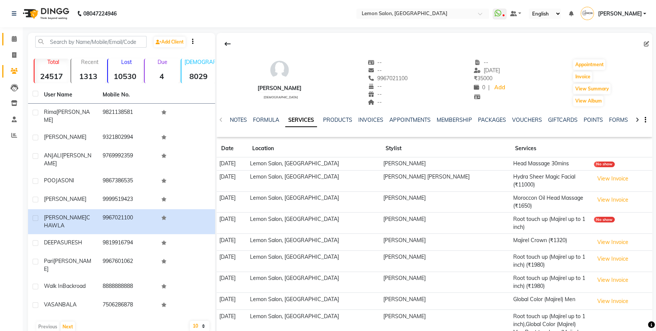
click at [15, 41] on icon at bounding box center [14, 39] width 5 height 6
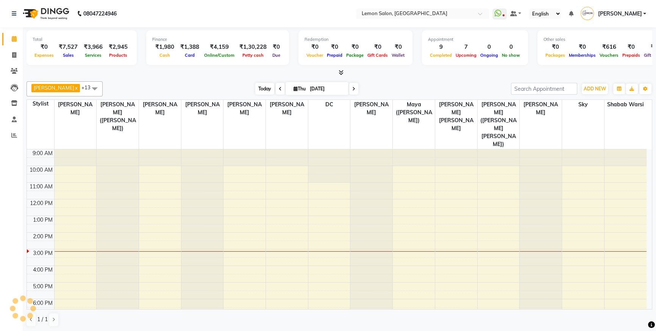
click at [259, 88] on span "Today" at bounding box center [264, 89] width 19 height 12
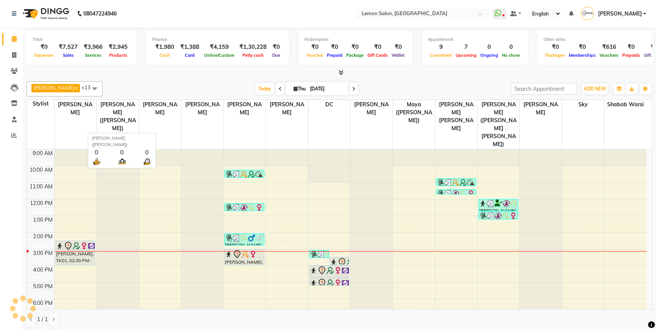
scroll to position [56, 0]
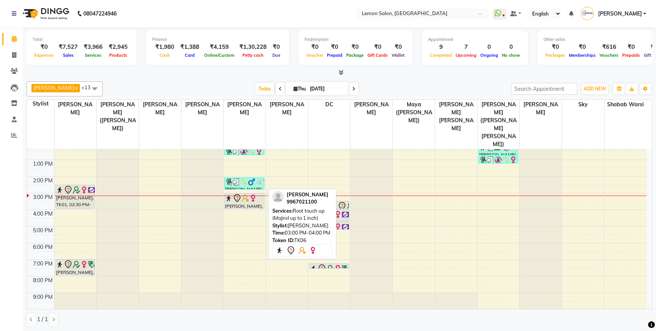
click at [247, 194] on div "[PERSON_NAME], TK06, 03:00 PM-04:00 PM, Root touch up (Majirel up to 1 inch)" at bounding box center [244, 201] width 39 height 15
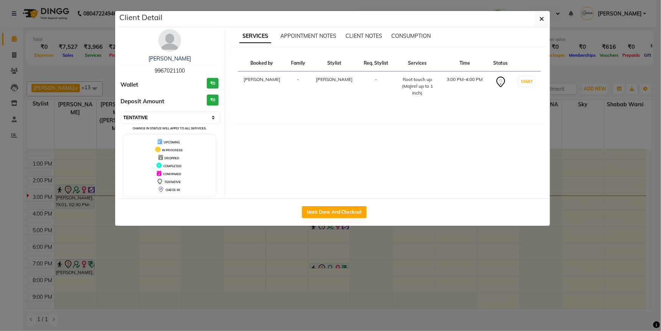
click at [169, 117] on select "Select IN SERVICE CONFIRMED TENTATIVE CHECK IN MARK DONE DROPPED UPCOMING" at bounding box center [171, 118] width 98 height 11
select select "1"
click at [122, 113] on select "Select IN SERVICE CONFIRMED TENTATIVE CHECK IN MARK DONE DROPPED UPCOMING" at bounding box center [171, 118] width 98 height 11
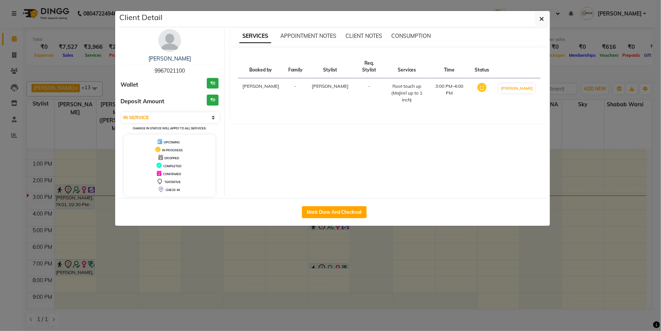
click at [254, 243] on ngb-modal-window "Client Detail [PERSON_NAME] 9967021100 Wallet ₹0 Deposit Amount ₹0 Select IN SE…" at bounding box center [330, 165] width 661 height 331
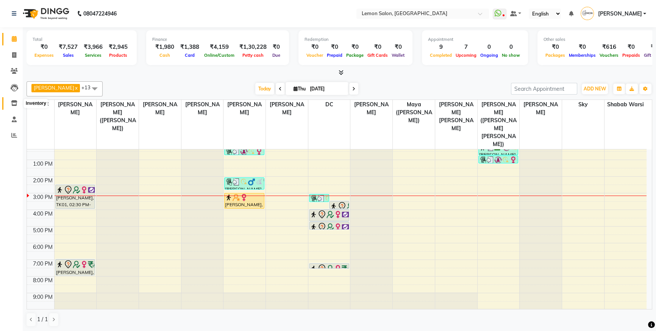
click at [15, 103] on icon at bounding box center [14, 103] width 6 height 6
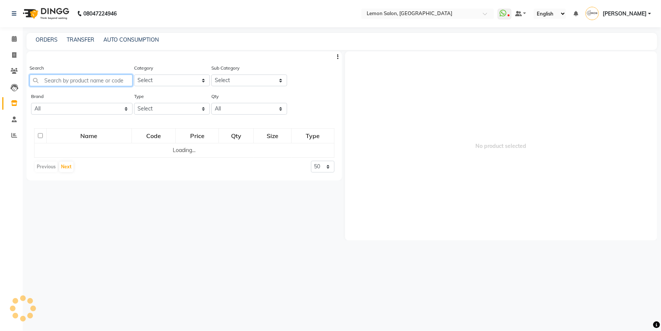
click at [102, 81] on input "text" at bounding box center [81, 81] width 103 height 12
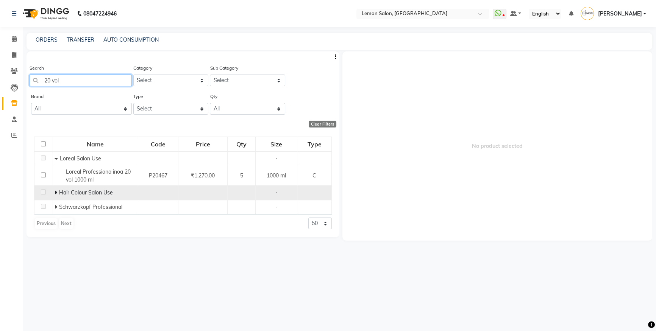
type input "20 vol"
click at [56, 195] on icon at bounding box center [56, 192] width 3 height 5
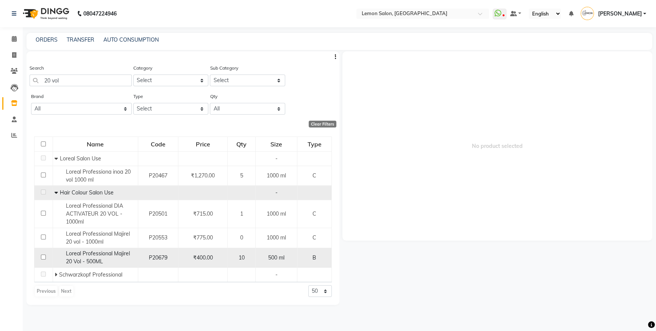
click at [85, 259] on span "Loreal Professional Majirel 20 Vol - 500ML" at bounding box center [98, 257] width 64 height 15
select select
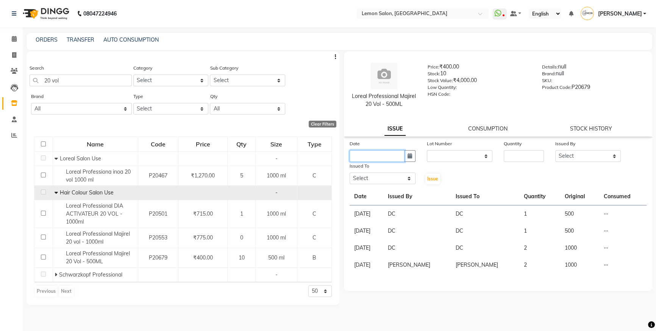
click at [394, 155] on input "text" at bounding box center [377, 156] width 55 height 12
select select "9"
select select "2025"
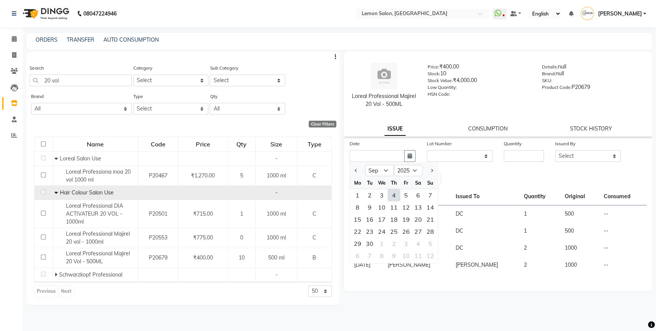
click at [390, 196] on div "4" at bounding box center [394, 195] width 12 height 12
type input "[DATE]"
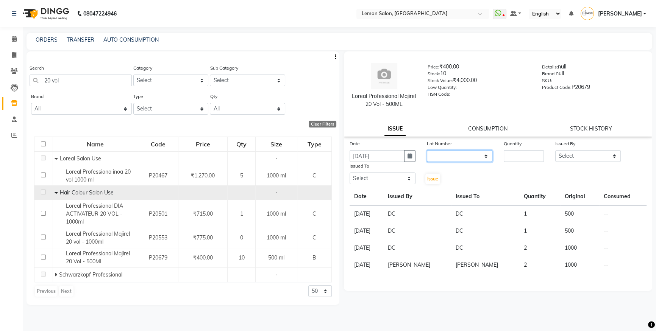
click at [456, 155] on select "None" at bounding box center [460, 156] width 66 height 12
select select "0: null"
click at [427, 150] on select "None" at bounding box center [460, 156] width 66 height 12
click at [527, 159] on input "number" at bounding box center [524, 156] width 40 height 12
type input "2"
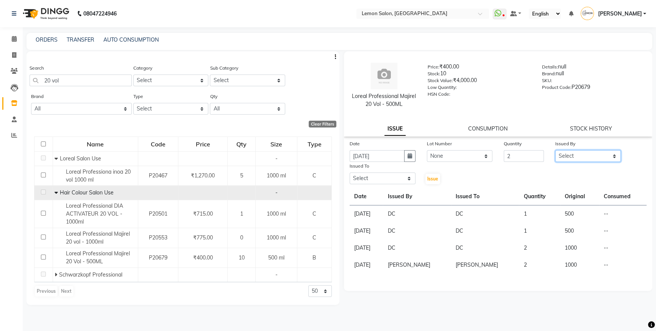
select select "7884"
click at [425, 174] on button "Issue" at bounding box center [432, 179] width 15 height 11
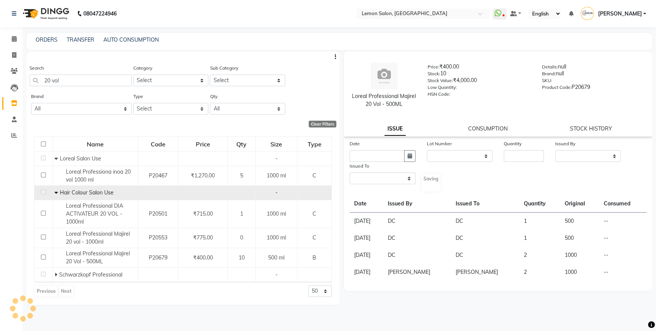
select select
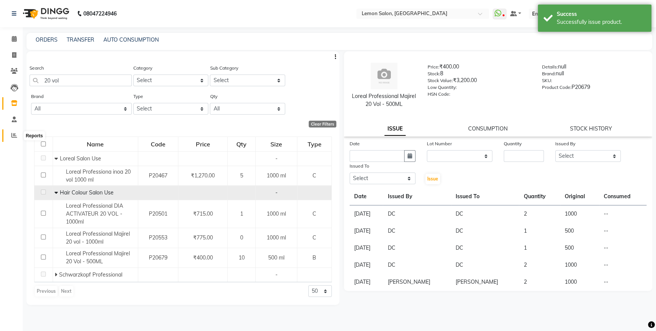
click at [14, 133] on icon at bounding box center [14, 136] width 6 height 6
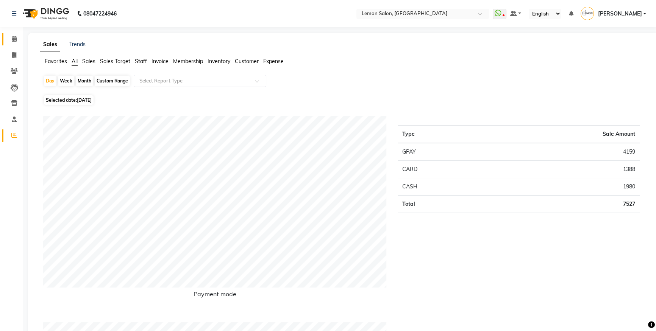
click at [14, 38] on icon at bounding box center [14, 39] width 5 height 6
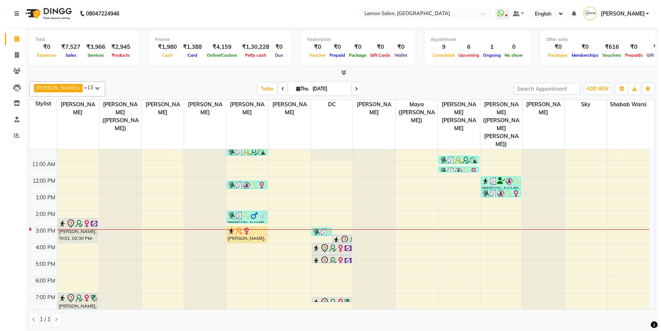
scroll to position [34, 0]
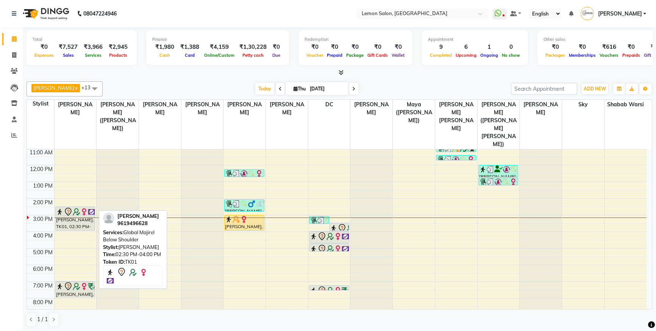
click at [78, 208] on img at bounding box center [77, 212] width 8 height 8
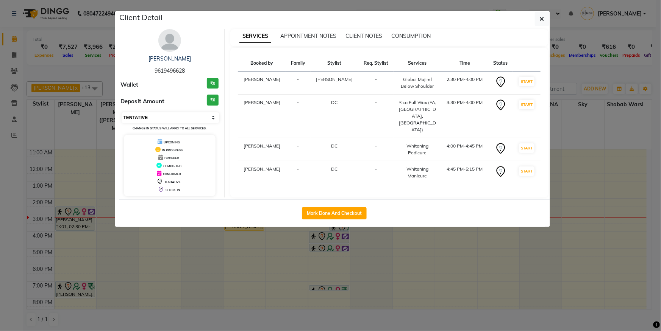
click at [157, 119] on select "Select IN SERVICE CONFIRMED TENTATIVE CHECK IN MARK DONE DROPPED UPCOMING" at bounding box center [171, 118] width 98 height 11
click at [122, 113] on select "Select IN SERVICE CONFIRMED TENTATIVE CHECK IN MARK DONE DROPPED UPCOMING" at bounding box center [171, 118] width 98 height 11
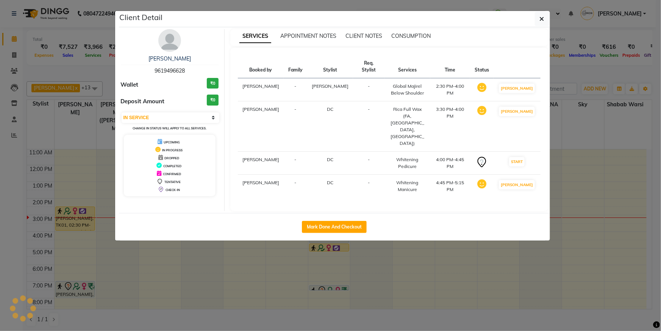
select select "select"
click at [189, 247] on ngb-modal-window "Client Detail SARITA SINGH 9619496628 Wallet ₹0 Deposit Amount ₹0 Select IN SER…" at bounding box center [330, 165] width 661 height 331
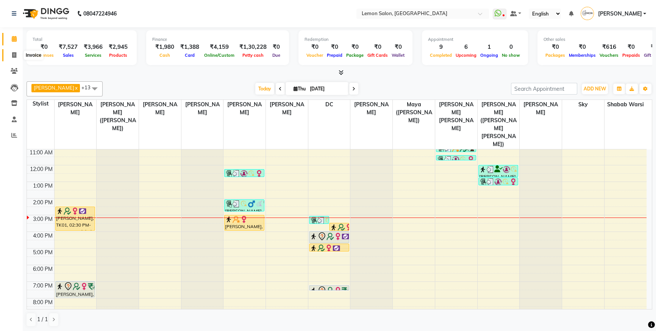
click at [14, 56] on icon at bounding box center [14, 55] width 4 height 6
select select "service"
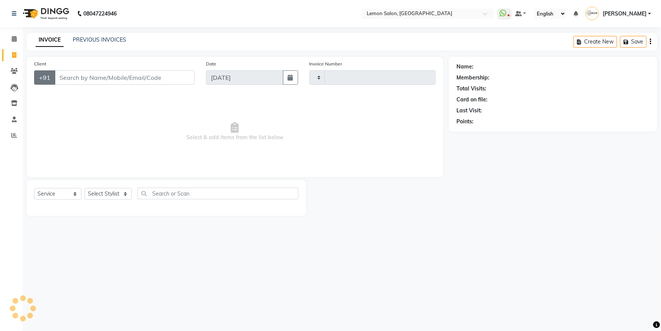
type input "5674"
select select "566"
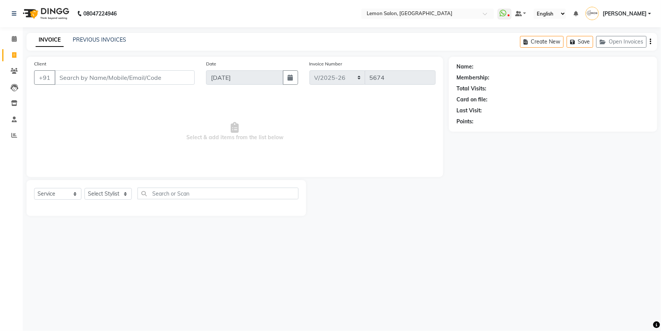
click at [81, 80] on input "Client" at bounding box center [125, 77] width 140 height 14
click at [106, 194] on select "Select Stylist Aakash Buchiude Azaz Kassara DC Geeta Govind Rajput Idrisi Mehta…" at bounding box center [121, 194] width 75 height 12
select select "8106"
click at [84, 188] on select "Select Stylist Aakash Buchiude Azaz Kassara DC Geeta Govind Rajput Idrisi Mehta…" at bounding box center [121, 194] width 75 height 12
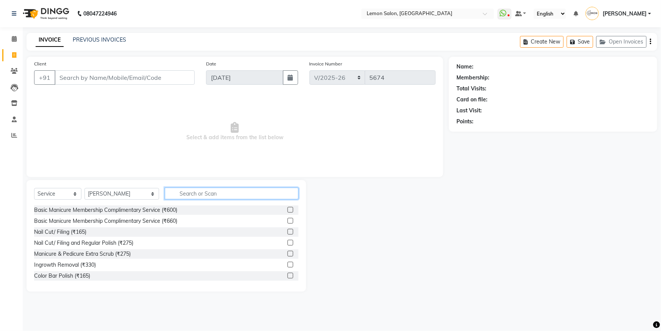
click at [187, 197] on input "text" at bounding box center [232, 194] width 134 height 12
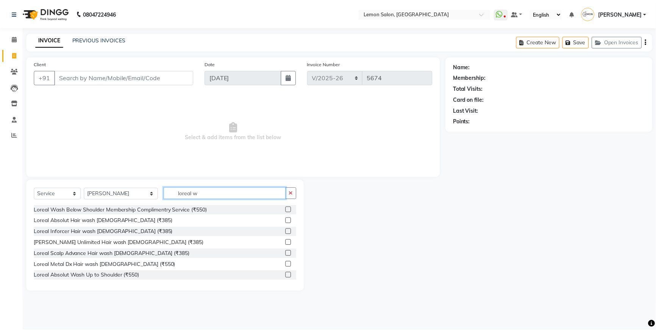
scroll to position [14, 0]
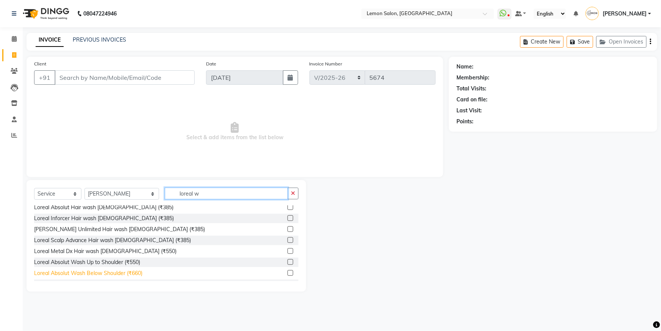
type input "loreal w"
click at [106, 276] on div "Loreal Absolut Wash Below Shoulder (₹660)" at bounding box center [88, 274] width 108 height 8
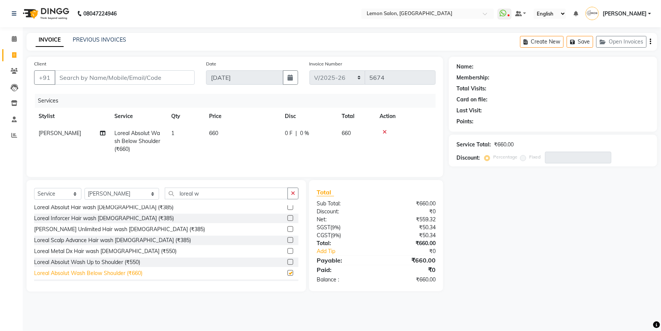
checkbox input "false"
click at [117, 76] on input "Client" at bounding box center [125, 77] width 140 height 14
click at [478, 210] on div "Name: Membership: Total Visits: Card on file: Last Visit: Points: Service Total…" at bounding box center [556, 174] width 214 height 235
click at [185, 193] on input "loreal w" at bounding box center [226, 194] width 123 height 12
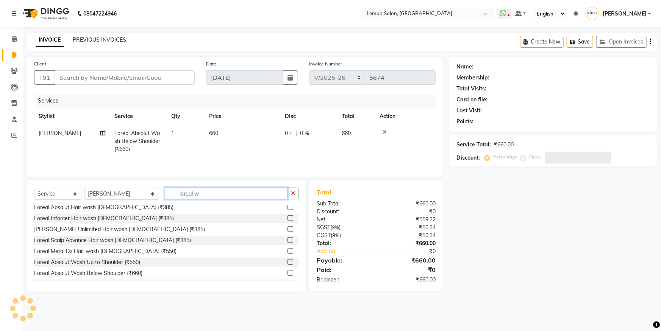
click at [185, 193] on input "loreal w" at bounding box center [226, 194] width 123 height 12
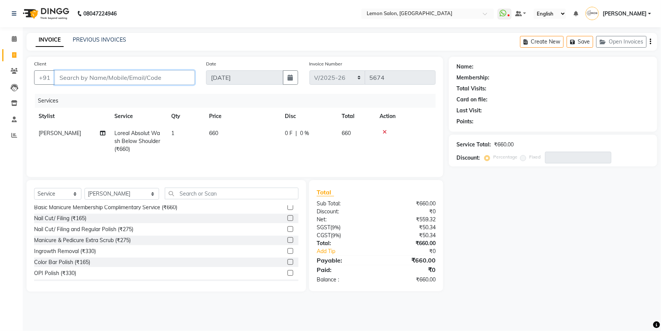
click at [106, 76] on input "Client" at bounding box center [125, 77] width 140 height 14
type input "9"
type input "0"
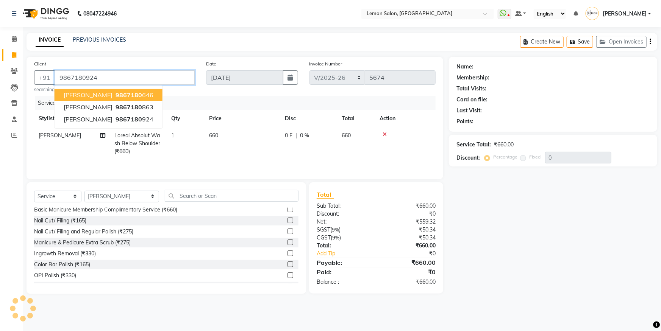
type input "9867180924"
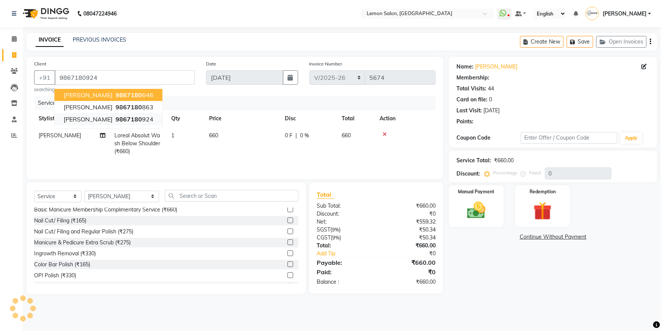
select select "1: Object"
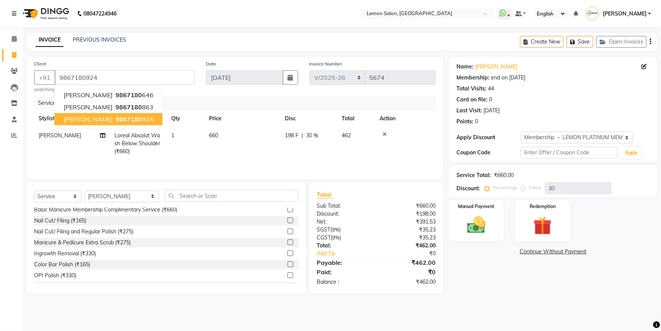
click at [131, 119] on span "9867180" at bounding box center [129, 120] width 27 height 8
type input "0"
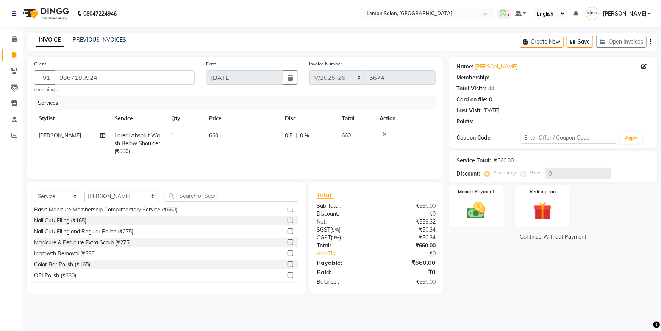
select select "1: Object"
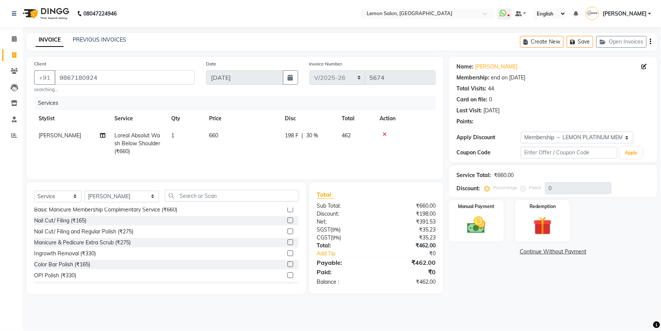
type input "30"
click at [486, 213] on div "Manual Payment" at bounding box center [476, 222] width 57 height 44
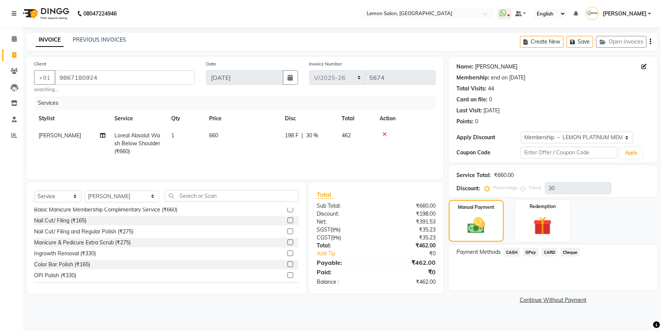
click at [490, 67] on link "Kiran Manral" at bounding box center [496, 67] width 42 height 8
click at [552, 253] on span "CARD" at bounding box center [550, 252] width 16 height 9
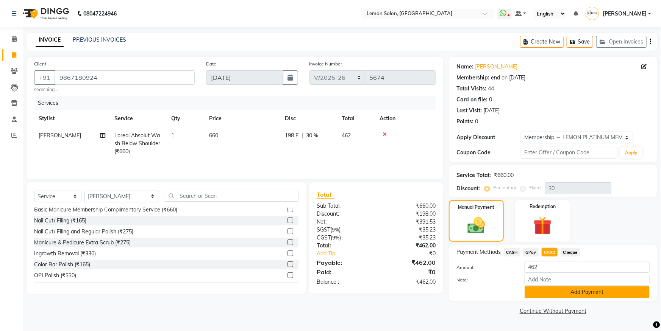
click at [557, 294] on button "Add Payment" at bounding box center [587, 293] width 125 height 12
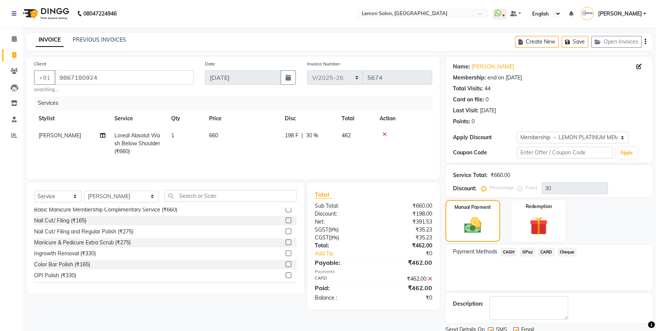
scroll to position [28, 0]
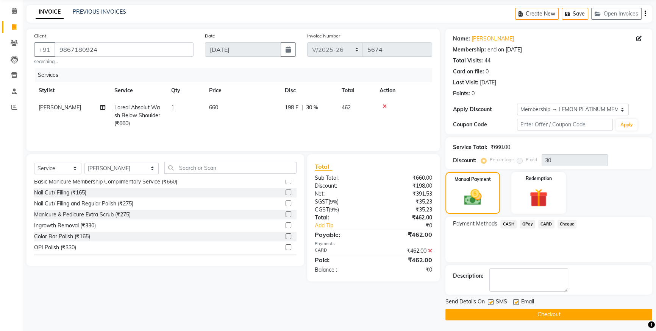
click at [491, 303] on label at bounding box center [491, 303] width 6 height 6
click at [491, 303] on input "checkbox" at bounding box center [490, 302] width 5 height 5
checkbox input "false"
click at [517, 302] on label at bounding box center [516, 303] width 6 height 6
click at [517, 302] on input "checkbox" at bounding box center [515, 302] width 5 height 5
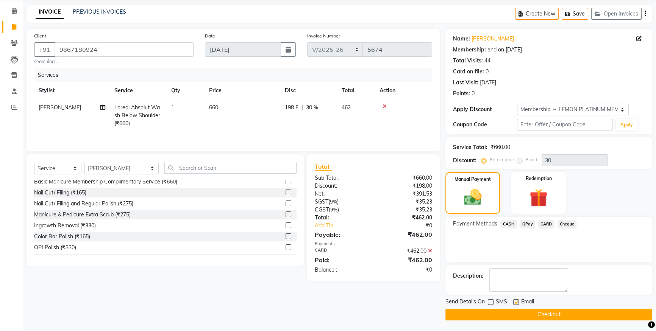
checkbox input "false"
click at [511, 316] on button "Checkout" at bounding box center [548, 315] width 207 height 12
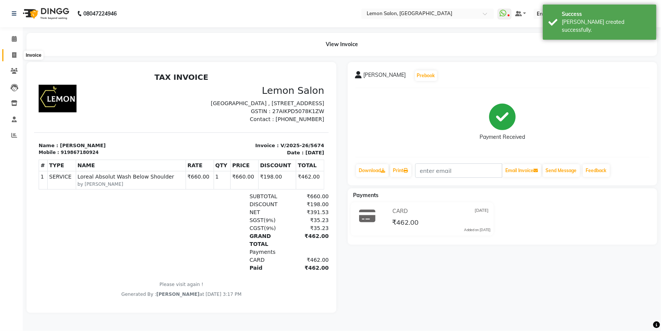
click at [10, 57] on span at bounding box center [14, 55] width 13 height 9
select select "service"
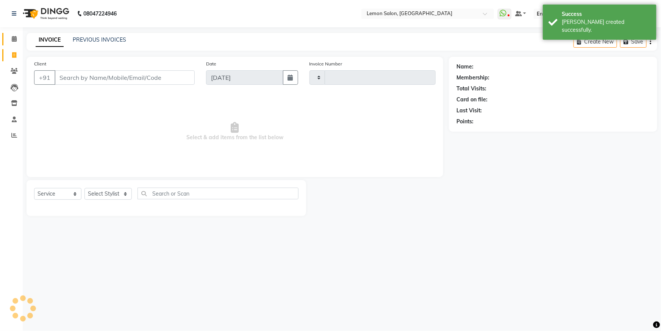
type input "5675"
select select "566"
click at [15, 76] on link "Clients" at bounding box center [11, 71] width 18 height 13
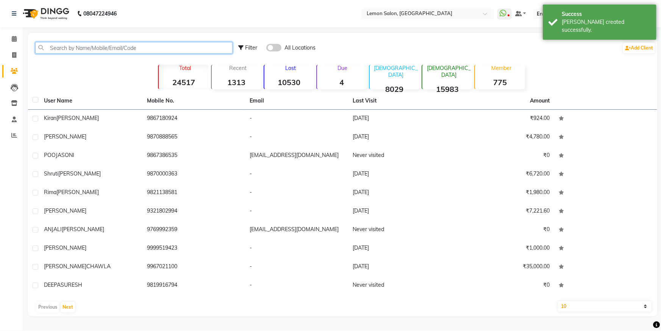
click at [94, 46] on input "text" at bounding box center [133, 48] width 197 height 12
click at [275, 46] on span at bounding box center [273, 48] width 15 height 8
click at [266, 49] on input "checkbox" at bounding box center [266, 49] width 0 height 0
click at [159, 50] on input "text" at bounding box center [133, 48] width 197 height 12
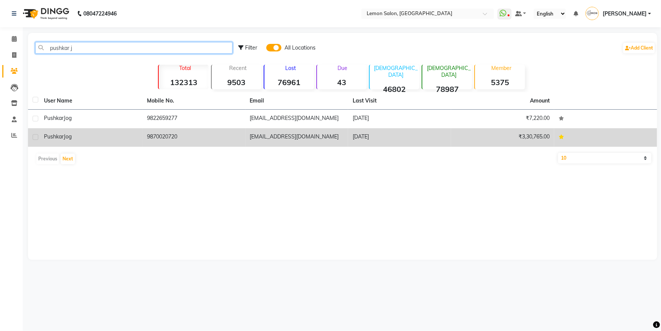
type input "pushkar j"
click at [59, 136] on span "Pushkar" at bounding box center [54, 136] width 20 height 7
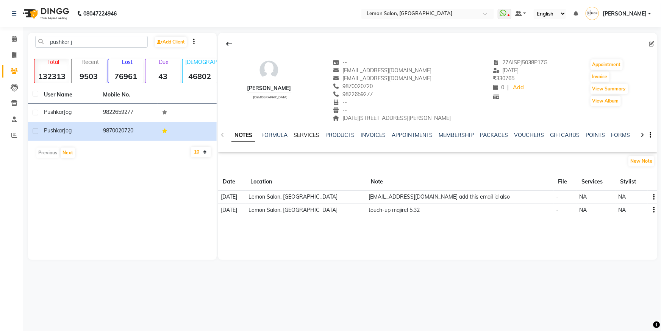
click at [303, 135] on link "SERVICES" at bounding box center [307, 135] width 26 height 7
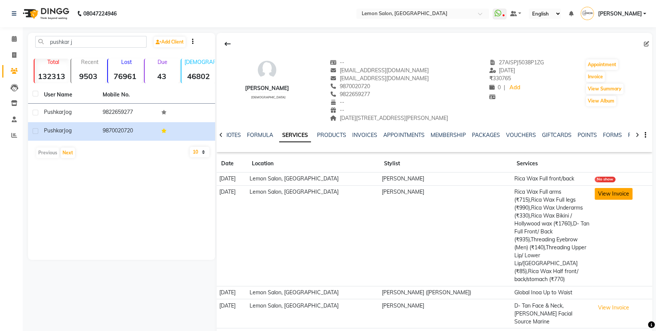
click at [600, 192] on button "View Invoice" at bounding box center [614, 194] width 38 height 12
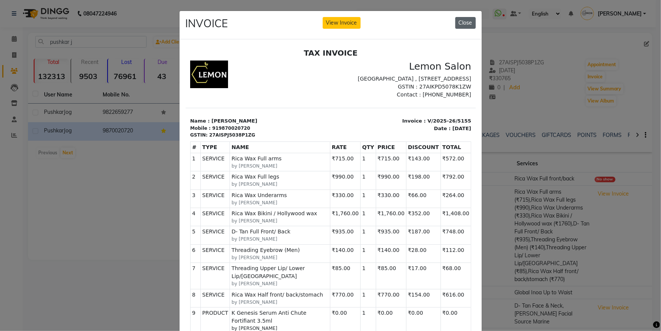
click at [462, 21] on button "Close" at bounding box center [465, 23] width 20 height 12
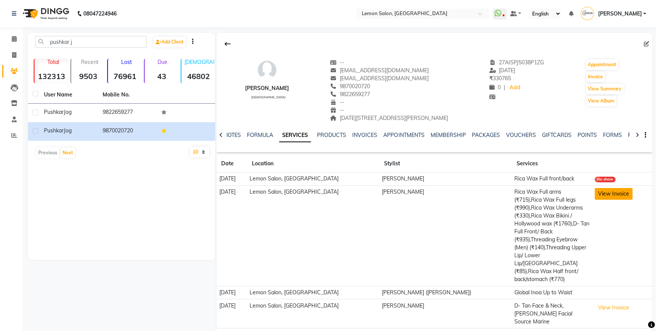
click at [608, 193] on button "View Invoice" at bounding box center [614, 194] width 38 height 12
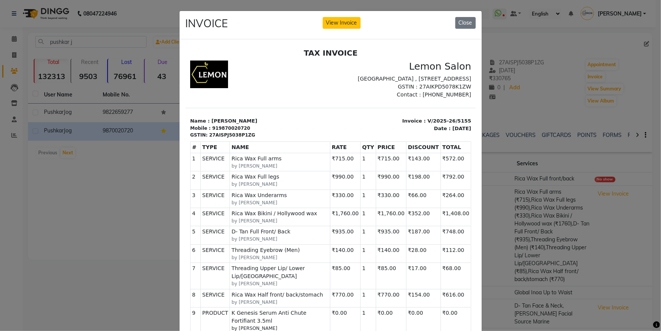
click at [527, 114] on ngb-modal-window "INVOICE View Invoice Close" at bounding box center [330, 165] width 661 height 331
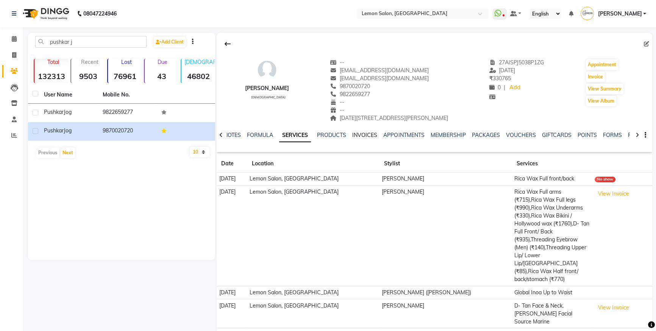
click at [363, 133] on link "INVOICES" at bounding box center [364, 135] width 25 height 7
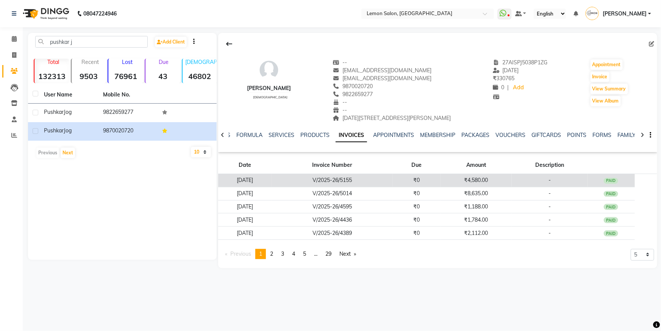
click at [617, 181] on div "PAID" at bounding box center [611, 181] width 14 height 6
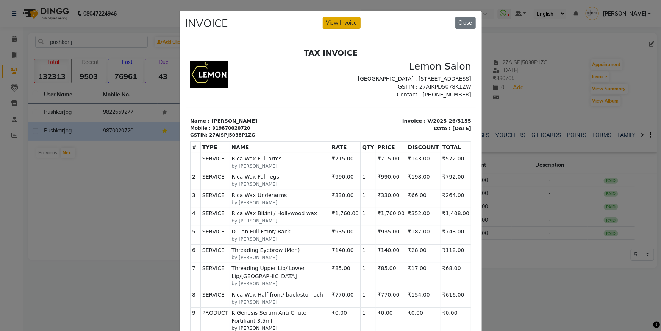
click at [331, 22] on button "View Invoice" at bounding box center [342, 23] width 38 height 12
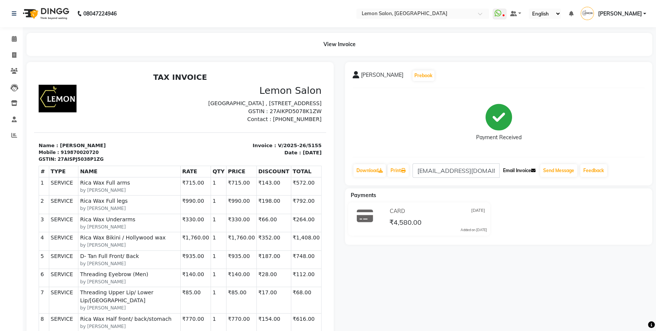
click at [520, 169] on button "Email Invoice" at bounding box center [519, 170] width 39 height 13
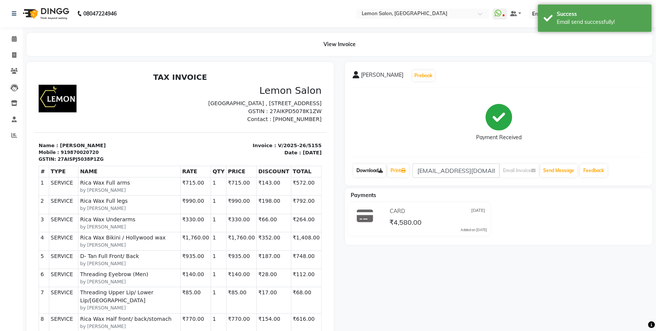
click at [371, 169] on link "Download" at bounding box center [369, 170] width 33 height 13
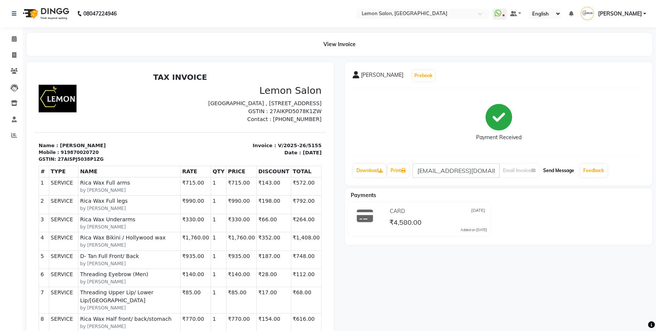
click at [572, 170] on button "Send Message" at bounding box center [558, 170] width 37 height 13
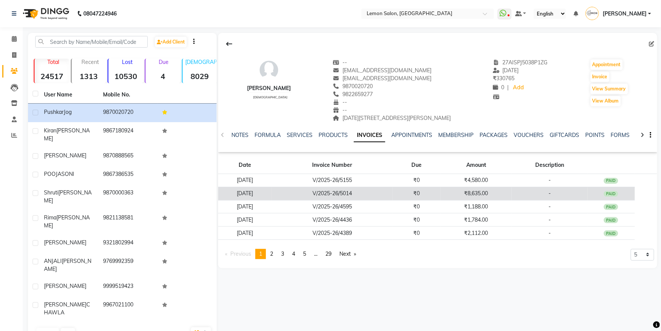
click at [254, 192] on td "[DATE]" at bounding box center [244, 193] width 53 height 13
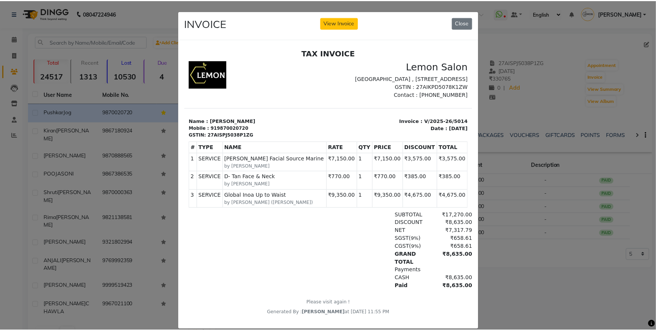
scroll to position [6, 0]
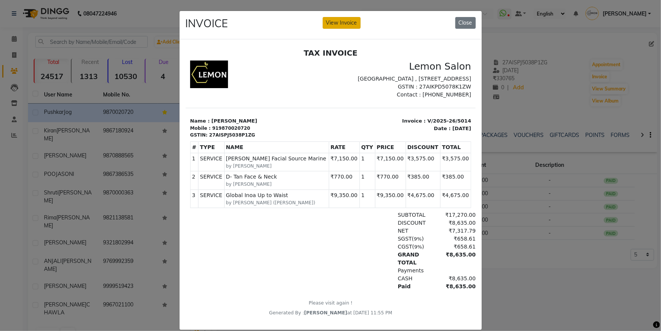
click at [336, 21] on button "View Invoice" at bounding box center [342, 23] width 38 height 12
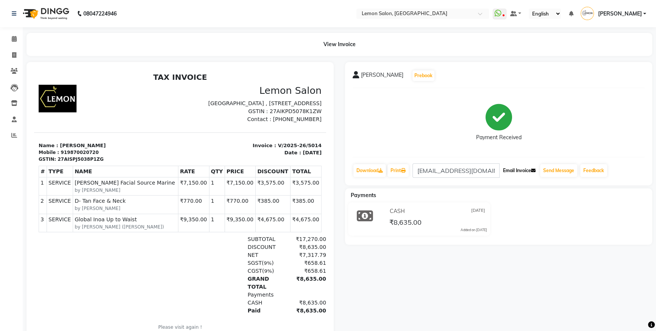
click at [519, 170] on button "Email Invoice" at bounding box center [519, 170] width 39 height 13
click at [554, 170] on button "Send Message" at bounding box center [558, 170] width 37 height 13
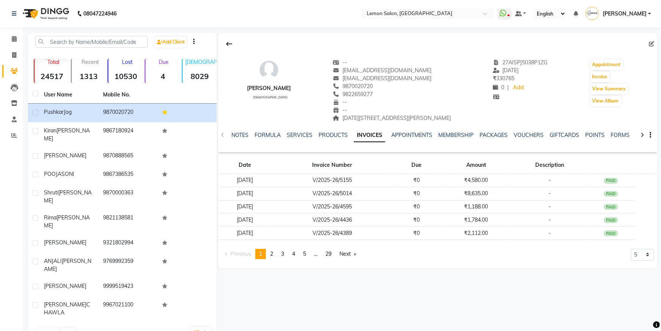
click at [644, 134] on div at bounding box center [642, 134] width 9 height 15
click at [610, 136] on link "FORMS" at bounding box center [614, 135] width 19 height 7
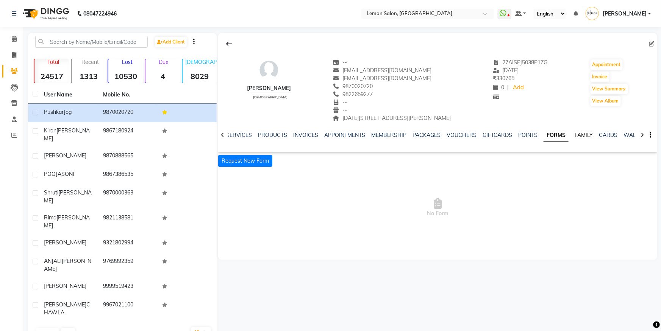
click at [578, 134] on link "FAMILY" at bounding box center [584, 135] width 18 height 7
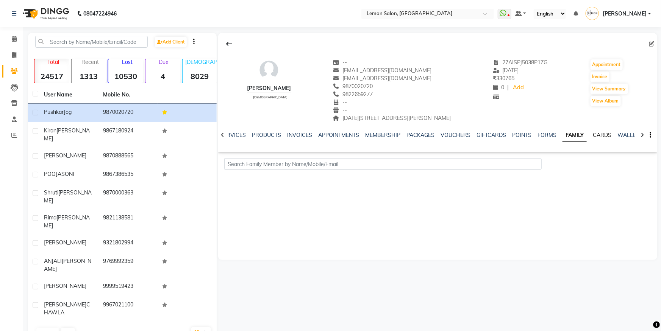
click at [600, 134] on link "CARDS" at bounding box center [602, 135] width 19 height 7
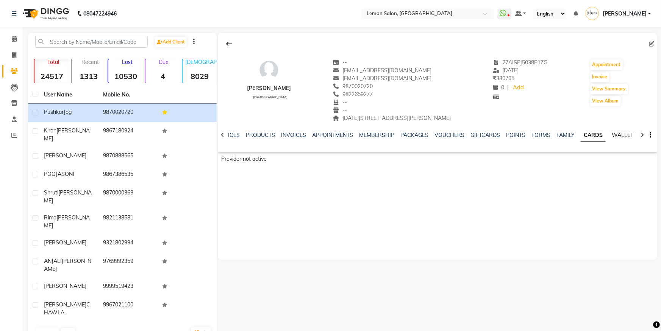
click at [612, 133] on link "WALLET" at bounding box center [623, 135] width 22 height 7
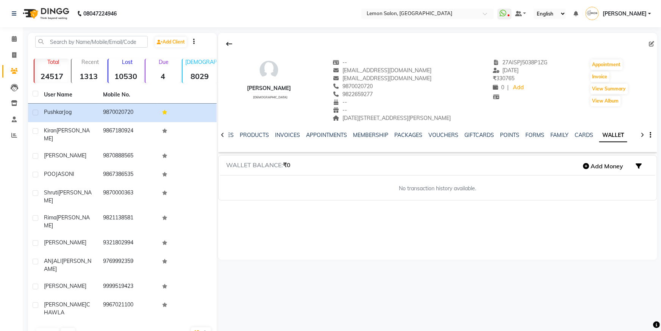
click at [643, 136] on icon at bounding box center [642, 135] width 3 height 5
click at [643, 136] on div "NOTES FORMULA SERVICES PRODUCTS INVOICES APPOINTMENTS MEMBERSHIP PACKAGES VOUCH…" at bounding box center [437, 135] width 439 height 26
click at [622, 91] on button "View Summary" at bounding box center [610, 89] width 38 height 11
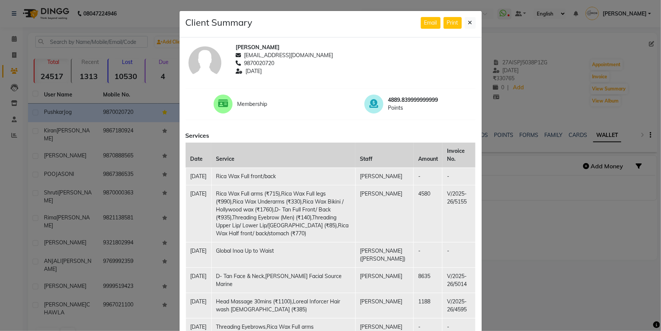
click at [226, 181] on td "Rica Wax Full front/back" at bounding box center [283, 176] width 144 height 17
click at [278, 181] on td "Rica Wax Full front/back" at bounding box center [283, 176] width 144 height 17
click at [386, 179] on td "[PERSON_NAME]" at bounding box center [384, 176] width 58 height 17
click at [414, 208] on td "4580" at bounding box center [428, 213] width 29 height 57
click at [427, 212] on td "4580" at bounding box center [428, 213] width 29 height 57
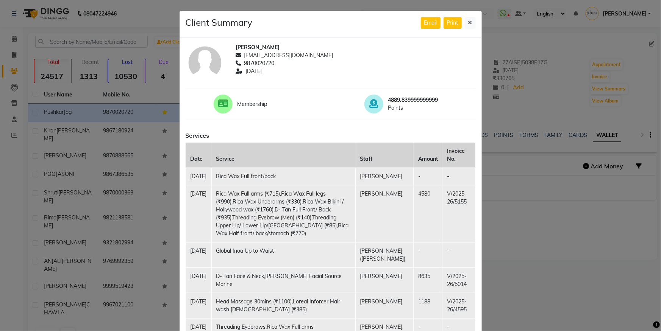
click at [453, 212] on td "V/2025-26/5155" at bounding box center [458, 213] width 33 height 57
click at [456, 223] on td "V/2025-26/5155" at bounding box center [458, 213] width 33 height 57
click at [293, 224] on td "Rica Wax Full arms (₹715),Rica Wax Full legs (₹990),Rica Wax Underarms (₹330),R…" at bounding box center [283, 213] width 144 height 57
click at [248, 73] on span "2025-08-20" at bounding box center [253, 71] width 16 height 8
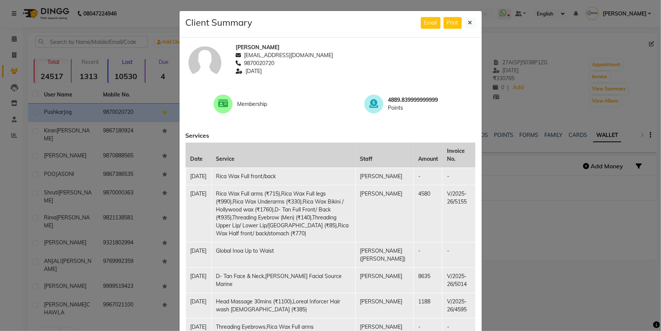
click at [419, 105] on span "Points" at bounding box center [417, 108] width 59 height 8
click at [398, 102] on span "4889.839999999999" at bounding box center [417, 100] width 59 height 8
click at [424, 99] on span "4889.839999999999" at bounding box center [417, 100] width 59 height 8
click at [439, 99] on span "4889.839999999999" at bounding box center [417, 100] width 59 height 8
click at [495, 134] on ngb-modal-window "Client Summary Email Print Pushkar Jog pshkr.jg@gmail.com 9870020720 2025-08-20…" at bounding box center [330, 165] width 661 height 331
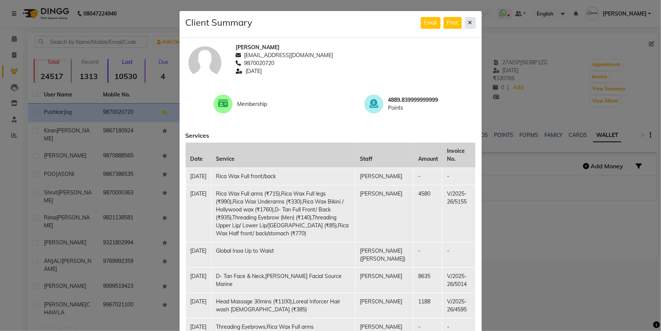
click at [465, 22] on button at bounding box center [470, 23] width 11 height 12
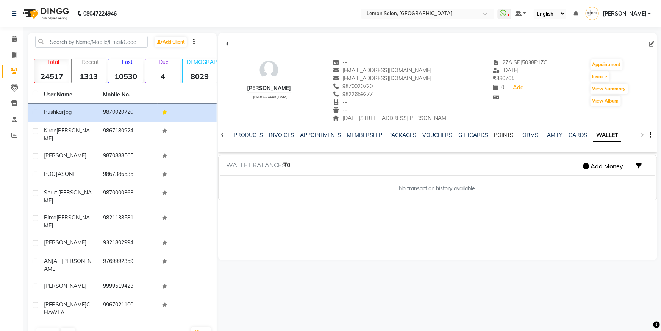
click at [496, 136] on link "POINTS" at bounding box center [503, 135] width 19 height 7
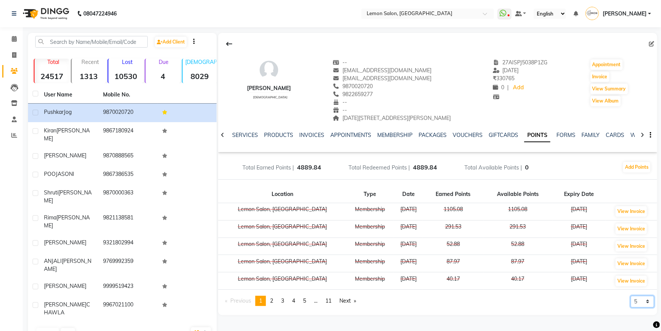
click at [641, 297] on select "5 10 50 100 500" at bounding box center [642, 302] width 23 height 12
select select "500"
click at [631, 308] on select "5 10 50 100 500" at bounding box center [642, 302] width 23 height 12
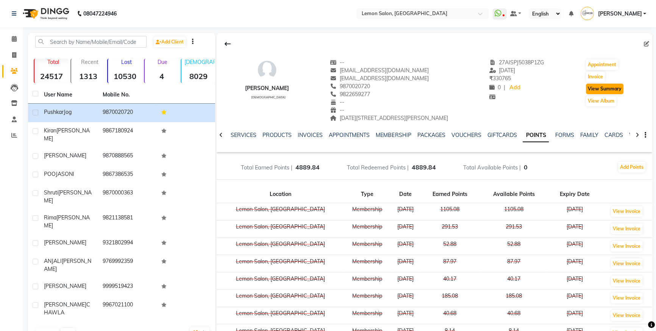
click at [604, 88] on button "View Summary" at bounding box center [605, 89] width 38 height 11
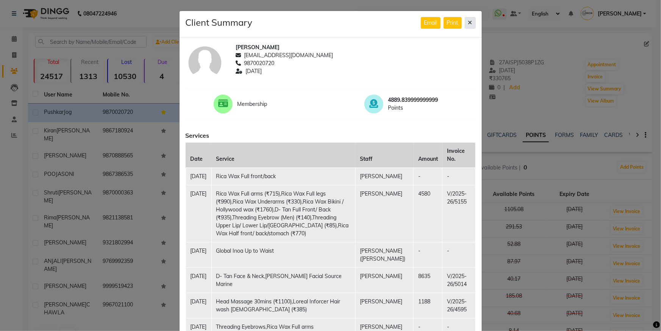
click at [468, 20] on icon at bounding box center [470, 22] width 4 height 5
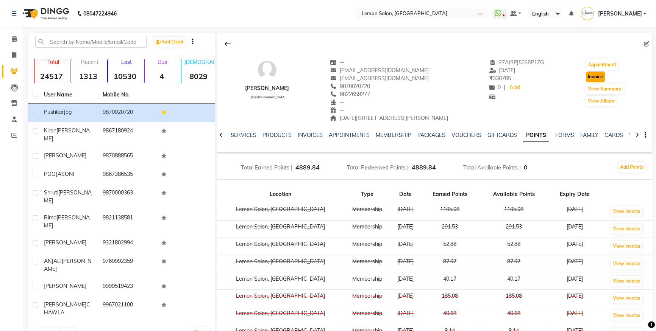
click at [601, 80] on button "Invoice" at bounding box center [595, 77] width 19 height 11
select select "service"
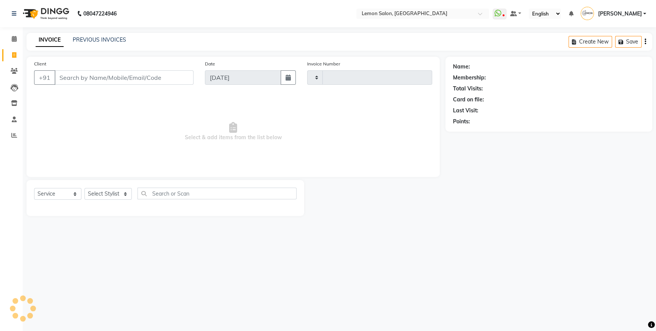
type input "5675"
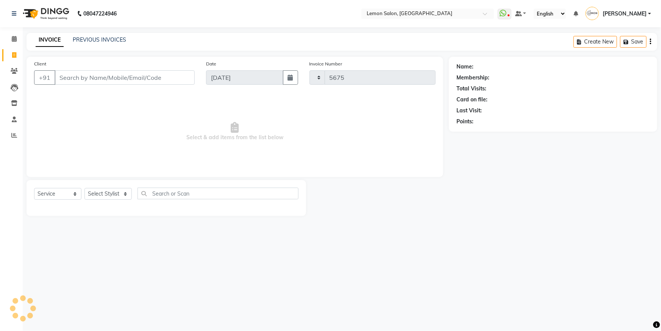
select select "566"
type input "9870020720"
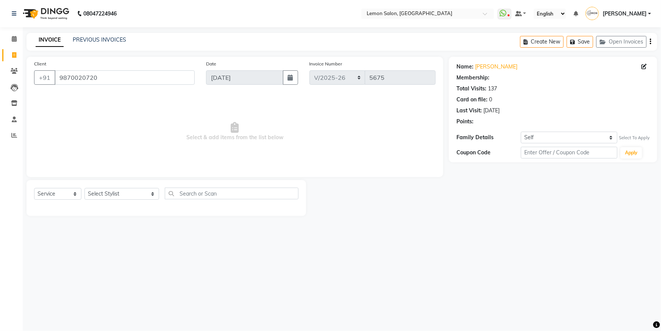
select select "1: Object"
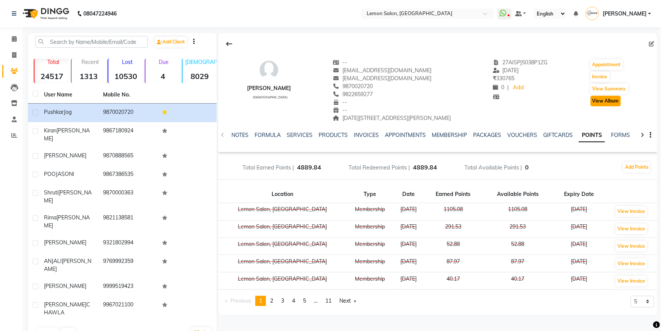
click at [608, 101] on button "View Album" at bounding box center [606, 101] width 30 height 11
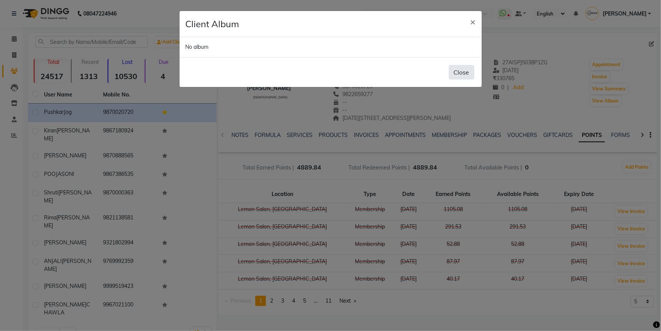
click at [456, 72] on button "Close" at bounding box center [461, 72] width 25 height 14
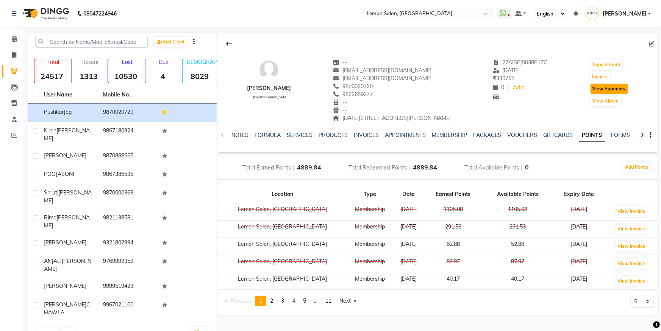
click at [613, 90] on button "View Summary" at bounding box center [610, 89] width 38 height 11
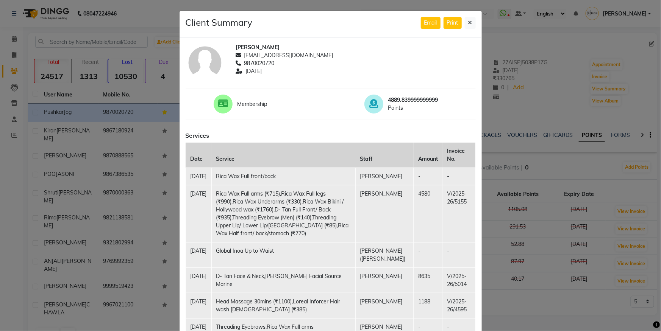
drag, startPoint x: 350, startPoint y: 19, endPoint x: 425, endPoint y: 35, distance: 77.0
click at [425, 35] on div "Client Summary Email Print" at bounding box center [331, 24] width 302 height 27
drag, startPoint x: 337, startPoint y: 14, endPoint x: 288, endPoint y: 33, distance: 52.6
click at [288, 33] on div "Client Summary Email Print" at bounding box center [331, 24] width 302 height 27
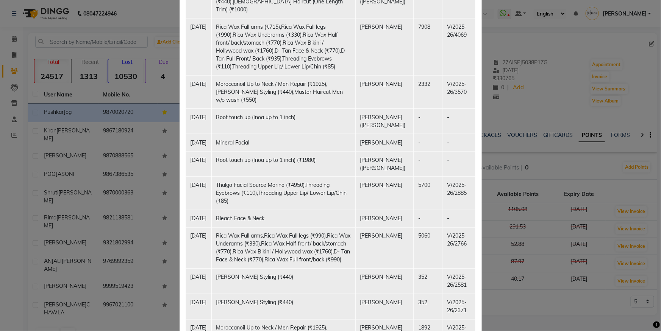
scroll to position [551, 0]
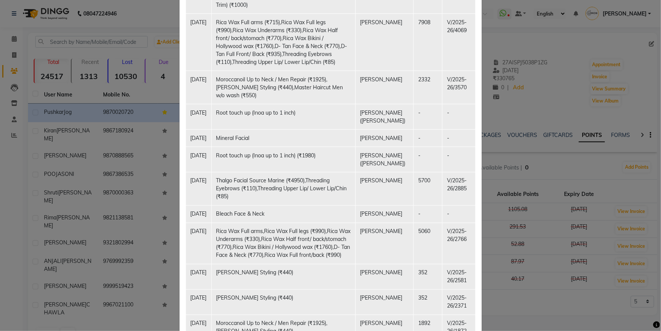
drag, startPoint x: 383, startPoint y: 233, endPoint x: 359, endPoint y: 222, distance: 25.4
click at [355, 130] on td "Root touch up (Inoa up to 1 inch)" at bounding box center [283, 116] width 144 height 25
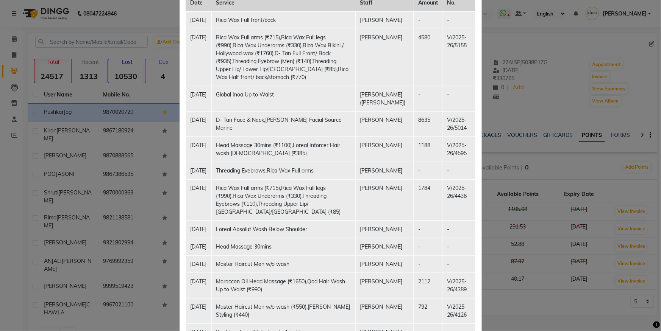
scroll to position [0, 0]
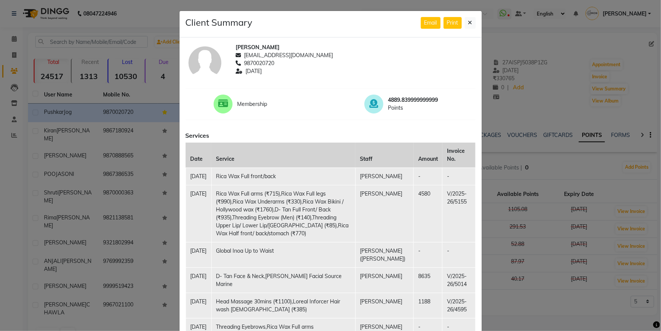
click at [220, 106] on icon at bounding box center [223, 103] width 10 height 9
click at [273, 106] on span "Membership" at bounding box center [266, 104] width 59 height 8
click at [260, 108] on span "Membership" at bounding box center [266, 104] width 59 height 8
click at [468, 22] on icon at bounding box center [470, 22] width 4 height 5
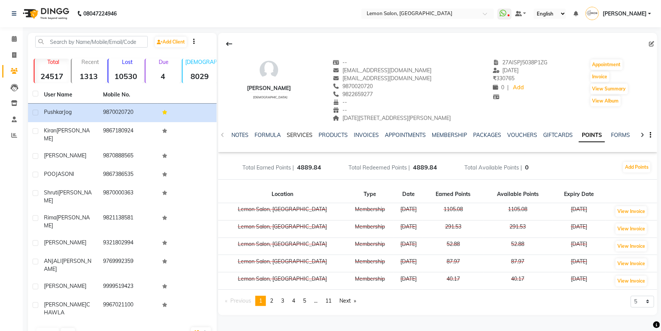
click at [295, 134] on link "SERVICES" at bounding box center [300, 135] width 26 height 7
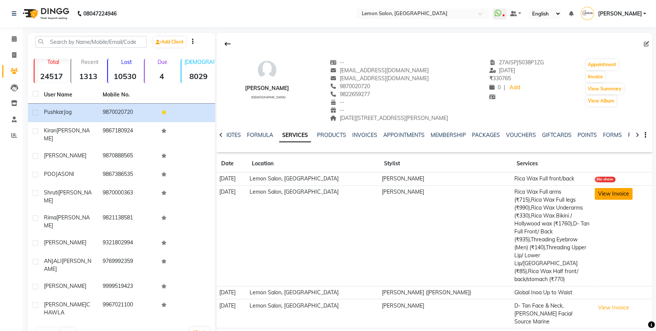
click at [599, 193] on button "View Invoice" at bounding box center [614, 194] width 38 height 12
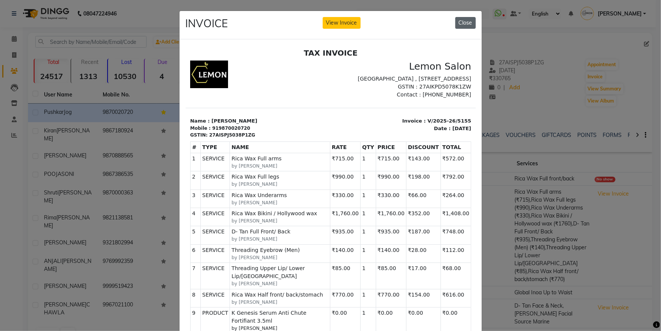
click at [467, 20] on button "Close" at bounding box center [465, 23] width 20 height 12
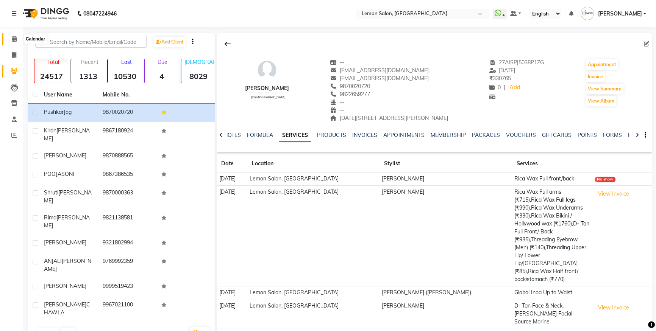
click at [11, 41] on span at bounding box center [14, 39] width 13 height 9
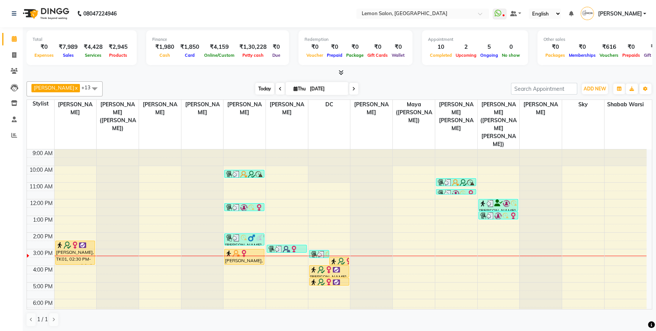
click at [261, 88] on span "Today" at bounding box center [264, 89] width 19 height 12
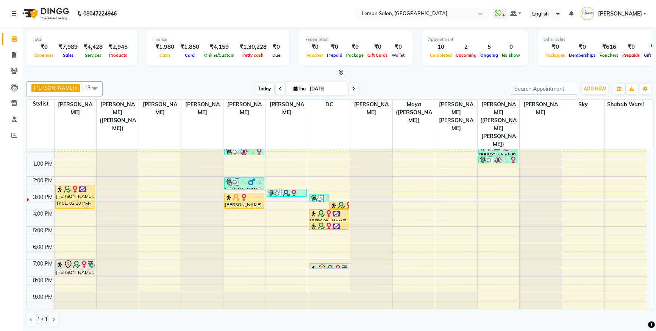
click at [261, 88] on span "Today" at bounding box center [264, 89] width 19 height 12
click at [10, 36] on span at bounding box center [14, 39] width 13 height 9
click at [14, 52] on span at bounding box center [14, 55] width 13 height 9
select select "566"
select select "service"
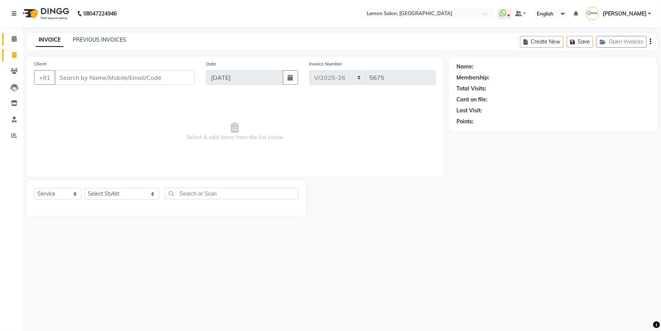
click at [16, 33] on link "Calendar" at bounding box center [11, 39] width 18 height 13
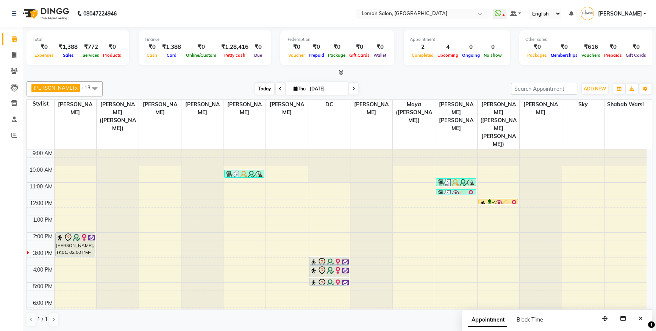
click at [258, 88] on span "Today" at bounding box center [264, 89] width 19 height 12
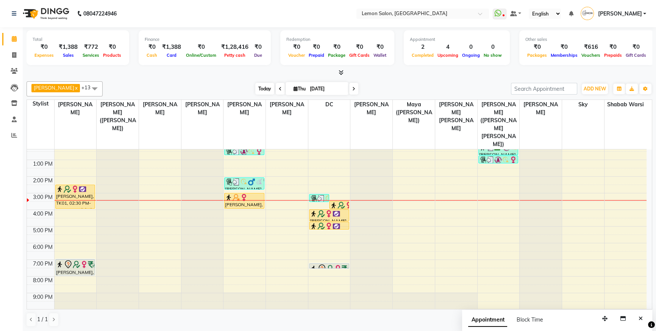
click at [261, 88] on span "Today" at bounding box center [264, 89] width 19 height 12
click at [13, 40] on icon at bounding box center [14, 39] width 5 height 6
click at [255, 87] on span "Today" at bounding box center [264, 89] width 19 height 12
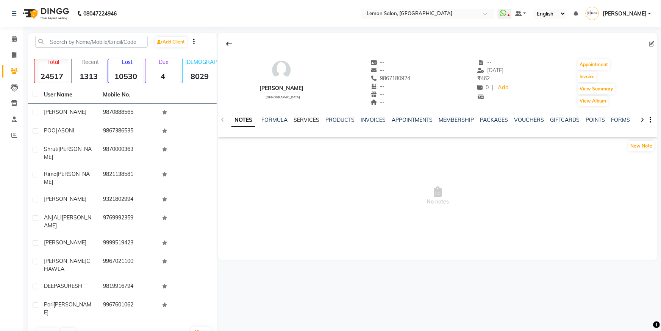
click at [302, 118] on link "SERVICES" at bounding box center [307, 120] width 26 height 7
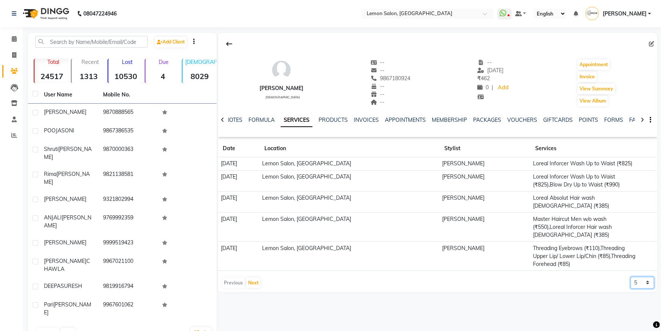
click at [646, 277] on select "5 10 50 100 500" at bounding box center [642, 283] width 23 height 12
select select "10"
click at [631, 277] on select "5 10 50 100 500" at bounding box center [642, 283] width 23 height 12
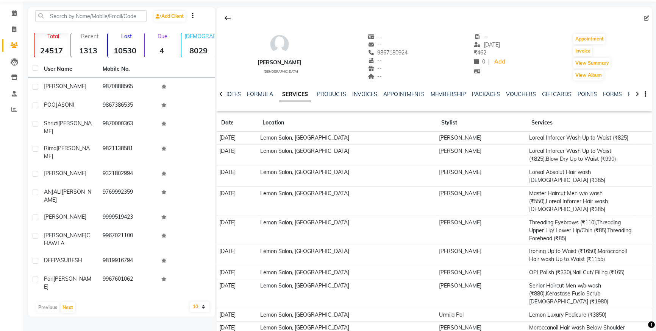
scroll to position [45, 0]
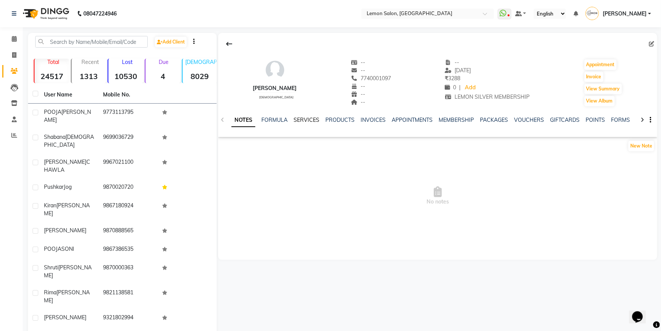
click at [305, 121] on link "SERVICES" at bounding box center [307, 120] width 26 height 7
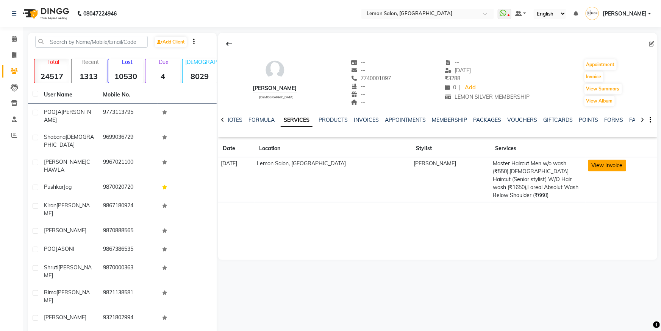
click at [603, 165] on button "View Invoice" at bounding box center [607, 166] width 38 height 12
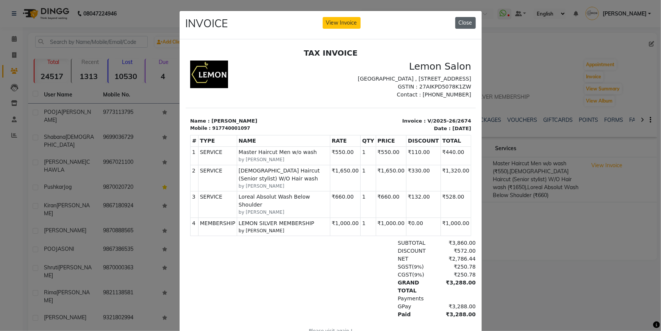
click at [466, 22] on button "Close" at bounding box center [465, 23] width 20 height 12
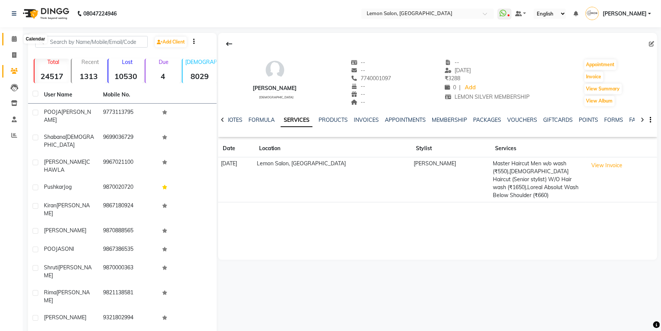
click at [15, 39] on icon at bounding box center [14, 39] width 5 height 6
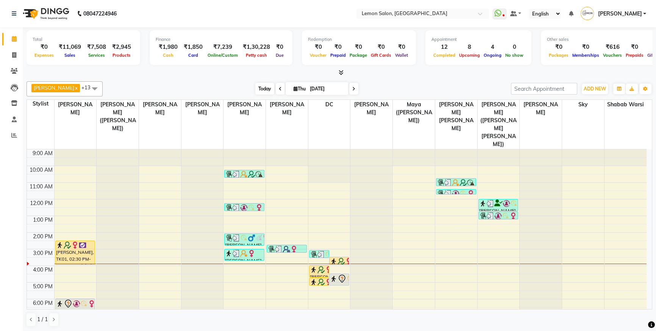
click at [261, 89] on span "Today" at bounding box center [264, 89] width 19 height 12
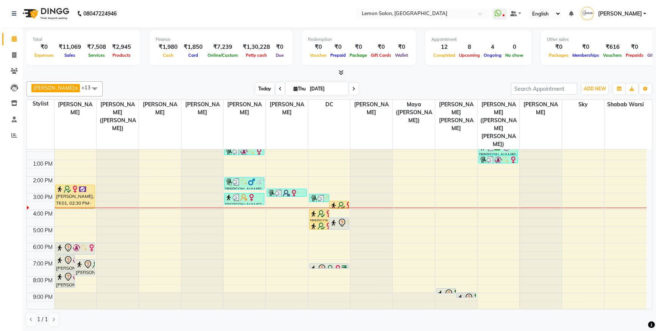
click at [263, 92] on span "Today" at bounding box center [264, 89] width 19 height 12
click at [420, 82] on div "[PERSON_NAME] ([PERSON_NAME]) x [PERSON_NAME] x [PERSON_NAME] x [PERSON_NAME] x…" at bounding box center [340, 88] width 626 height 15
drag, startPoint x: 447, startPoint y: 273, endPoint x: 444, endPoint y: 227, distance: 45.5
click at [444, 227] on div "9:00 AM 10:00 AM 11:00 AM 12:00 PM 1:00 PM 2:00 PM 3:00 PM 4:00 PM 5:00 PM 6:00…" at bounding box center [337, 210] width 620 height 233
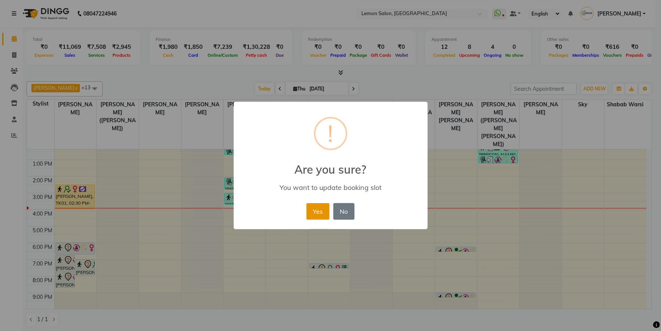
click at [320, 209] on button "Yes" at bounding box center [317, 211] width 23 height 17
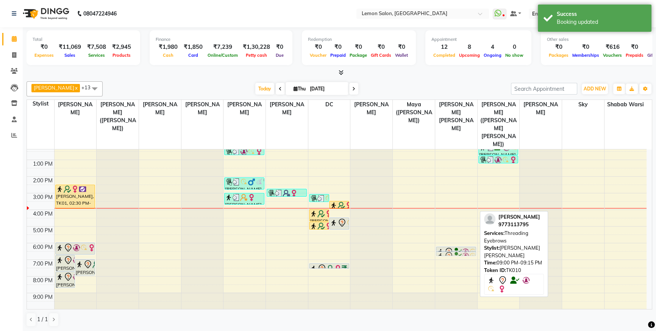
drag, startPoint x: 459, startPoint y: 279, endPoint x: 459, endPoint y: 242, distance: 37.1
click at [459, 242] on div "9:00 AM 10:00 AM 11:00 AM 12:00 PM 1:00 PM 2:00 PM 3:00 PM 4:00 PM 5:00 PM 6:00…" at bounding box center [337, 210] width 620 height 233
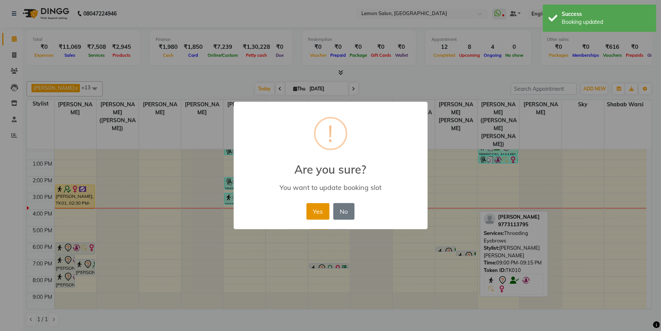
click at [320, 209] on button "Yes" at bounding box center [317, 211] width 23 height 17
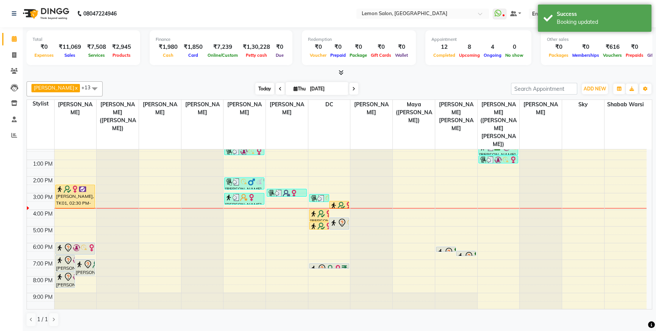
click at [261, 86] on span "Today" at bounding box center [264, 89] width 19 height 12
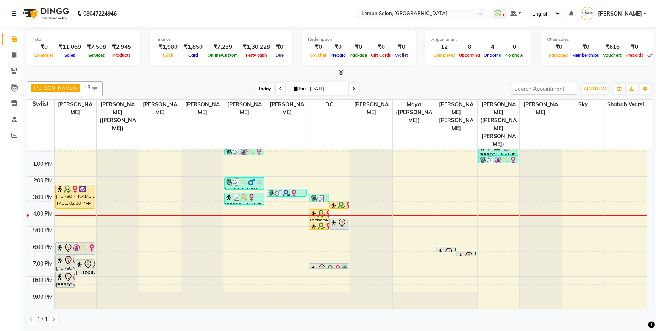
click at [260, 89] on span "Today" at bounding box center [264, 89] width 19 height 12
click at [11, 65] on link "Clients" at bounding box center [11, 71] width 18 height 13
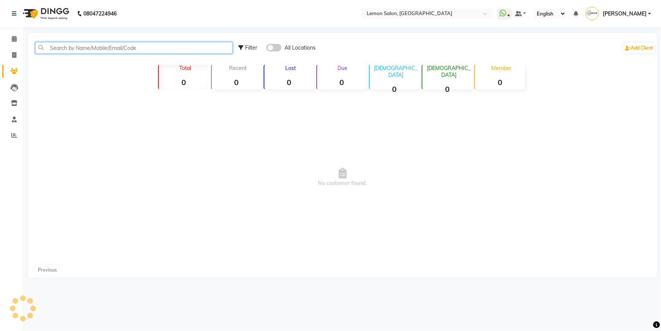
click at [84, 49] on input "text" at bounding box center [133, 48] width 197 height 12
click at [275, 48] on span at bounding box center [273, 48] width 15 height 8
click at [266, 49] on input "checkbox" at bounding box center [266, 49] width 0 height 0
click at [177, 48] on input "text" at bounding box center [133, 48] width 197 height 12
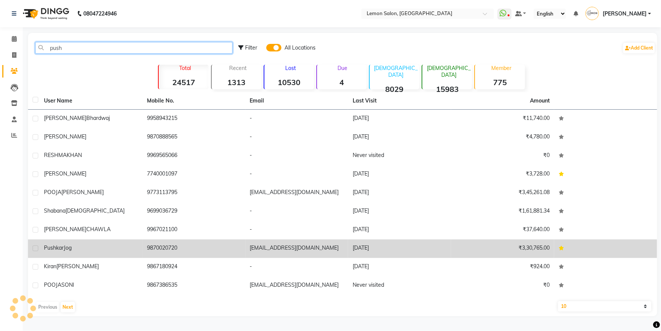
type input "push"
click at [64, 250] on span "Jog" at bounding box center [68, 248] width 8 height 7
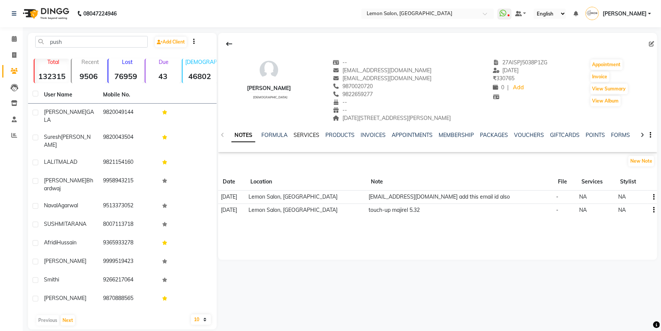
click at [308, 136] on link "SERVICES" at bounding box center [307, 135] width 26 height 7
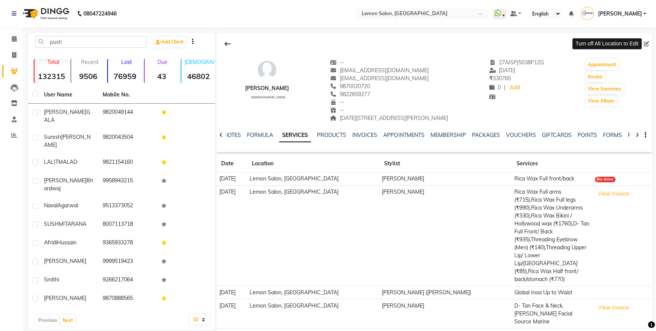
click at [645, 42] on span at bounding box center [648, 44] width 8 height 8
click at [644, 44] on span at bounding box center [648, 44] width 8 height 8
drag, startPoint x: 646, startPoint y: 42, endPoint x: 538, endPoint y: 31, distance: 108.9
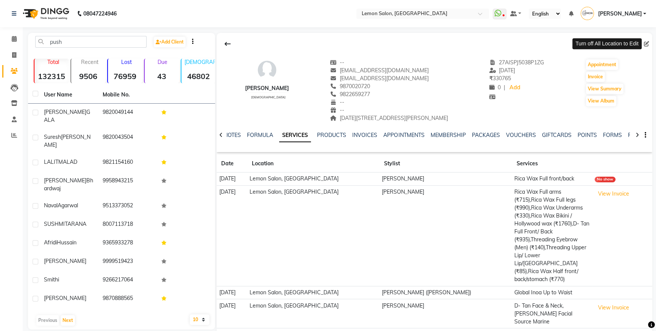
click at [538, 31] on div "08047224946 Select Location × [GEOGRAPHIC_DATA], Oshiwara WhatsApp Status ✕ Sta…" at bounding box center [328, 199] width 656 height 399
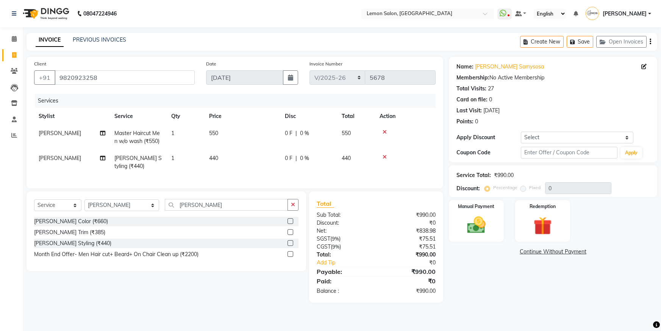
select select "566"
select select "service"
select select "88073"
click at [546, 136] on select "Select Coupon → Abc" at bounding box center [577, 138] width 113 height 12
select select "1: Object"
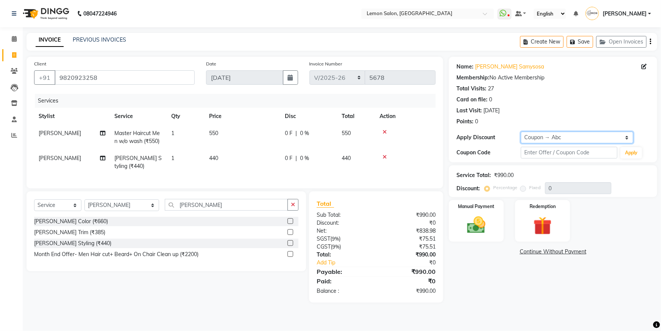
click at [521, 132] on select "Select Coupon → Abc" at bounding box center [577, 138] width 113 height 12
type input "20"
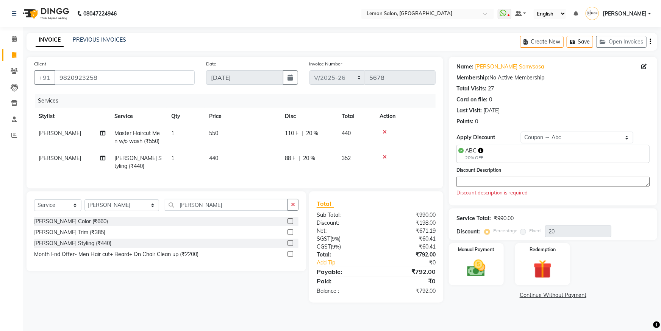
click at [515, 181] on textarea at bounding box center [552, 182] width 193 height 10
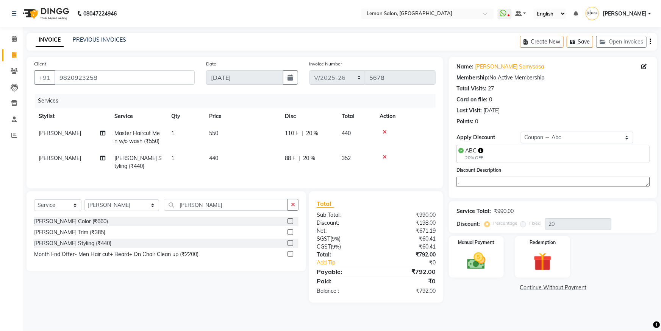
type textarea "."
click at [470, 256] on img at bounding box center [476, 261] width 31 height 22
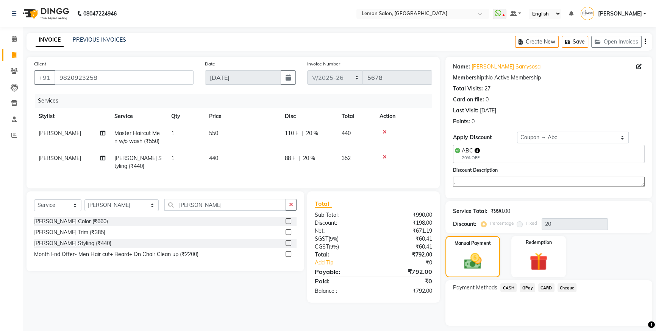
click at [526, 288] on span "GPay" at bounding box center [528, 288] width 16 height 9
click at [497, 307] on div "Amount: 792" at bounding box center [548, 303] width 203 height 13
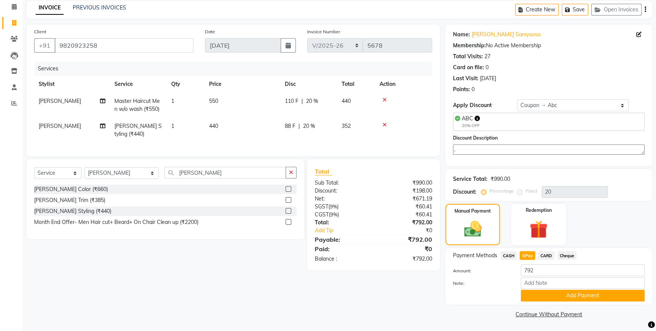
click at [543, 254] on span "CARD" at bounding box center [546, 256] width 16 height 9
click at [534, 292] on button "Add Payment" at bounding box center [583, 296] width 124 height 12
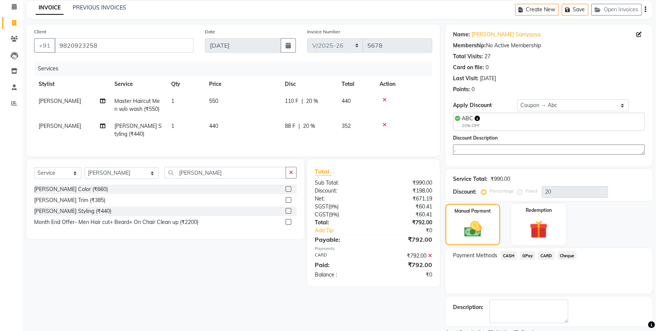
scroll to position [64, 0]
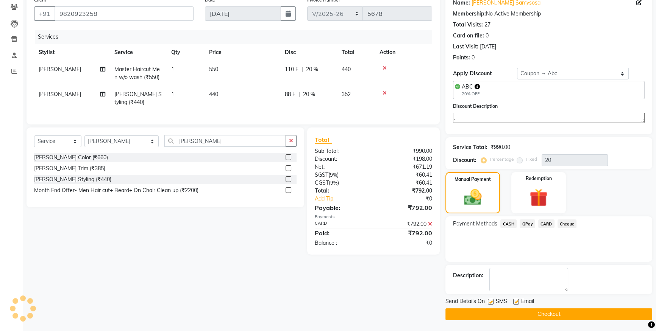
click at [490, 302] on label at bounding box center [491, 302] width 6 height 6
click at [490, 302] on input "checkbox" at bounding box center [490, 302] width 5 height 5
checkbox input "false"
click at [515, 301] on label at bounding box center [516, 302] width 6 height 6
click at [515, 301] on input "checkbox" at bounding box center [515, 302] width 5 height 5
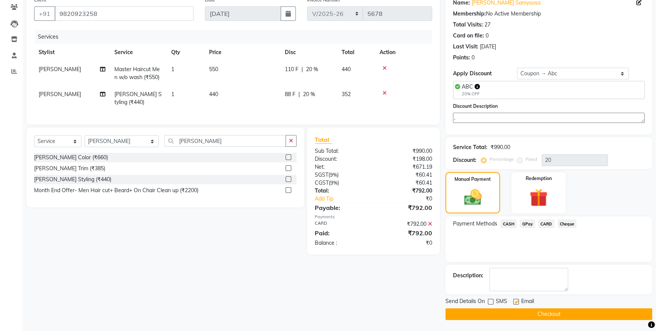
checkbox input "false"
click at [508, 313] on button "Checkout" at bounding box center [548, 315] width 207 height 12
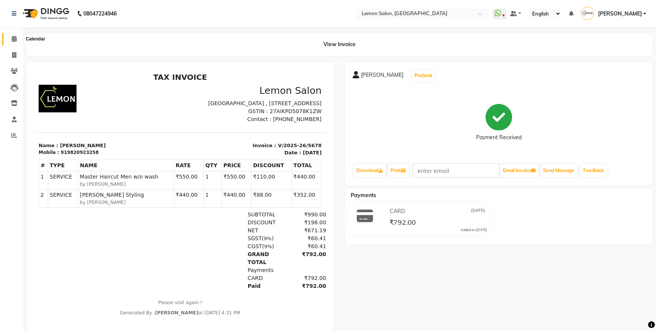
click at [11, 37] on span at bounding box center [14, 39] width 13 height 9
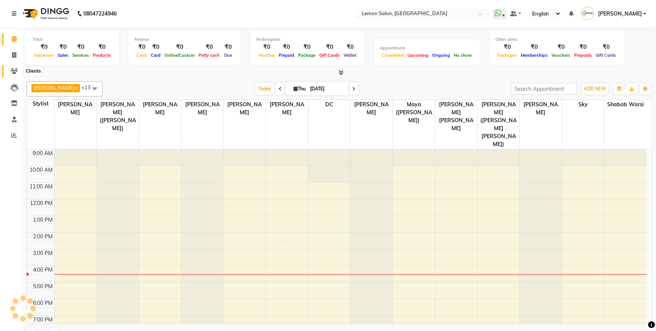
click at [10, 73] on span at bounding box center [14, 71] width 13 height 9
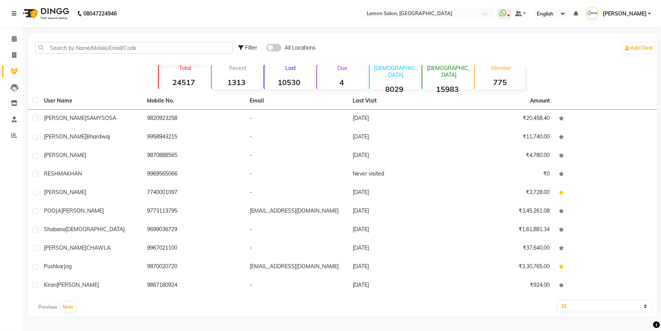
click at [284, 45] on span "All Locations" at bounding box center [299, 48] width 31 height 8
click at [280, 46] on span at bounding box center [273, 48] width 15 height 8
click at [266, 49] on input "checkbox" at bounding box center [266, 49] width 0 height 0
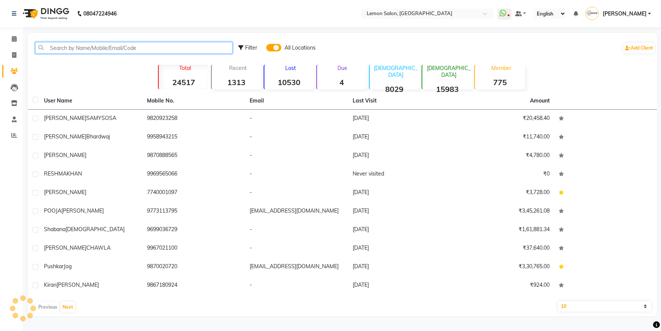
click at [110, 49] on input "text" at bounding box center [133, 48] width 197 height 12
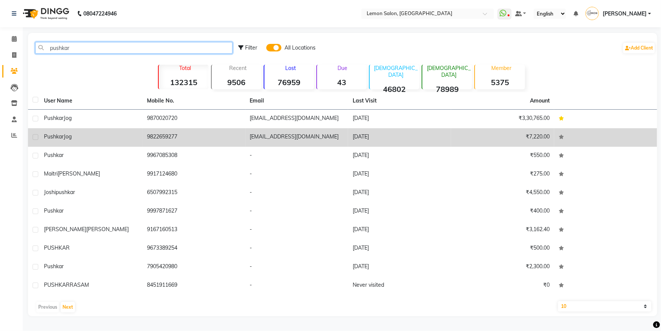
type input "pushkar"
click at [63, 141] on div "[PERSON_NAME]" at bounding box center [91, 137] width 94 height 8
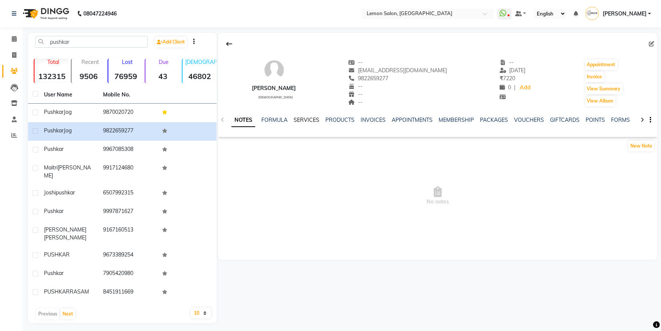
click at [306, 118] on link "SERVICES" at bounding box center [307, 120] width 26 height 7
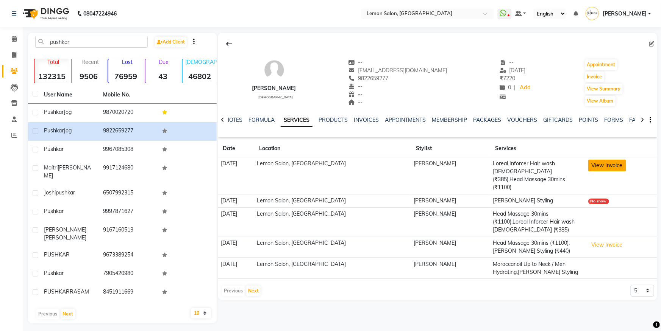
click at [610, 164] on button "View Invoice" at bounding box center [607, 166] width 38 height 12
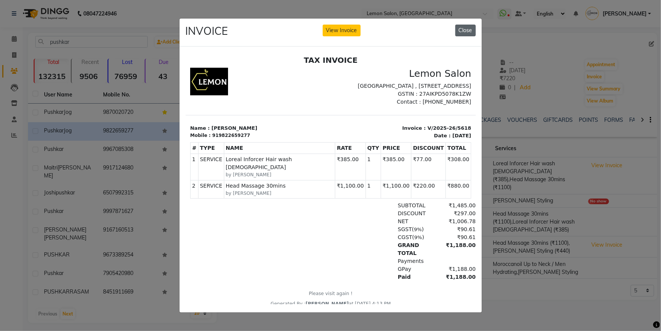
click at [464, 30] on button "Close" at bounding box center [465, 31] width 20 height 12
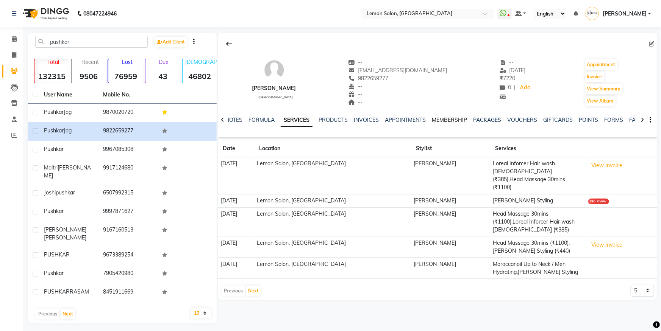
click at [443, 119] on link "MEMBERSHIP" at bounding box center [449, 120] width 35 height 7
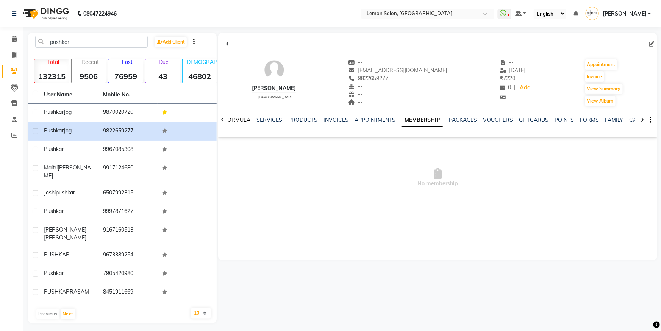
click at [244, 118] on link "FORMULA" at bounding box center [237, 120] width 26 height 7
click at [301, 120] on link "SERVICES" at bounding box center [306, 120] width 26 height 7
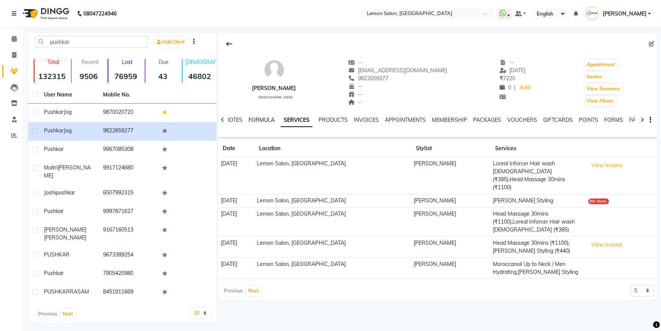
click at [261, 118] on link "FORMULA" at bounding box center [261, 120] width 26 height 7
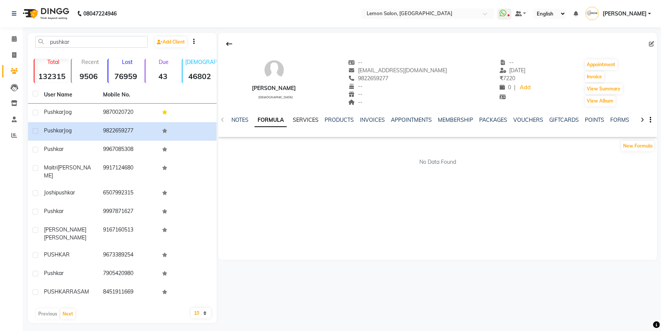
click at [306, 119] on link "SERVICES" at bounding box center [306, 120] width 26 height 7
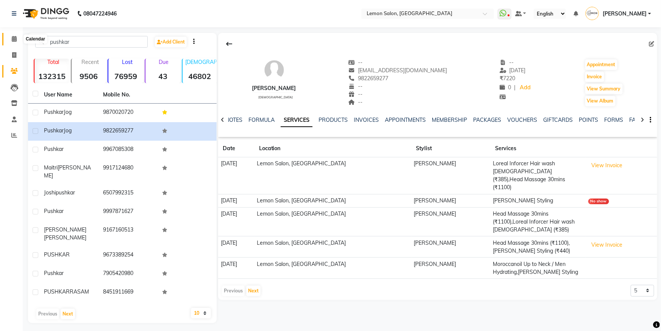
click at [9, 41] on span at bounding box center [14, 39] width 13 height 9
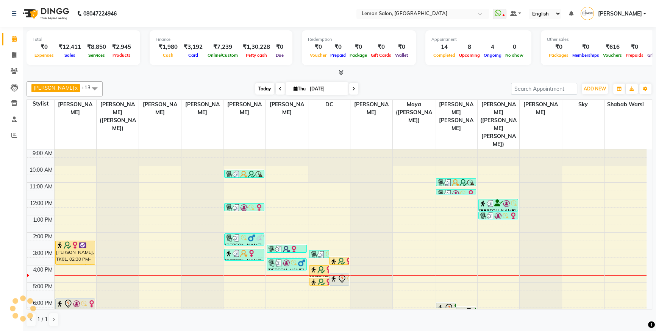
click at [261, 91] on span "Today" at bounding box center [264, 89] width 19 height 12
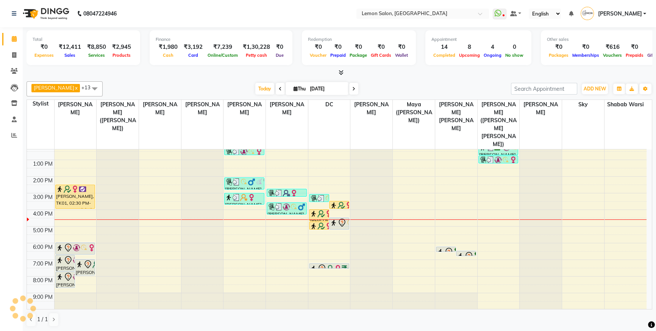
click at [391, 92] on div "[DATE] [DATE]" at bounding box center [306, 88] width 401 height 11
click at [260, 84] on span "Today" at bounding box center [264, 89] width 19 height 12
click at [126, 84] on div "[DATE] [DATE]" at bounding box center [306, 88] width 401 height 11
click at [15, 41] on icon at bounding box center [14, 39] width 5 height 6
click at [10, 62] on li "Invoice" at bounding box center [11, 55] width 23 height 16
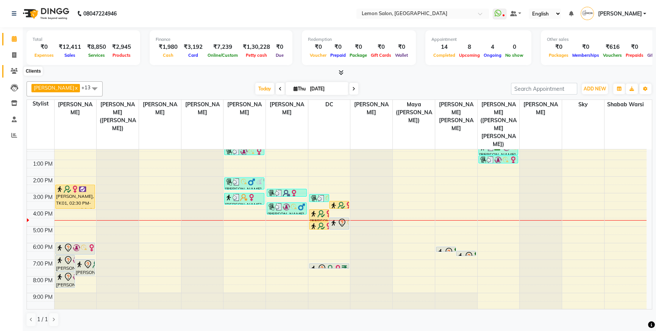
click at [18, 72] on span at bounding box center [14, 71] width 13 height 9
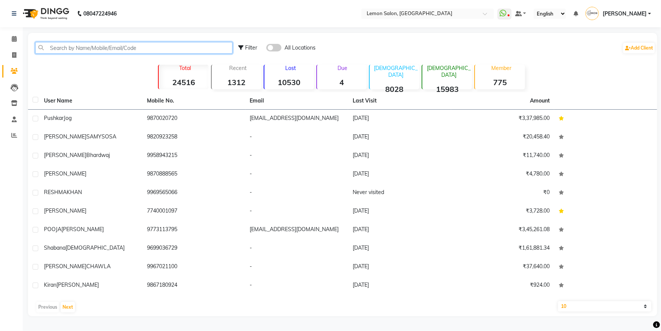
click at [85, 48] on input "text" at bounding box center [133, 48] width 197 height 12
click at [273, 47] on span at bounding box center [273, 48] width 15 height 8
click at [266, 49] on input "checkbox" at bounding box center [266, 49] width 0 height 0
click at [201, 51] on input "text" at bounding box center [133, 48] width 197 height 12
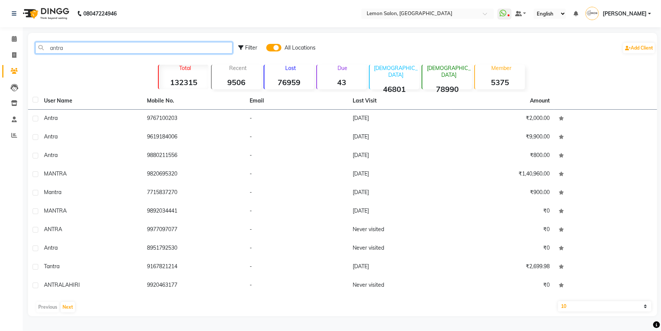
click at [76, 46] on input "antra" at bounding box center [133, 48] width 197 height 12
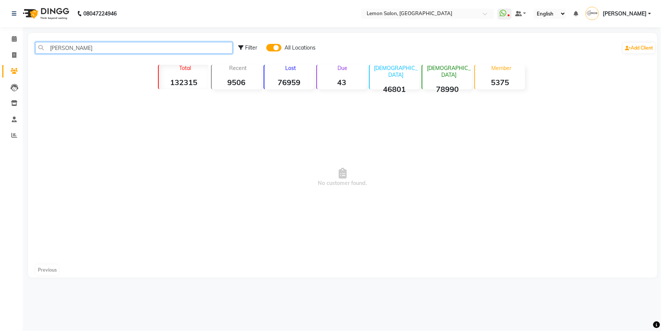
click at [76, 46] on input "[PERSON_NAME]" at bounding box center [133, 48] width 197 height 12
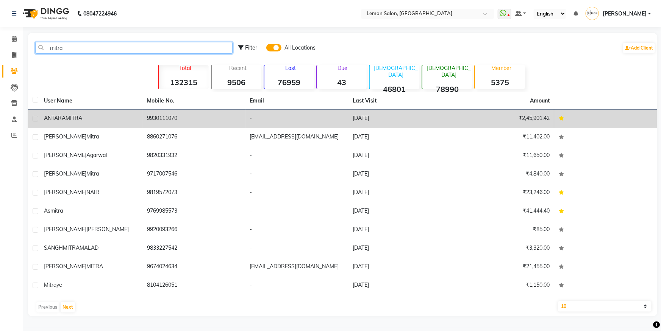
type input "mitra"
click at [63, 117] on span "ANTARA" at bounding box center [55, 118] width 22 height 7
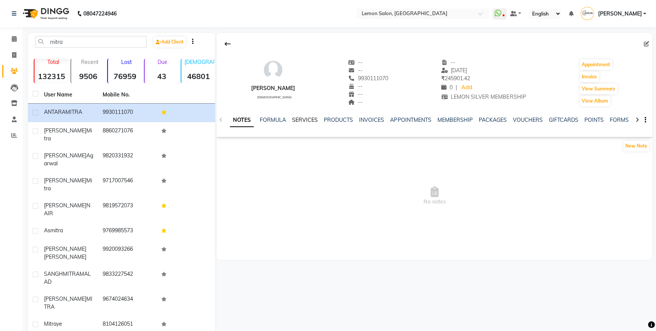
click at [298, 121] on link "SERVICES" at bounding box center [305, 120] width 26 height 7
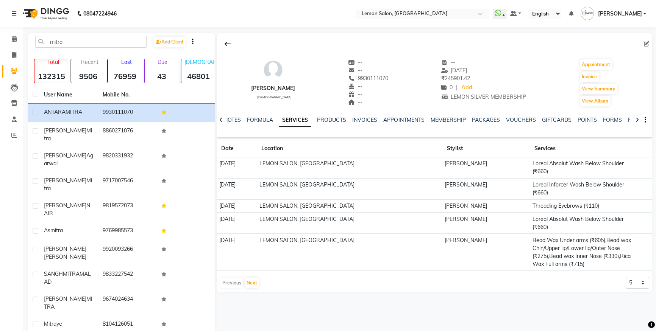
click at [584, 303] on div "[PERSON_NAME] [DEMOGRAPHIC_DATA] -- -- 9930111070 -- -- -- -- [DATE] ₹ 245901.4…" at bounding box center [433, 194] width 437 height 323
click at [333, 120] on link "PRODUCTS" at bounding box center [331, 120] width 29 height 7
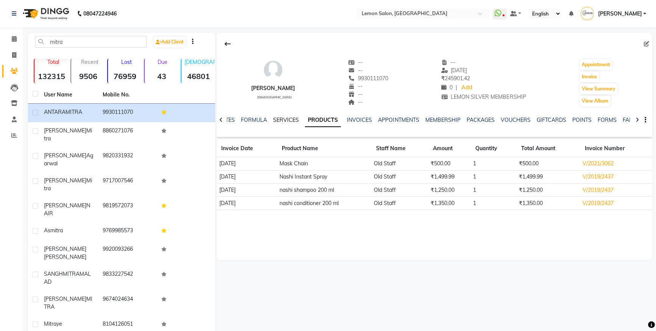
click at [281, 120] on link "SERVICES" at bounding box center [286, 120] width 26 height 7
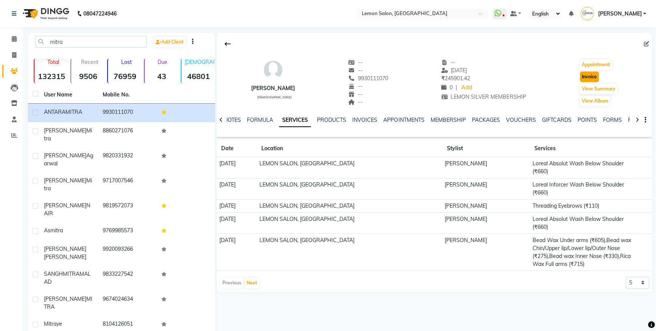
click at [592, 75] on button "Invoice" at bounding box center [589, 77] width 19 height 11
select select "service"
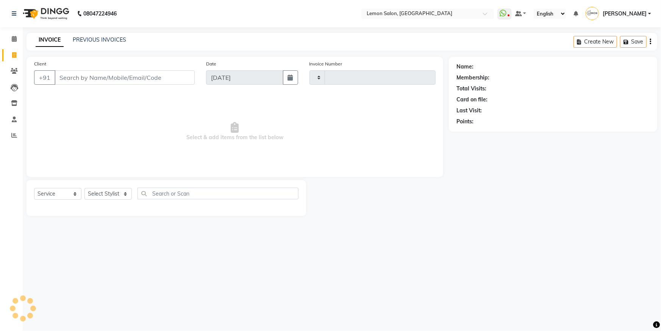
type input "5679"
select select "566"
type input "9930111070"
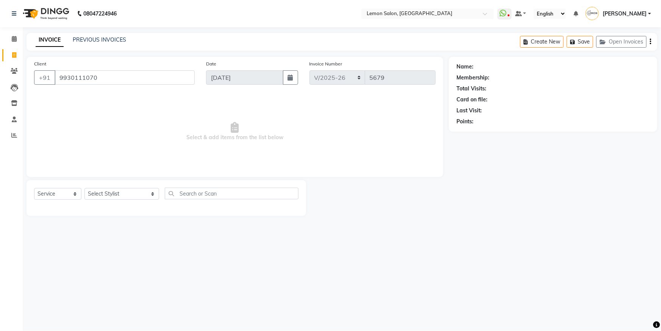
select select "1: Object"
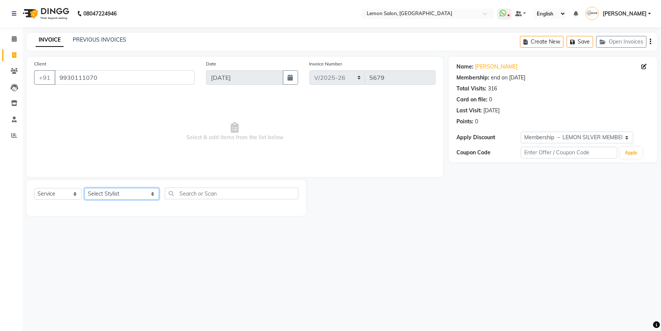
click at [103, 197] on select "Select Stylist [PERSON_NAME] [PERSON_NAME] Danish Salmani DC [PERSON_NAME] [PER…" at bounding box center [121, 194] width 75 height 12
select select "7393"
click at [84, 188] on select "Select Stylist [PERSON_NAME] [PERSON_NAME] Danish Salmani DC [PERSON_NAME] [PER…" at bounding box center [121, 194] width 75 height 12
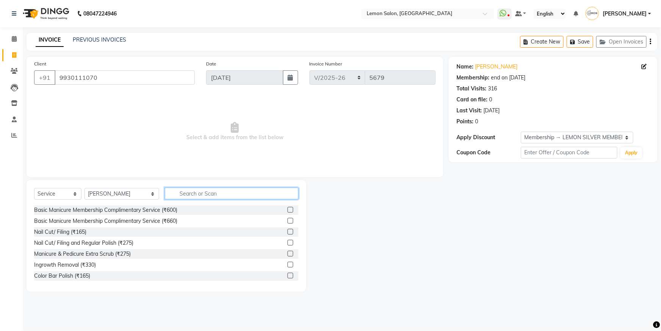
click at [176, 195] on input "text" at bounding box center [232, 194] width 134 height 12
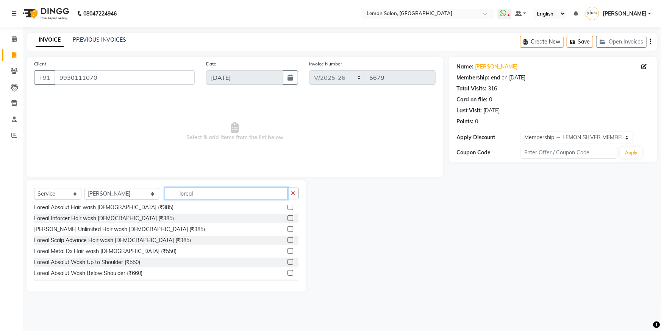
scroll to position [27, 0]
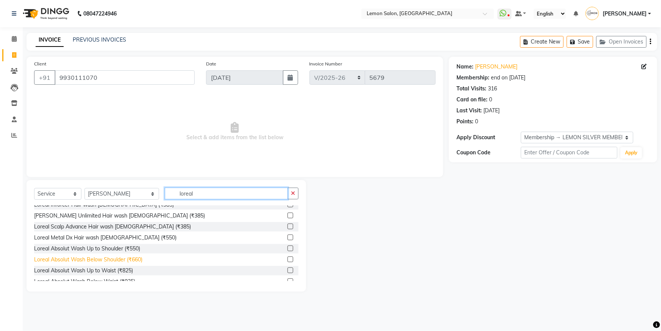
type input "loreal"
click at [109, 263] on div "Loreal Absolut Wash Below Shoulder (₹660)" at bounding box center [88, 260] width 108 height 8
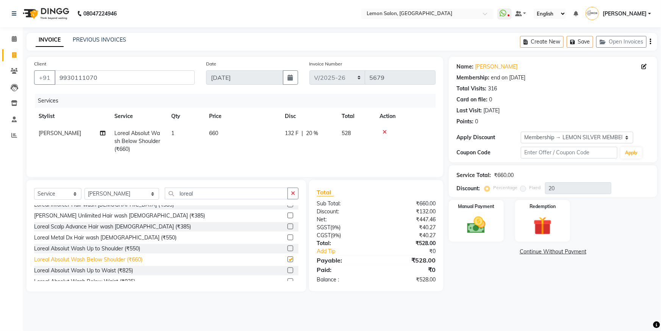
checkbox input "false"
click at [181, 196] on input "loreal" at bounding box center [226, 194] width 123 height 12
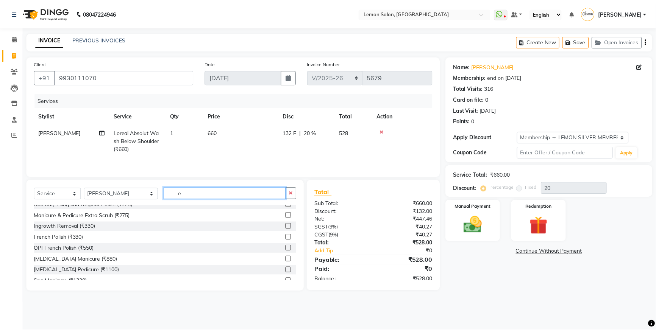
scroll to position [16, 0]
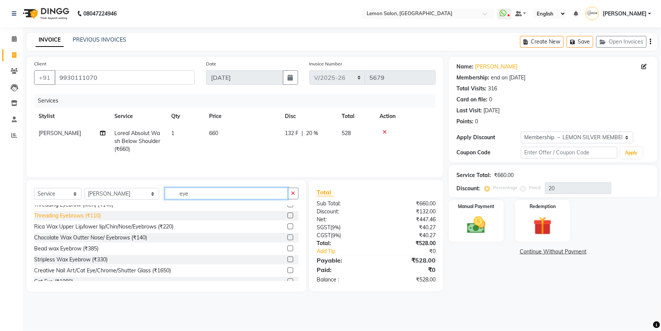
type input "eye"
click at [91, 217] on div "Threading Eyebrows (₹110)" at bounding box center [67, 216] width 67 height 8
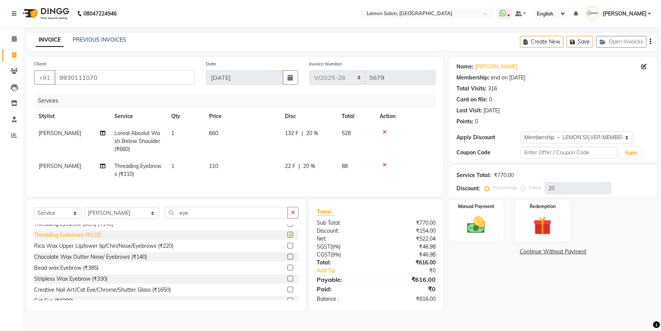
checkbox input "false"
click at [57, 163] on span "[PERSON_NAME]" at bounding box center [60, 166] width 42 height 7
select select "7393"
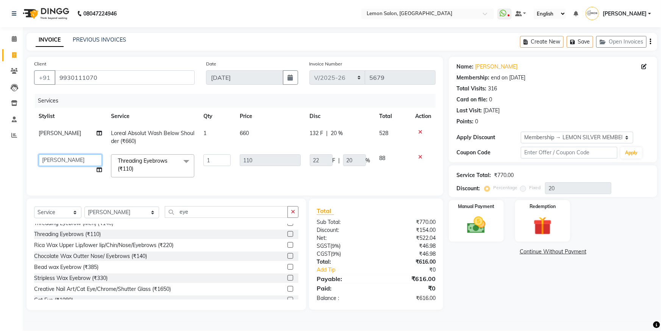
click at [57, 163] on select "[PERSON_NAME] [PERSON_NAME] Danish Salmani DC [PERSON_NAME] [PERSON_NAME] ([PER…" at bounding box center [70, 161] width 63 height 12
select select "7397"
click at [220, 181] on td "1" at bounding box center [217, 166] width 36 height 32
click at [479, 228] on img at bounding box center [476, 225] width 31 height 22
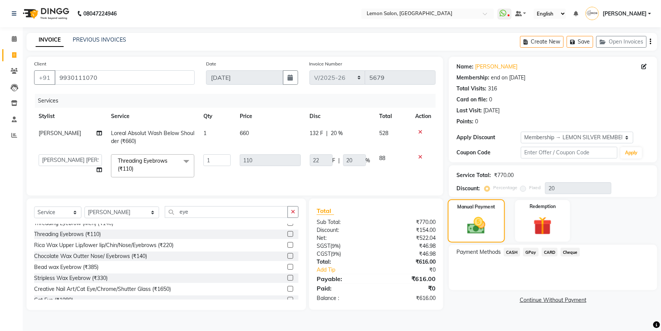
click at [495, 231] on div "Manual Payment" at bounding box center [476, 222] width 57 height 44
click at [549, 251] on span "CARD" at bounding box center [550, 252] width 16 height 9
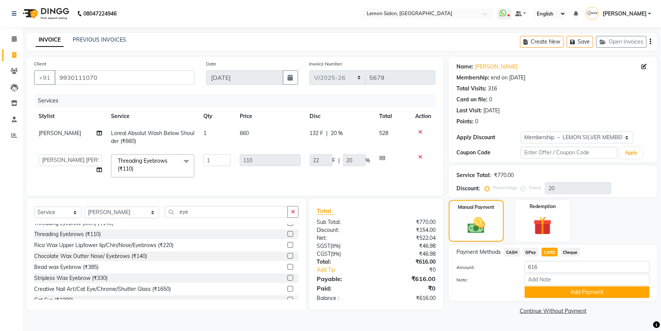
click at [527, 253] on span "GPay" at bounding box center [531, 252] width 16 height 9
click at [514, 253] on span "CASH" at bounding box center [512, 252] width 16 height 9
click at [536, 269] on input "616" at bounding box center [587, 267] width 125 height 12
click at [534, 266] on input "616" at bounding box center [587, 267] width 125 height 12
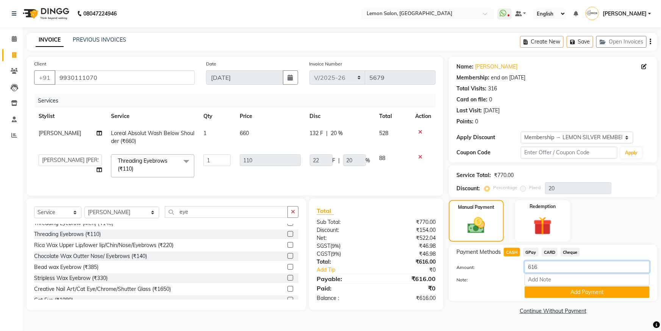
click at [534, 266] on input "616" at bounding box center [587, 267] width 125 height 12
type input "706"
click at [547, 295] on button "Add Payment" at bounding box center [587, 293] width 125 height 12
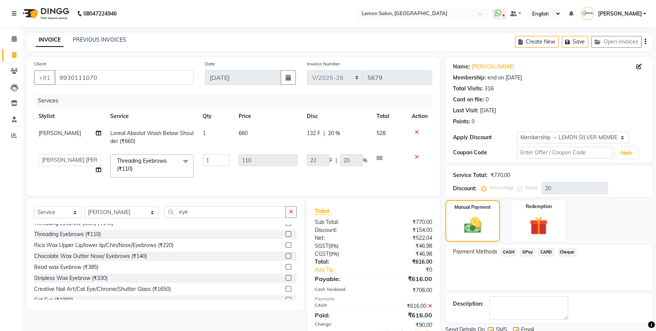
scroll to position [76, 0]
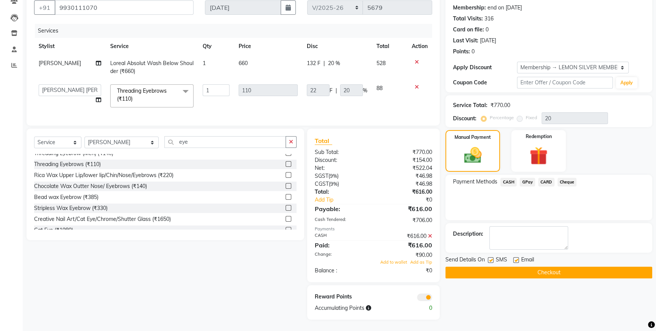
click at [489, 258] on label at bounding box center [491, 261] width 6 height 6
click at [489, 258] on input "checkbox" at bounding box center [490, 260] width 5 height 5
checkbox input "false"
click at [516, 258] on label at bounding box center [516, 261] width 6 height 6
click at [516, 258] on input "checkbox" at bounding box center [515, 260] width 5 height 5
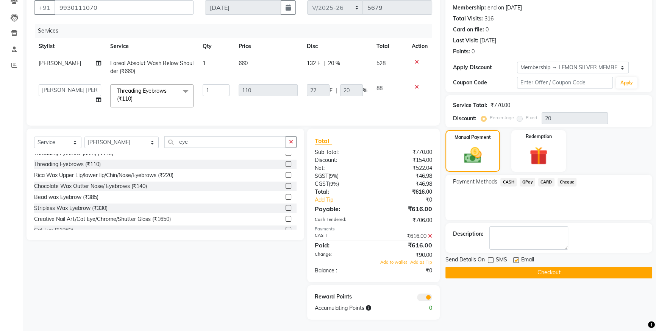
checkbox input "false"
click at [511, 267] on button "Checkout" at bounding box center [548, 273] width 207 height 12
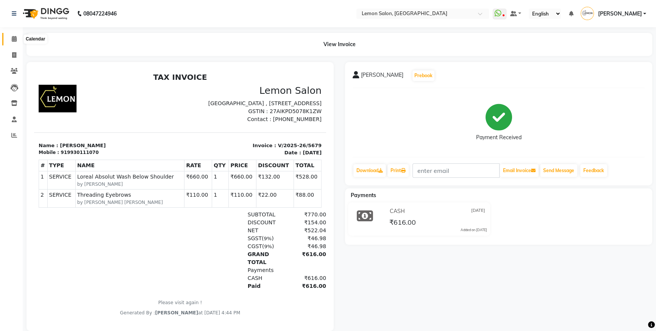
click at [10, 42] on span at bounding box center [14, 39] width 13 height 9
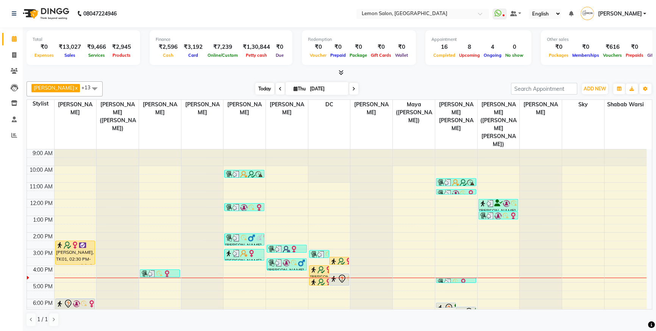
click at [263, 90] on span "Today" at bounding box center [264, 89] width 19 height 12
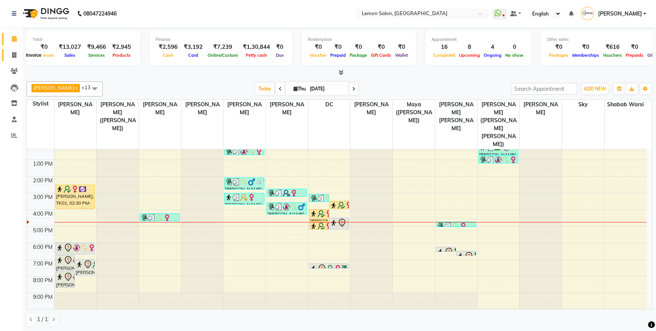
click at [16, 55] on span at bounding box center [14, 55] width 13 height 9
select select "service"
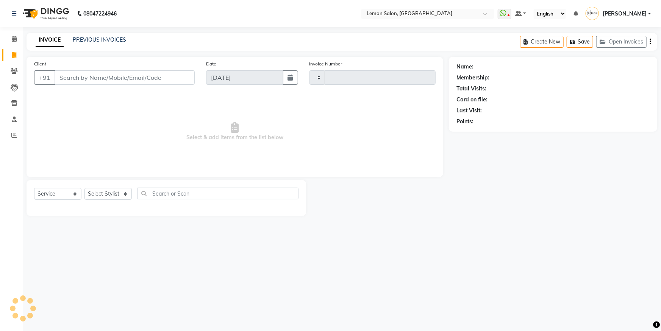
type input "5680"
select select "566"
click at [93, 41] on link "PREVIOUS INVOICES" at bounding box center [99, 39] width 53 height 7
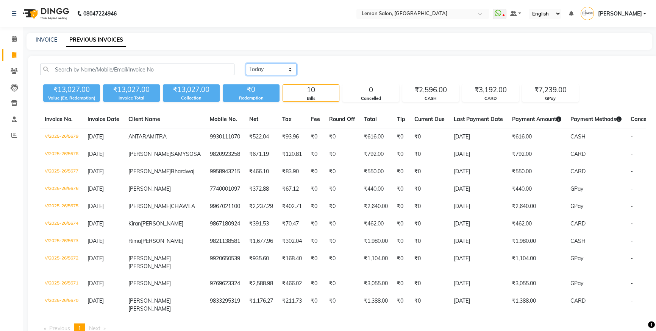
click at [266, 64] on select "[DATE] [DATE] Custom Range" at bounding box center [271, 70] width 51 height 12
select select "range"
click at [246, 64] on select "[DATE] [DATE] Custom Range" at bounding box center [271, 70] width 51 height 12
click at [334, 72] on input "[DATE]" at bounding box center [332, 69] width 53 height 11
select select "9"
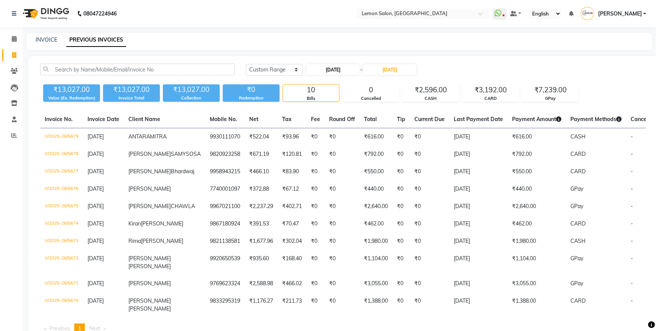
select select "2025"
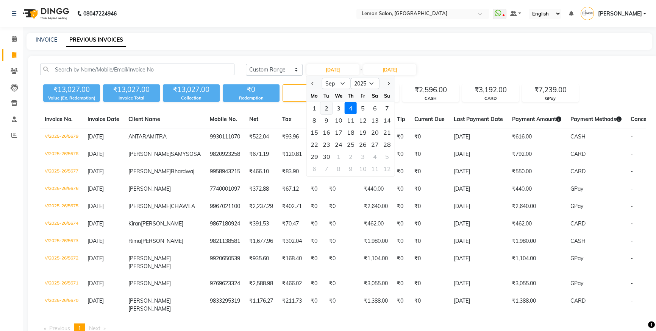
click at [327, 107] on div "2" at bounding box center [326, 108] width 12 height 12
type input "[DATE]"
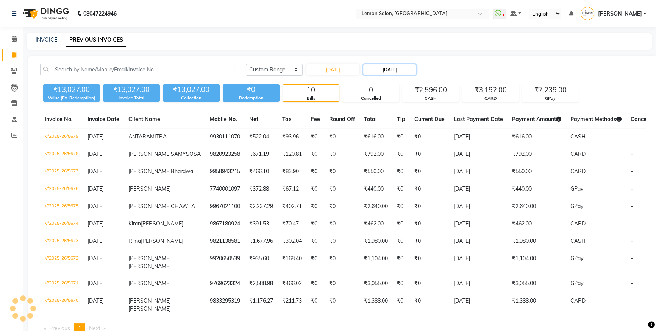
click at [379, 69] on input "[DATE]" at bounding box center [389, 69] width 53 height 11
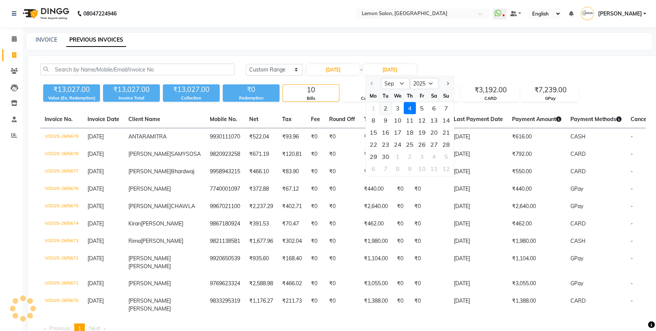
click at [387, 113] on div "2" at bounding box center [386, 108] width 12 height 12
type input "[DATE]"
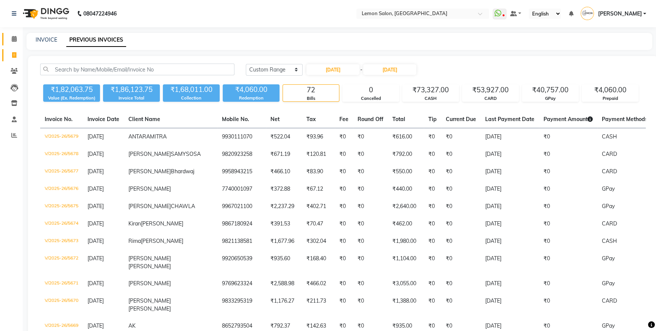
click at [6, 38] on link "Calendar" at bounding box center [11, 39] width 18 height 13
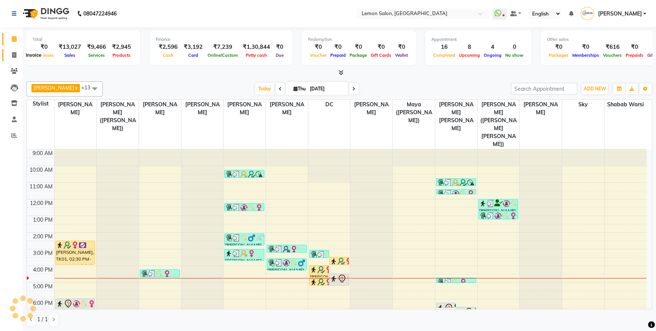
click at [11, 51] on span at bounding box center [14, 55] width 13 height 9
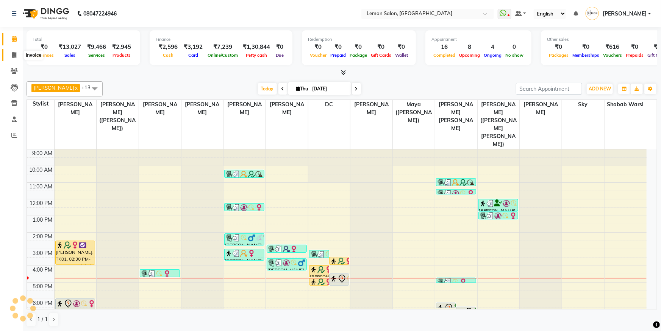
select select "service"
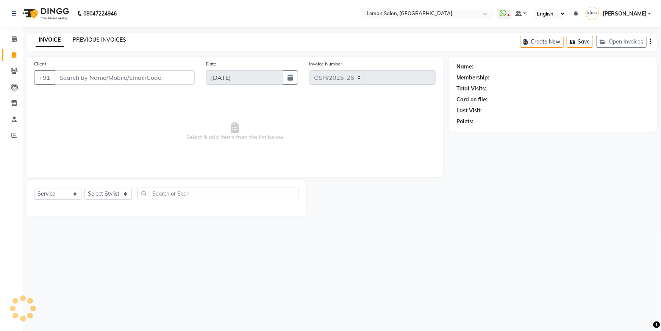
select select "566"
type input "5680"
click at [108, 37] on link "PREVIOUS INVOICES" at bounding box center [99, 39] width 53 height 7
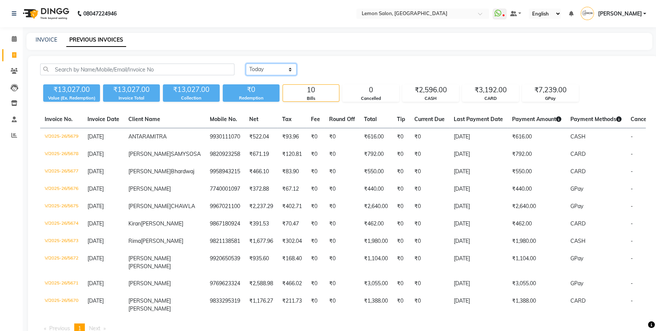
drag, startPoint x: 270, startPoint y: 69, endPoint x: 267, endPoint y: 75, distance: 7.0
click at [270, 69] on select "[DATE] [DATE] Custom Range" at bounding box center [271, 70] width 51 height 12
select select "range"
click at [246, 64] on select "[DATE] [DATE] Custom Range" at bounding box center [271, 70] width 51 height 12
click at [342, 70] on input "[DATE]" at bounding box center [332, 69] width 53 height 11
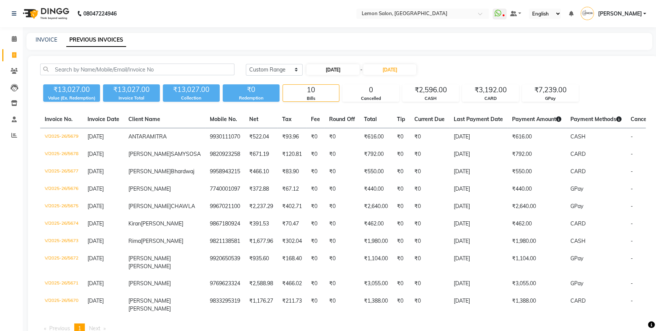
select select "9"
select select "2025"
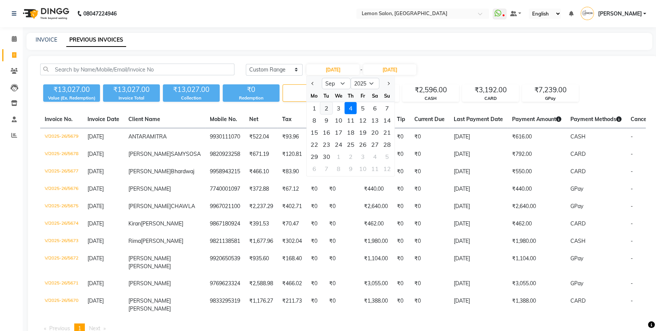
click at [330, 108] on div "2" at bounding box center [326, 108] width 12 height 12
type input "[DATE]"
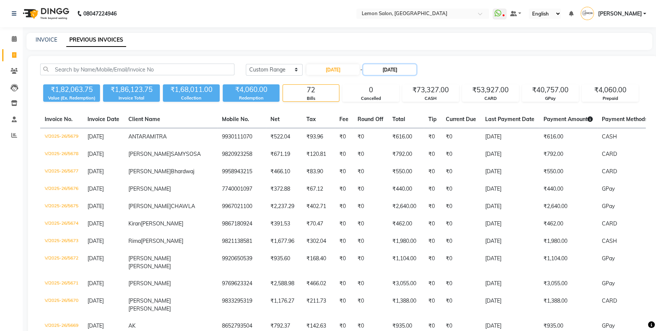
click at [394, 69] on input "[DATE]" at bounding box center [389, 69] width 53 height 11
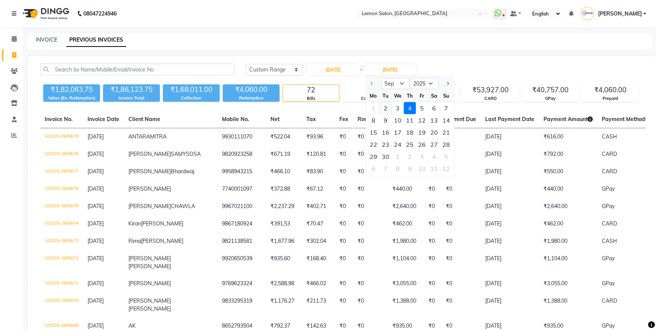
click at [389, 110] on div "2" at bounding box center [386, 108] width 12 height 12
type input "[DATE]"
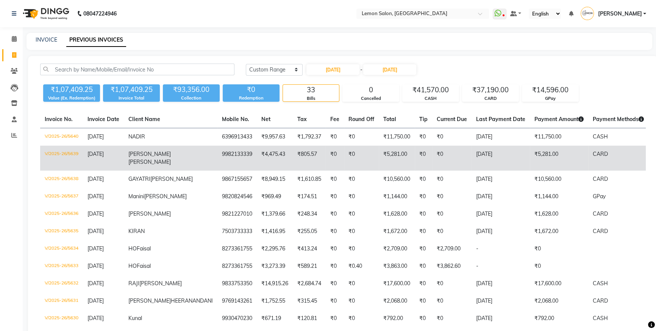
click at [379, 148] on td "₹5,281.00" at bounding box center [397, 158] width 36 height 25
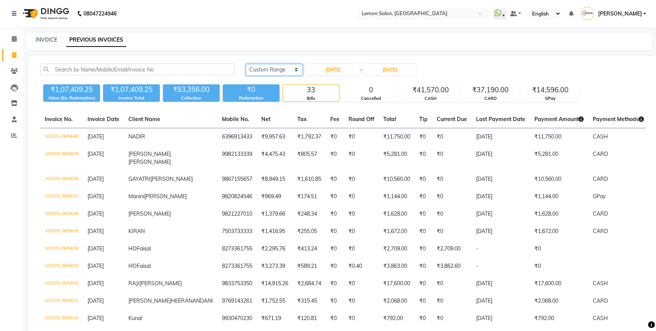
click at [274, 65] on select "[DATE] [DATE] Custom Range" at bounding box center [274, 70] width 57 height 12
select select "[DATE]"
click at [246, 64] on select "[DATE] [DATE] Custom Range" at bounding box center [274, 70] width 57 height 12
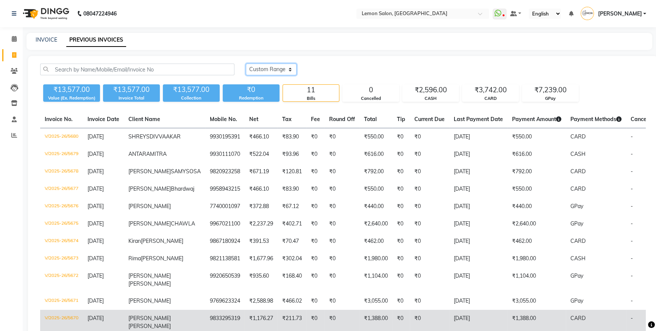
scroll to position [119, 0]
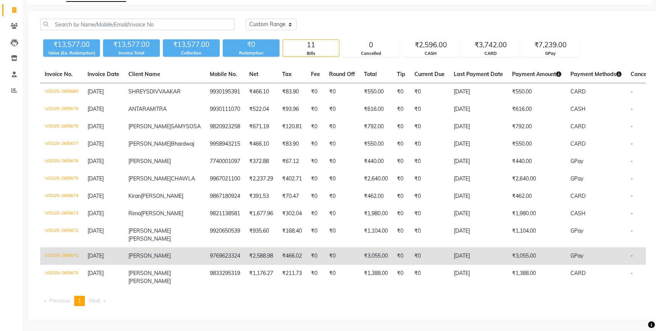
click at [410, 256] on td "₹0" at bounding box center [429, 256] width 39 height 17
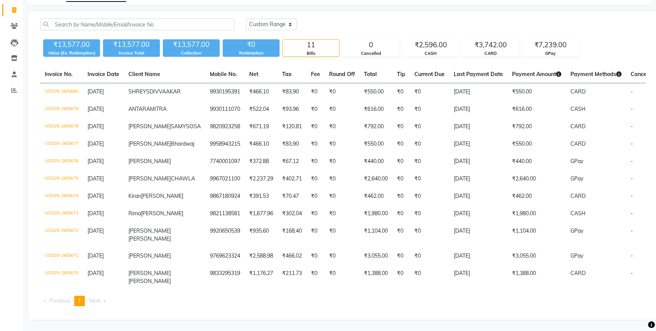
scroll to position [0, 0]
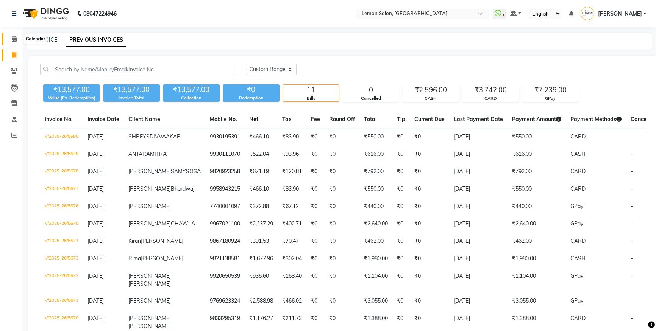
click at [14, 40] on icon at bounding box center [14, 39] width 5 height 6
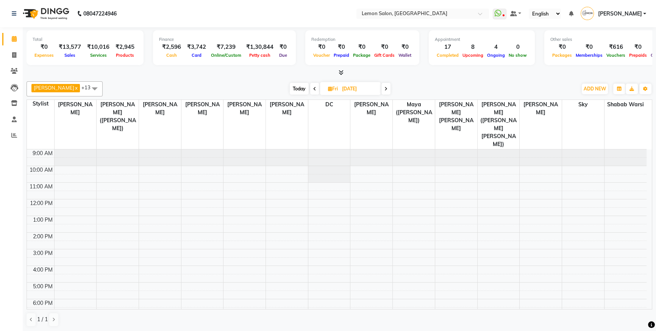
click at [23, 127] on div "Total ₹0 Expenses ₹13,577 Sales ₹10,016 Services ₹2,945 Products Finance ₹2,596…" at bounding box center [339, 179] width 633 height 305
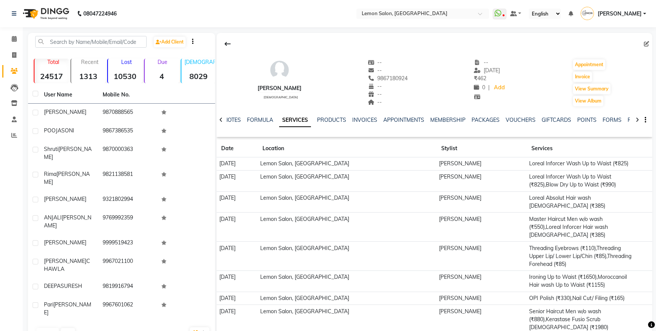
select select "10"
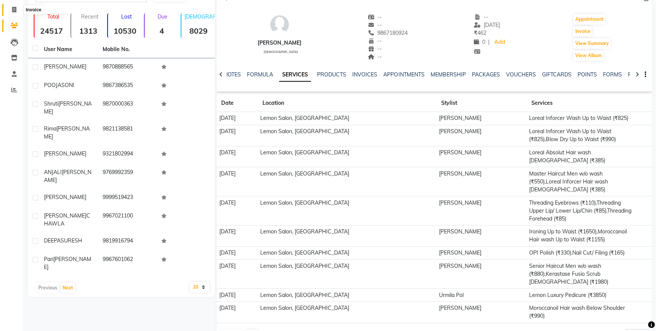
click at [15, 11] on icon at bounding box center [14, 10] width 4 height 6
select select "service"
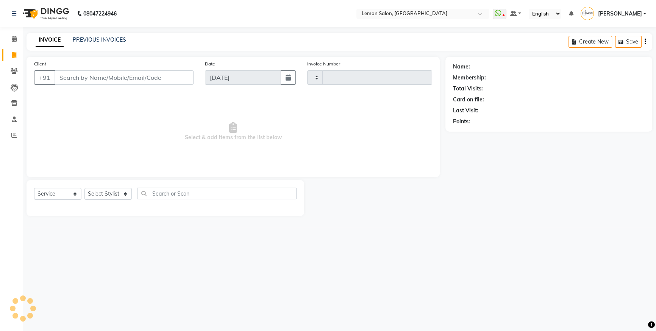
type input "5678"
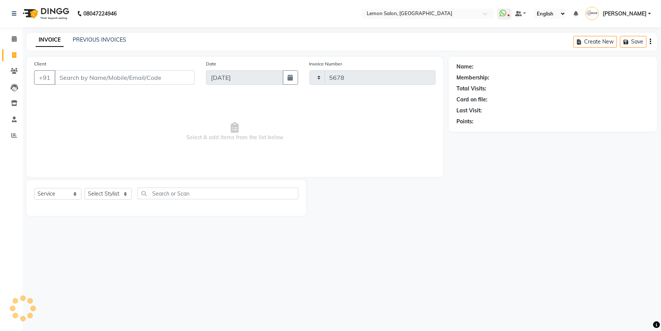
select select "566"
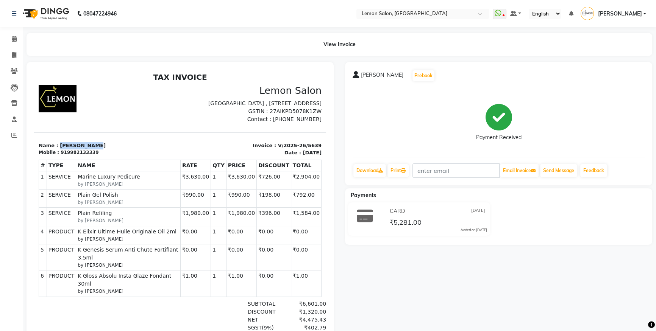
drag, startPoint x: 56, startPoint y: 152, endPoint x: 98, endPoint y: 146, distance: 42.9
click at [98, 146] on section "Name : SALONI GUPTA Mobile : 919982133339 Invoice : V/2025-26/5639 Date : Septe…" at bounding box center [180, 145] width 292 height 24
copy p "SALONI GUPTA"
drag, startPoint x: 274, startPoint y: 153, endPoint x: 322, endPoint y: 153, distance: 47.4
click at [322, 153] on html "TAX INVOICE Lemon Salon Meera Towers , Shop no 17, New Link Rd, Oshiwara, Andhe…" at bounding box center [180, 239] width 292 height 339
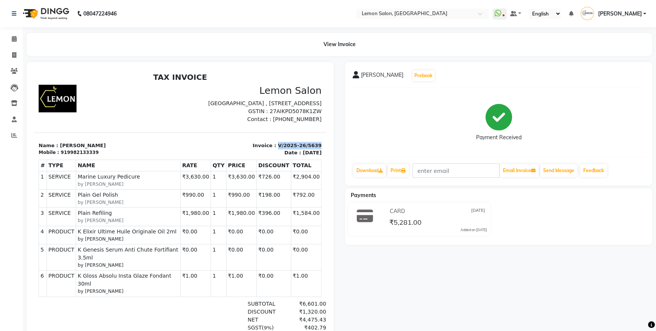
copy p "V/2025-26/5639"
drag, startPoint x: 62, startPoint y: 161, endPoint x: 113, endPoint y: 162, distance: 51.5
click at [113, 156] on div "Mobile : 919982133339" at bounding box center [107, 152] width 137 height 7
copy div "9982133339"
click at [18, 56] on span at bounding box center [14, 55] width 13 height 9
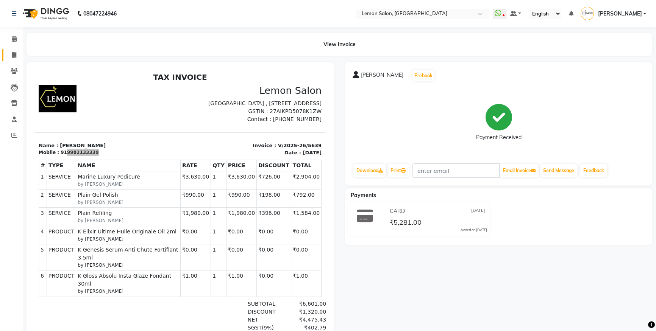
select select "566"
select select "service"
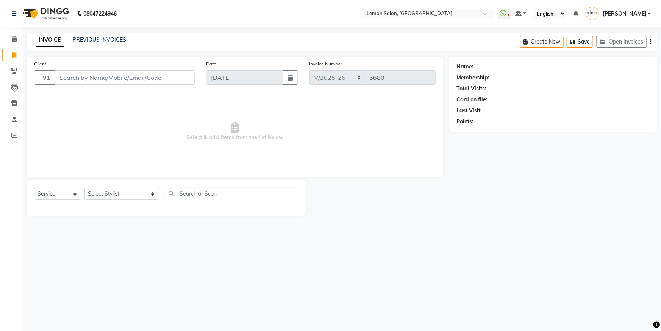
click at [110, 82] on input "Client" at bounding box center [125, 77] width 140 height 14
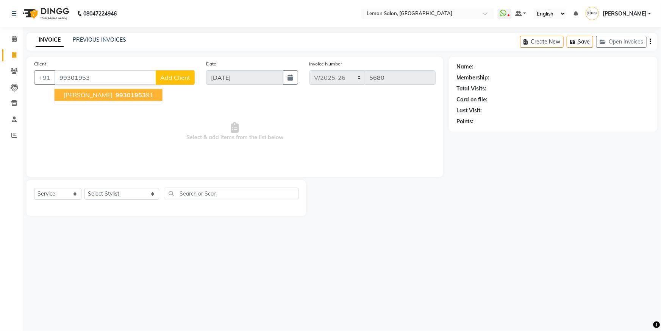
click at [125, 97] on ngb-highlight "99301953 91" at bounding box center [133, 95] width 39 height 8
type input "9930195391"
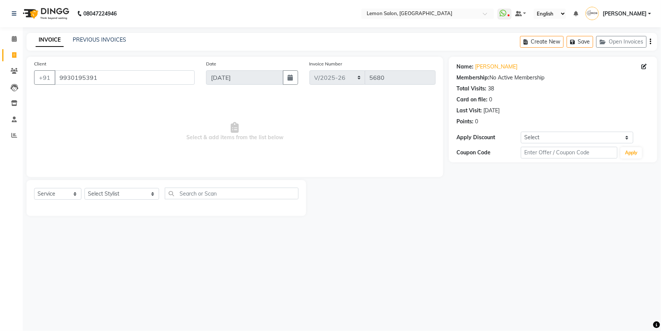
click at [122, 185] on div "Select Service Product Membership Package Voucher Prepaid Gift Card Select Styl…" at bounding box center [167, 198] width 280 height 36
click at [118, 202] on div "Select Service Product Membership Package Voucher Prepaid Gift Card Select Styl…" at bounding box center [166, 197] width 264 height 18
click at [117, 196] on select "Select Stylist Aakash Buchiude Azaz Kassara Danish Salmani DC Geeta Govind Rajp…" at bounding box center [121, 194] width 75 height 12
select select "9574"
click at [84, 188] on select "Select Stylist Aakash Buchiude Azaz Kassara Danish Salmani DC Geeta Govind Rajp…" at bounding box center [121, 194] width 75 height 12
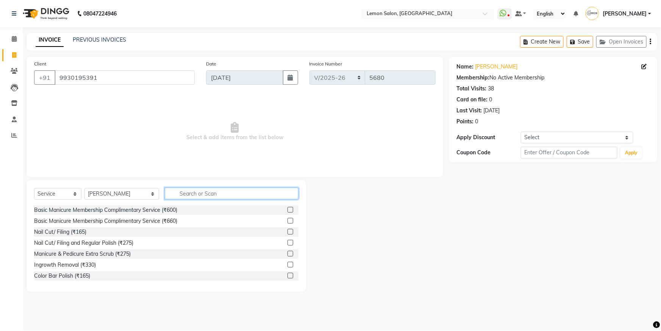
click at [202, 197] on input "text" at bounding box center [232, 194] width 134 height 12
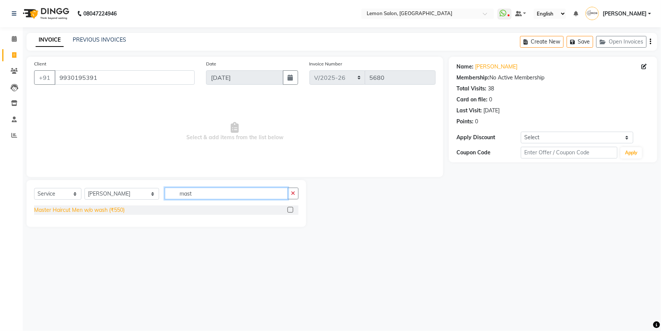
type input "mast"
click at [77, 209] on div "Master Haircut Men w/o wash (₹550)" at bounding box center [79, 210] width 91 height 8
checkbox input "false"
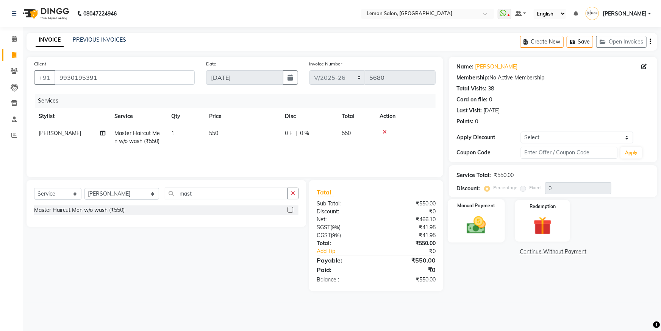
click at [483, 236] on div "Manual Payment" at bounding box center [476, 222] width 57 height 44
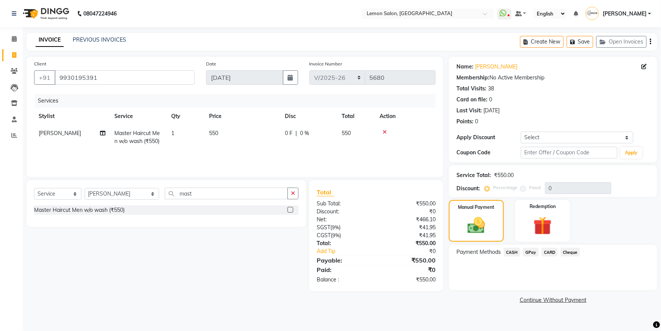
click at [554, 253] on span "CARD" at bounding box center [550, 252] width 16 height 9
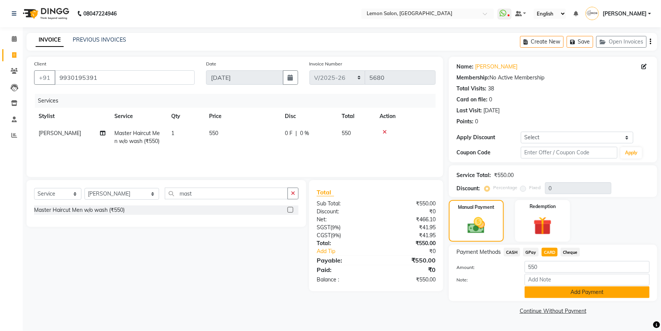
click at [557, 291] on button "Add Payment" at bounding box center [587, 293] width 125 height 12
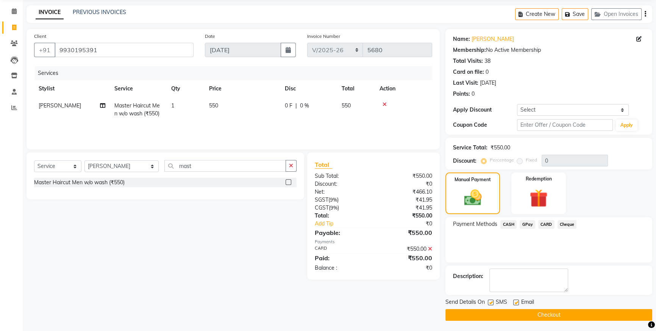
scroll to position [28, 0]
click at [511, 314] on button "Checkout" at bounding box center [548, 315] width 207 height 12
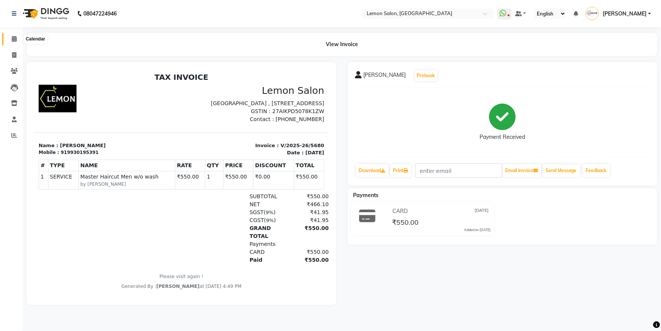
click at [17, 39] on span at bounding box center [14, 39] width 13 height 9
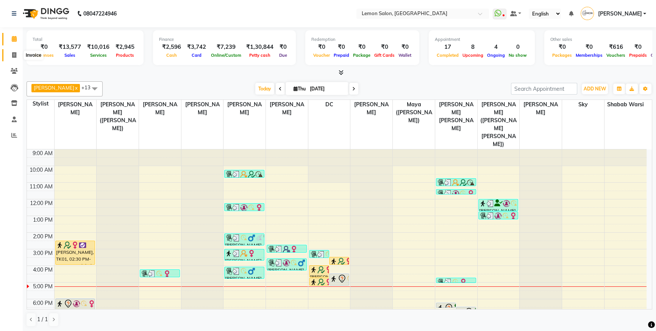
click at [11, 55] on span at bounding box center [14, 55] width 13 height 9
select select "service"
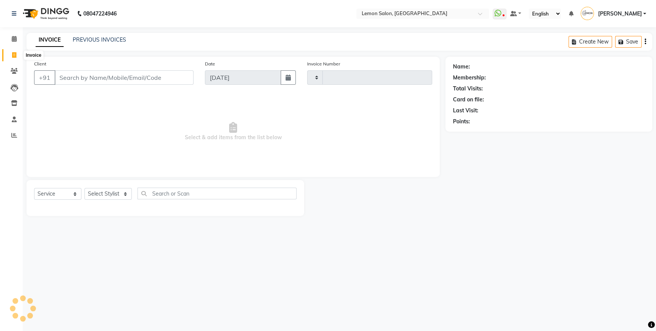
type input "5681"
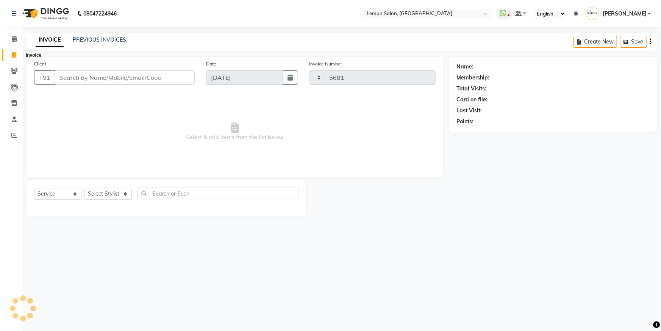
select select "566"
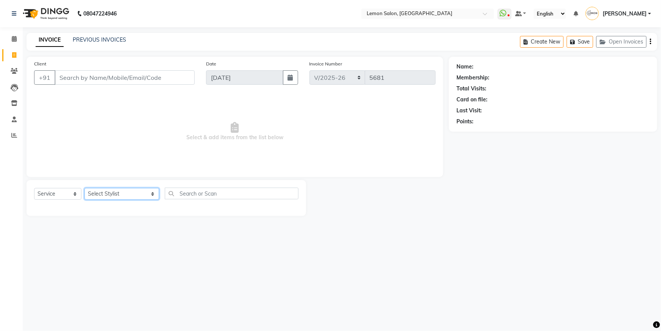
click at [100, 193] on select "Select Stylist Aakash Buchiude Azaz Kassara Danish Salmani DC Geeta Govind Rajp…" at bounding box center [121, 194] width 75 height 12
select select "7884"
click at [84, 188] on select "Select Stylist Aakash Buchiude Azaz Kassara Danish Salmani DC Geeta Govind Rajp…" at bounding box center [121, 194] width 75 height 12
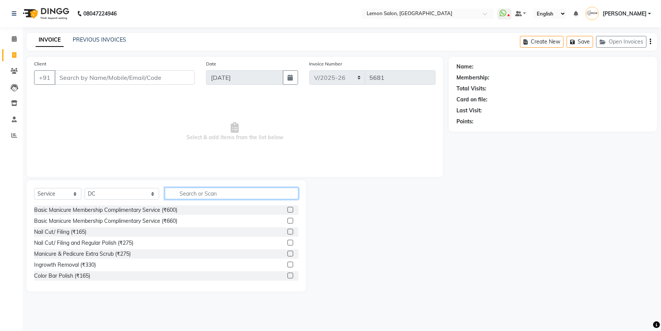
click at [185, 191] on input "text" at bounding box center [232, 194] width 134 height 12
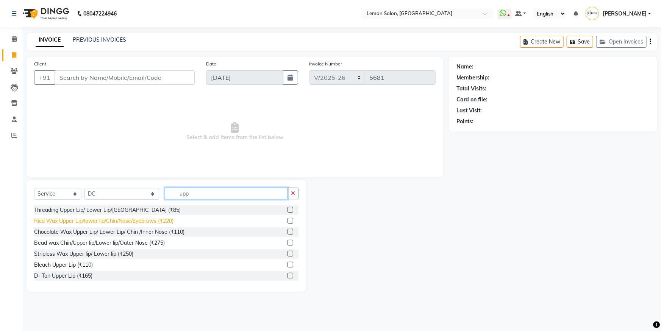
type input "upp"
click at [172, 222] on div "Rica Wax Upper Lip/lower lip/Chin/Nose/Eyebrows (₹220)" at bounding box center [103, 221] width 139 height 8
checkbox input "false"
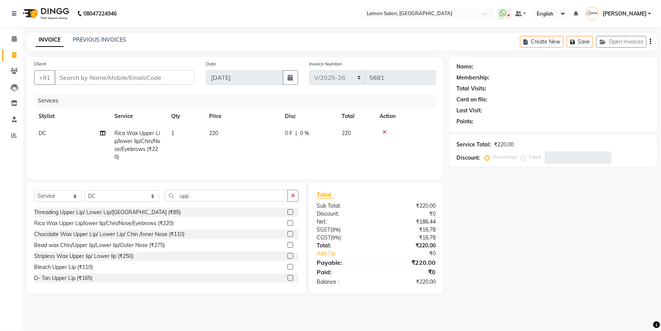
click at [102, 193] on div "Select Service Product Membership Package Voucher Prepaid Gift Card Select Styl…" at bounding box center [167, 239] width 280 height 112
click at [105, 198] on select "Select Stylist Aakash Buchiude Azaz Kassara Danish Salmani DC Geeta Govind Rajp…" at bounding box center [121, 197] width 75 height 12
click at [49, 138] on td "DC" at bounding box center [72, 145] width 76 height 41
select select "7884"
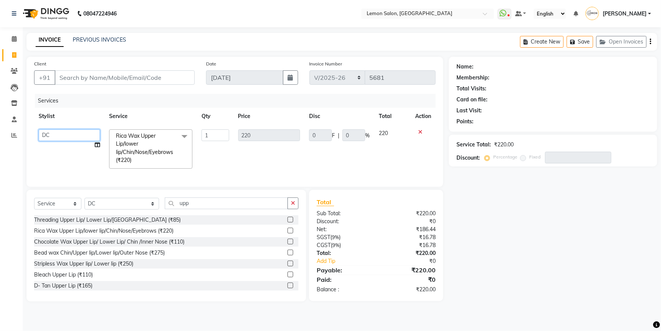
click at [49, 136] on select "Aakash Buchiude Azaz Kassara Danish Salmani DC Geeta Govind Rajput Idrisi Mehta…" at bounding box center [69, 136] width 61 height 12
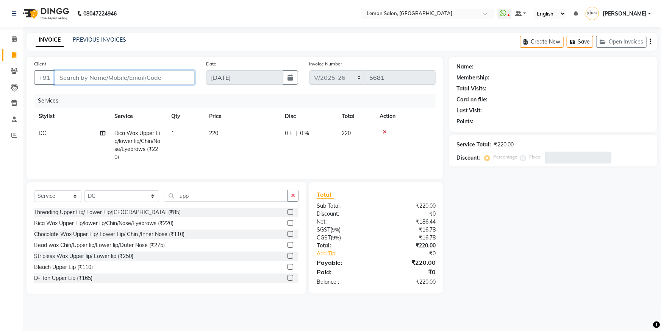
click at [103, 75] on input "Client" at bounding box center [125, 77] width 140 height 14
type input "9"
type input "0"
click at [95, 98] on span "982009064" at bounding box center [93, 95] width 34 height 8
type input "9820090645"
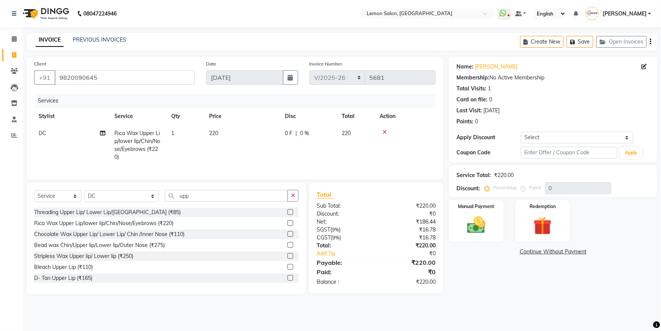
click at [44, 133] on span "DC" at bounding box center [43, 133] width 8 height 7
select select "7884"
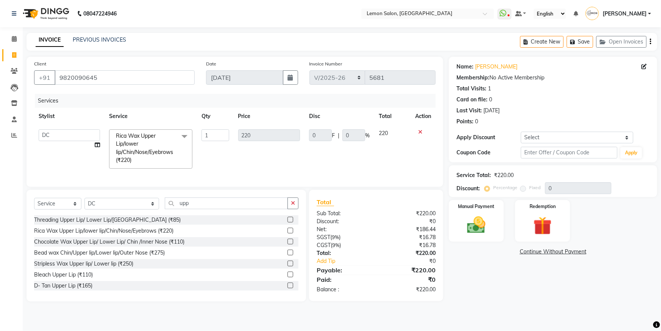
click at [44, 133] on select "Aakash Buchiude Azaz Kassara Danish Salmani DC Geeta Govind Rajput Idrisi Mehta…" at bounding box center [69, 136] width 61 height 12
select select "88073"
click at [482, 219] on img at bounding box center [476, 225] width 31 height 22
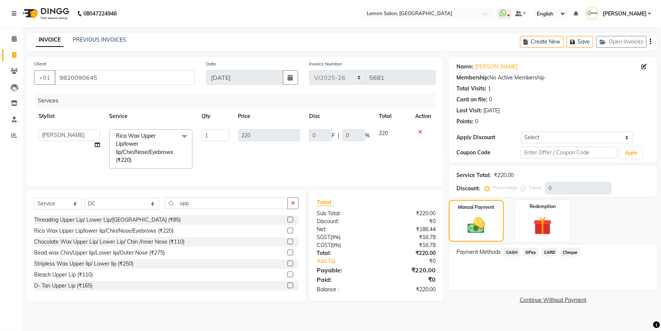
click at [533, 251] on span "GPay" at bounding box center [531, 252] width 16 height 9
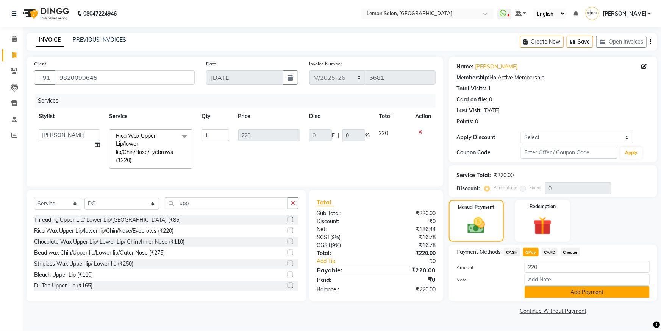
click at [550, 288] on button "Add Payment" at bounding box center [587, 293] width 125 height 12
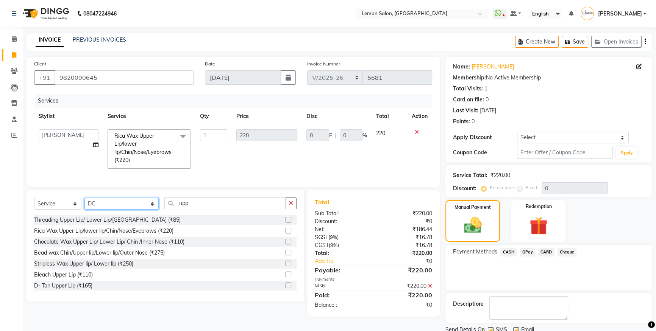
click at [126, 209] on select "Select Stylist Aakash Buchiude Azaz Kassara Danish Salmani DC Geeta Govind Rajp…" at bounding box center [121, 204] width 74 height 12
click at [289, 206] on icon "button" at bounding box center [291, 203] width 4 height 5
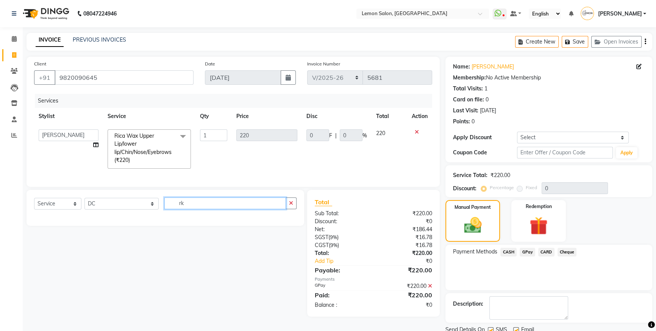
type input "rk"
drag, startPoint x: 61, startPoint y: 209, endPoint x: 61, endPoint y: 214, distance: 4.2
click at [61, 209] on select "Select Service Product Membership Package Voucher Prepaid Gift Card" at bounding box center [57, 204] width 47 height 12
select select "product"
click at [34, 203] on select "Select Service Product Membership Package Voucher Prepaid Gift Card" at bounding box center [57, 204] width 47 height 12
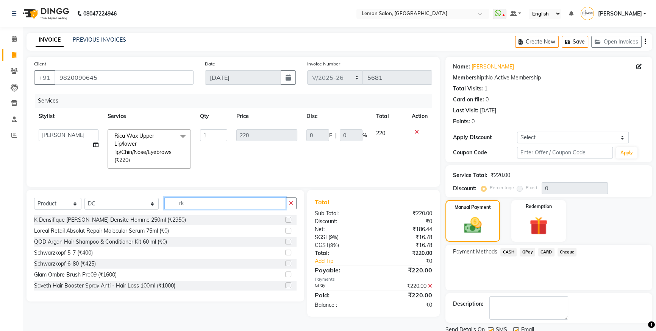
click at [195, 204] on input "rk" at bounding box center [225, 204] width 122 height 12
type input "rk"
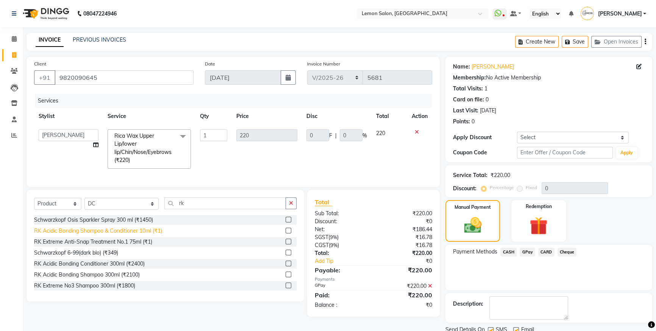
click at [119, 235] on div "RK Acidic Bonding Shampoo & Conditioner 10ml (₹1)" at bounding box center [98, 231] width 128 height 8
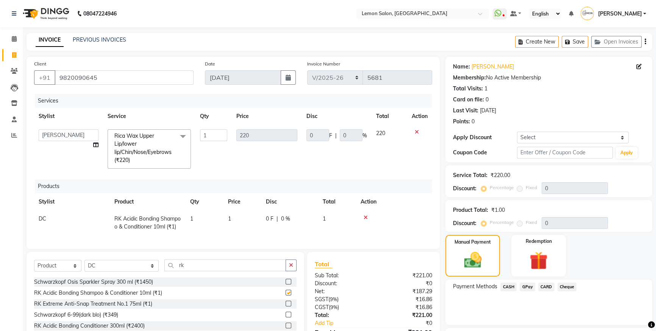
checkbox input "false"
click at [524, 287] on span "GPay" at bounding box center [528, 287] width 16 height 9
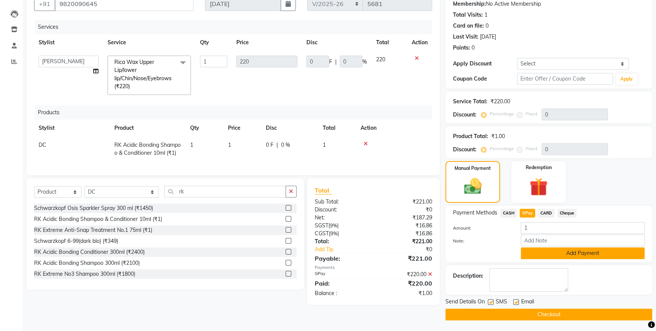
click at [537, 250] on button "Add Payment" at bounding box center [583, 254] width 124 height 12
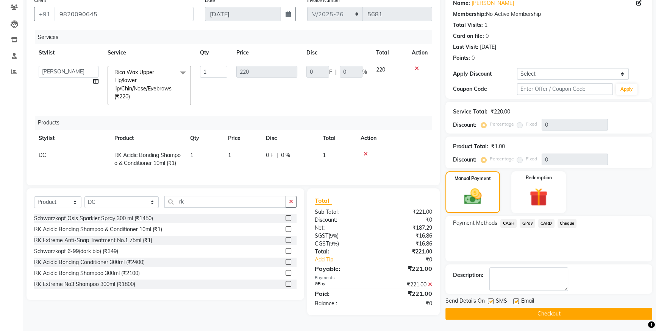
scroll to position [64, 0]
click at [485, 309] on button "Checkout" at bounding box center [548, 314] width 207 height 12
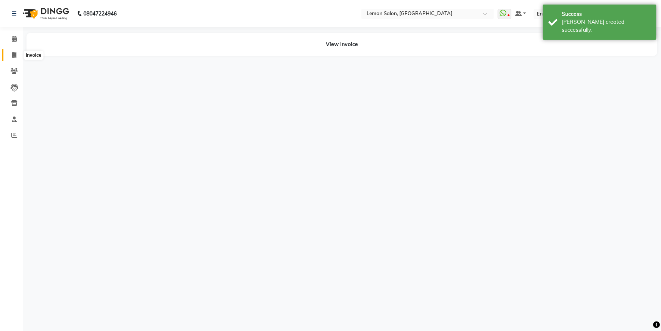
click at [11, 57] on span at bounding box center [14, 55] width 13 height 9
select select "566"
select select "service"
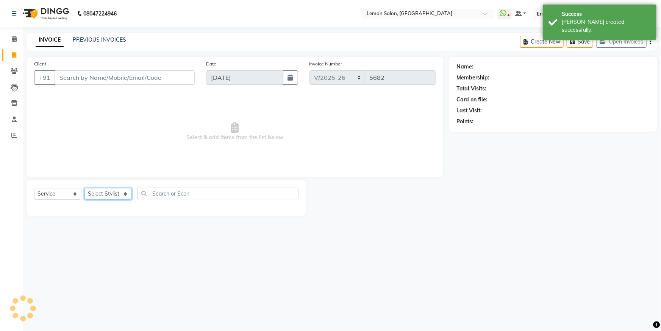
click at [111, 196] on select "Select Stylist" at bounding box center [107, 194] width 47 height 12
select select "7391"
click at [84, 188] on select "Select Stylist Aakash Buchiude Azaz Kassara Danish Salmani DC Geeta Govind Rajp…" at bounding box center [121, 194] width 75 height 12
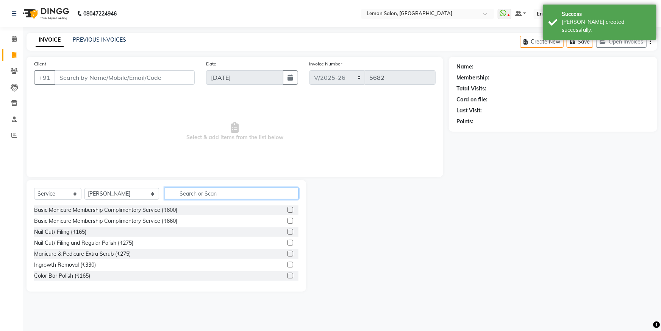
click at [185, 195] on input "text" at bounding box center [232, 194] width 134 height 12
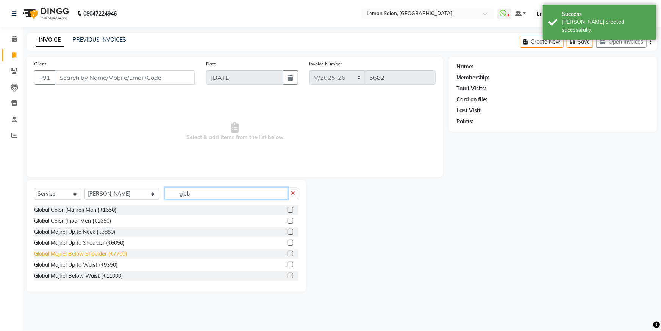
type input "glob"
click at [117, 254] on div "Global Majirel Below Shoulder (₹7700)" at bounding box center [80, 254] width 93 height 8
checkbox input "false"
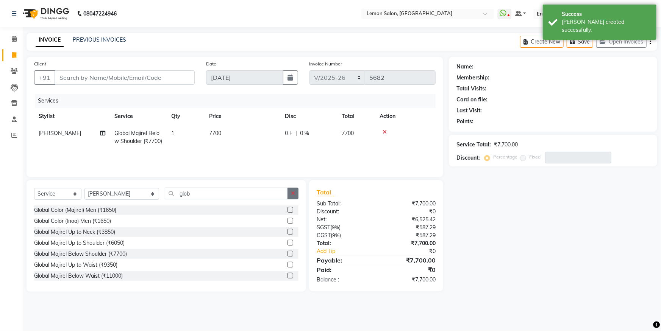
click at [293, 194] on icon "button" at bounding box center [293, 193] width 4 height 5
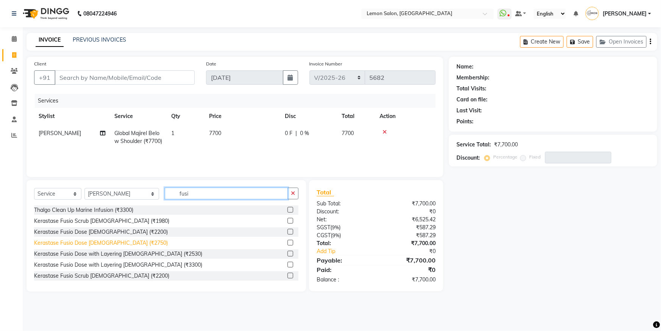
type input "fusi"
click at [88, 242] on div "Kerastase Fusio Dose Female (₹2750)" at bounding box center [101, 243] width 134 height 8
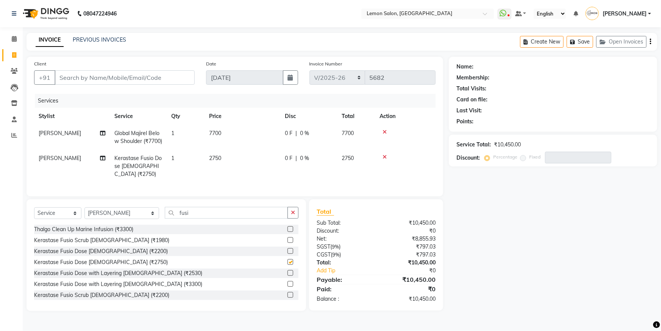
checkbox input "false"
click at [188, 166] on td "1" at bounding box center [186, 166] width 38 height 33
select select "7391"
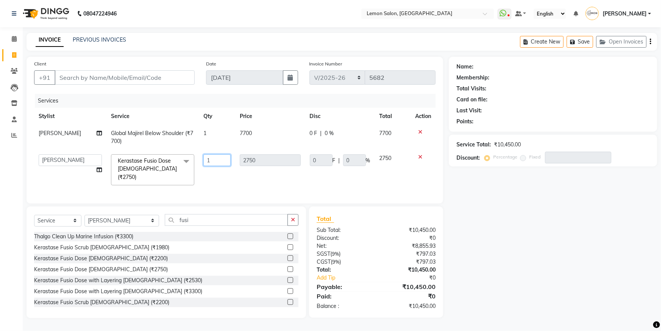
drag, startPoint x: 219, startPoint y: 159, endPoint x: 1, endPoint y: 135, distance: 219.9
click at [9, 139] on app-home "08047224946 Select Location × Lemon Salon, Oshiwara WhatsApp Status ✕ Status: D…" at bounding box center [330, 165] width 661 height 330
type input "2"
click at [227, 183] on div "Services Stylist Service Qty Price Disc Total Action Kashif Salmani Global Maji…" at bounding box center [235, 145] width 402 height 102
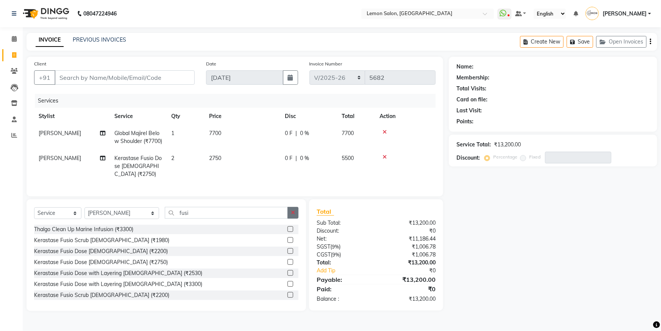
click at [295, 214] on button "button" at bounding box center [293, 213] width 11 height 12
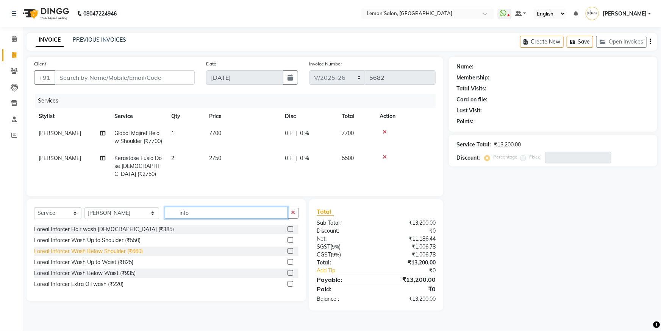
type input "info"
click at [119, 255] on div "Loreal Inforcer Wash Below Shoulder (₹660)" at bounding box center [88, 252] width 109 height 8
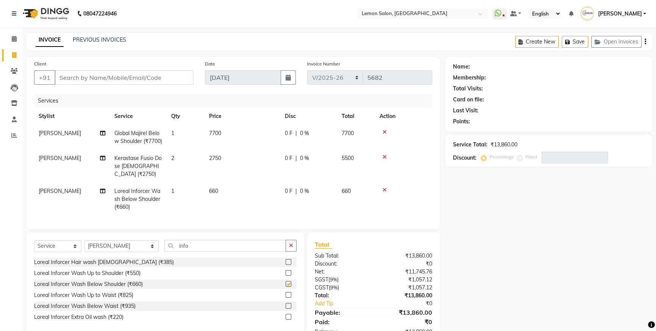
checkbox input "false"
click at [294, 252] on button "button" at bounding box center [291, 246] width 11 height 12
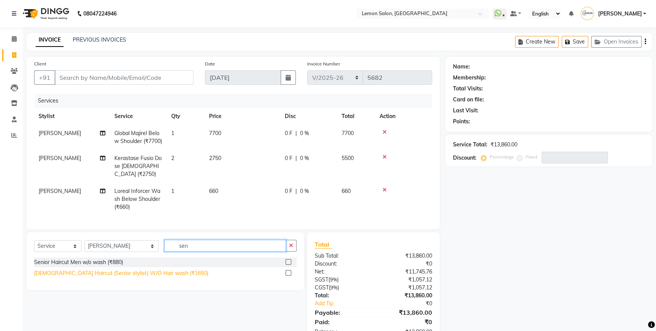
type input "sen"
click at [158, 278] on div "Female Haircut (Senior stylist) W/O Hair wash (₹1650)" at bounding box center [121, 274] width 174 height 8
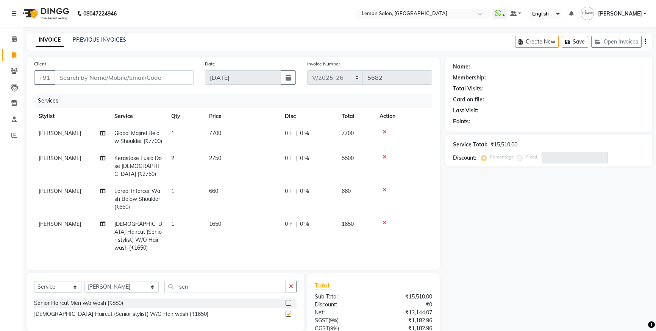
checkbox input "false"
click at [295, 282] on button "button" at bounding box center [291, 287] width 11 height 12
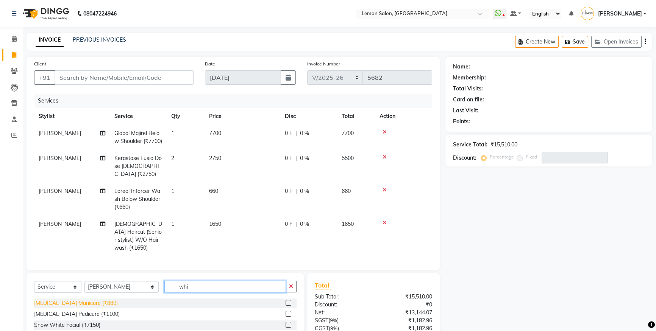
type input "whi"
click at [70, 304] on div "Whitening Manicure (₹880)" at bounding box center [76, 304] width 84 height 8
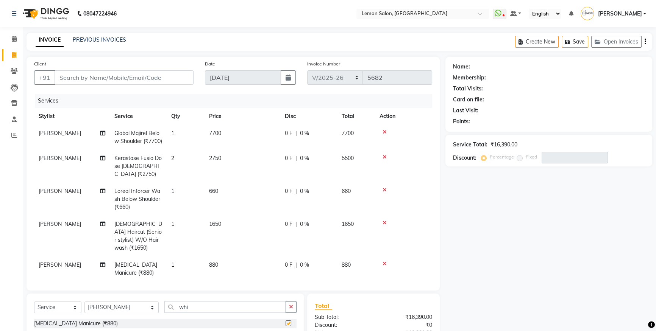
checkbox input "false"
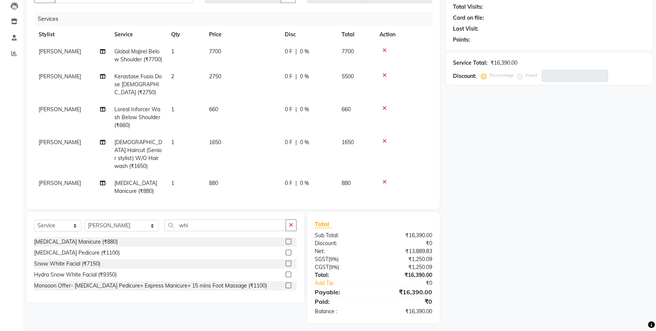
scroll to position [85, 0]
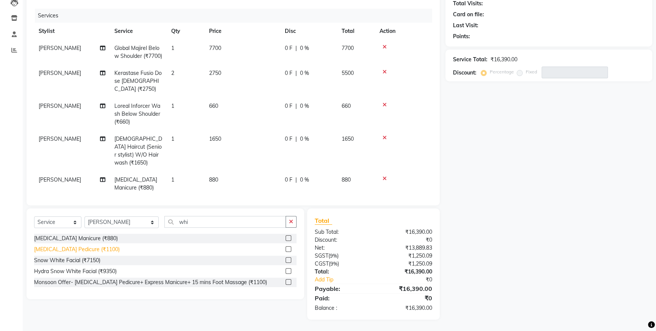
click at [86, 246] on div "Whitening Pedicure (₹1100)" at bounding box center [77, 250] width 86 height 8
checkbox input "false"
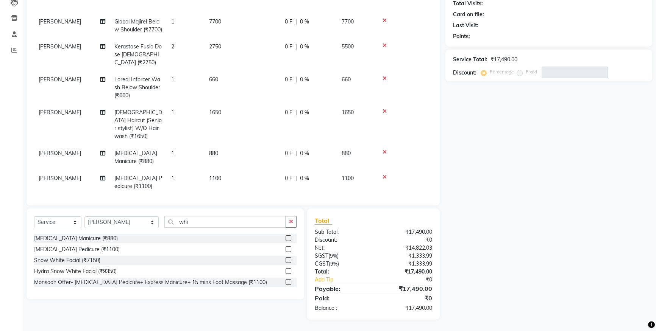
scroll to position [0, 0]
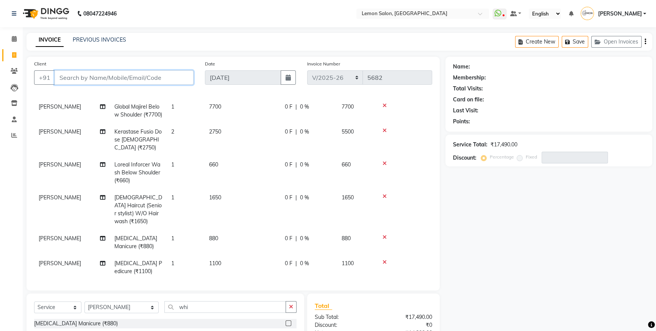
click at [82, 82] on input "Client" at bounding box center [124, 77] width 139 height 14
type input "s"
type input "0"
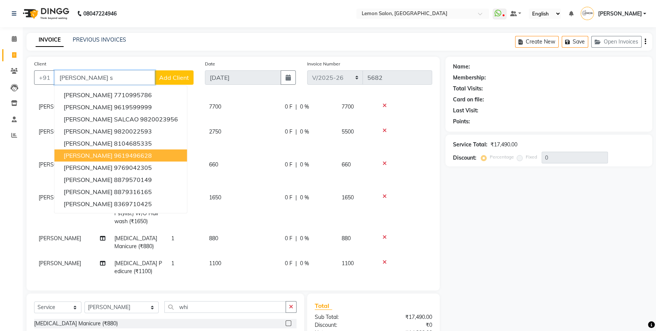
click at [137, 159] on ngb-highlight "9619496628" at bounding box center [133, 156] width 38 height 8
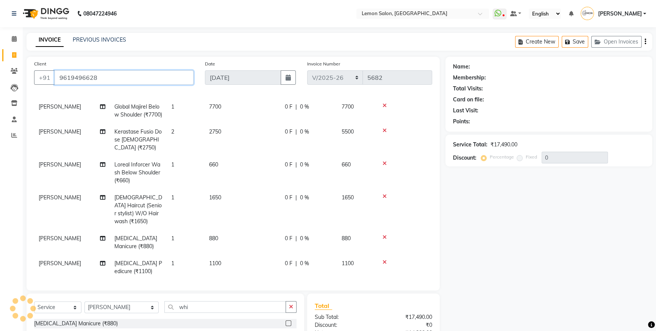
type input "9619496628"
select select "1: Object"
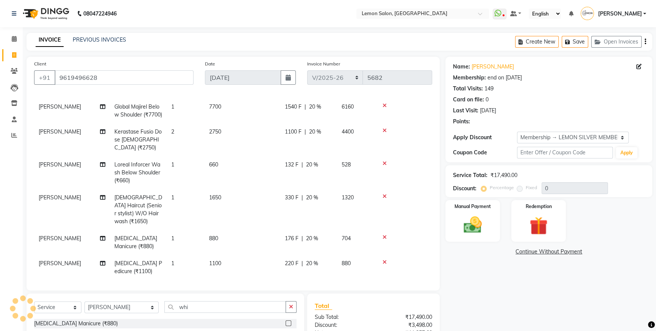
type input "20"
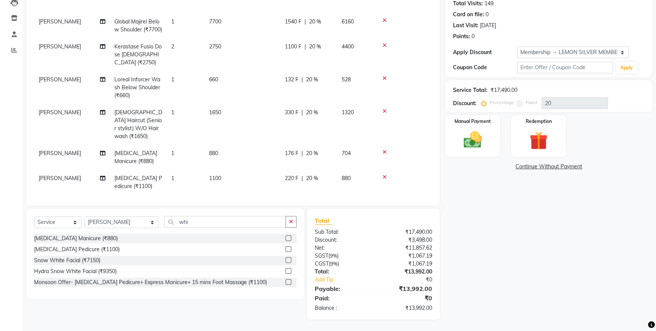
click at [57, 145] on td "[PERSON_NAME]" at bounding box center [72, 157] width 76 height 25
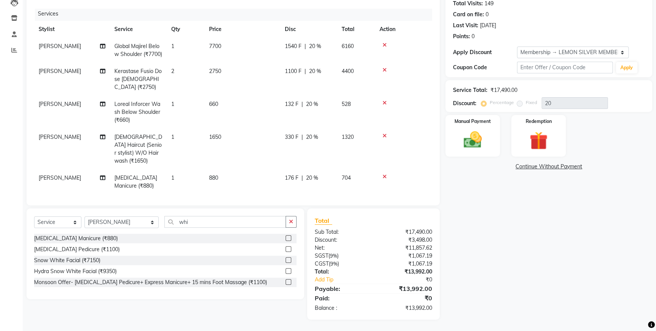
select select "7391"
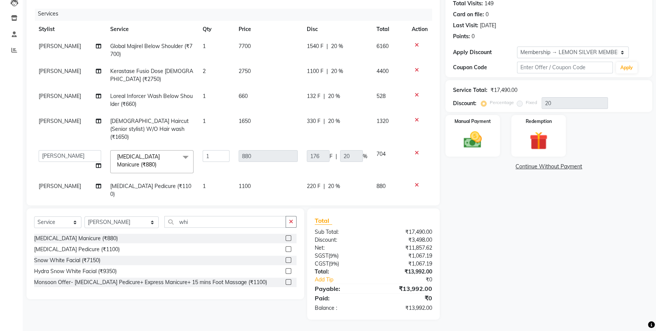
click at [57, 146] on td "Aakash Buchiude Azaz Kassara Danish Salmani DC Geeta Govind Rajput Idrisi Mehta…" at bounding box center [70, 162] width 72 height 32
click at [56, 150] on select "Aakash Buchiude Azaz Kassara Danish Salmani DC Geeta Govind Rajput Idrisi Mehta…" at bounding box center [70, 156] width 63 height 12
select select "63910"
click at [56, 183] on span "[PERSON_NAME]" at bounding box center [60, 186] width 42 height 7
select select "7391"
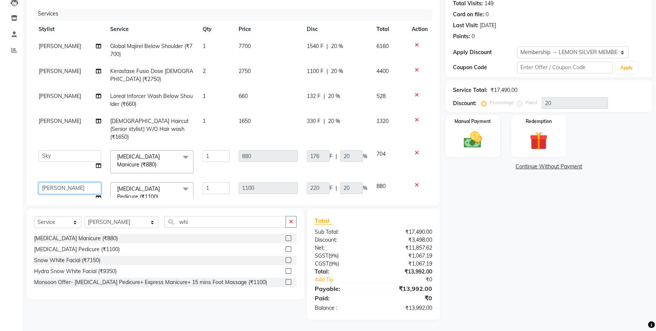
click at [56, 183] on select "Aakash Buchiude Azaz Kassara Danish Salmani DC Geeta Govind Rajput Idrisi Mehta…" at bounding box center [70, 189] width 63 height 12
select select "63910"
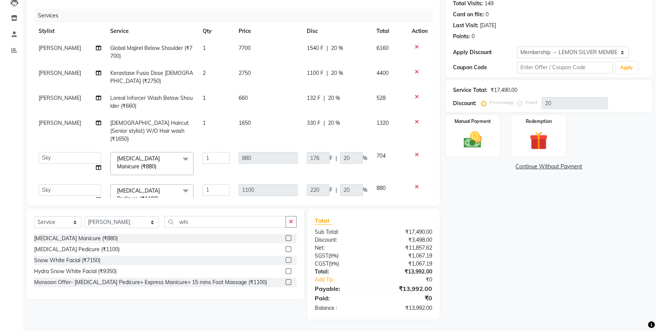
scroll to position [0, 0]
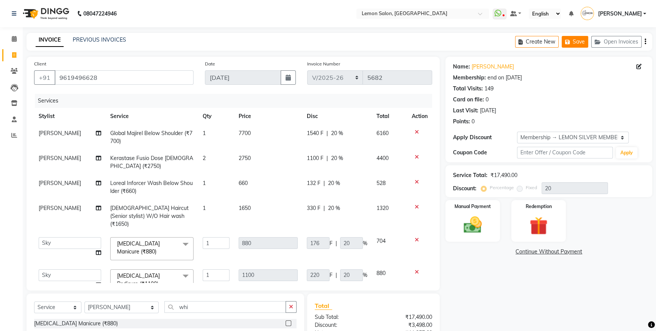
click at [573, 39] on button "Save" at bounding box center [575, 42] width 27 height 12
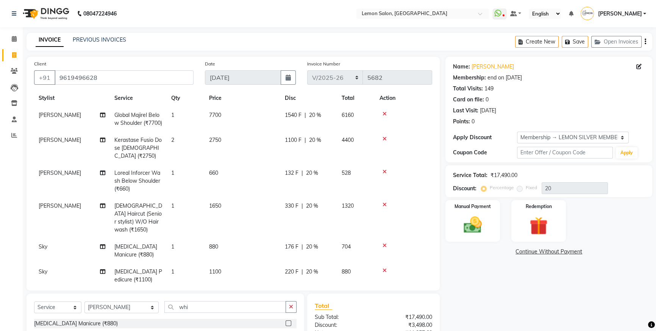
scroll to position [27, 0]
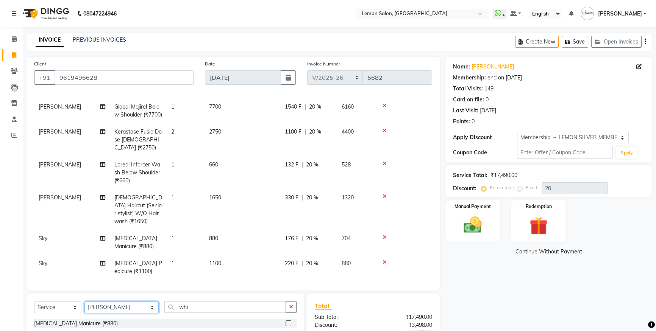
click at [100, 310] on select "Select Stylist Aakash Buchiude Azaz Kassara Danish Salmani DC Geeta Govind Rajp…" at bounding box center [121, 308] width 74 height 12
select select "7397"
click at [84, 302] on select "Select Stylist Aakash Buchiude Azaz Kassara Danish Salmani DC Geeta Govind Rajp…" at bounding box center [121, 308] width 74 height 12
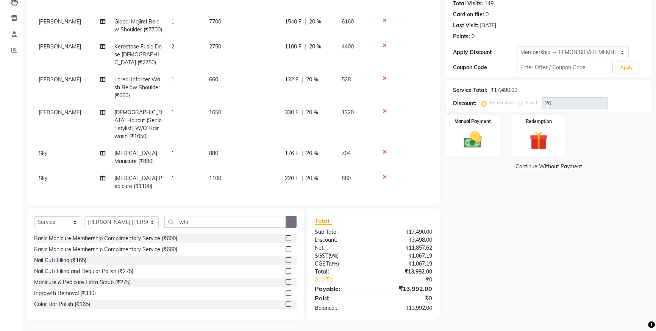
click at [295, 222] on button "button" at bounding box center [291, 222] width 11 height 12
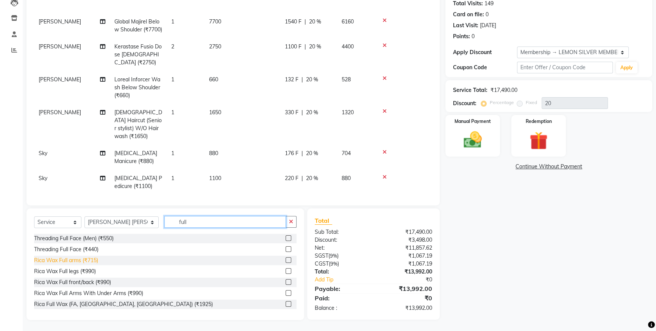
type input "full"
click at [91, 258] on div "Rica Wax Full arms (₹715)" at bounding box center [66, 261] width 64 height 8
checkbox input "false"
click at [93, 269] on div "Rica Wax Full legs (₹990)" at bounding box center [65, 272] width 62 height 8
checkbox input "false"
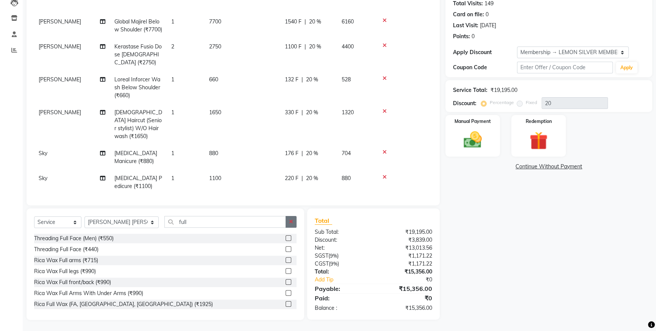
click at [292, 216] on button "button" at bounding box center [291, 222] width 11 height 12
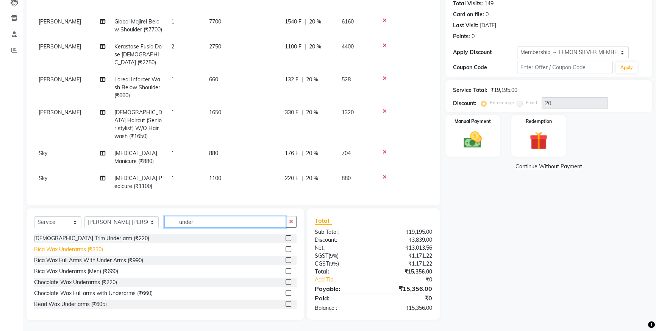
type input "under"
click at [76, 254] on div "Rica Wax Underarms (₹330)" at bounding box center [68, 250] width 69 height 8
checkbox input "false"
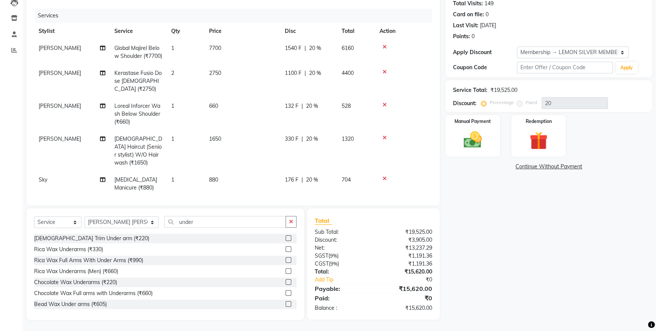
scroll to position [0, 0]
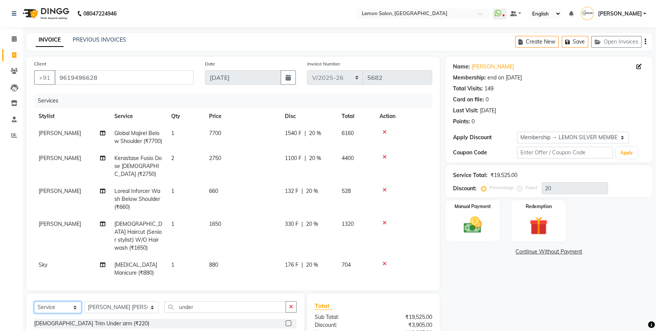
click at [56, 310] on select "Select Service Product Membership Package Voucher Prepaid Gift Card" at bounding box center [57, 308] width 47 height 12
select select "product"
click at [34, 302] on select "Select Service Product Membership Package Voucher Prepaid Gift Card" at bounding box center [57, 308] width 47 height 12
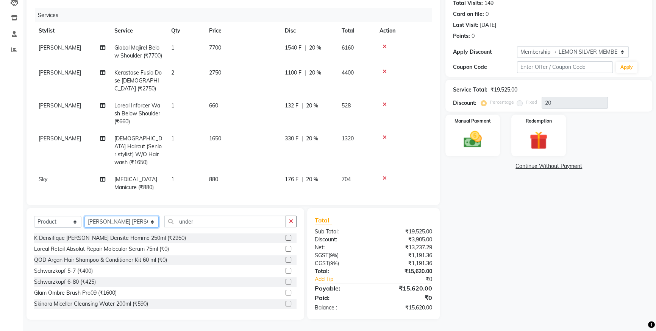
click at [110, 225] on select "Select Stylist [PERSON_NAME] [PERSON_NAME] Danish Salmani DC [PERSON_NAME] [PER…" at bounding box center [121, 222] width 74 height 12
select select "7884"
click at [84, 216] on select "Select Stylist [PERSON_NAME] [PERSON_NAME] Danish Salmani DC [PERSON_NAME] [PER…" at bounding box center [121, 222] width 74 height 12
click at [291, 219] on icon "button" at bounding box center [291, 221] width 4 height 5
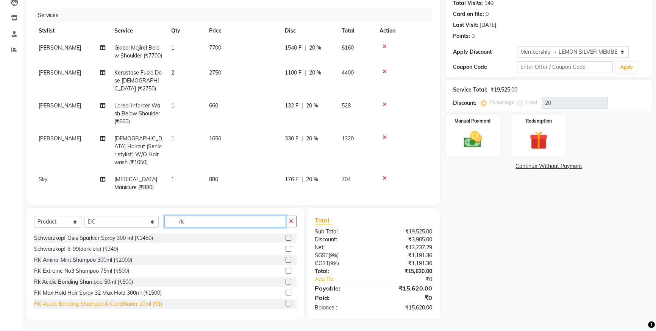
type input "rk"
click at [139, 303] on div "RK Acidic Bonding Shampoo & Conditioner 10ml (₹1)" at bounding box center [98, 304] width 128 height 8
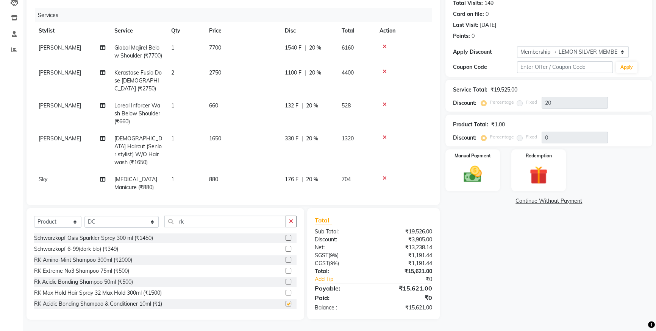
checkbox input "false"
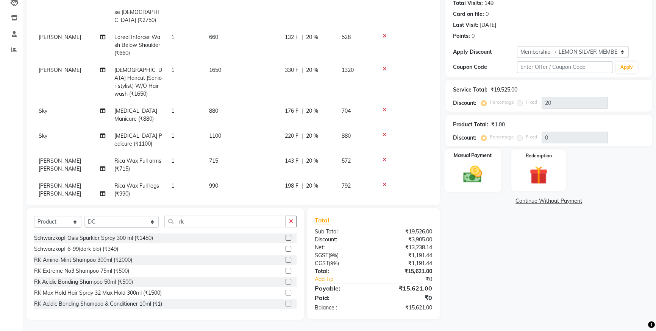
click at [481, 177] on img at bounding box center [473, 175] width 31 height 22
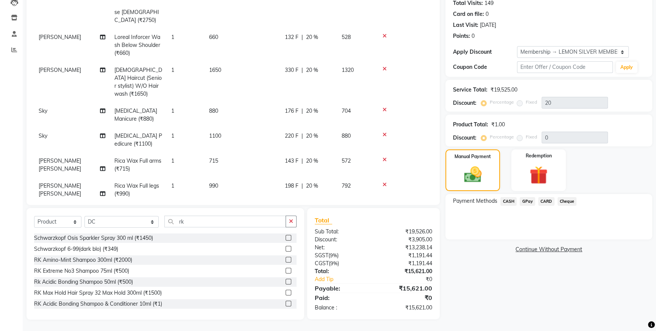
click at [513, 197] on span "CASH" at bounding box center [508, 201] width 16 height 9
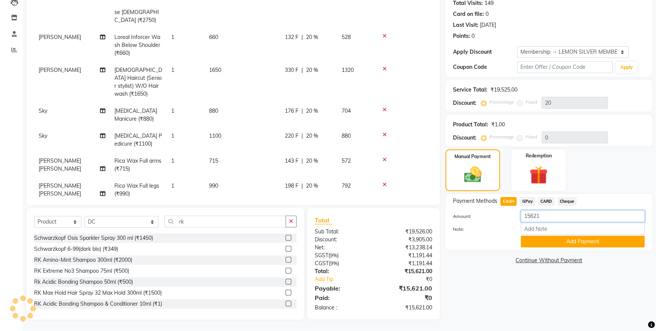
drag, startPoint x: 543, startPoint y: 214, endPoint x: 416, endPoint y: 241, distance: 130.1
click at [416, 241] on div "Client +91 9619496628 Date 04-09-2025 Invoice Number OSH/2025-26 V/2025 V/2025-…" at bounding box center [339, 145] width 637 height 349
type input "16000"
click at [577, 243] on button "Add Payment" at bounding box center [583, 242] width 124 height 12
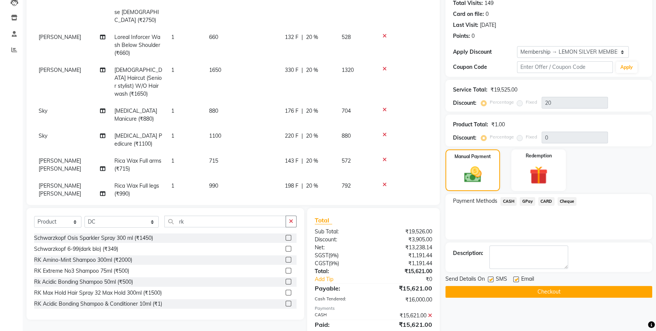
scroll to position [166, 0]
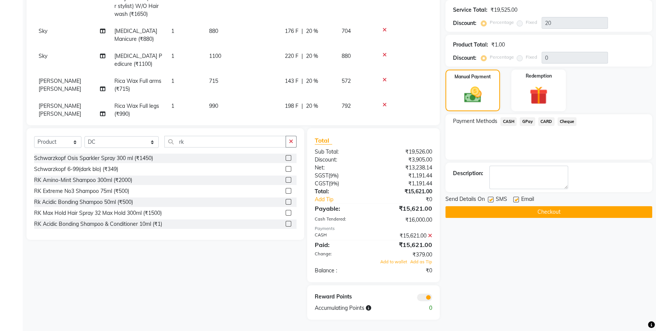
click at [431, 236] on icon at bounding box center [430, 235] width 4 height 5
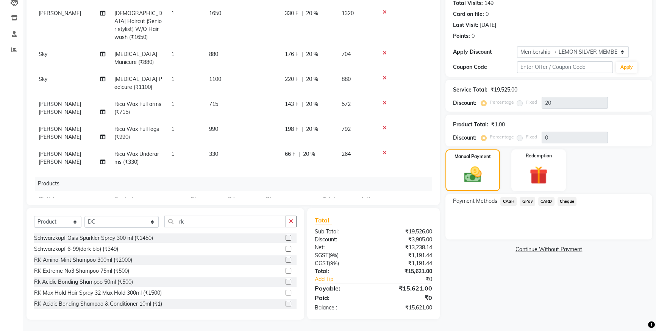
scroll to position [164, 0]
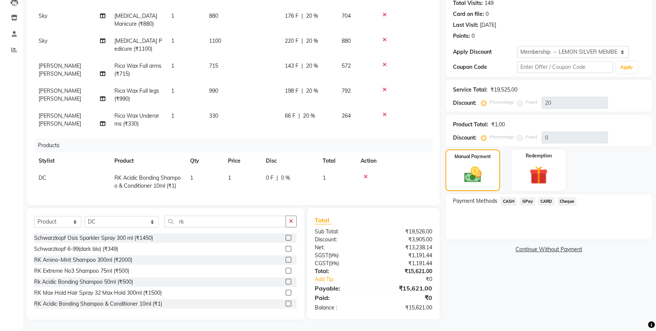
click at [509, 199] on span "CASH" at bounding box center [508, 201] width 16 height 9
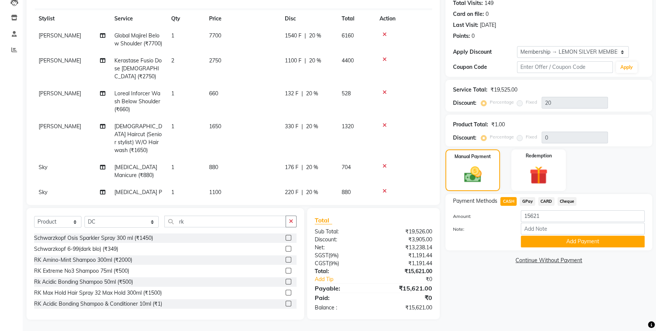
scroll to position [0, 0]
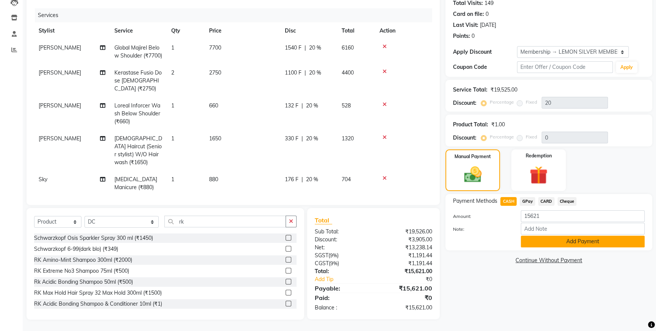
click at [538, 239] on button "Add Payment" at bounding box center [583, 242] width 124 height 12
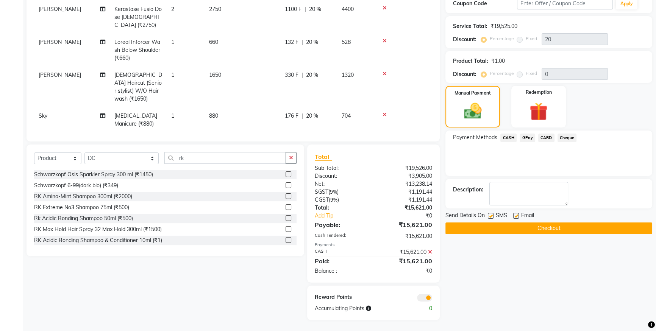
scroll to position [150, 0]
click at [488, 215] on label at bounding box center [491, 216] width 6 height 6
click at [488, 215] on input "checkbox" at bounding box center [490, 216] width 5 height 5
checkbox input "false"
click at [502, 231] on button "Checkout" at bounding box center [548, 228] width 207 height 12
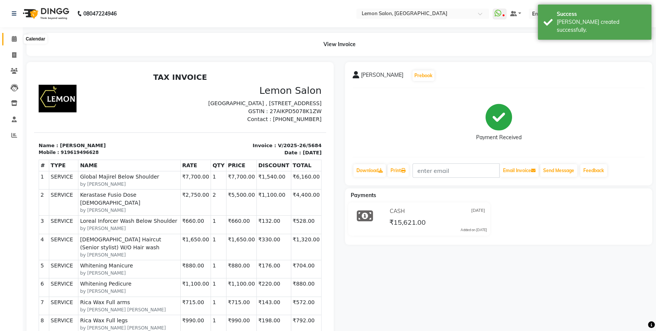
click at [8, 41] on span at bounding box center [14, 39] width 13 height 9
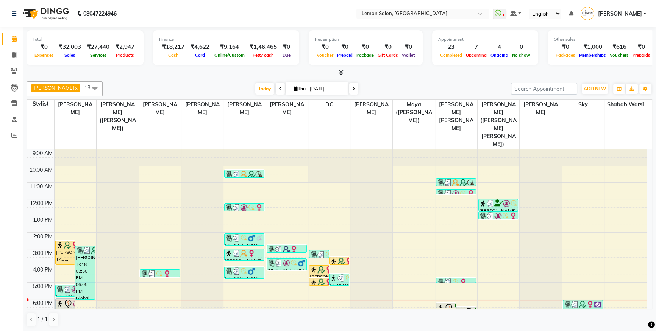
click at [352, 86] on span at bounding box center [353, 89] width 9 height 12
type input "[DATE]"
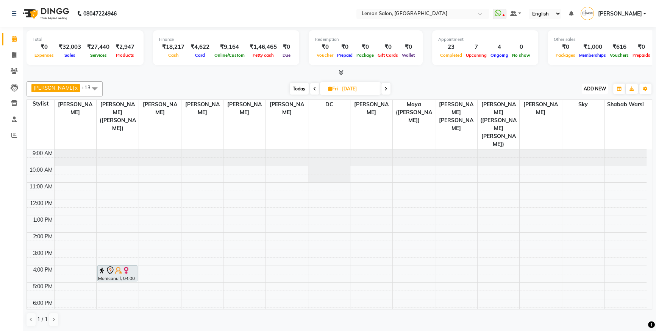
click at [589, 92] on button "ADD NEW Toggle Dropdown" at bounding box center [595, 89] width 26 height 11
click at [560, 103] on button "Add Appointment" at bounding box center [578, 103] width 60 height 10
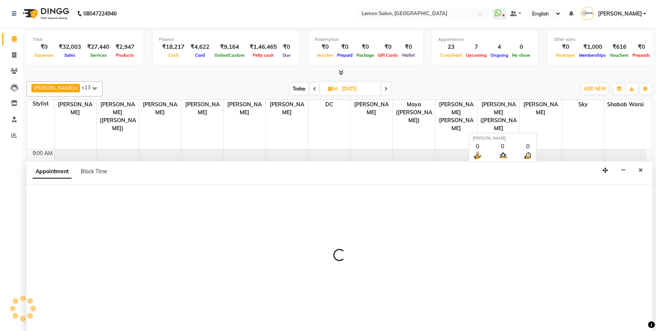
select select "600"
select select "tentative"
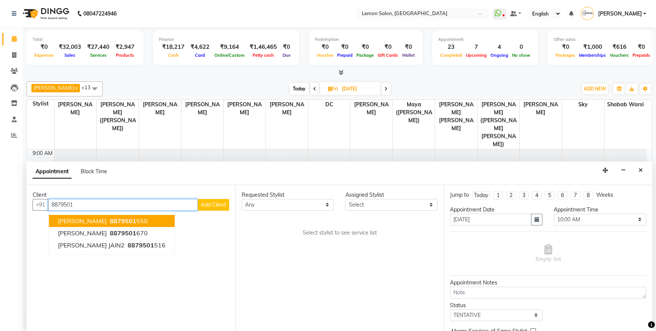
click at [83, 218] on span "TANU AGARWAL" at bounding box center [82, 221] width 49 height 8
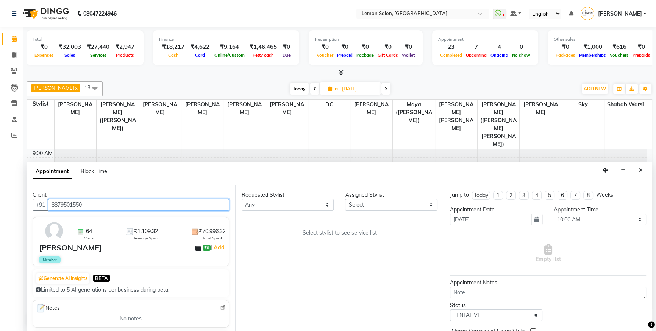
type input "8879501550"
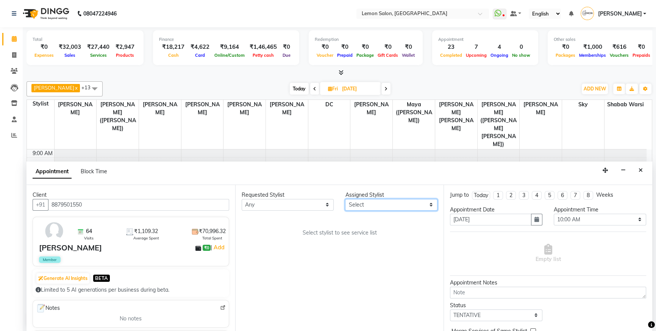
click at [347, 208] on select "Select Aakash Buchiude Azaz Kassara Danish Salmani DC Geeta Govind Rajput Kanch…" at bounding box center [391, 205] width 92 height 12
click at [345, 199] on select "Select Aakash Buchiude Azaz Kassara Danish Salmani DC Geeta Govind Rajput Kanch…" at bounding box center [391, 205] width 92 height 12
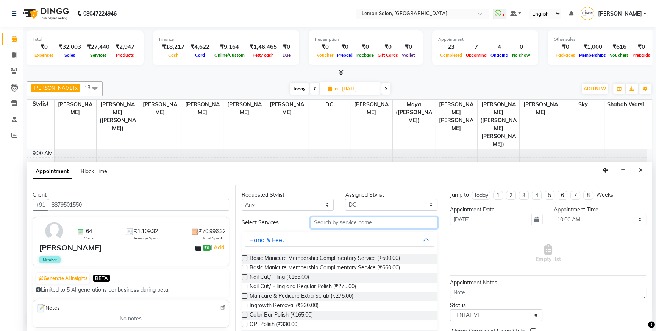
click at [331, 223] on input "text" at bounding box center [374, 223] width 127 height 12
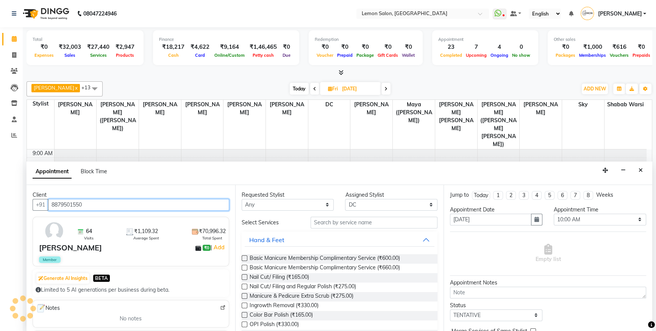
drag, startPoint x: 88, startPoint y: 205, endPoint x: 25, endPoint y: 198, distance: 62.9
click at [23, 198] on div "Total ₹0 Expenses ₹32,003 Sales ₹27,440 Services ₹2,947 Products Finance ₹18,21…" at bounding box center [339, 179] width 633 height 305
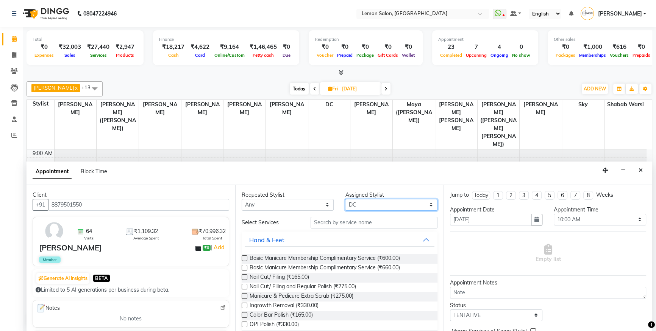
click at [385, 203] on select "Select Aakash Buchiude Azaz Kassara Danish Salmani DC Geeta Govind Rajput Kanch…" at bounding box center [391, 205] width 92 height 12
select select "7391"
click at [345, 199] on select "Select Aakash Buchiude Azaz Kassara Danish Salmani DC Geeta Govind Rajput Kanch…" at bounding box center [391, 205] width 92 height 12
click at [350, 220] on input "text" at bounding box center [374, 223] width 127 height 12
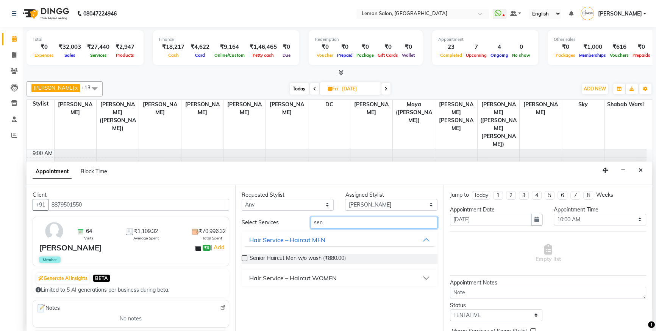
type input "sen"
click at [330, 276] on div "Hair Service – Haircut WOMEN" at bounding box center [293, 278] width 88 height 9
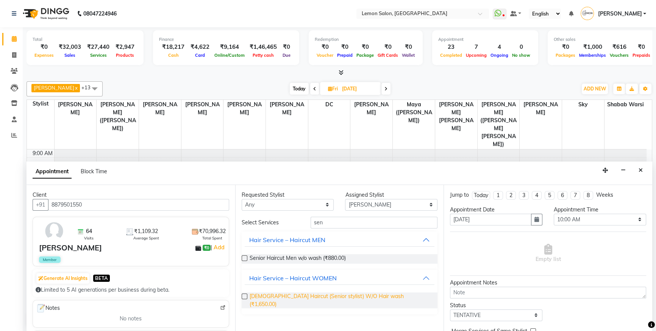
click at [330, 298] on span "Female Haircut (Senior stylist) W/O Hair wash (₹1,650.00)" at bounding box center [341, 301] width 182 height 16
checkbox input "false"
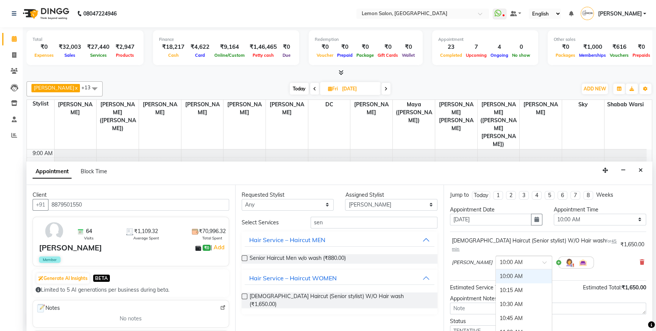
click at [510, 259] on div "× 10:00 AM" at bounding box center [511, 263] width 23 height 8
click at [505, 314] on div "12:00 PM" at bounding box center [524, 320] width 56 height 14
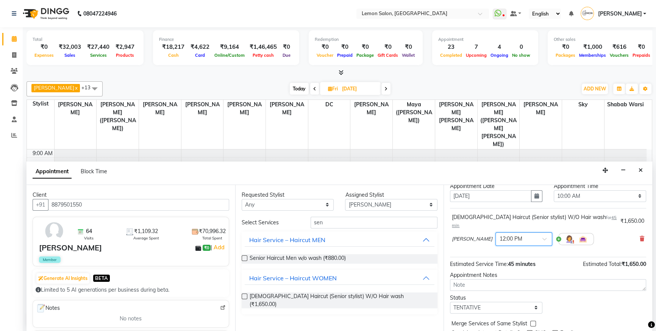
scroll to position [45, 0]
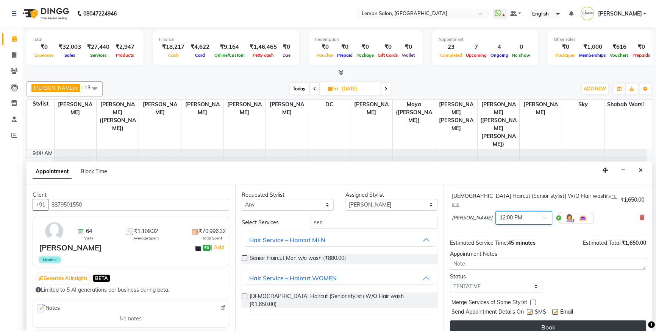
click at [528, 321] on button "Book" at bounding box center [548, 328] width 196 height 14
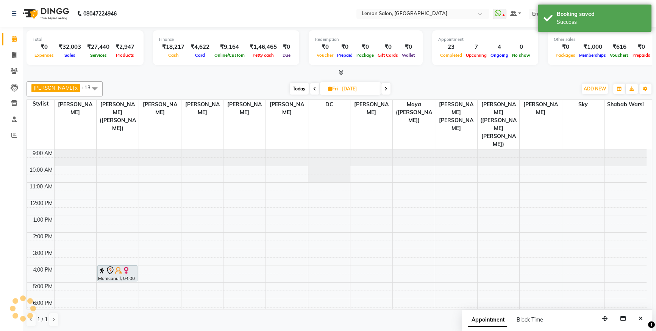
scroll to position [0, 0]
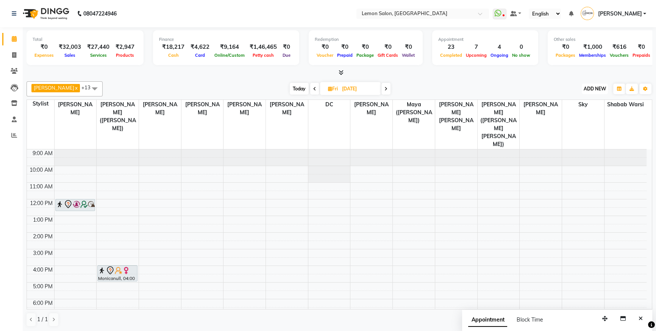
click at [592, 86] on span "ADD NEW" at bounding box center [595, 89] width 22 height 6
drag, startPoint x: 583, startPoint y: 102, endPoint x: 550, endPoint y: 94, distance: 34.4
click at [583, 102] on button "Add Appointment" at bounding box center [578, 103] width 60 height 10
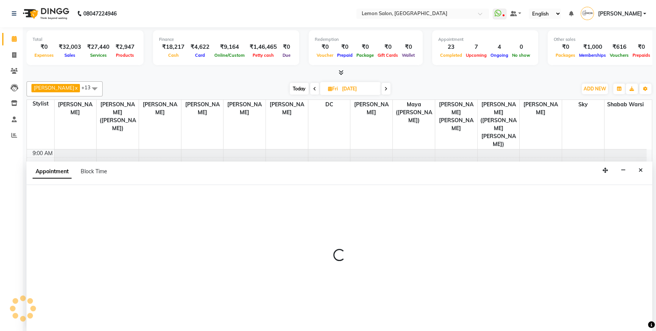
select select "tentative"
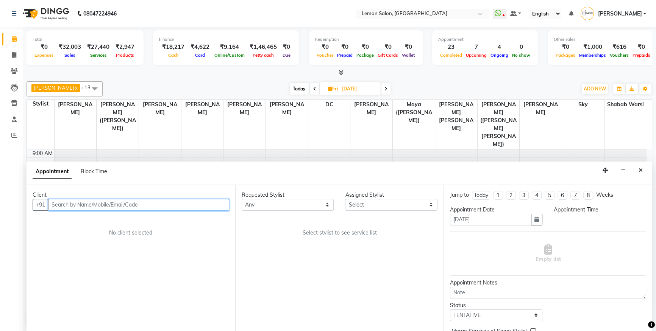
select select "600"
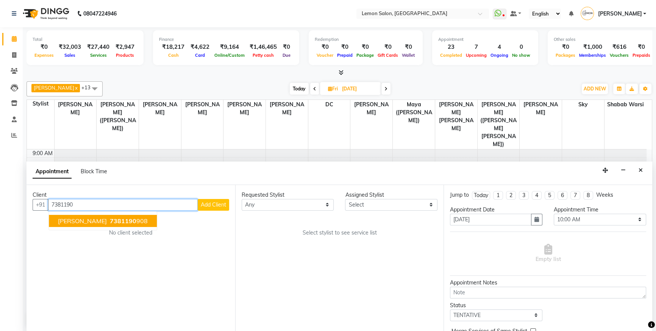
click at [123, 216] on button "mimansa 7381190 908" at bounding box center [103, 221] width 108 height 12
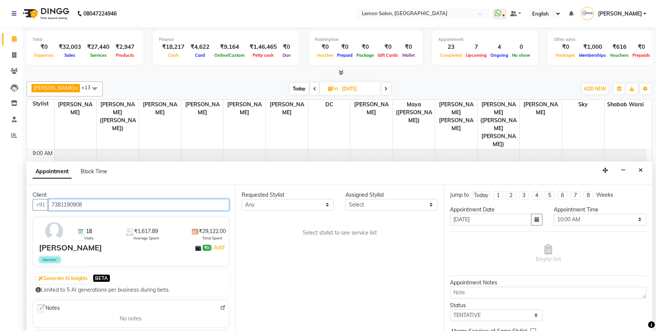
type input "7381190908"
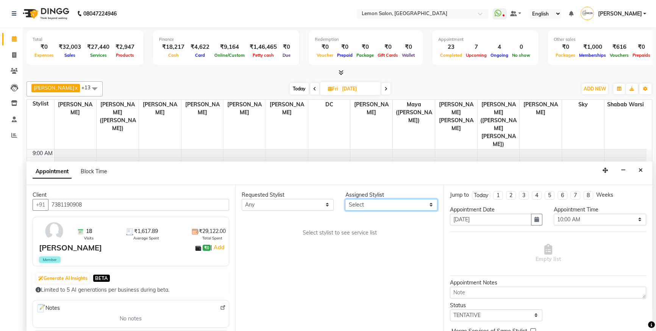
click at [375, 206] on select "Select Aakash Buchiude Azaz Kassara Danish Salmani DC Geeta Govind Rajput Kanch…" at bounding box center [391, 205] width 92 height 12
select select "7884"
click at [345, 199] on select "Select Aakash Buchiude Azaz Kassara Danish Salmani DC Geeta Govind Rajput Kanch…" at bounding box center [391, 205] width 92 height 12
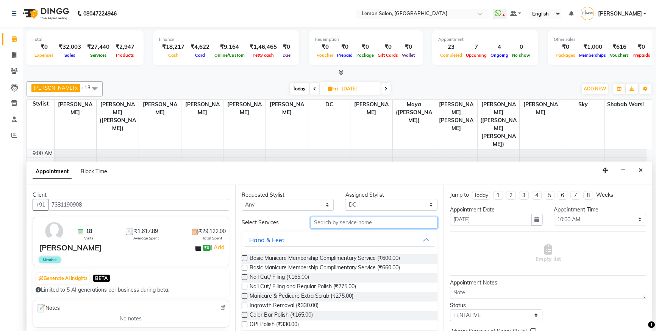
click at [341, 222] on input "text" at bounding box center [374, 223] width 127 height 12
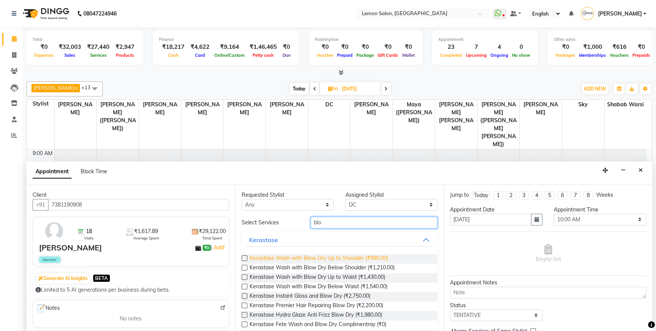
type input "blo"
click at [330, 255] on span "Kerastase Wash with Blow Dry Up to Shoulder (₹990.00)" at bounding box center [319, 259] width 139 height 9
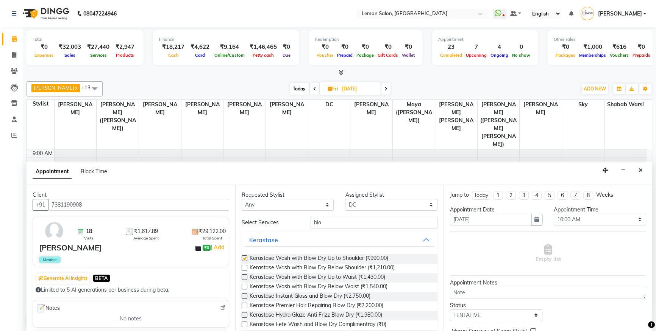
checkbox input "false"
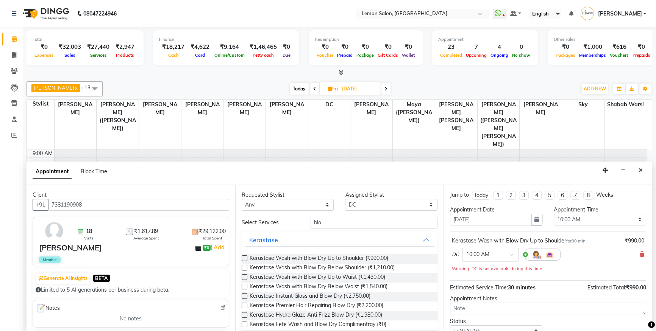
click at [477, 259] on div "× 10:00 AM" at bounding box center [490, 255] width 57 height 14
click at [481, 292] on div "11:00 AM" at bounding box center [491, 294] width 56 height 14
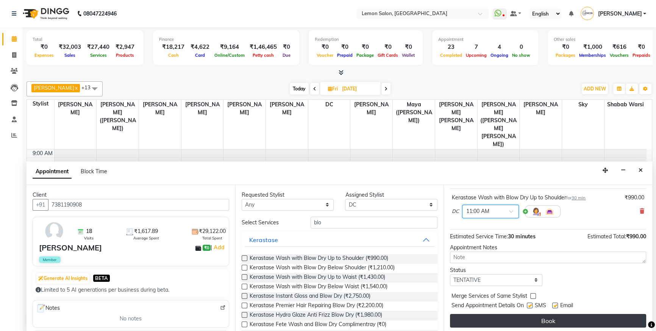
scroll to position [45, 0]
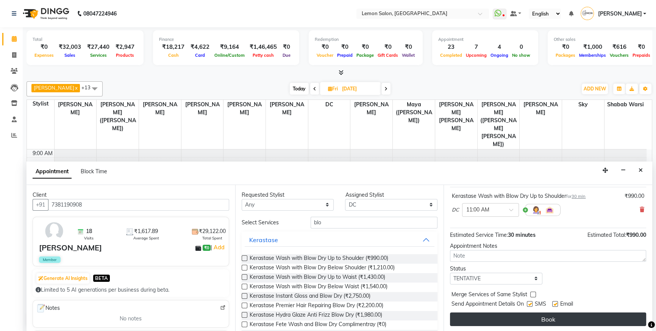
click at [529, 322] on button "Book" at bounding box center [548, 320] width 196 height 14
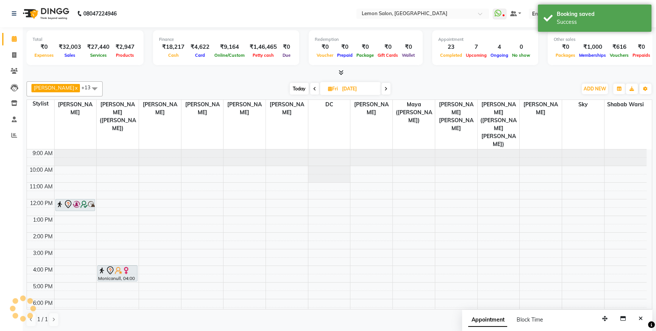
scroll to position [0, 0]
click at [17, 102] on span at bounding box center [14, 103] width 13 height 9
select select
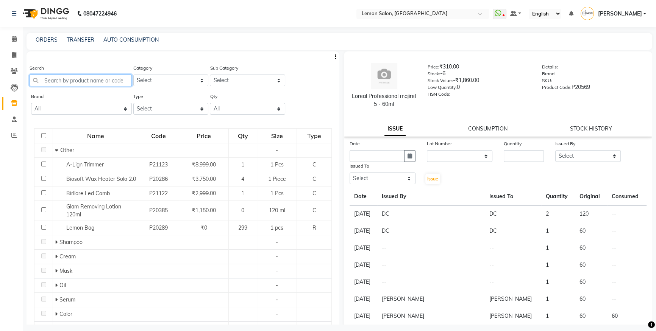
click at [78, 79] on input "text" at bounding box center [81, 81] width 102 height 12
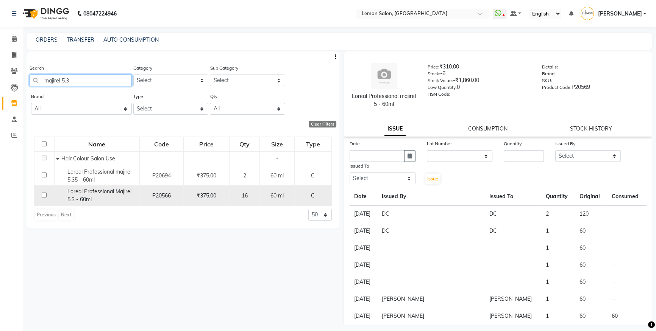
type input "majirel 5.3"
click at [44, 196] on input "checkbox" at bounding box center [44, 195] width 5 height 5
checkbox input "true"
select select
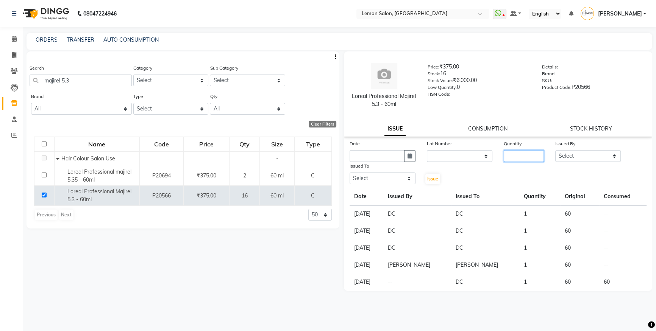
click at [520, 157] on input "number" at bounding box center [524, 156] width 40 height 12
type input "1"
click at [570, 159] on select "Select Aakash Buchiude Azaz Kassara Danish Salmani DC Geeta Govind Rajput Idris…" at bounding box center [588, 156] width 66 height 12
select select "7393"
click at [555, 150] on select "Select Aakash Buchiude Azaz Kassara Danish Salmani DC Geeta Govind Rajput Idris…" at bounding box center [588, 156] width 66 height 12
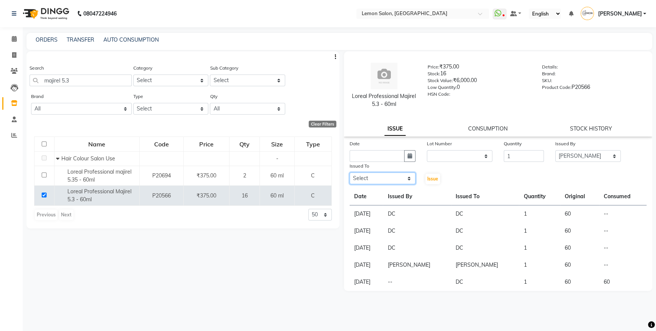
click at [373, 181] on select "Select Aakash Buchiude Azaz Kassara Danish Salmani DC Geeta Govind Rajput Idris…" at bounding box center [383, 179] width 66 height 12
select select "7393"
click at [350, 173] on select "Select Aakash Buchiude Azaz Kassara Danish Salmani DC Geeta Govind Rajput Idris…" at bounding box center [383, 179] width 66 height 12
click at [429, 158] on select "None" at bounding box center [460, 156] width 66 height 12
select select "0: null"
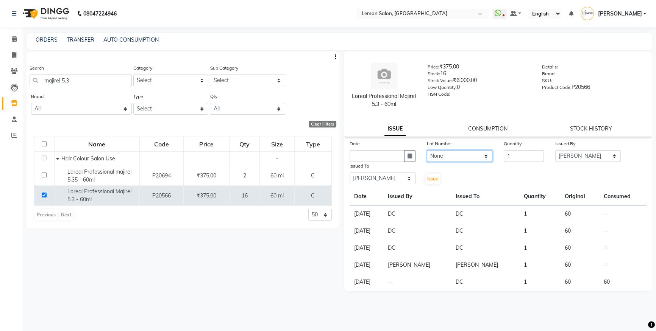
click at [427, 150] on select "None" at bounding box center [460, 156] width 66 height 12
click at [413, 156] on button "button" at bounding box center [409, 156] width 11 height 12
select select "9"
select select "2025"
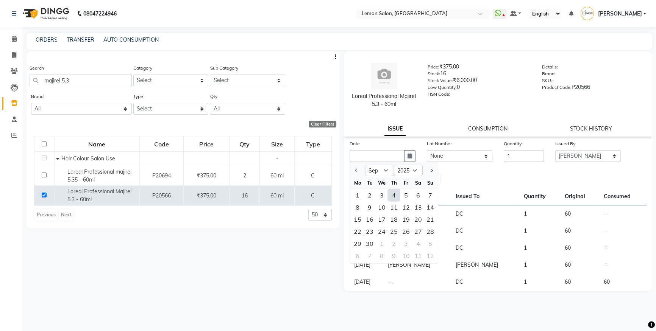
click at [395, 197] on div "4" at bounding box center [394, 195] width 12 height 12
type input "[DATE]"
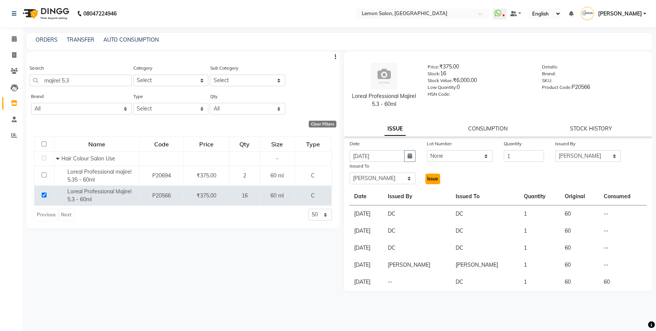
click at [433, 182] on button "Issue" at bounding box center [432, 179] width 15 height 11
select select
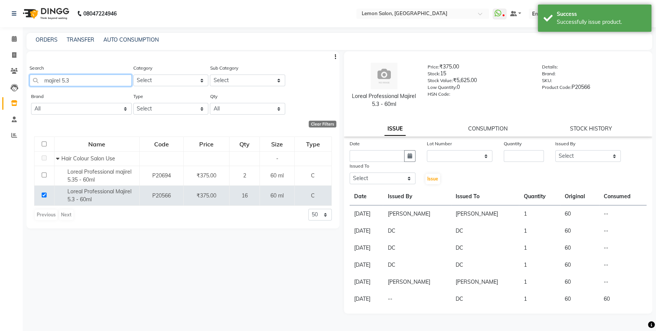
drag, startPoint x: 87, startPoint y: 81, endPoint x: 63, endPoint y: 78, distance: 24.1
click at [63, 78] on input "majirel 5.3" at bounding box center [81, 81] width 102 height 12
type input "majirel 6.3"
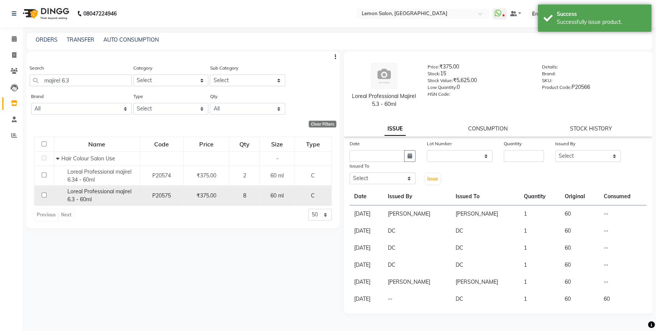
click at [44, 195] on input "checkbox" at bounding box center [44, 195] width 5 height 5
checkbox input "true"
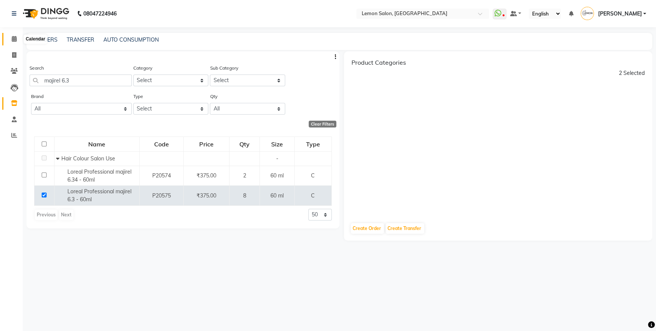
click at [13, 41] on icon at bounding box center [14, 39] width 5 height 6
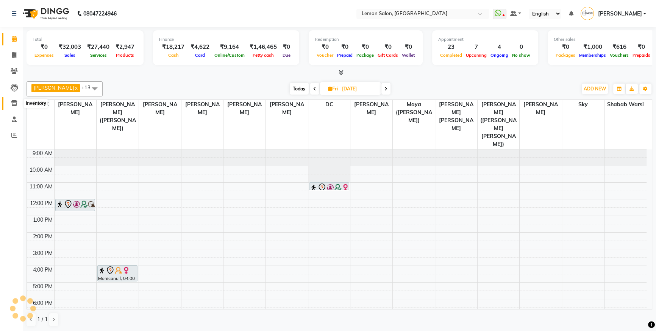
click at [18, 107] on span at bounding box center [14, 103] width 13 height 9
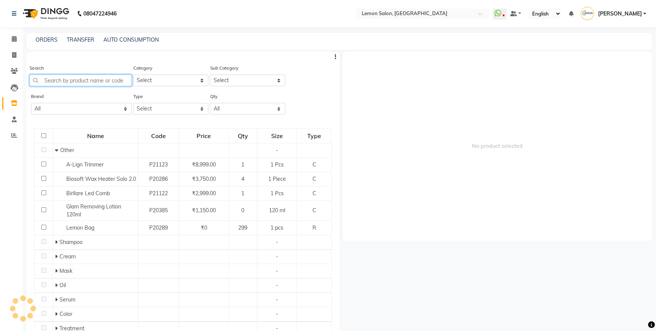
click at [78, 80] on input "text" at bounding box center [81, 81] width 102 height 12
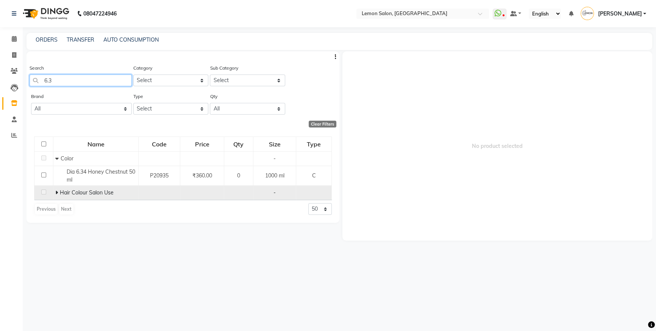
type input "6.3"
click at [55, 191] on icon at bounding box center [56, 192] width 3 height 5
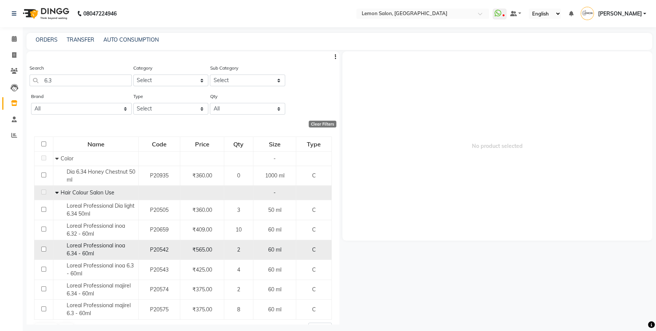
scroll to position [18, 0]
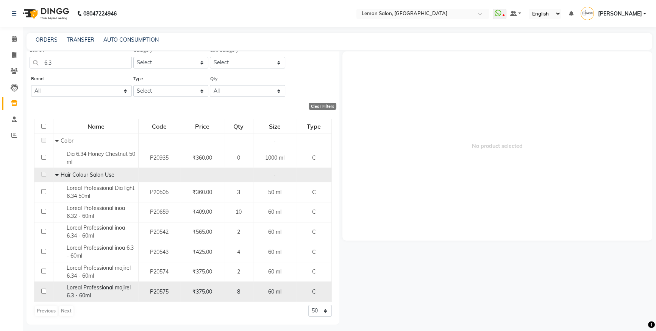
click at [42, 290] on input "checkbox" at bounding box center [43, 291] width 5 height 5
checkbox input "true"
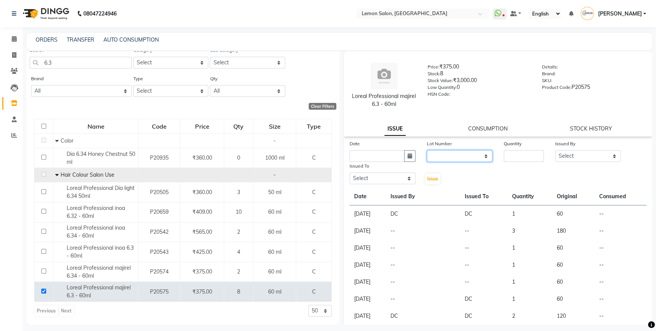
click at [458, 157] on select "None" at bounding box center [460, 156] width 66 height 12
select select "0: null"
click at [427, 150] on select "None" at bounding box center [460, 156] width 66 height 12
click at [518, 155] on input "number" at bounding box center [524, 156] width 40 height 12
type input "1"
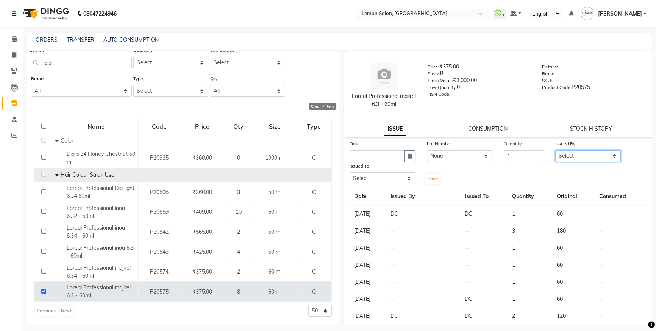
click at [578, 153] on select "Select Aakash Buchiude Azaz Kassara Danish Salmani DC Geeta Govind Rajput Idris…" at bounding box center [588, 156] width 66 height 12
click at [555, 150] on select "Select Aakash Buchiude Azaz Kassara Danish Salmani DC Geeta Govind Rajput Idris…" at bounding box center [588, 156] width 66 height 12
click at [562, 153] on select "Select Aakash Buchiude Azaz Kassara Danish Salmani DC Geeta Govind Rajput Idris…" at bounding box center [588, 156] width 66 height 12
select select "60419"
click at [555, 150] on select "Select Aakash Buchiude Azaz Kassara Danish Salmani DC Geeta Govind Rajput Idris…" at bounding box center [588, 156] width 66 height 12
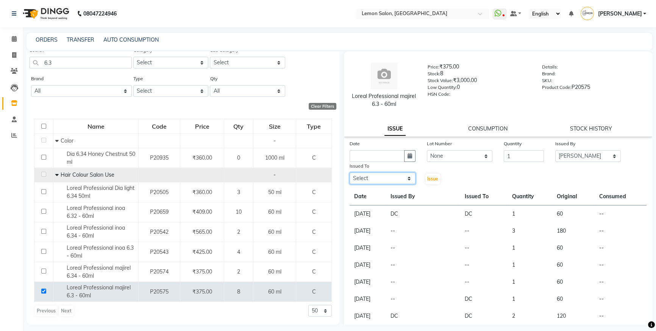
click at [380, 180] on select "Select Aakash Buchiude Azaz Kassara Danish Salmani DC Geeta Govind Rajput Idris…" at bounding box center [383, 179] width 66 height 12
select select "60419"
click at [350, 173] on select "Select Aakash Buchiude Azaz Kassara Danish Salmani DC Geeta Govind Rajput Idris…" at bounding box center [383, 179] width 66 height 12
click at [405, 153] on button "button" at bounding box center [409, 156] width 11 height 12
select select "9"
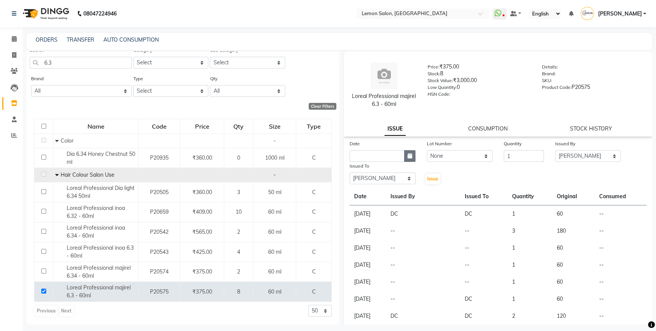
select select "2025"
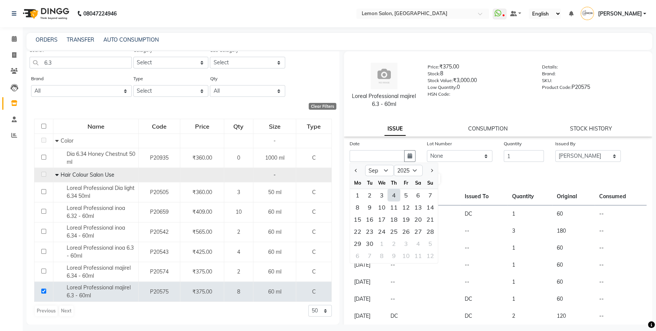
click at [394, 199] on div "4" at bounding box center [394, 195] width 12 height 12
type input "[DATE]"
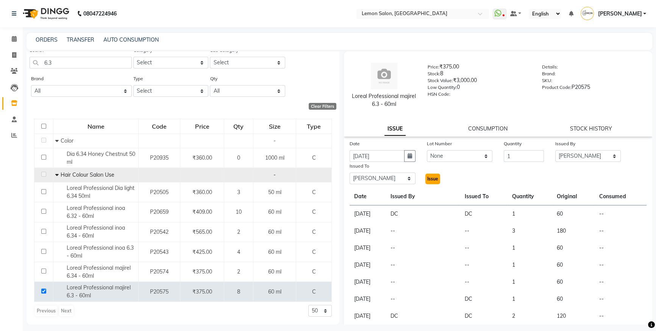
click at [433, 177] on span "Issue" at bounding box center [432, 179] width 11 height 6
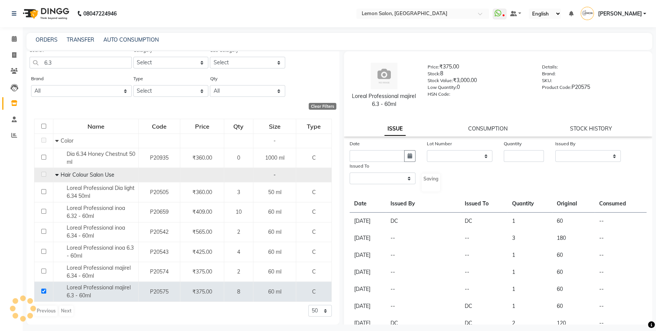
select select
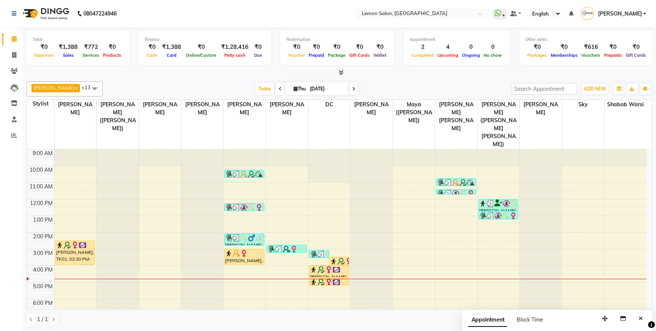
scroll to position [56, 0]
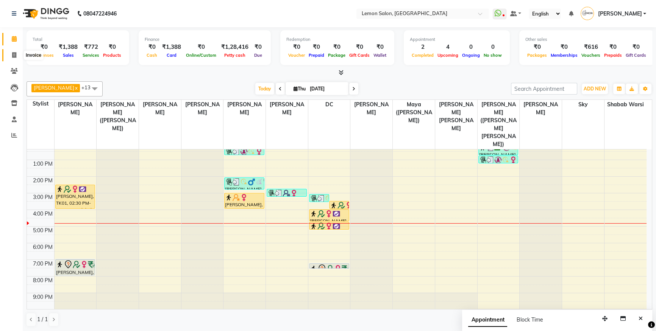
click at [8, 57] on span at bounding box center [14, 55] width 13 height 9
select select "service"
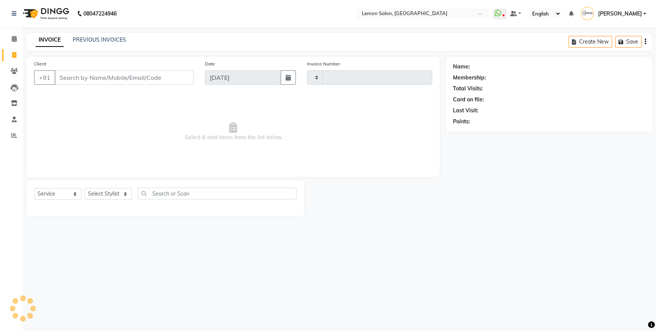
type input "5681"
select select "566"
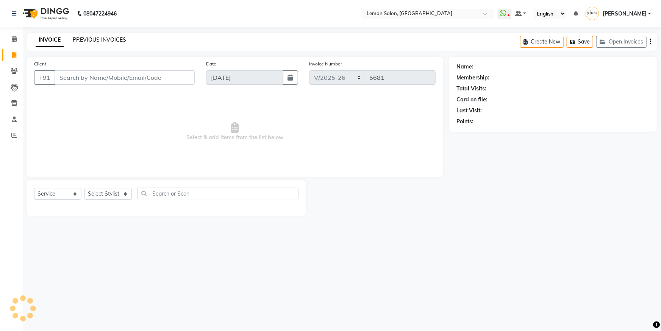
click at [113, 39] on link "PREVIOUS INVOICES" at bounding box center [99, 39] width 53 height 7
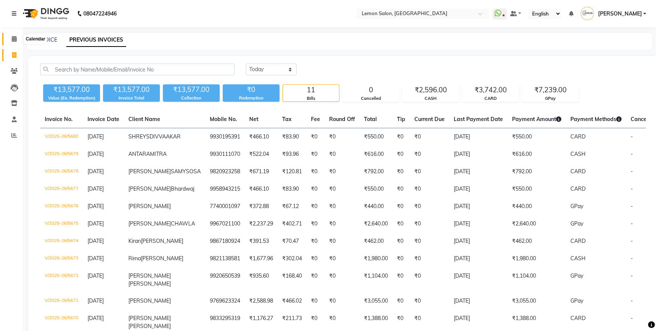
click at [16, 40] on icon at bounding box center [14, 39] width 5 height 6
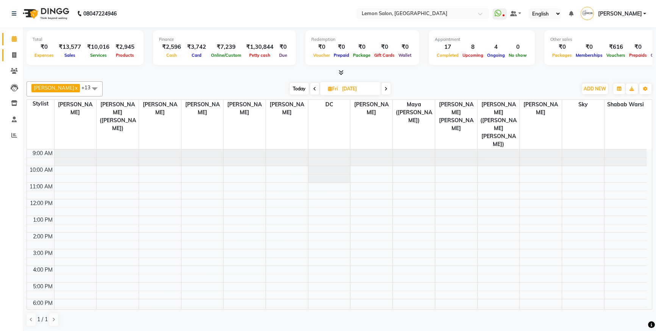
click at [6, 53] on link "Invoice" at bounding box center [11, 55] width 18 height 13
select select "566"
select select "service"
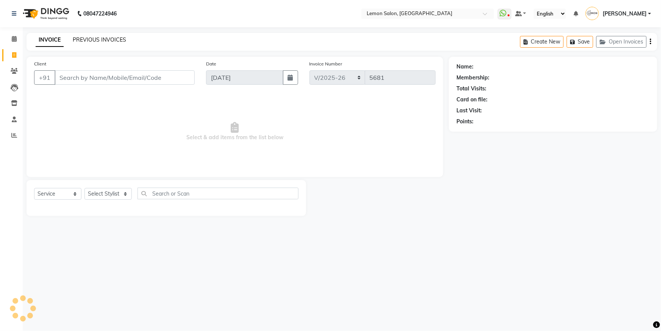
click at [98, 41] on link "PREVIOUS INVOICES" at bounding box center [99, 39] width 53 height 7
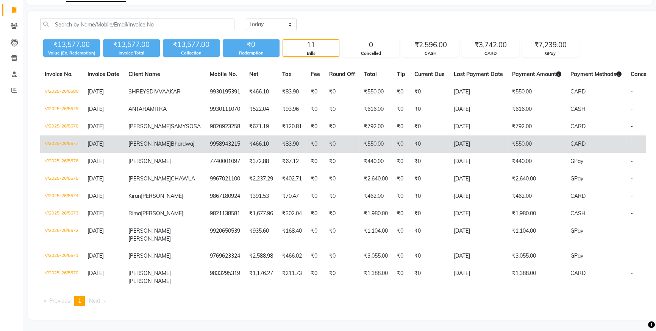
scroll to position [84, 0]
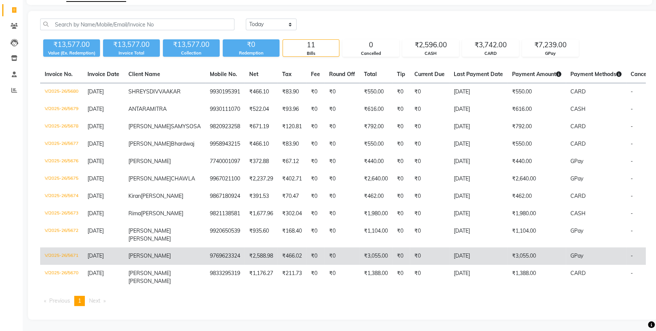
click at [325, 265] on td "₹0" at bounding box center [342, 256] width 35 height 17
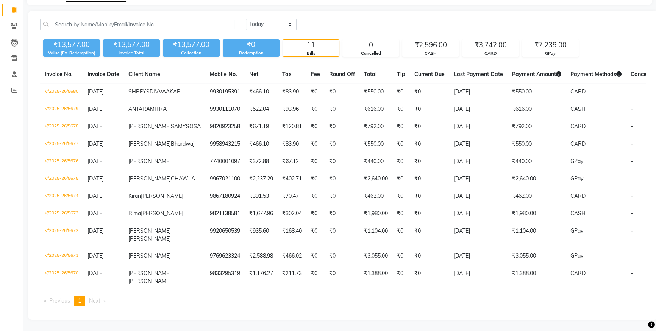
scroll to position [0, 0]
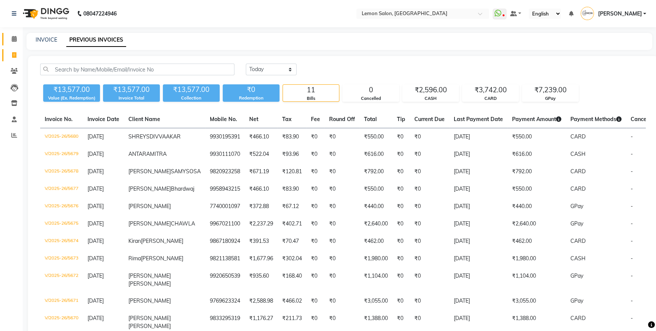
click at [21, 40] on li "Calendar" at bounding box center [11, 39] width 23 height 16
click at [17, 136] on span at bounding box center [14, 135] width 13 height 9
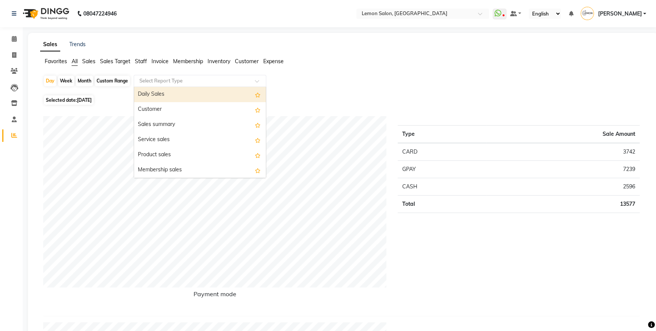
click at [181, 81] on input "text" at bounding box center [192, 81] width 109 height 8
click at [120, 58] on span "Sales Target" at bounding box center [115, 61] width 30 height 7
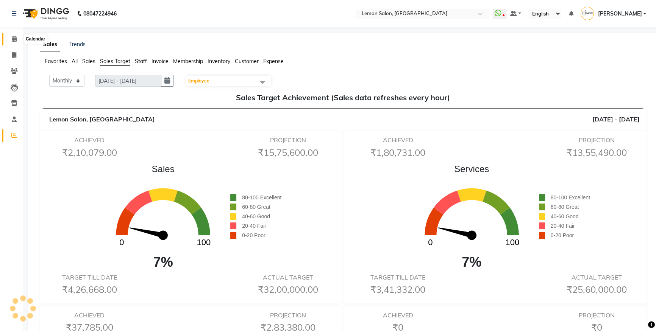
click at [14, 38] on icon at bounding box center [14, 39] width 5 height 6
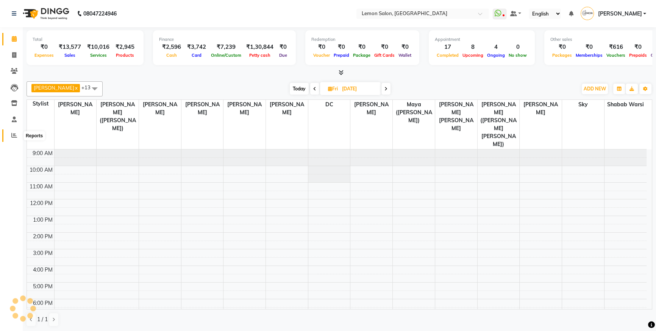
click at [15, 134] on icon at bounding box center [14, 136] width 6 height 6
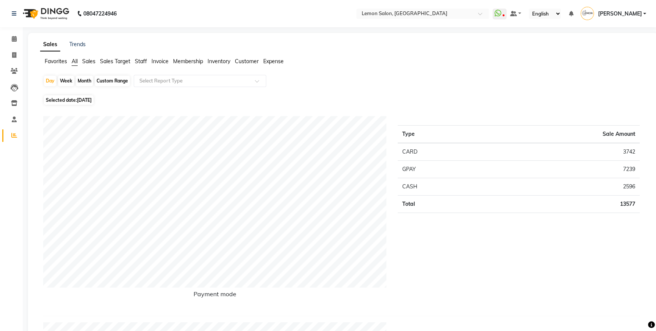
click at [141, 61] on span "Staff" at bounding box center [141, 61] width 12 height 7
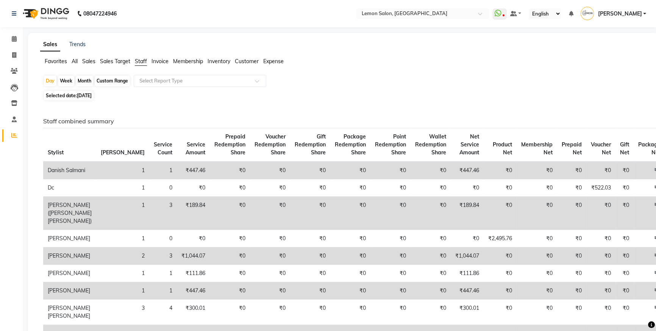
click at [91, 93] on span "[DATE]" at bounding box center [84, 96] width 15 height 6
select select "9"
select select "2025"
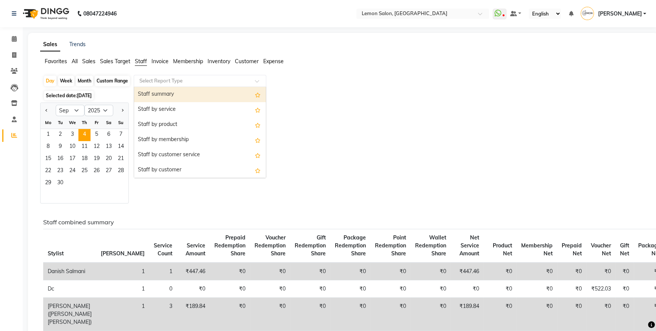
click at [158, 81] on input "text" at bounding box center [192, 81] width 109 height 8
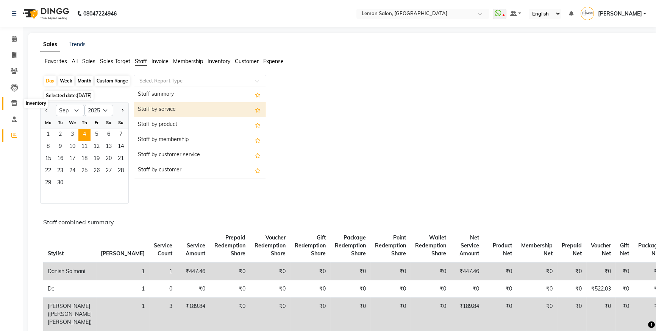
click at [13, 105] on icon at bounding box center [14, 103] width 6 height 6
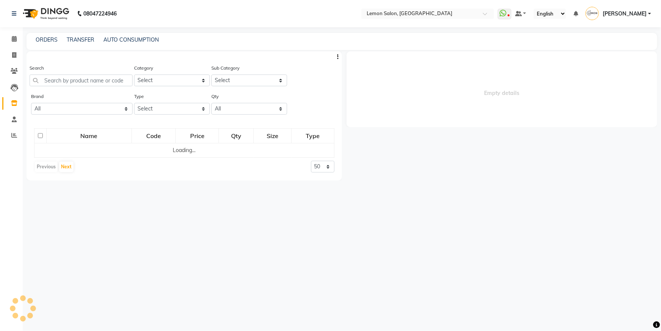
select select
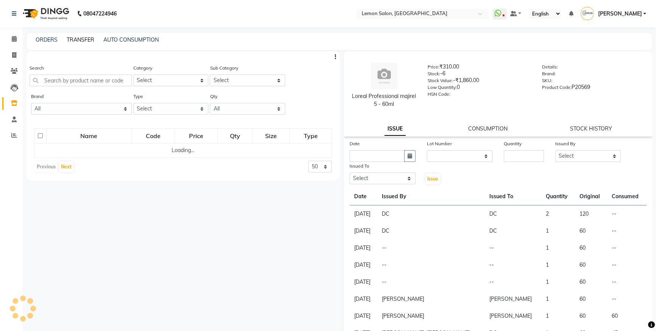
click at [78, 38] on link "TRANSFER" at bounding box center [81, 39] width 28 height 7
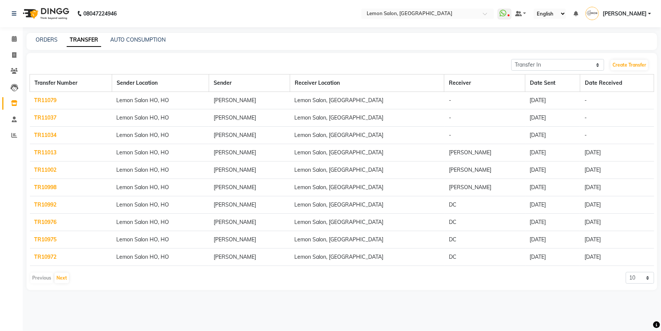
click at [42, 102] on link "TR11079" at bounding box center [45, 100] width 22 height 7
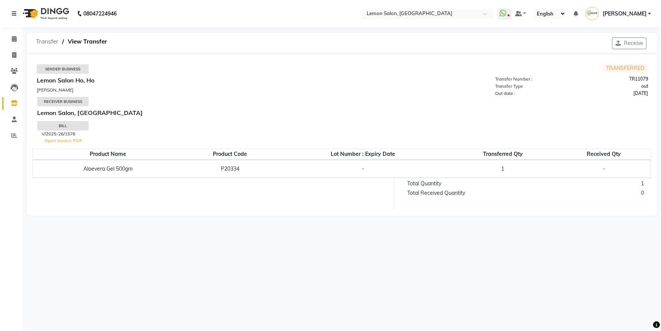
click at [45, 41] on span "Transfer" at bounding box center [47, 42] width 30 height 14
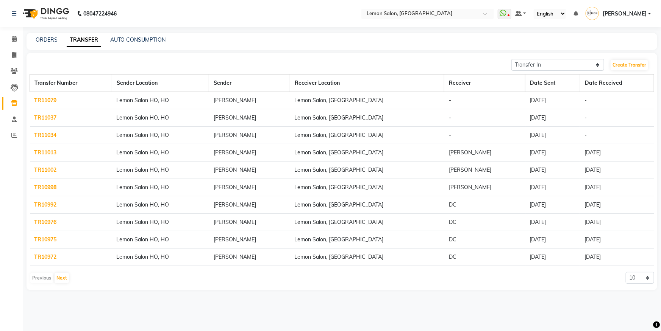
click at [53, 135] on link "TR11034" at bounding box center [45, 135] width 22 height 7
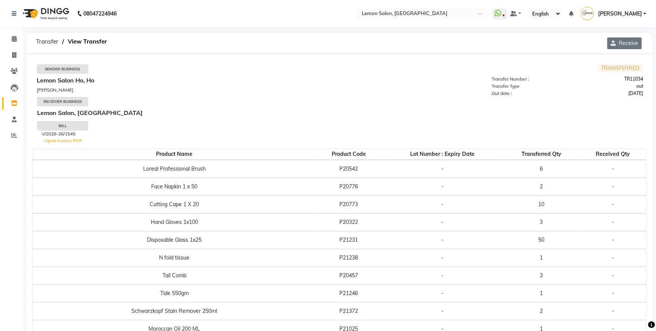
click at [622, 44] on button "Receive" at bounding box center [624, 44] width 34 height 12
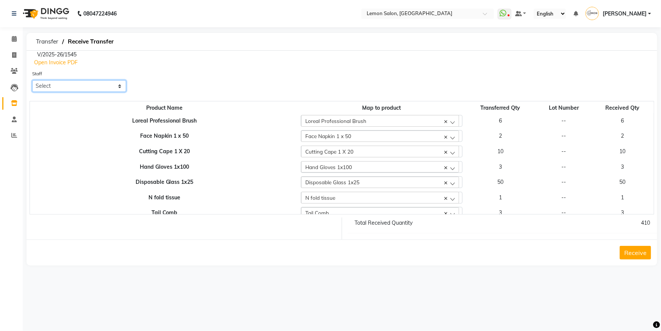
click at [61, 87] on select "Select [PERSON_NAME] [PERSON_NAME] [PERSON_NAME] [PERSON_NAME] [PERSON_NAME] Da…" at bounding box center [79, 86] width 94 height 12
select select "32325"
click at [32, 80] on select "Select [PERSON_NAME] [PERSON_NAME] [PERSON_NAME] [PERSON_NAME] [PERSON_NAME] Da…" at bounding box center [79, 86] width 94 height 12
click at [632, 255] on button "Receive" at bounding box center [635, 253] width 31 height 14
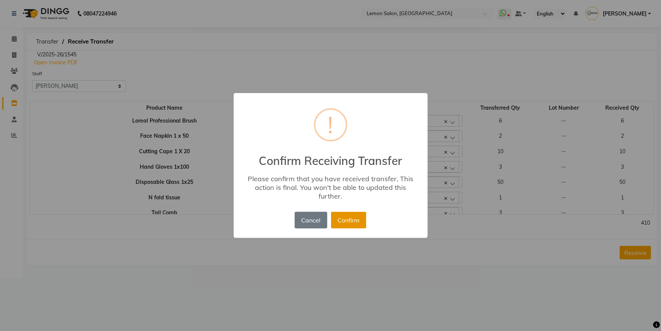
click at [345, 223] on button "Confirm" at bounding box center [348, 220] width 35 height 17
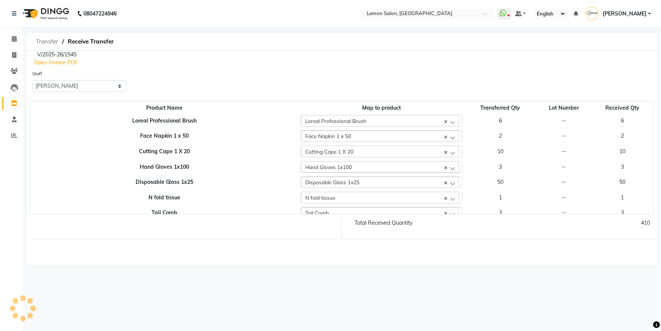
click at [46, 44] on span "Transfer" at bounding box center [47, 42] width 30 height 14
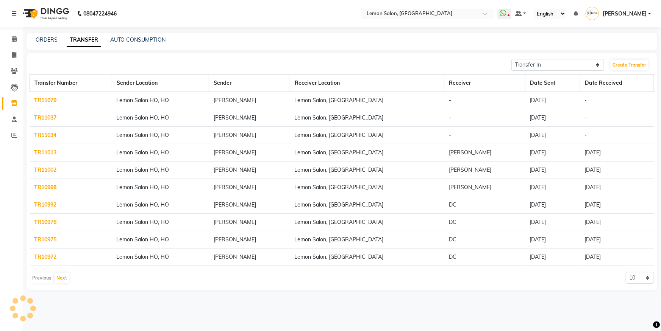
click at [47, 135] on link "TR11034" at bounding box center [45, 135] width 22 height 7
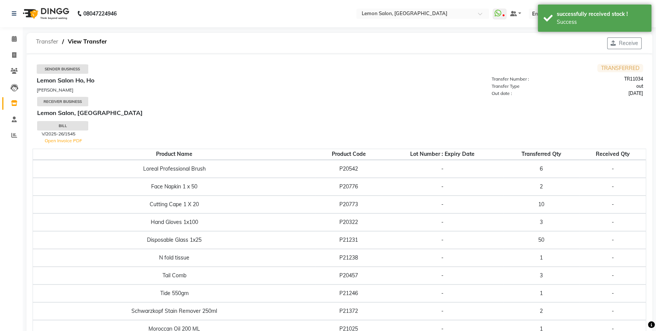
click at [52, 35] on span "Transfer" at bounding box center [47, 42] width 30 height 14
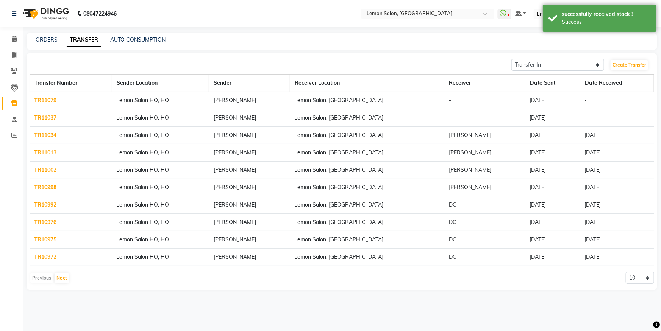
click at [54, 117] on link "TR11037" at bounding box center [45, 117] width 22 height 7
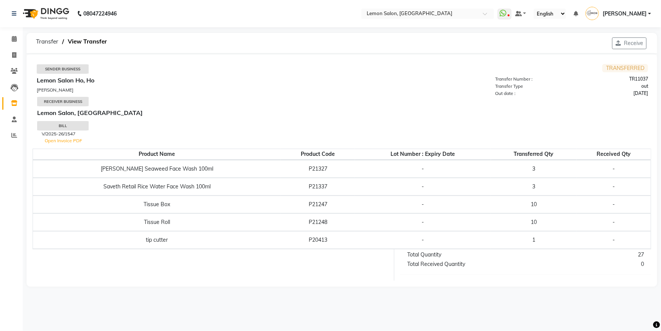
drag, startPoint x: 642, startPoint y: 41, endPoint x: 458, endPoint y: 28, distance: 183.8
click at [639, 41] on button "Receive" at bounding box center [629, 44] width 34 height 12
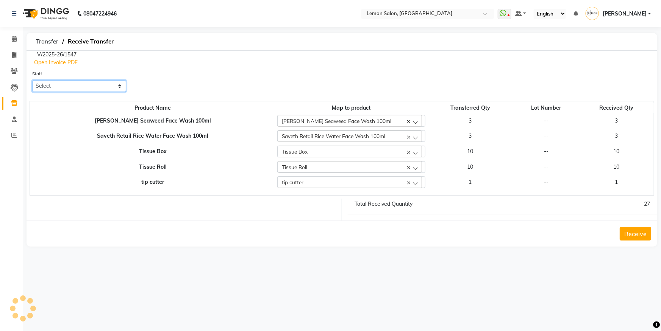
click at [67, 89] on select "Select [PERSON_NAME] [PERSON_NAME] [PERSON_NAME] [PERSON_NAME] [PERSON_NAME] Da…" at bounding box center [79, 86] width 94 height 12
select select "32325"
click at [32, 80] on select "Select [PERSON_NAME] [PERSON_NAME] [PERSON_NAME] [PERSON_NAME] [PERSON_NAME] Da…" at bounding box center [79, 86] width 94 height 12
click at [630, 238] on button "Receive" at bounding box center [635, 234] width 31 height 14
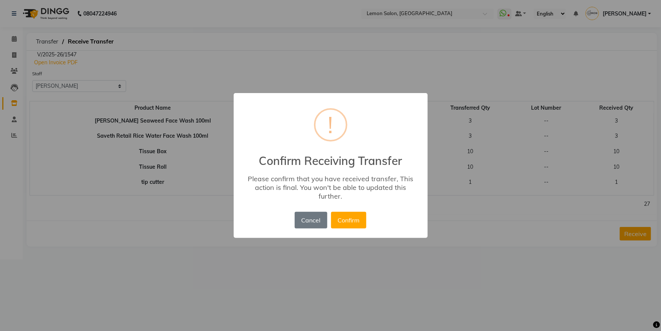
drag, startPoint x: 353, startPoint y: 225, endPoint x: 360, endPoint y: 225, distance: 7.2
click at [354, 225] on button "Confirm" at bounding box center [348, 220] width 35 height 17
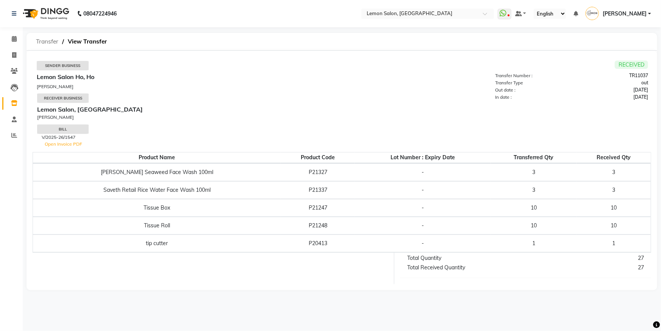
click at [46, 39] on span "Transfer" at bounding box center [47, 42] width 30 height 14
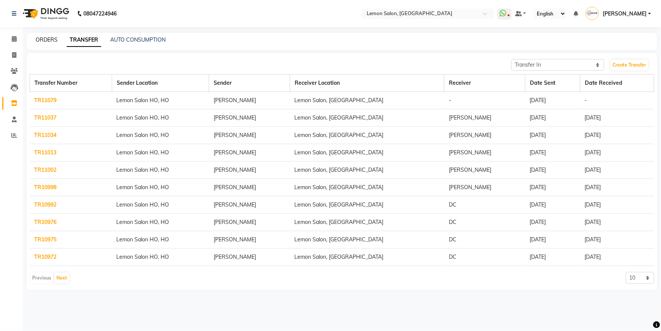
click at [42, 42] on link "ORDERS" at bounding box center [47, 39] width 22 height 7
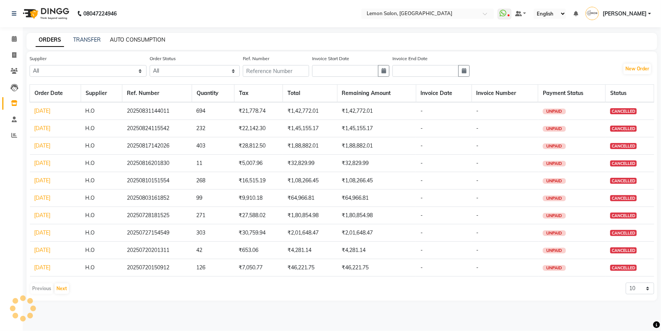
click at [125, 41] on link "AUTO CONSUMPTION" at bounding box center [137, 39] width 55 height 7
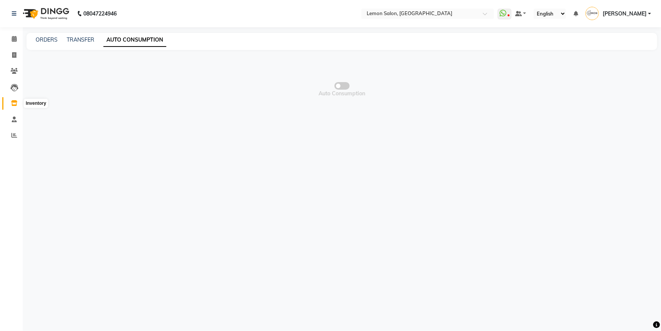
click at [15, 99] on span at bounding box center [14, 103] width 13 height 9
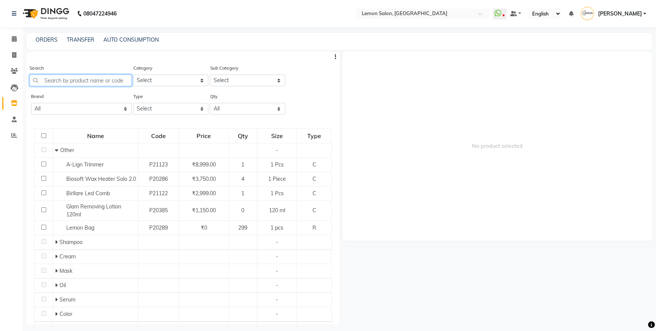
click at [72, 82] on input "text" at bounding box center [81, 81] width 102 height 12
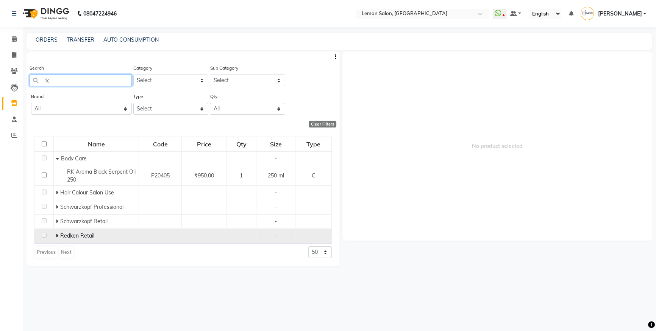
type input "rk"
click at [55, 236] on td "Redken Retail" at bounding box center [96, 236] width 85 height 14
click at [56, 236] on icon at bounding box center [57, 235] width 3 height 5
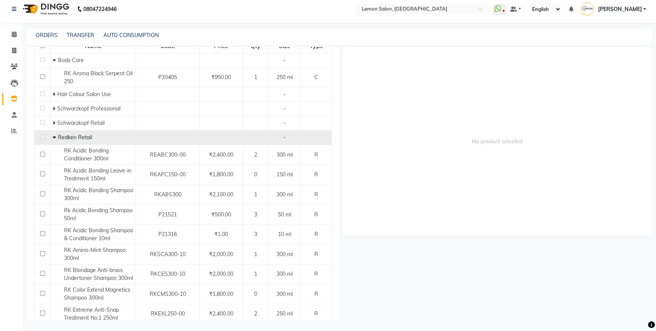
scroll to position [94, 0]
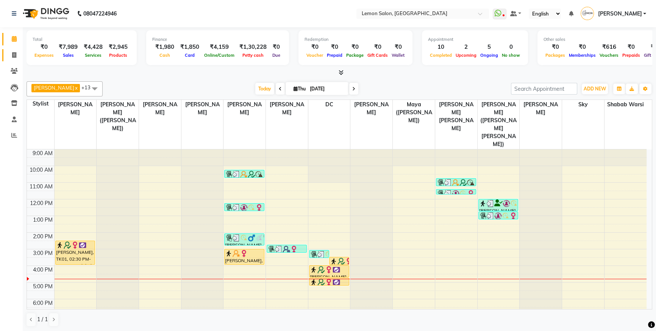
click at [16, 54] on icon at bounding box center [14, 55] width 4 height 6
select select "service"
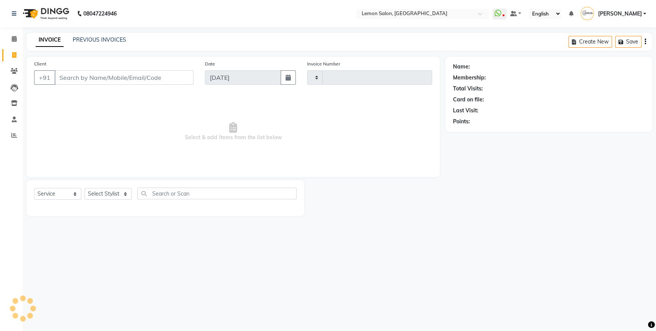
type input "5681"
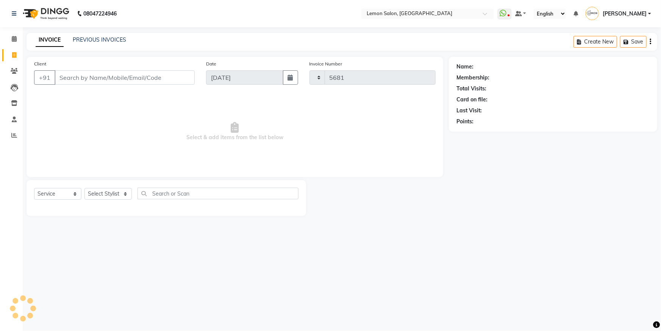
select select "566"
click at [98, 40] on link "PREVIOUS INVOICES" at bounding box center [99, 39] width 53 height 7
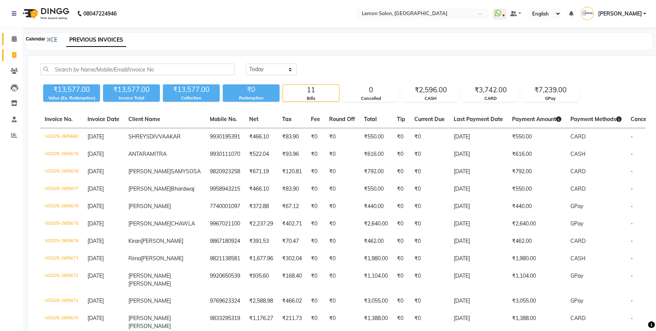
click at [13, 37] on icon at bounding box center [14, 39] width 5 height 6
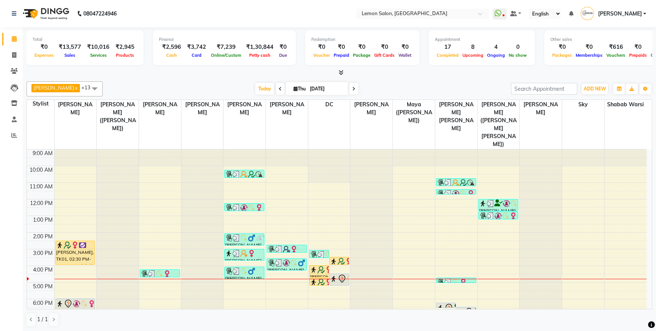
click at [353, 87] on span at bounding box center [353, 89] width 9 height 12
type input "[DATE]"
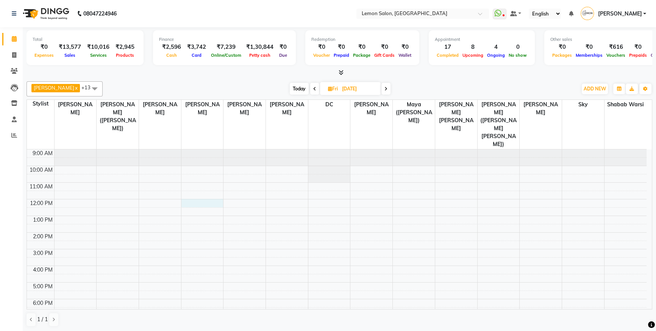
click at [197, 186] on div "9:00 AM 10:00 AM 11:00 AM 12:00 PM 1:00 PM 2:00 PM 3:00 PM 4:00 PM 5:00 PM 6:00…" at bounding box center [337, 266] width 620 height 233
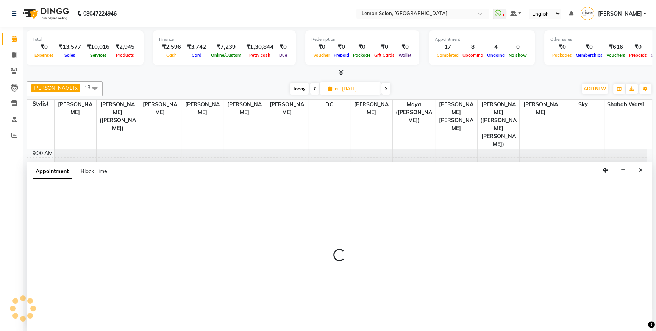
select select "60419"
select select "tentative"
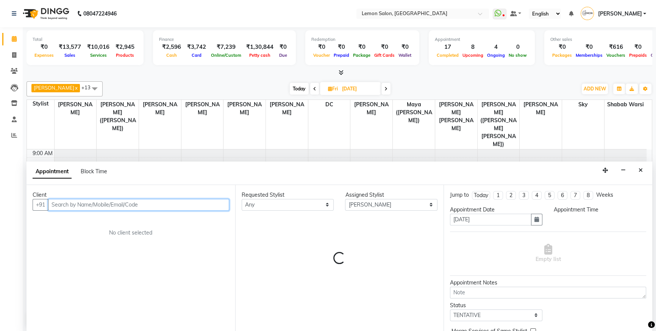
select select "720"
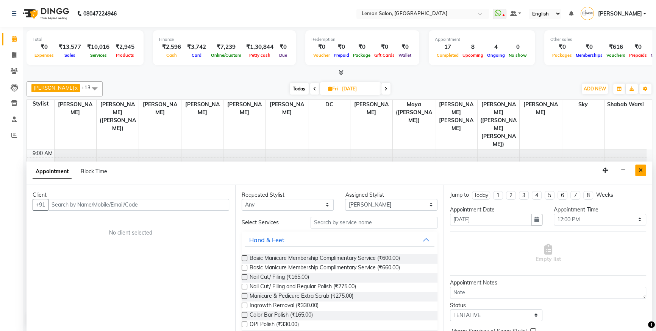
drag, startPoint x: 641, startPoint y: 166, endPoint x: 626, endPoint y: 168, distance: 15.3
click at [641, 167] on button "Close" at bounding box center [640, 171] width 11 height 12
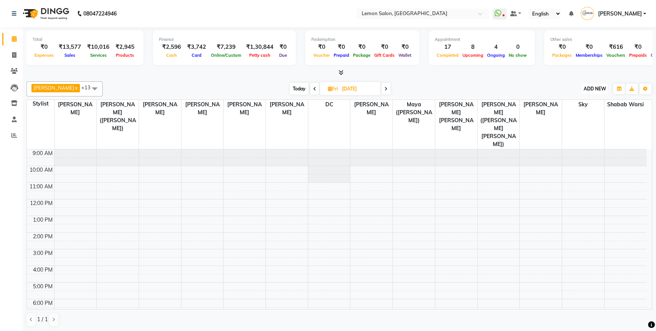
click at [594, 88] on span "ADD NEW" at bounding box center [595, 89] width 22 height 6
click at [568, 130] on link "Add Attendance" at bounding box center [578, 133] width 60 height 10
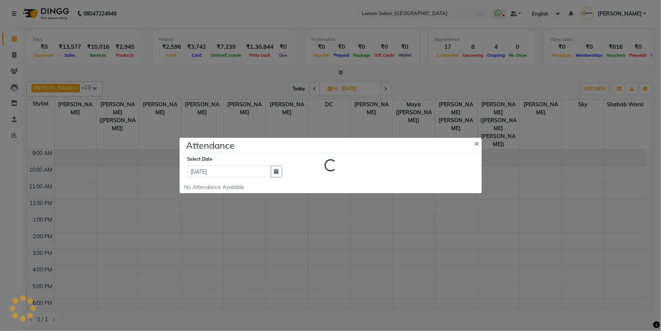
select select "W"
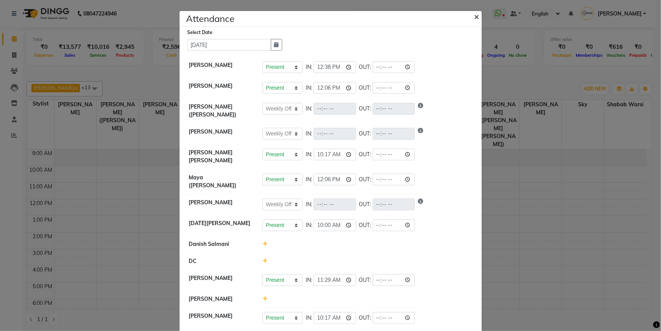
click at [475, 19] on span "×" at bounding box center [476, 16] width 5 height 11
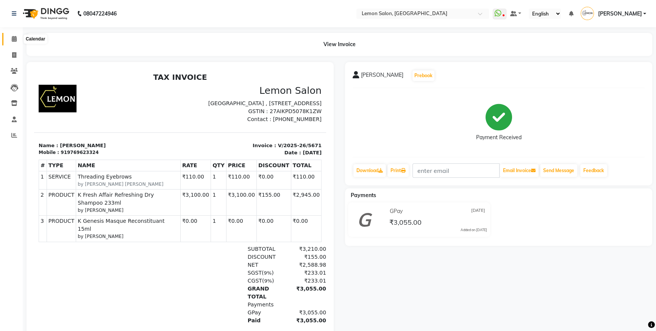
click at [11, 41] on span at bounding box center [14, 39] width 13 height 9
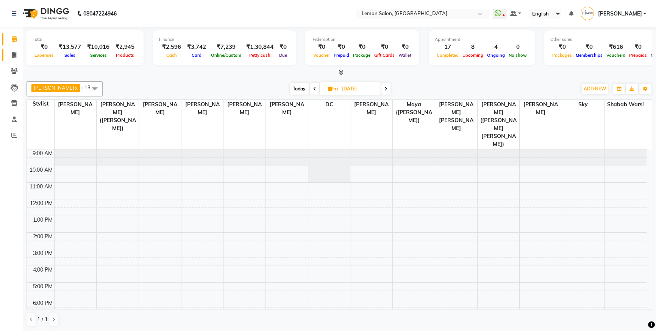
click at [14, 49] on link "Invoice" at bounding box center [11, 55] width 18 height 13
select select "566"
select select "service"
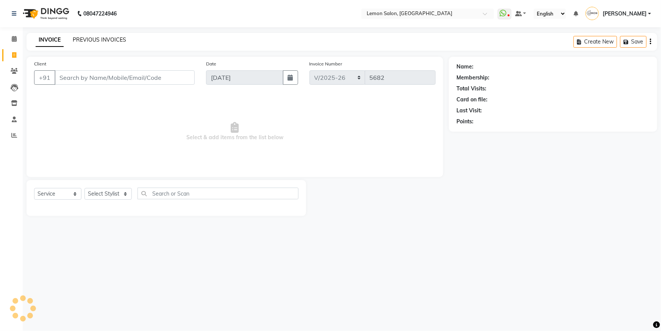
click at [79, 42] on link "PREVIOUS INVOICES" at bounding box center [99, 39] width 53 height 7
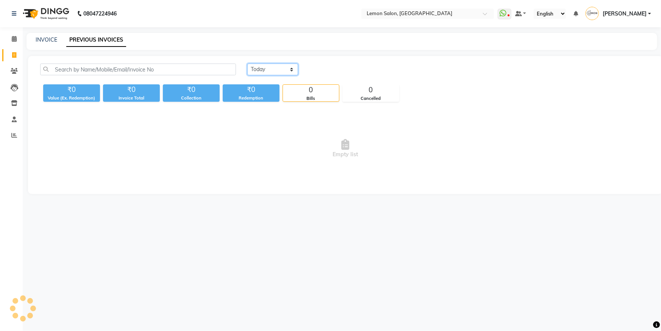
click at [272, 73] on select "[DATE] [DATE] Custom Range" at bounding box center [272, 70] width 51 height 12
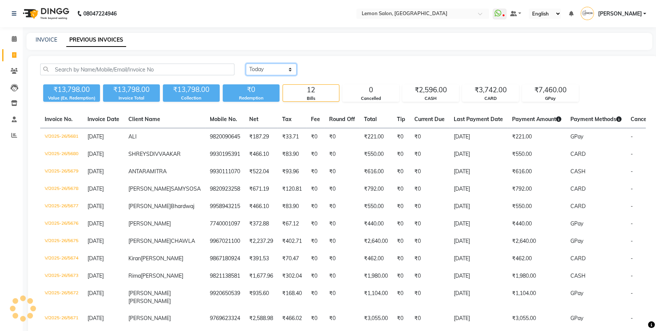
select select "range"
click at [246, 64] on select "[DATE] [DATE] Custom Range" at bounding box center [271, 70] width 51 height 12
click at [321, 68] on input "[DATE]" at bounding box center [332, 69] width 53 height 11
select select "9"
select select "2025"
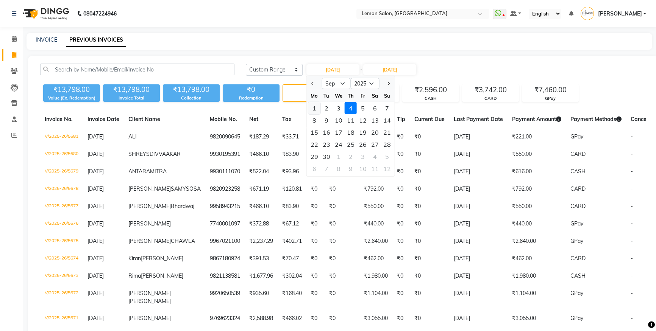
click at [314, 108] on div "1" at bounding box center [314, 108] width 12 height 12
type input "[DATE]"
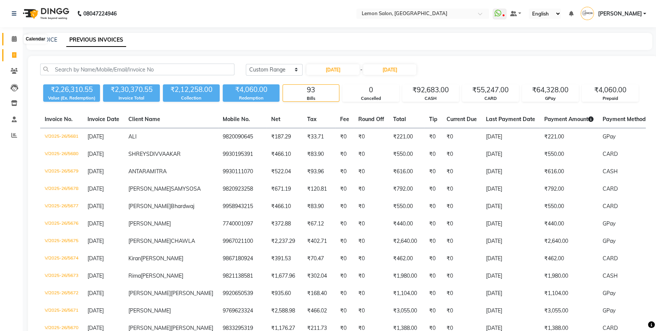
click at [16, 40] on icon at bounding box center [14, 39] width 5 height 6
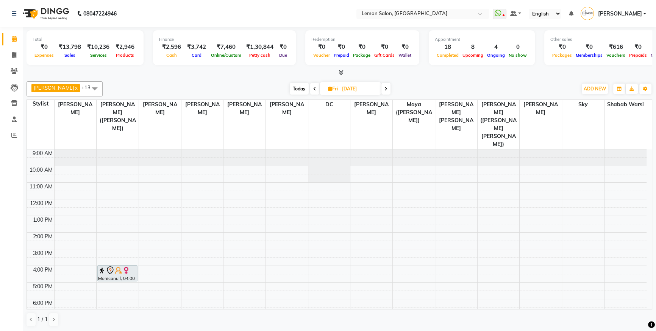
click at [295, 86] on span "Today" at bounding box center [299, 89] width 19 height 12
type input "[DATE]"
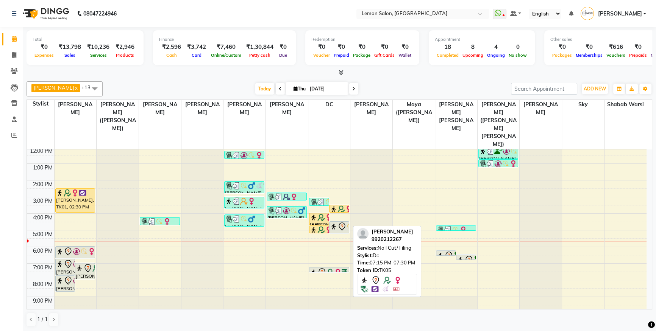
scroll to position [56, 0]
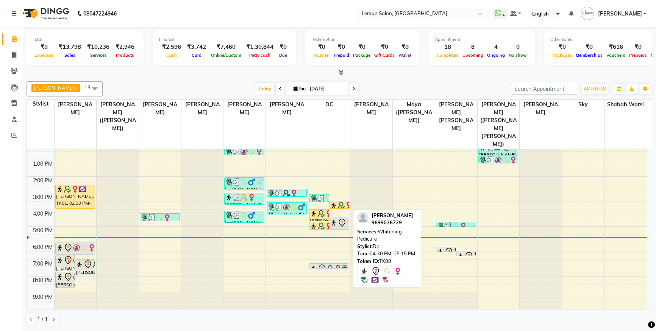
click at [339, 219] on icon at bounding box center [342, 223] width 9 height 9
select select "7"
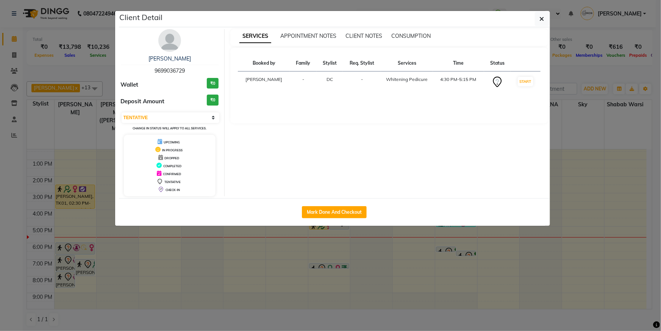
click at [339, 208] on button "Mark Done And Checkout" at bounding box center [334, 212] width 65 height 12
select select "566"
select select "service"
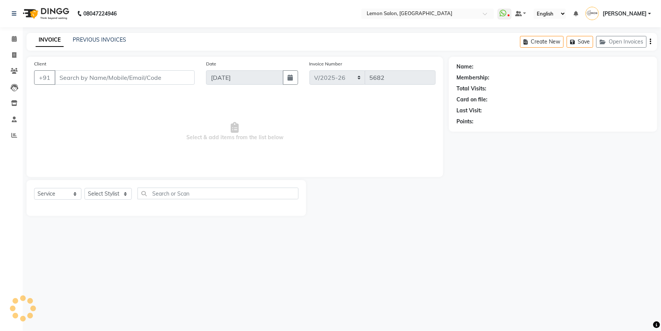
type input "9699036729"
select select "7884"
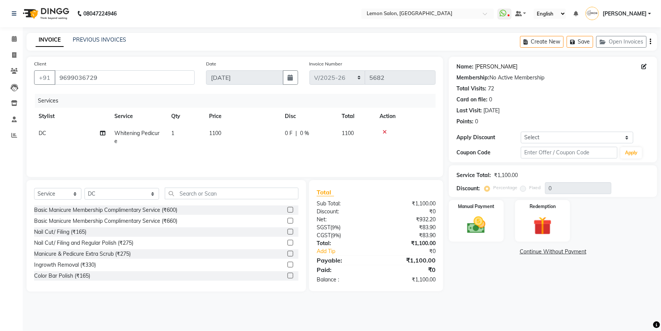
click at [493, 69] on link "Shabana Jumani" at bounding box center [496, 67] width 42 height 8
click at [578, 139] on select "Select Coupon → Abc" at bounding box center [577, 138] width 113 height 12
select select "1: Object"
click at [521, 132] on select "Select Coupon → Abc" at bounding box center [577, 138] width 113 height 12
type input "20"
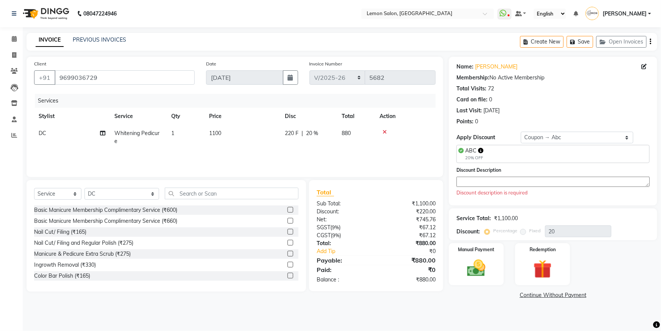
click at [476, 180] on textarea at bounding box center [552, 182] width 193 height 10
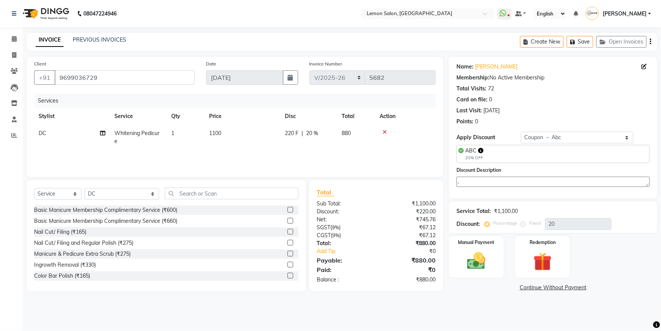
type textarea "."
click at [109, 194] on select "Select Stylist Aakash Buchiude Azaz Kassara Danish Salmani DC Geeta Govind Rajp…" at bounding box center [121, 194] width 75 height 12
click at [58, 195] on select "Select Service Product Membership Package Voucher Prepaid Gift Card" at bounding box center [57, 194] width 47 height 12
select select "product"
click at [34, 188] on select "Select Service Product Membership Package Voucher Prepaid Gift Card" at bounding box center [57, 194] width 47 height 12
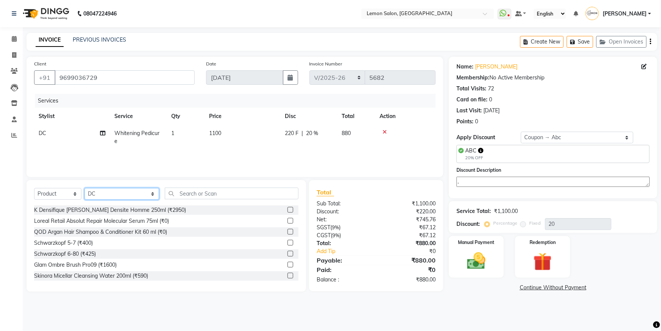
click at [111, 194] on select "Select Stylist Aakash Buchiude Azaz Kassara Danish Salmani DC Geeta Govind Rajp…" at bounding box center [121, 194] width 75 height 12
click at [84, 188] on select "Select Stylist Aakash Buchiude Azaz Kassara Danish Salmani DC Geeta Govind Rajp…" at bounding box center [121, 194] width 75 height 12
click at [178, 199] on input "text" at bounding box center [232, 194] width 134 height 12
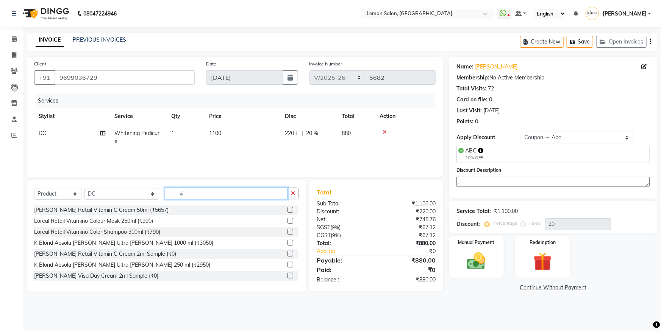
type input "v"
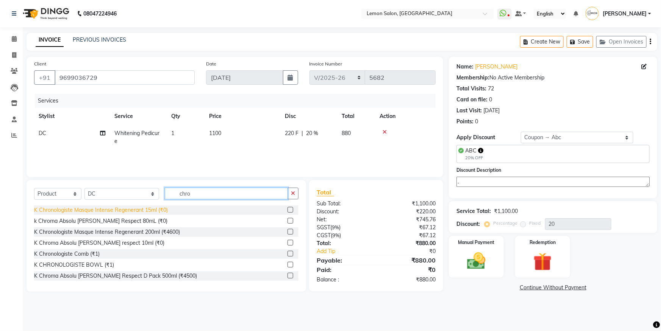
type input "chro"
click at [141, 211] on div "K Chronologiste Masque Intense Regenerant 15ml (₹0)" at bounding box center [101, 210] width 134 height 8
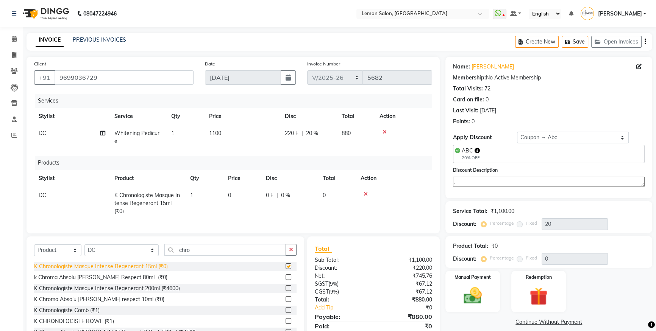
checkbox input "false"
click at [176, 256] on input "chro" at bounding box center [225, 250] width 122 height 12
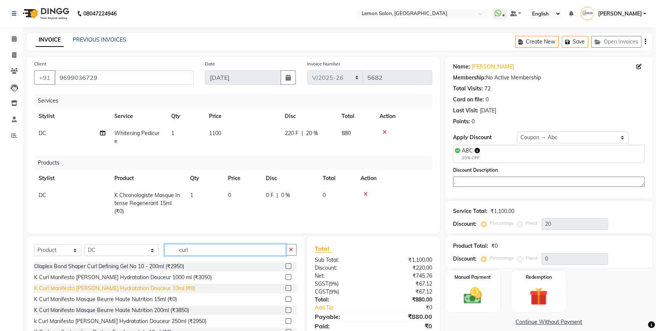
scroll to position [33, 0]
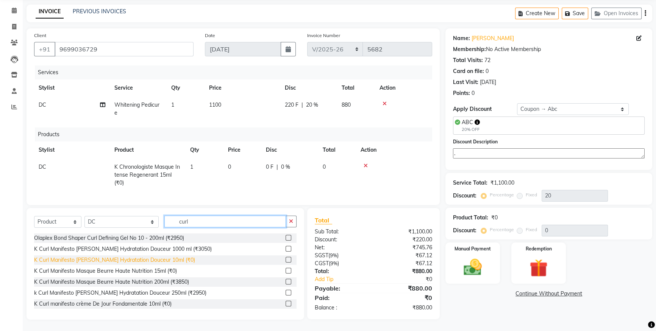
type input "curl"
click at [88, 261] on div "K Curl Manifesto Bain Hydratation Douceur 10ml (₹0)" at bounding box center [114, 260] width 161 height 8
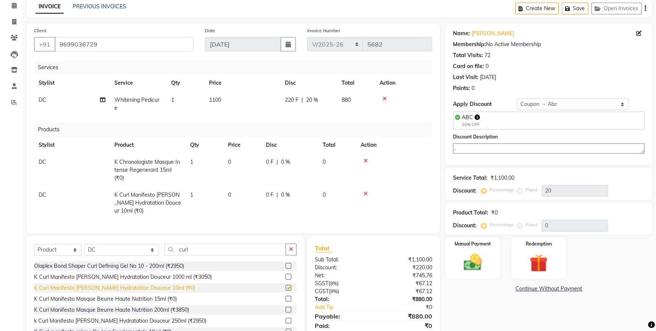
checkbox input "false"
click at [459, 252] on img at bounding box center [473, 263] width 31 height 22
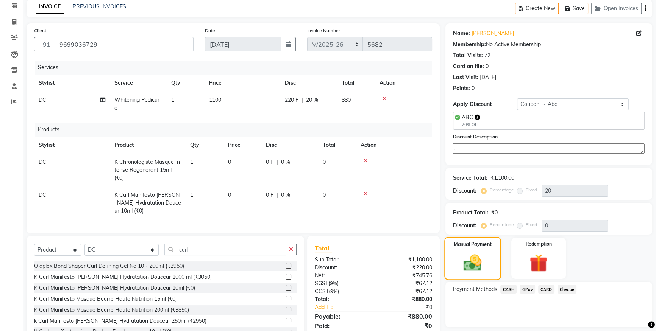
scroll to position [58, 0]
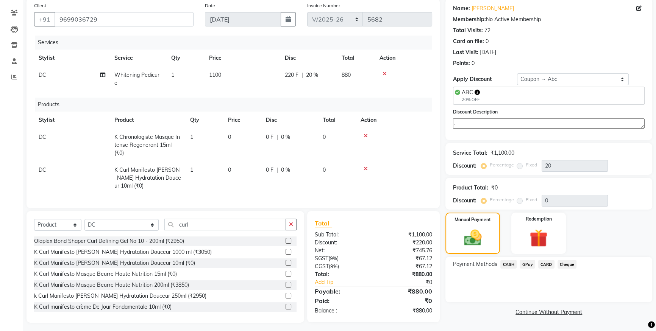
click at [505, 261] on span "CASH" at bounding box center [508, 264] width 16 height 9
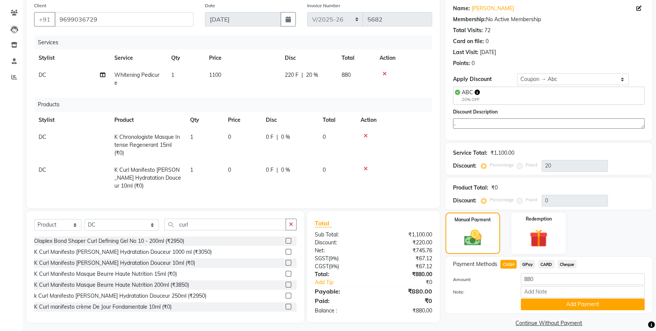
click at [544, 263] on span "CARD" at bounding box center [546, 264] width 16 height 9
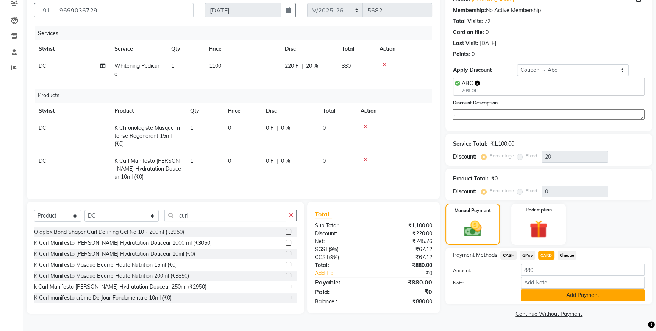
click at [545, 298] on button "Add Payment" at bounding box center [583, 296] width 124 height 12
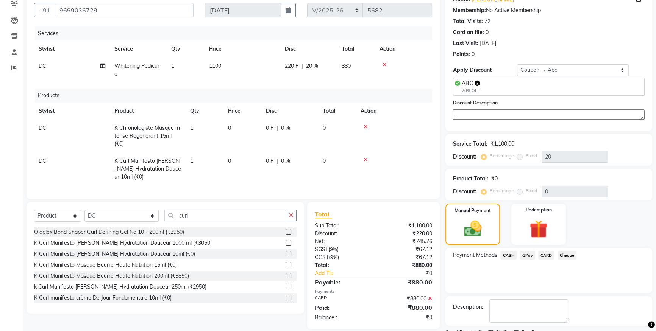
scroll to position [98, 0]
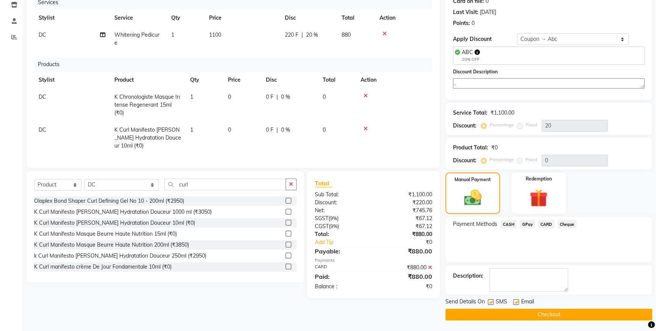
click at [519, 316] on button "Checkout" at bounding box center [548, 315] width 207 height 12
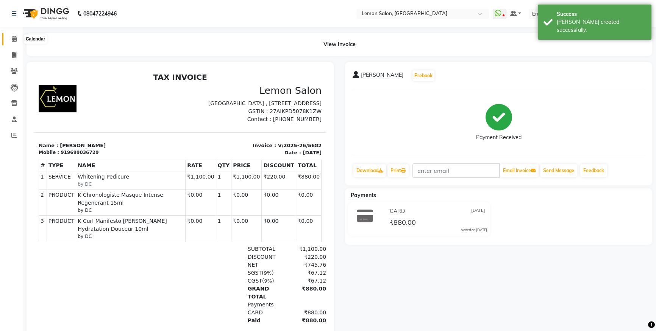
click at [12, 41] on icon at bounding box center [14, 39] width 5 height 6
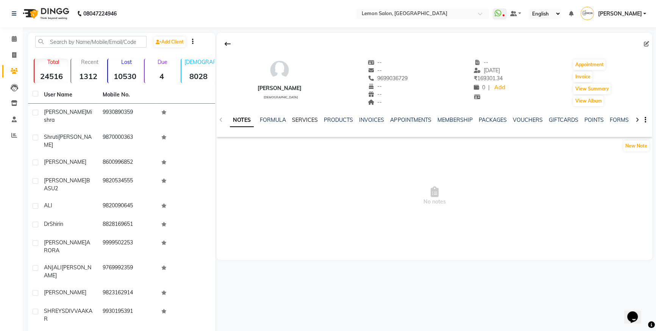
click at [308, 117] on link "SERVICES" at bounding box center [305, 120] width 26 height 7
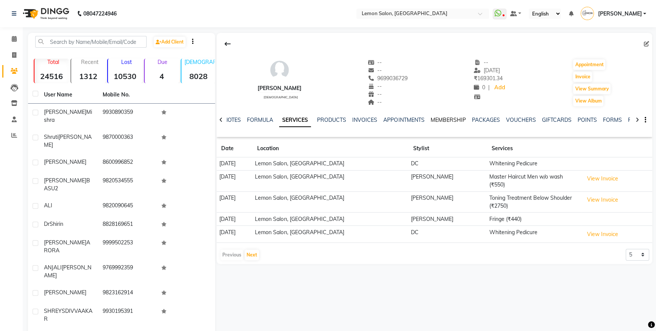
click at [442, 120] on link "MEMBERSHIP" at bounding box center [447, 120] width 35 height 7
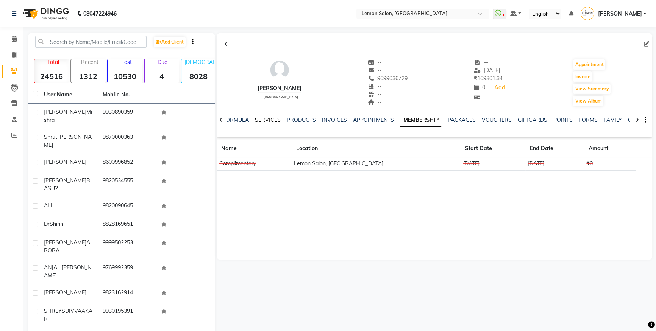
click at [261, 117] on link "SERVICES" at bounding box center [268, 120] width 26 height 7
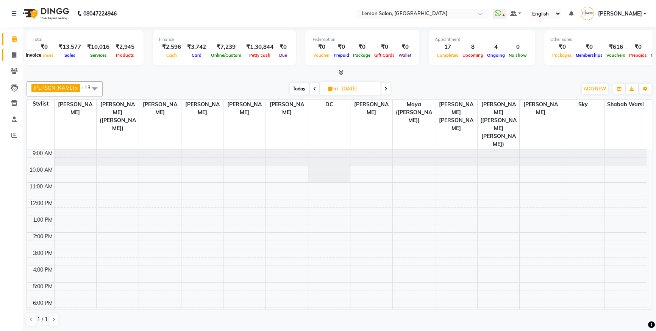
click at [13, 51] on span at bounding box center [14, 55] width 13 height 9
select select "566"
select select "service"
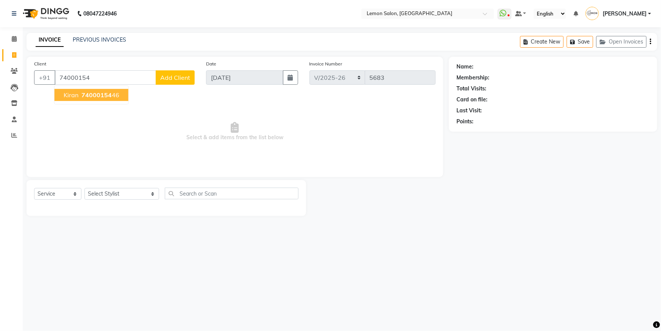
click at [114, 96] on ngb-highlight "74000154 46" at bounding box center [99, 95] width 39 height 8
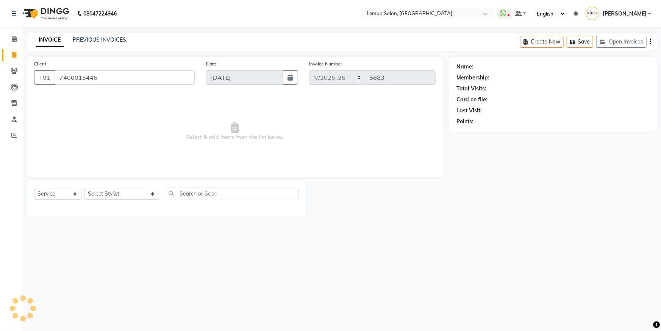
type input "7400015446"
select select "1: Object"
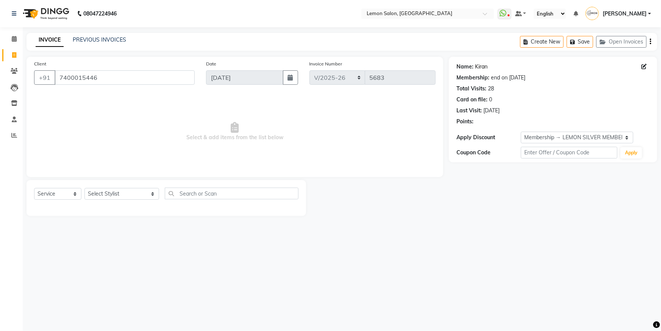
click at [479, 67] on link "Kiran" at bounding box center [481, 67] width 13 height 8
click at [105, 194] on select "Select Stylist [PERSON_NAME] [PERSON_NAME] Danish Salmani DC [PERSON_NAME] [PER…" at bounding box center [121, 194] width 75 height 12
select select "7391"
click at [84, 188] on select "Select Stylist [PERSON_NAME] [PERSON_NAME] Danish Salmani DC [PERSON_NAME] [PER…" at bounding box center [121, 194] width 75 height 12
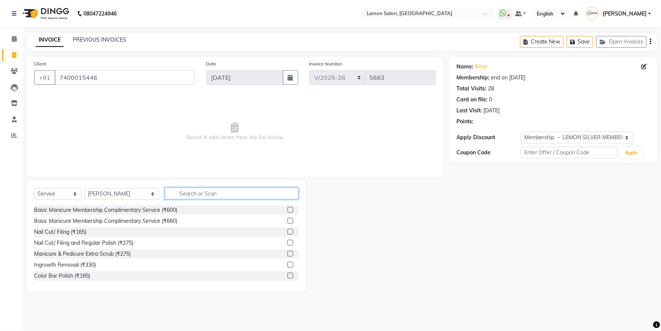
click at [179, 197] on input "text" at bounding box center [232, 194] width 134 height 12
type input "o"
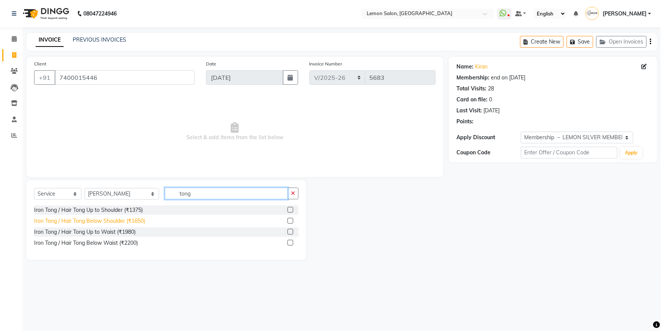
type input "tong"
click at [127, 219] on div "Iron Tong / Hair Tong Below Shoulder (₹1650)" at bounding box center [89, 221] width 111 height 8
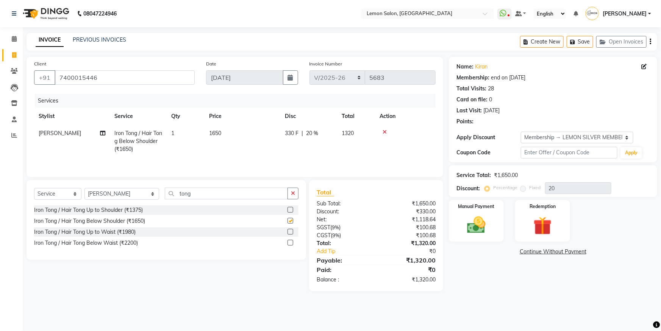
checkbox input "false"
click at [294, 189] on button "button" at bounding box center [293, 194] width 11 height 12
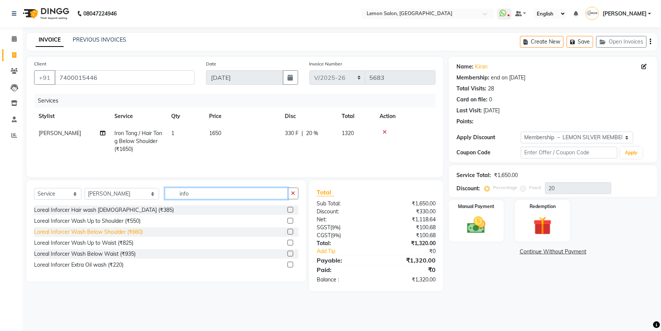
type input "info"
click at [130, 233] on div "Loreal Inforcer Wash Below Shoulder (₹660)" at bounding box center [88, 232] width 109 height 8
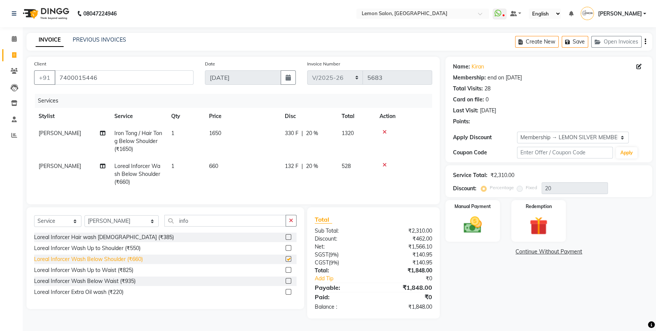
checkbox input "false"
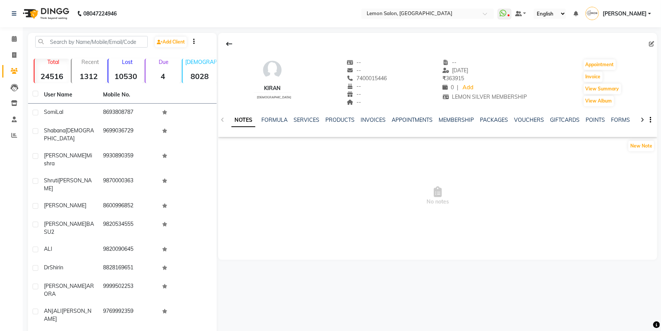
click at [307, 124] on div "SERVICES" at bounding box center [307, 120] width 26 height 8
click at [305, 122] on link "SERVICES" at bounding box center [307, 120] width 26 height 7
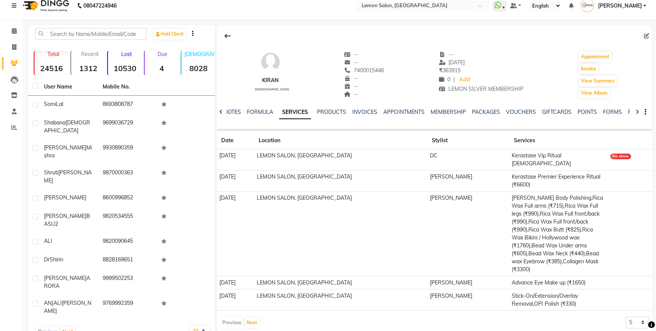
scroll to position [11, 0]
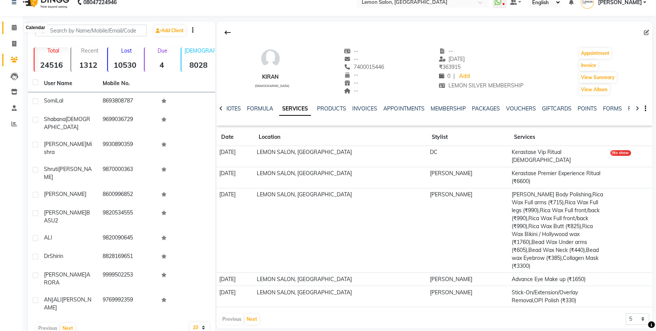
click at [17, 24] on span at bounding box center [14, 27] width 13 height 9
